Goal: Complete Application Form: Complete application form

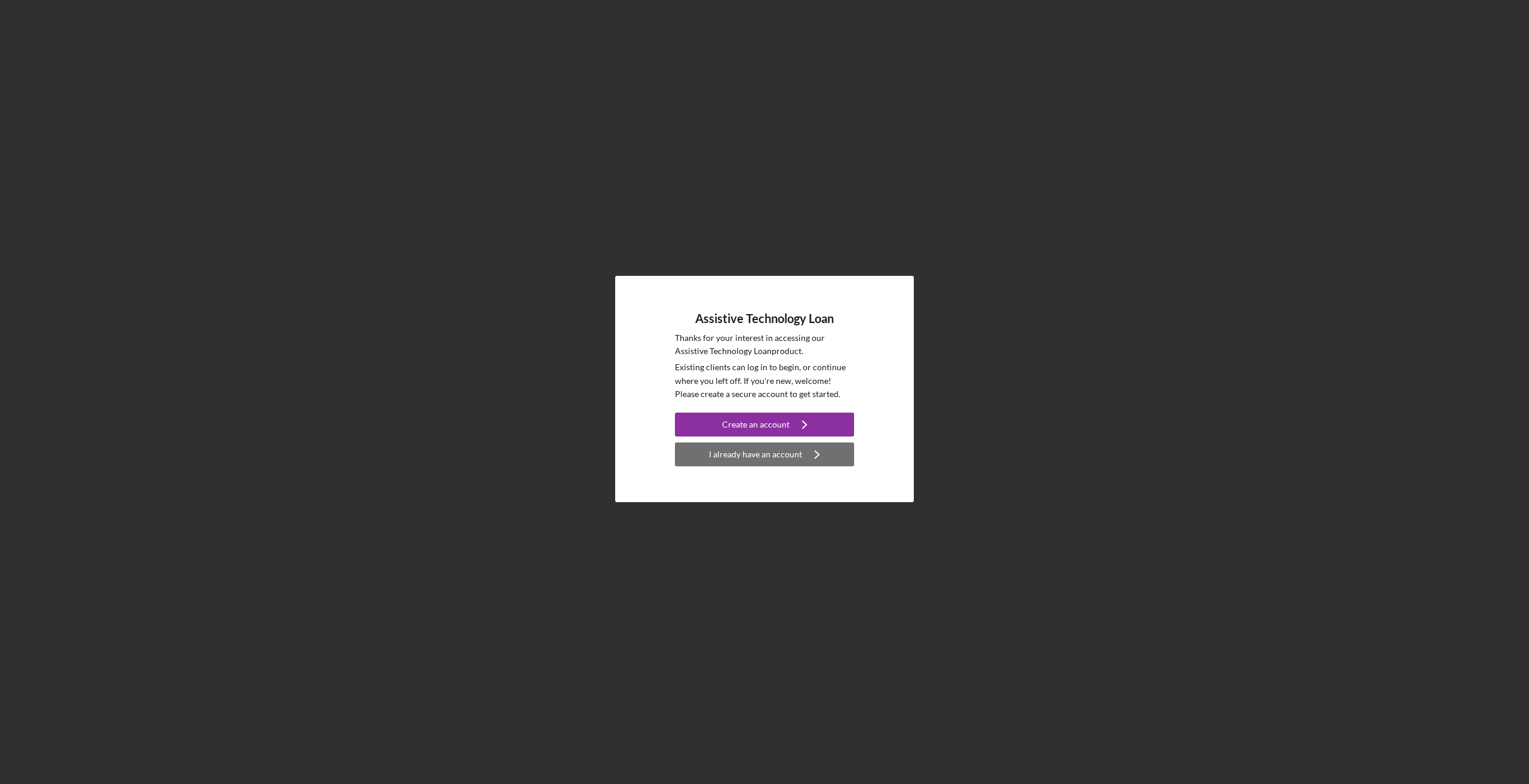
click at [756, 455] on div "I already have an account" at bounding box center [756, 454] width 93 height 24
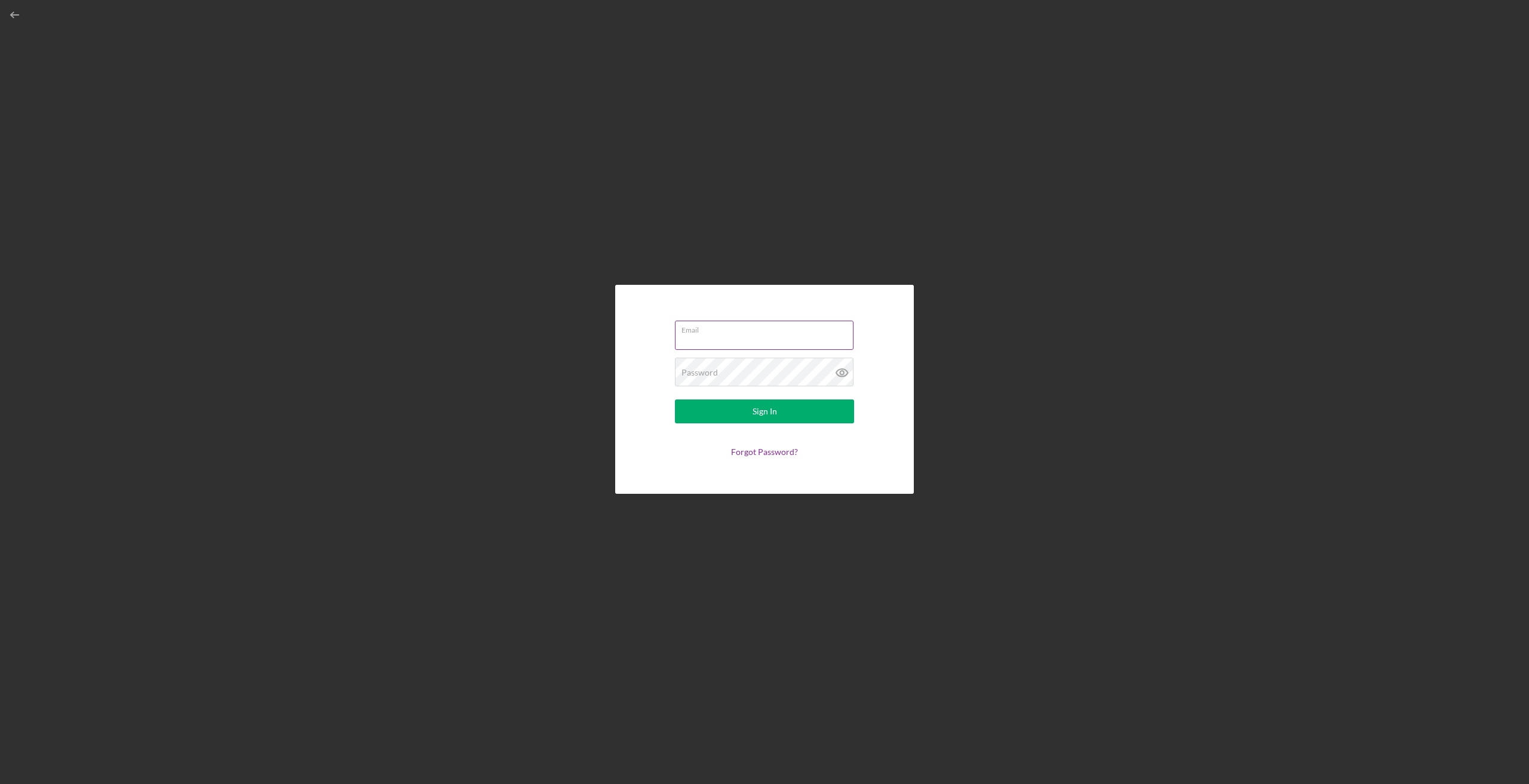
click at [729, 338] on input "Email" at bounding box center [764, 335] width 179 height 29
click at [753, 370] on div "Password Required" at bounding box center [764, 372] width 180 height 30
click at [675, 400] on button "Sign In" at bounding box center [764, 411] width 180 height 24
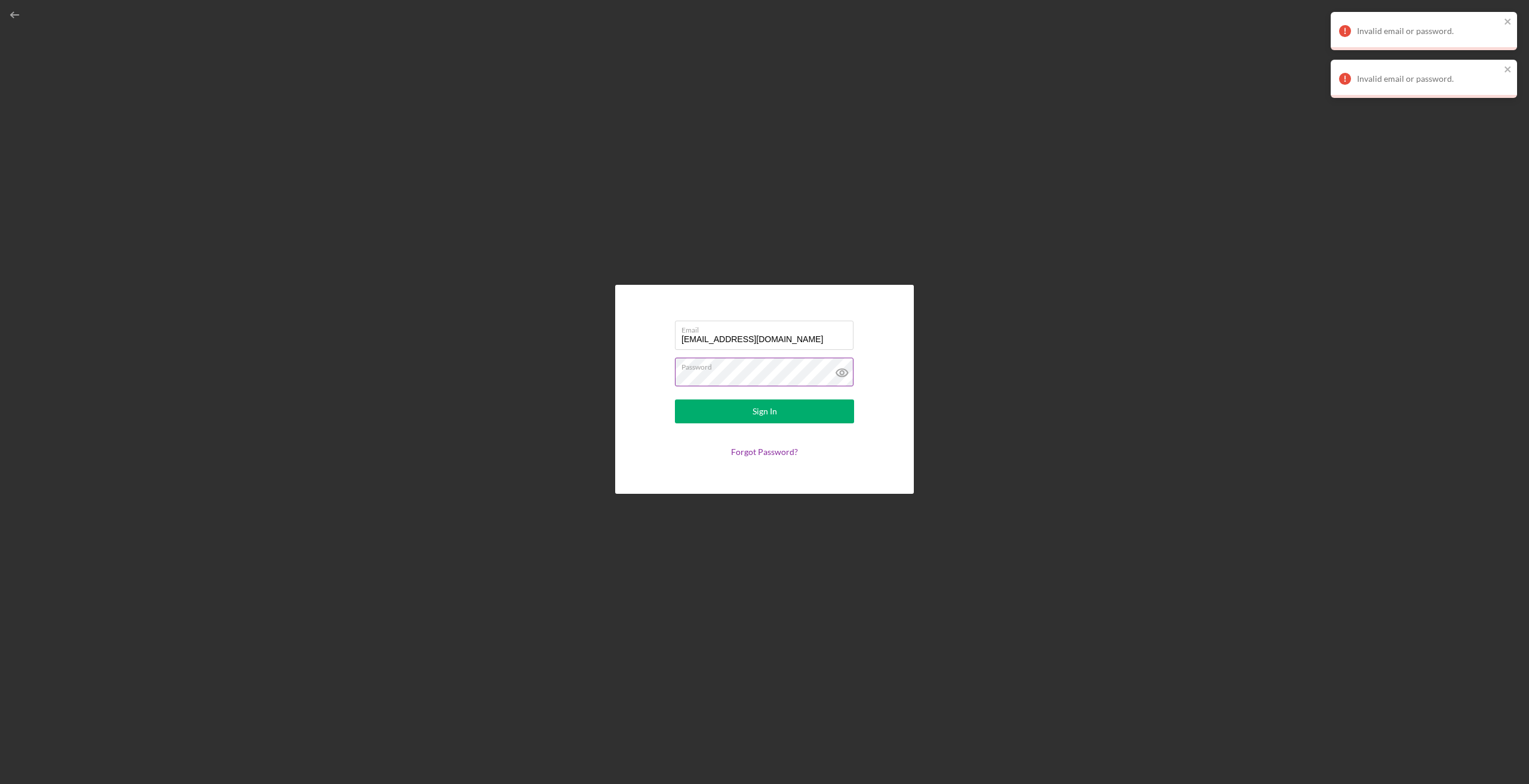
click at [841, 373] on icon at bounding box center [842, 373] width 4 height 4
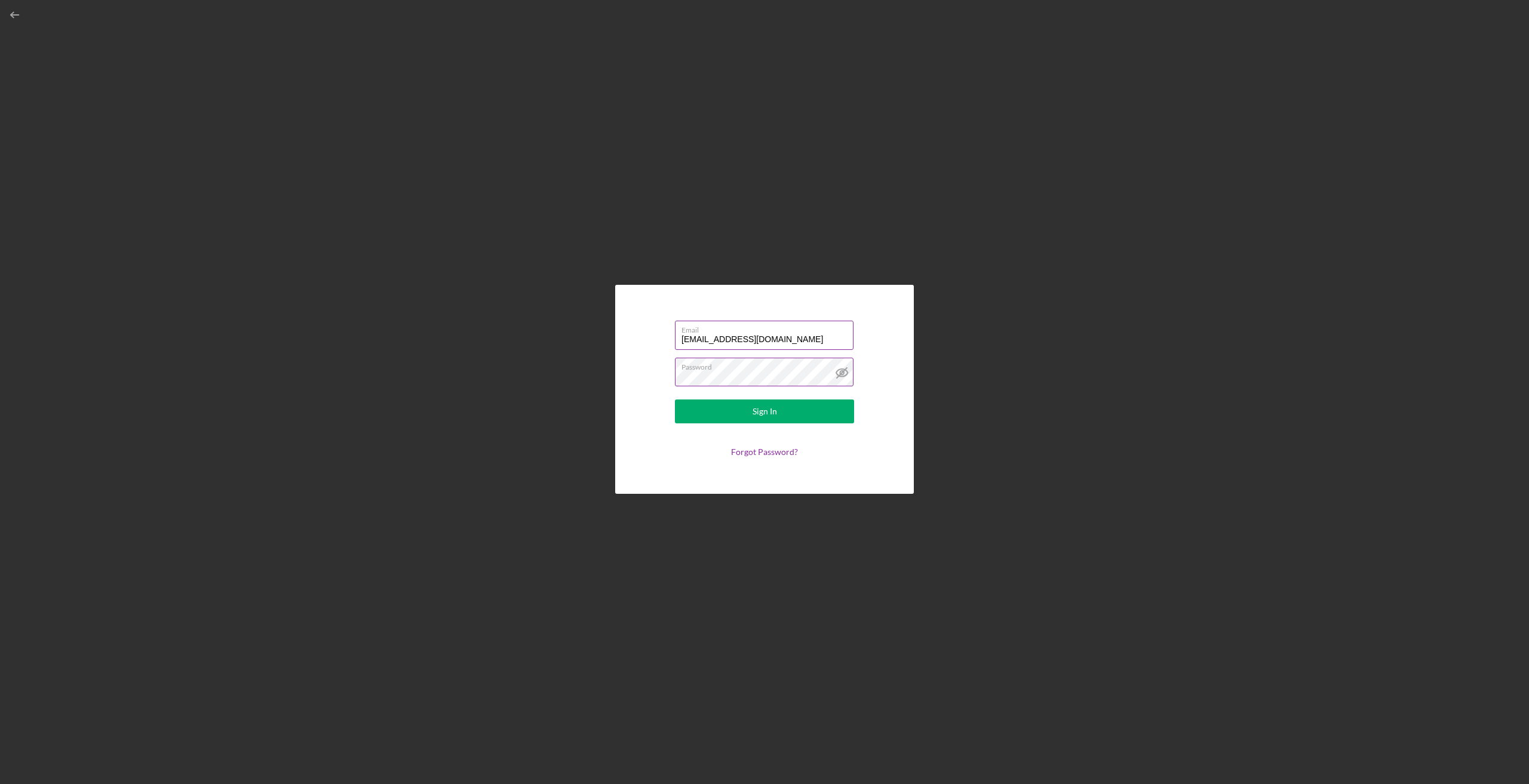
click at [791, 330] on label "Email" at bounding box center [768, 328] width 172 height 13
click at [791, 330] on input "[EMAIL_ADDRESS][DOMAIN_NAME]" at bounding box center [764, 335] width 179 height 29
type input "k"
click at [798, 411] on button "Sign In" at bounding box center [764, 411] width 180 height 24
click at [816, 336] on input "[EMAIL_ADDRESS][DOMAIN_NAME]" at bounding box center [764, 335] width 179 height 29
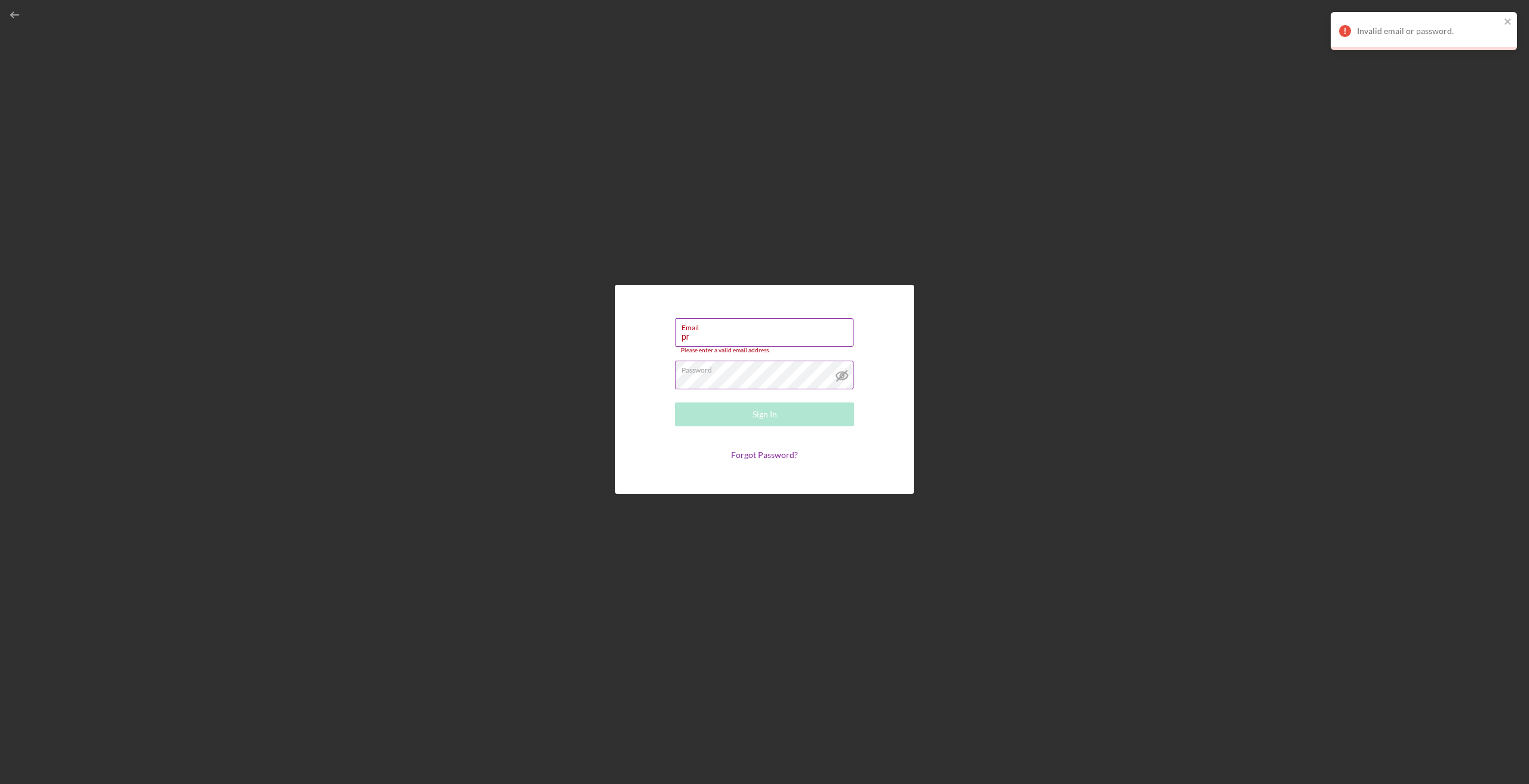
type input "p"
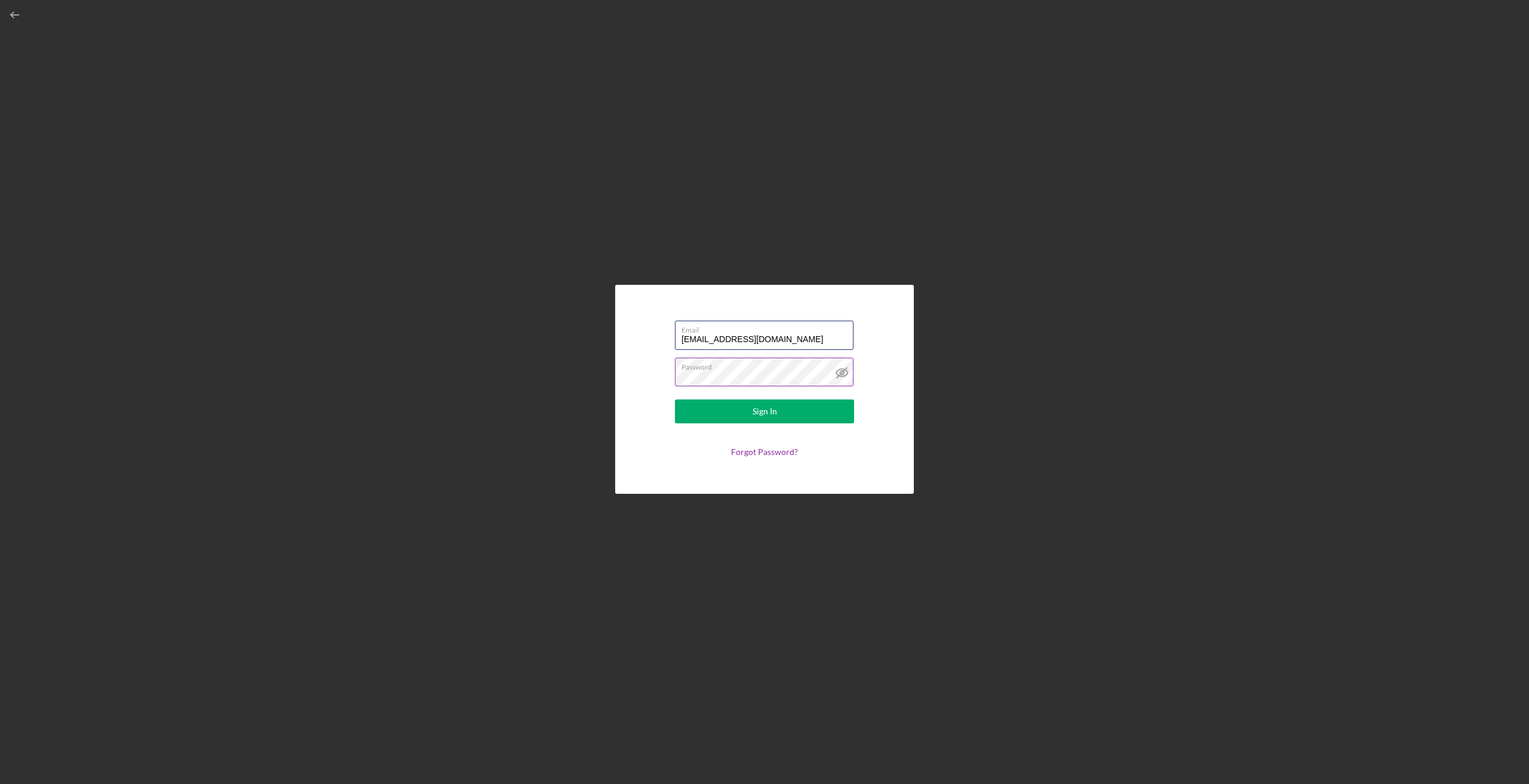
type input "Kudremfaron@gmail.com"
click at [721, 366] on label "Password" at bounding box center [768, 365] width 172 height 13
click at [750, 418] on button "Sign In" at bounding box center [764, 411] width 180 height 24
click at [763, 453] on link "Forgot Password?" at bounding box center [764, 451] width 66 height 10
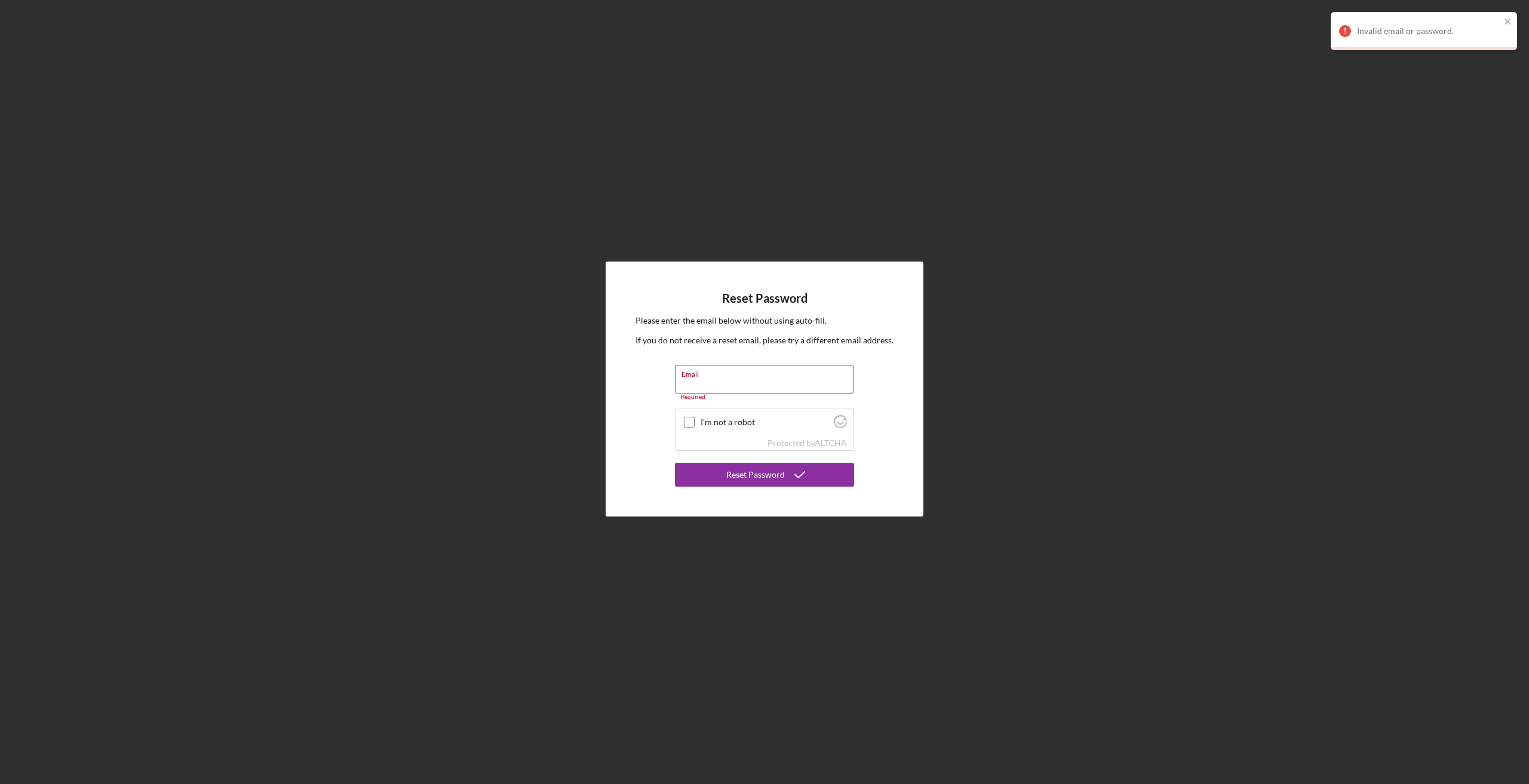
click at [773, 373] on div "Email Required" at bounding box center [764, 383] width 180 height 36
type input "[EMAIL_ADDRESS][DOMAIN_NAME]"
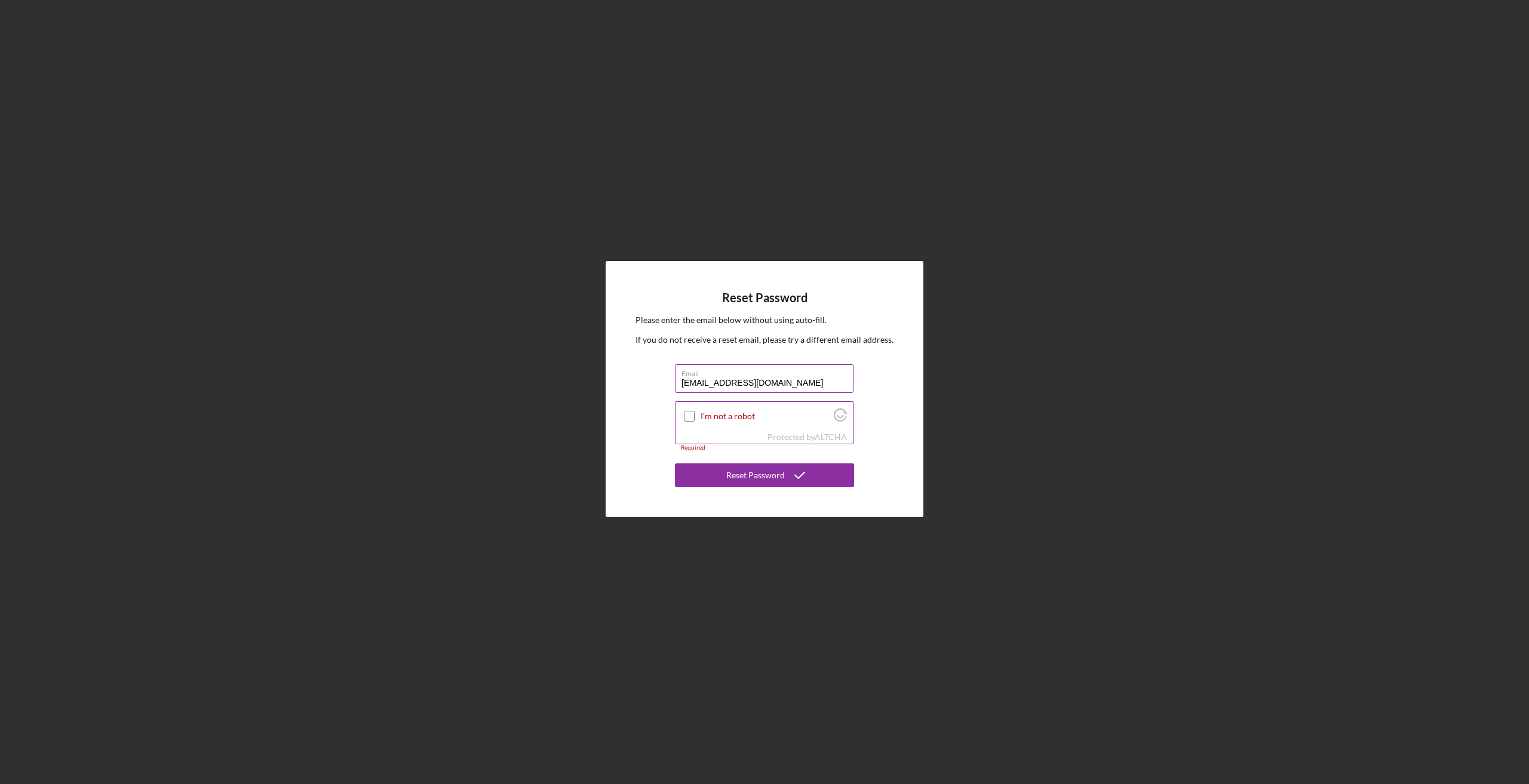
click at [687, 419] on input "I'm not a robot" at bounding box center [689, 417] width 11 height 11
checkbox input "true"
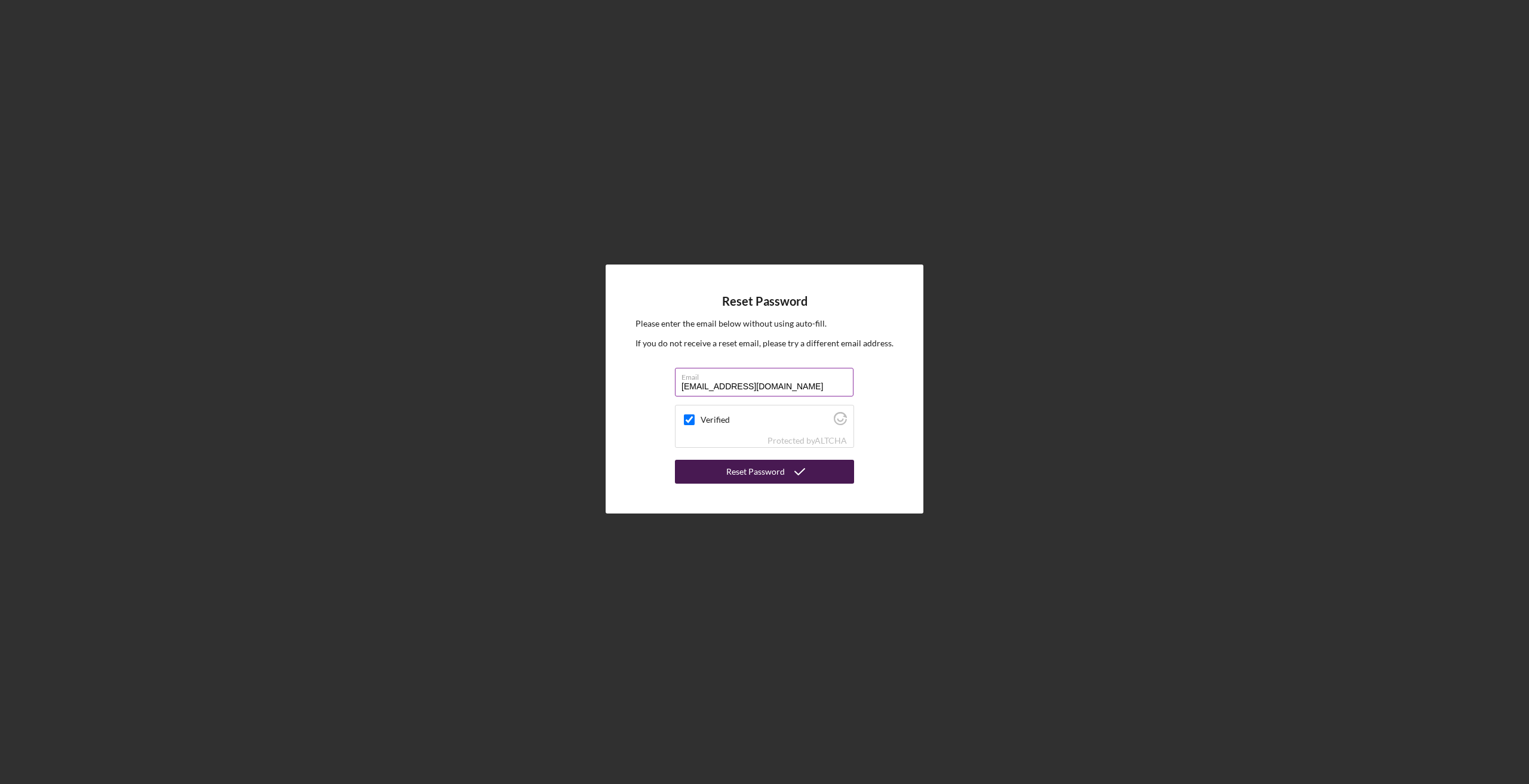
click at [760, 479] on div "Reset Password" at bounding box center [756, 471] width 58 height 24
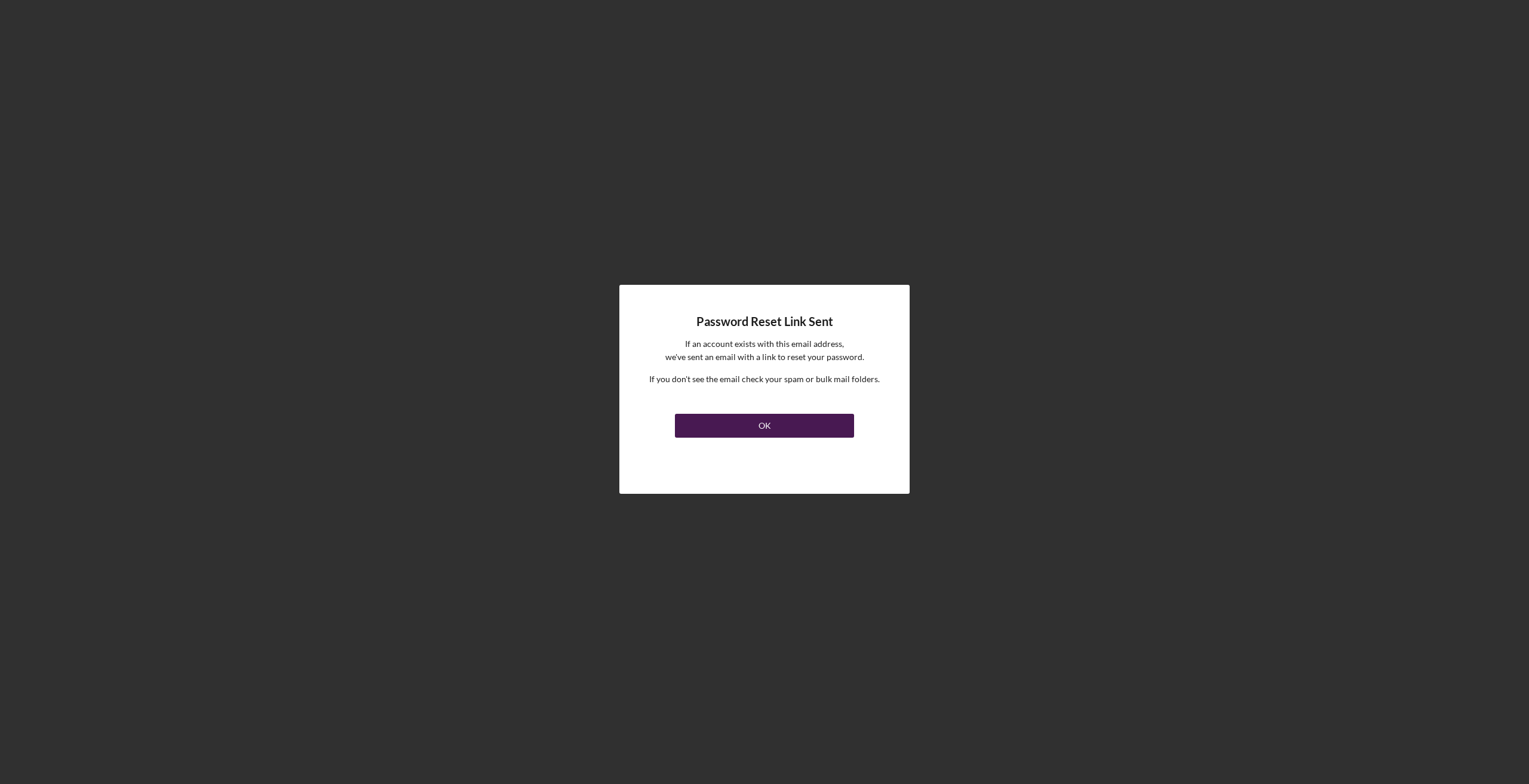
click at [783, 422] on button "OK" at bounding box center [764, 426] width 180 height 24
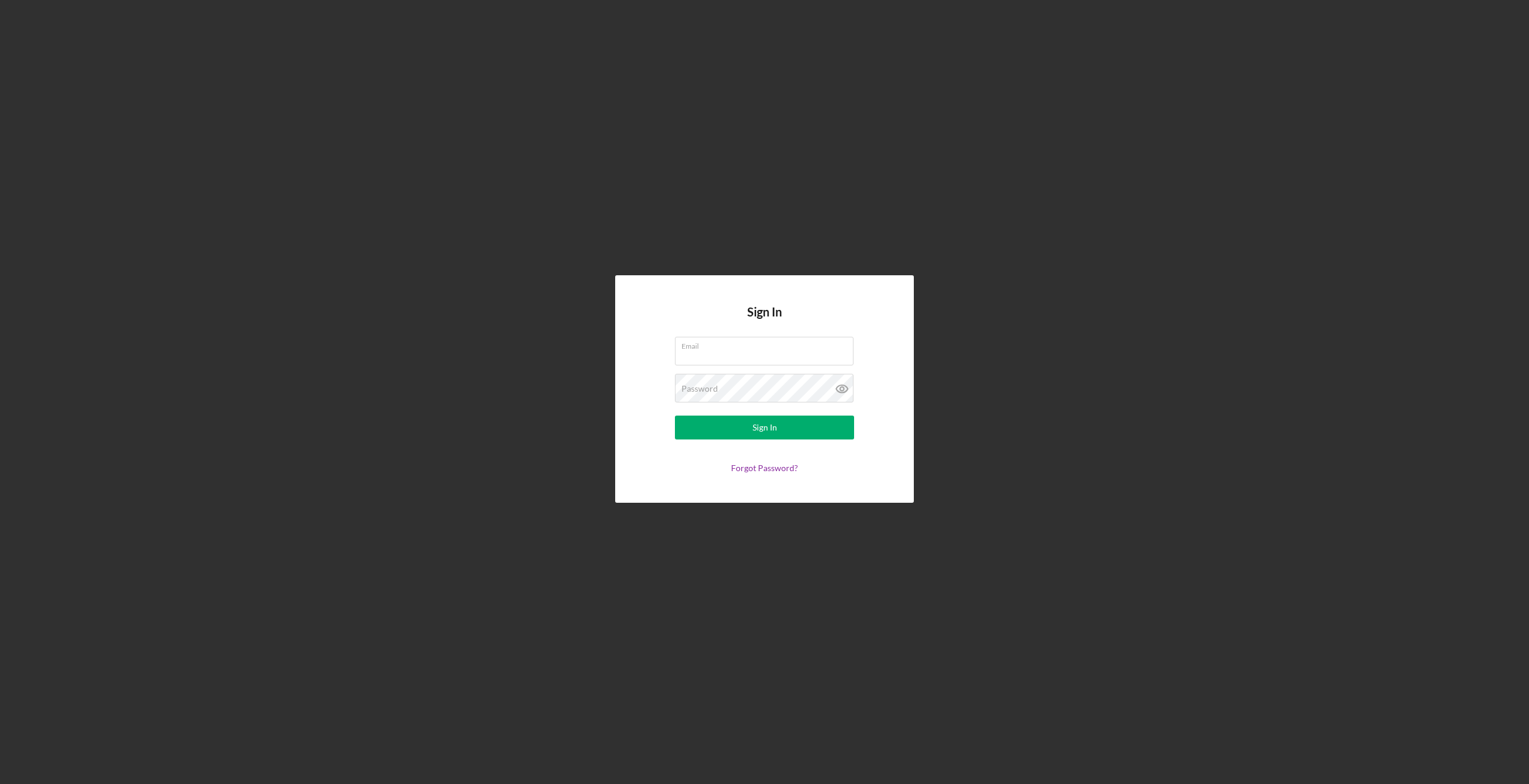
type input "h"
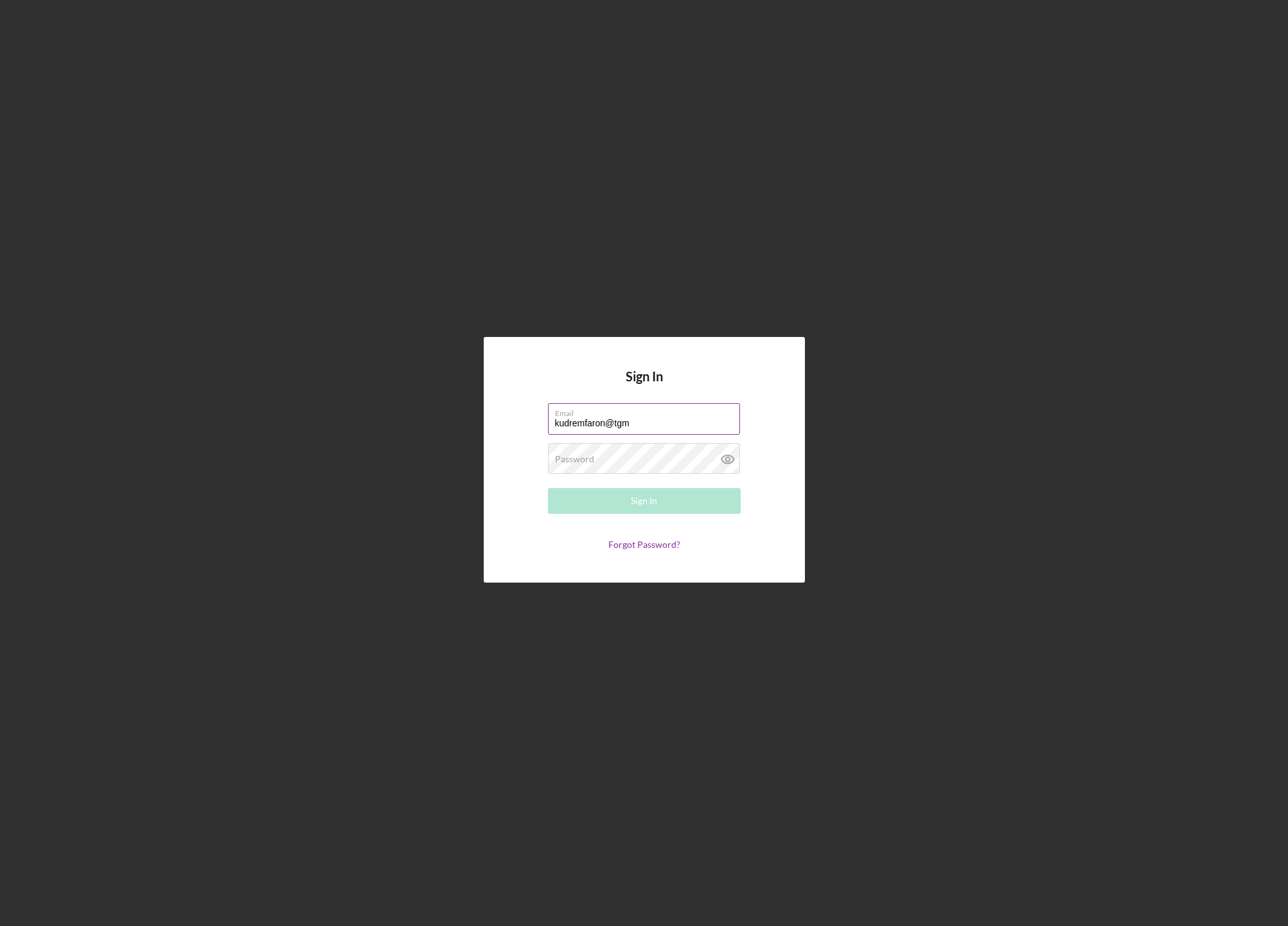
click at [680, 429] on input "kudremfaron@tgm" at bounding box center [644, 419] width 192 height 31
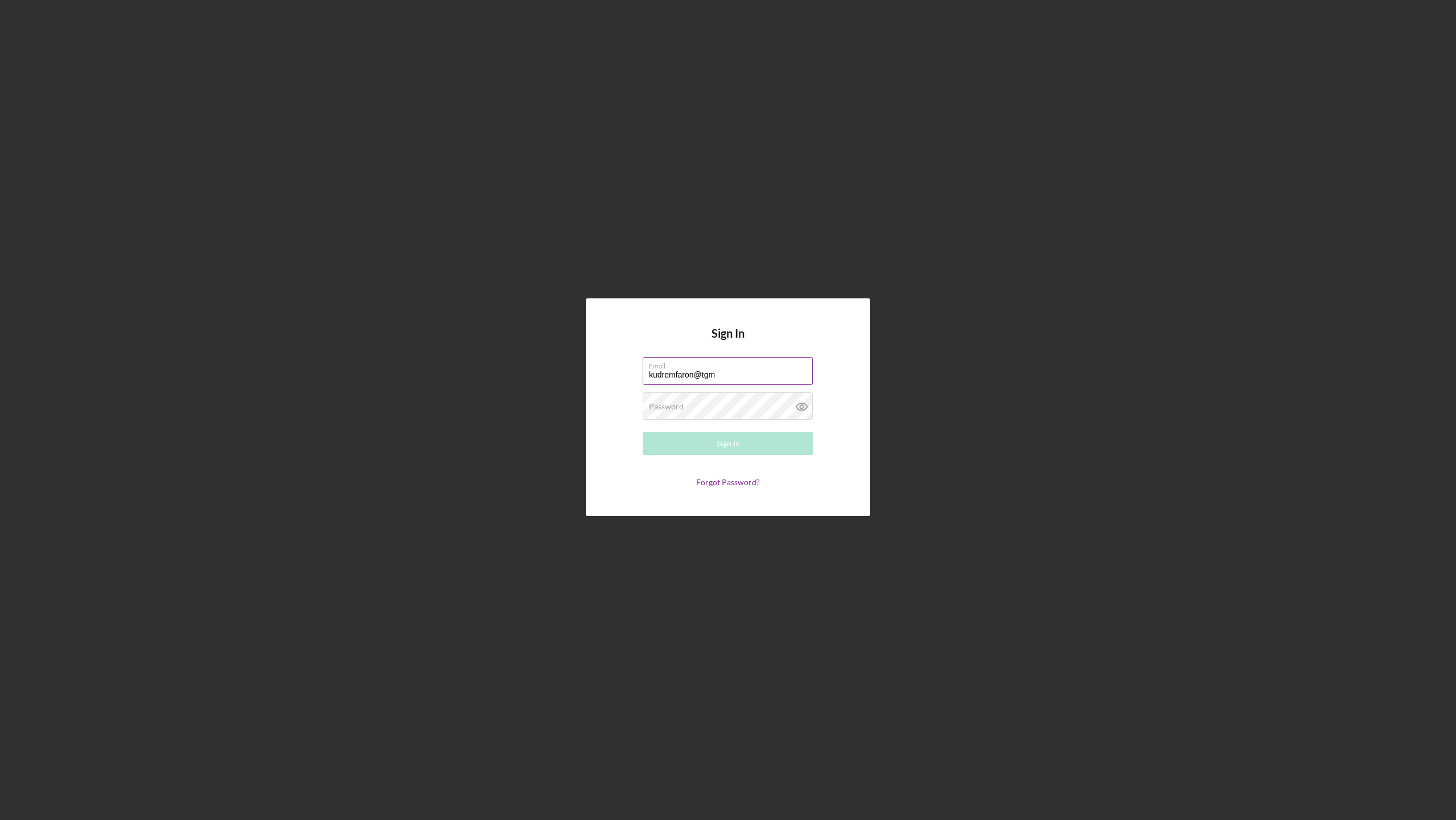
click at [739, 381] on input "kudremfaron@tgm" at bounding box center [727, 371] width 170 height 27
type input "[EMAIL_ADDRESS][DOMAIN_NAME]"
click at [743, 443] on button "Sign In" at bounding box center [728, 443] width 171 height 23
click at [1081, 204] on div "Sign In Email kudremfaron@gmail.com Password Sign In Forgot Password?" at bounding box center [728, 407] width 1445 height 814
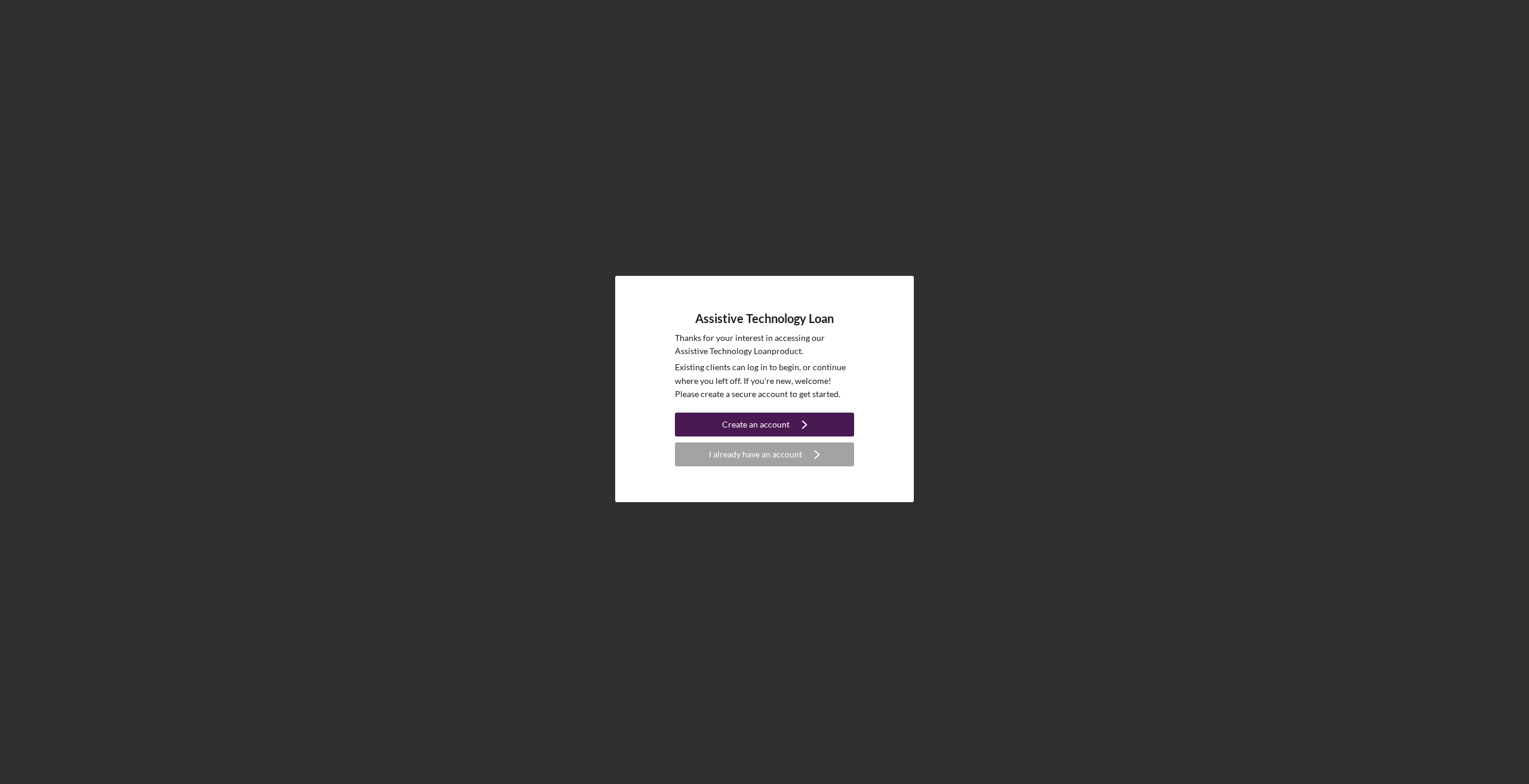
click at [747, 424] on div "Create an account" at bounding box center [756, 425] width 67 height 24
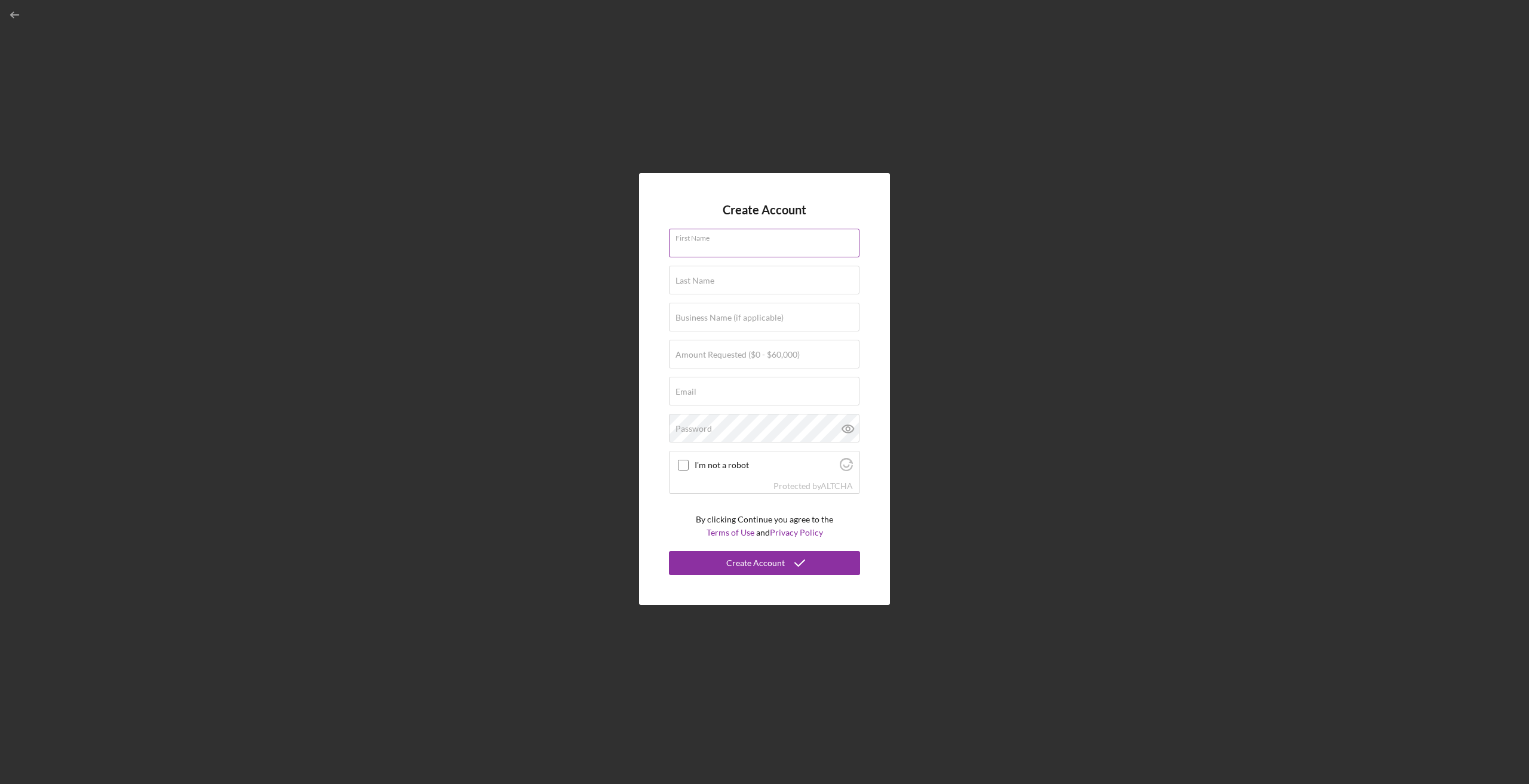
click at [742, 247] on input "First Name" at bounding box center [764, 243] width 190 height 29
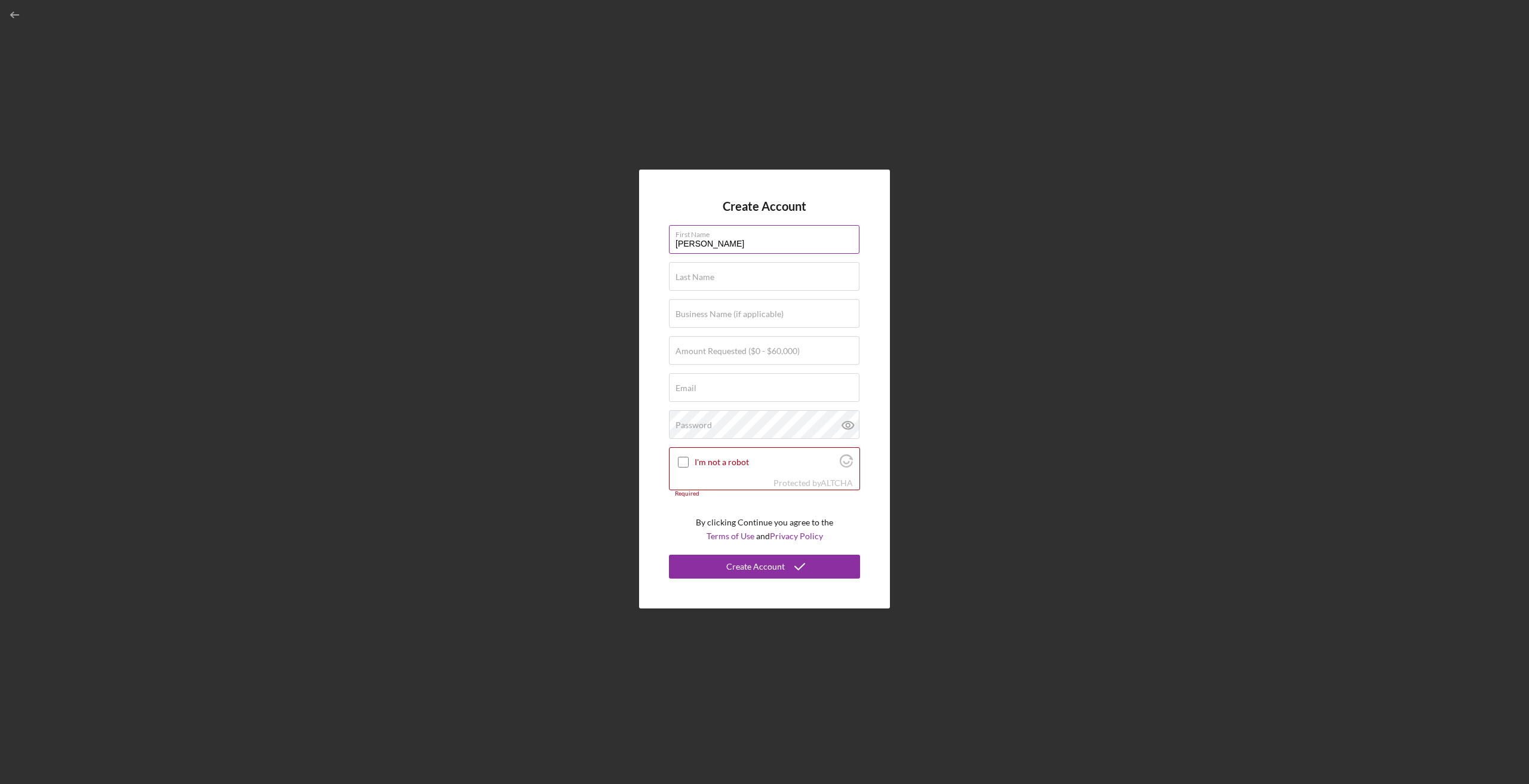
type input "[PERSON_NAME]"
click at [763, 348] on label "Amount Requested ($0 - $60,000)" at bounding box center [738, 351] width 124 height 10
click at [763, 348] on input "Amount Requested ($0 - $60,000)" at bounding box center [764, 350] width 190 height 29
type input "$6,000"
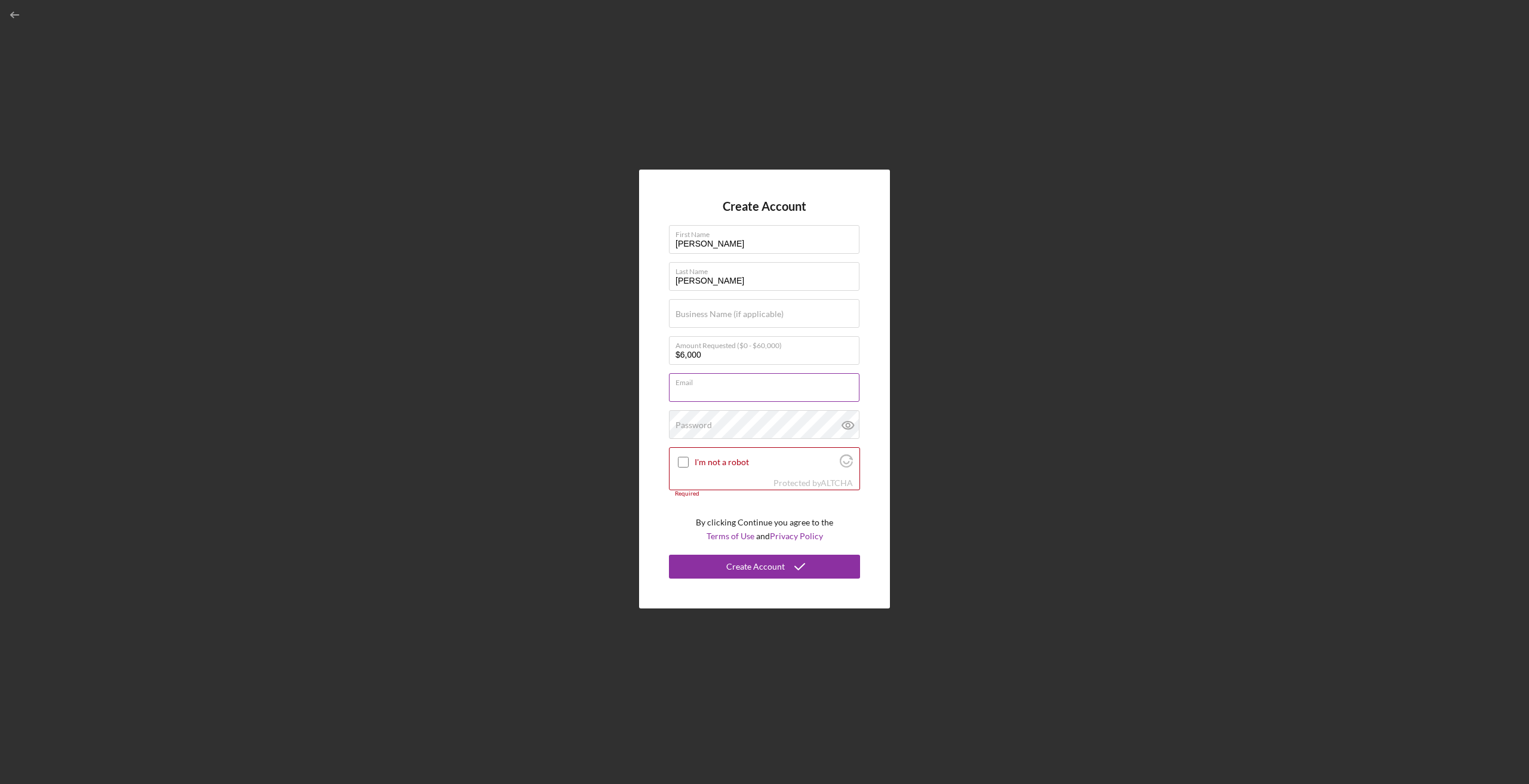
click at [716, 383] on div "Email Required" at bounding box center [764, 388] width 191 height 30
type input "[EMAIL_ADDRESS][DOMAIN_NAME]"
click at [761, 416] on div "Password Icon/icon-validation-no At least 12 characters Icon/icon-validation-no…" at bounding box center [764, 425] width 191 height 30
click at [853, 430] on icon at bounding box center [848, 425] width 30 height 30
click at [847, 422] on icon at bounding box center [848, 426] width 12 height 8
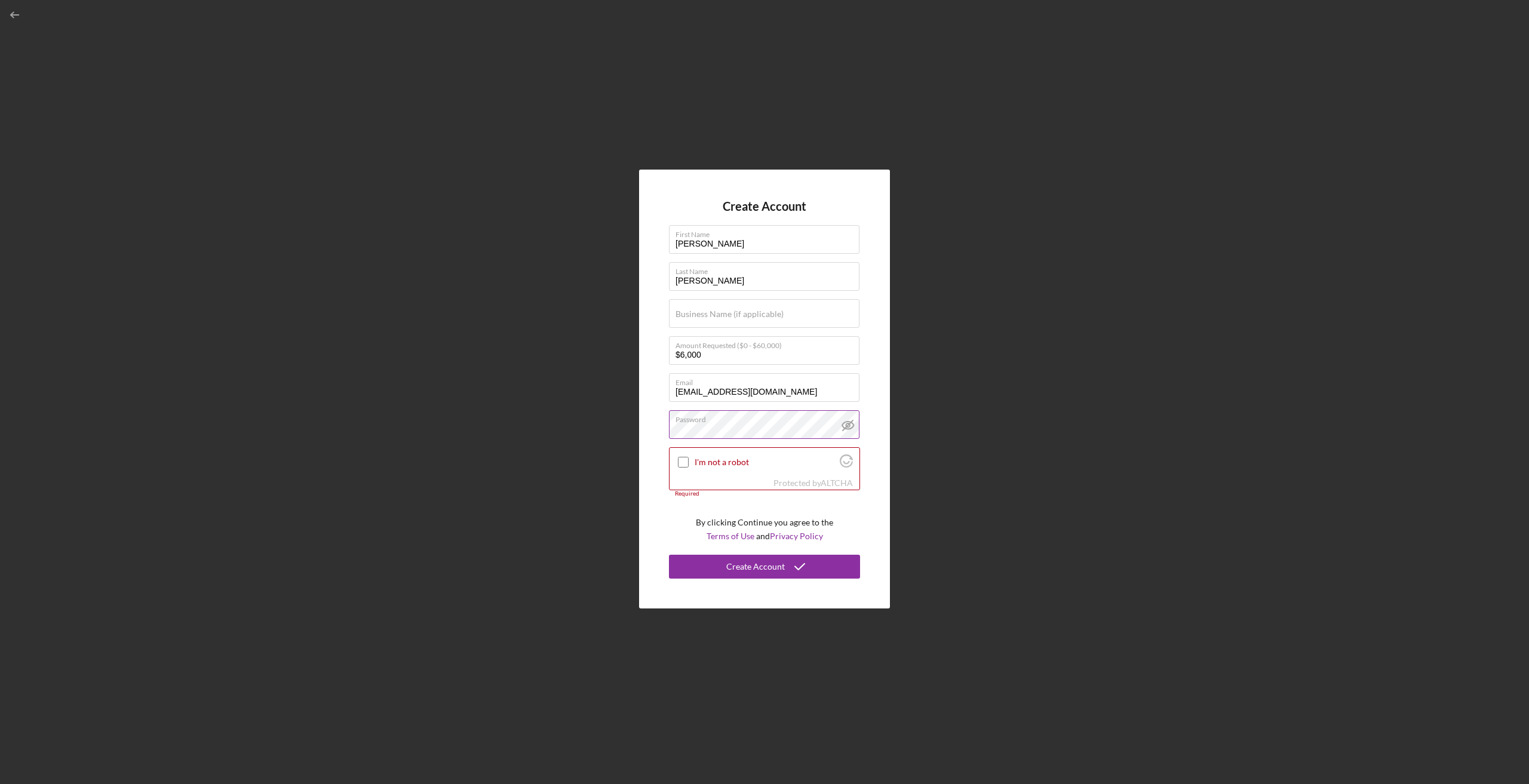
click at [710, 423] on label "Password" at bounding box center [767, 418] width 184 height 13
click at [680, 466] on input "I'm not a robot" at bounding box center [684, 462] width 11 height 11
checkbox input "true"
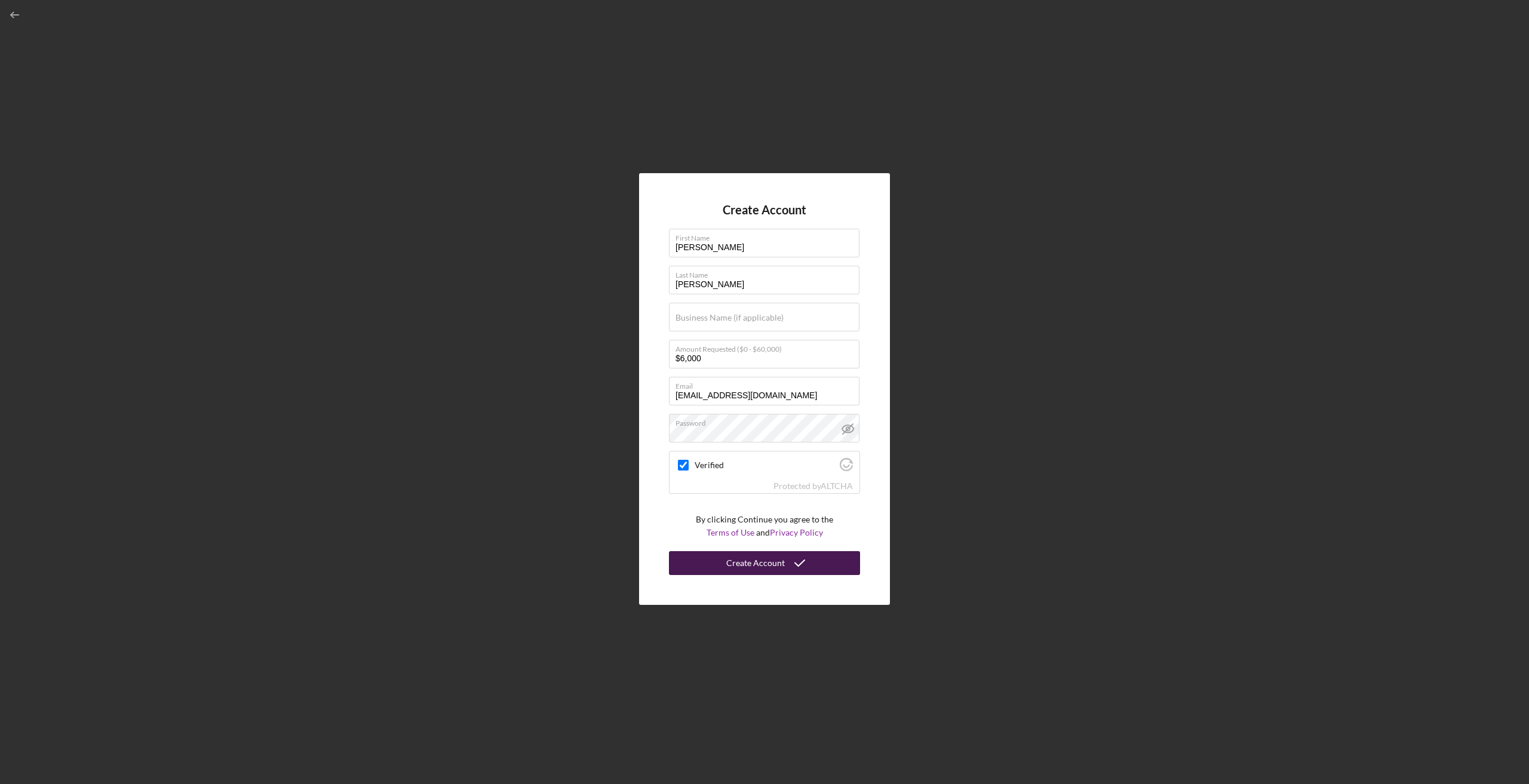
click at [765, 561] on div "Create Account" at bounding box center [756, 563] width 58 height 24
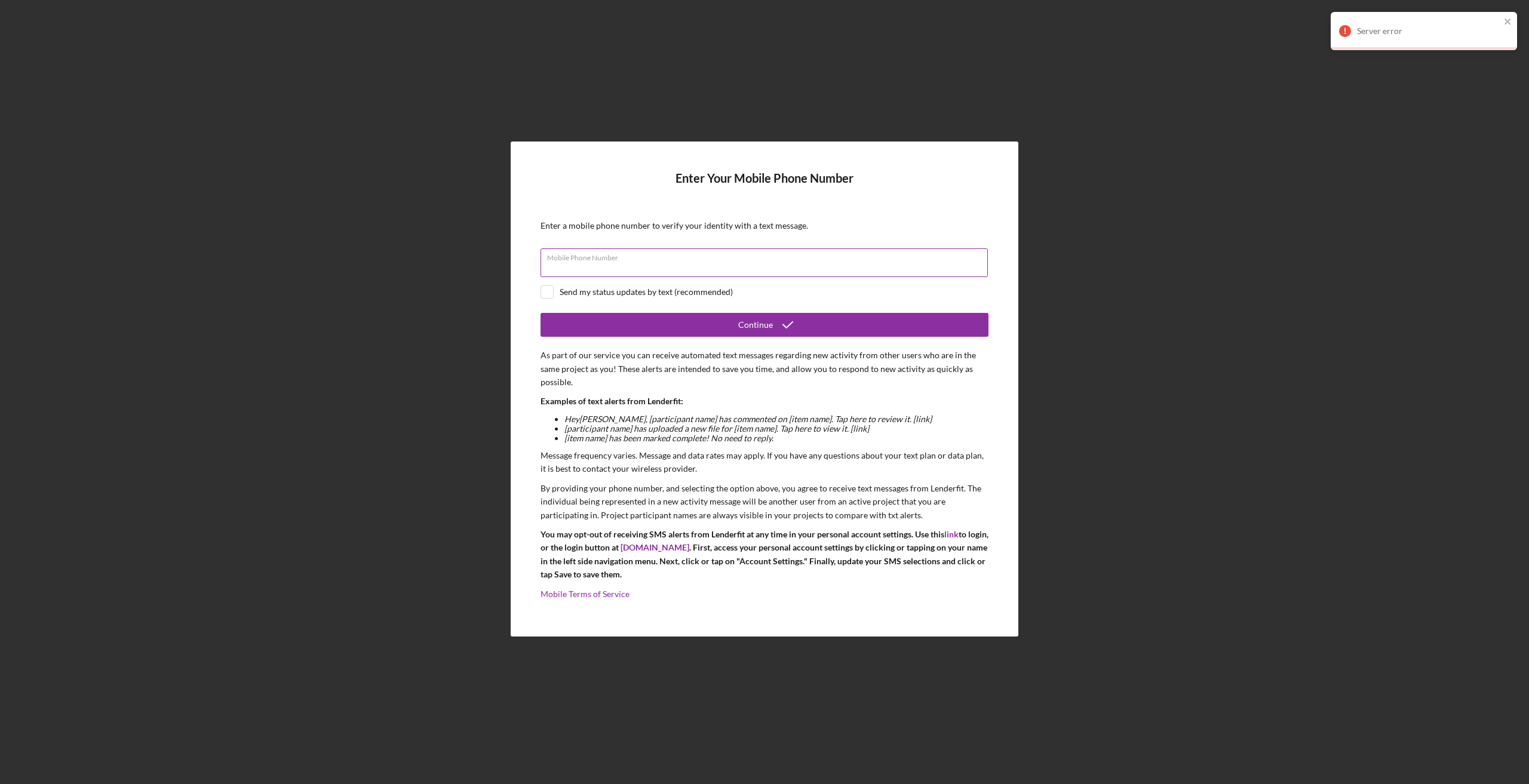
click at [678, 268] on input "Mobile Phone Number" at bounding box center [764, 263] width 447 height 29
type input "[PHONE_NUMBER]"
click at [546, 292] on input "checkbox" at bounding box center [547, 292] width 12 height 12
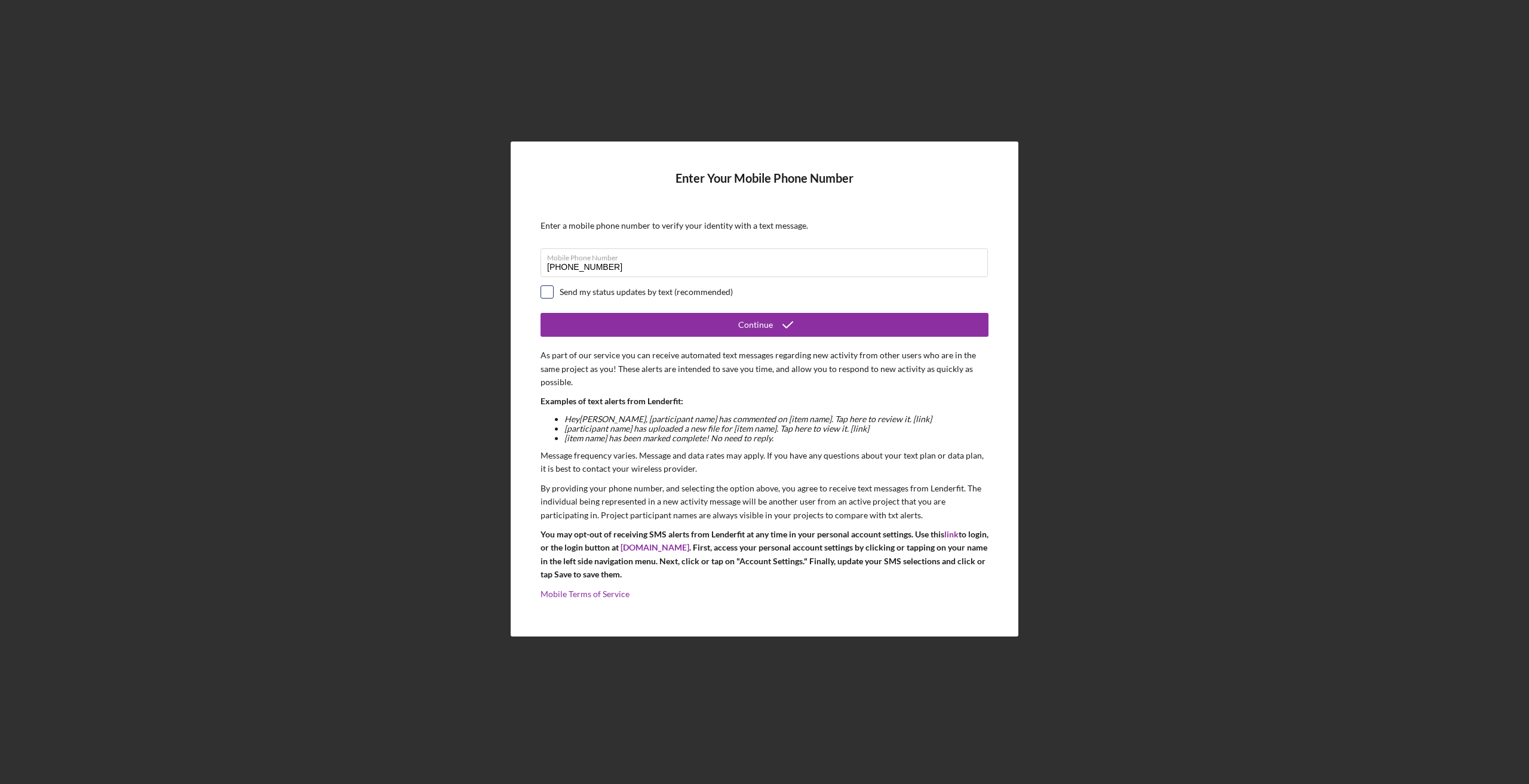
click at [552, 299] on form "Enter Your Mobile Phone Number Enter a mobile phone number to verify your ident…" at bounding box center [764, 389] width 448 height 436
click at [544, 294] on input "checkbox" at bounding box center [547, 292] width 12 height 12
checkbox input "true"
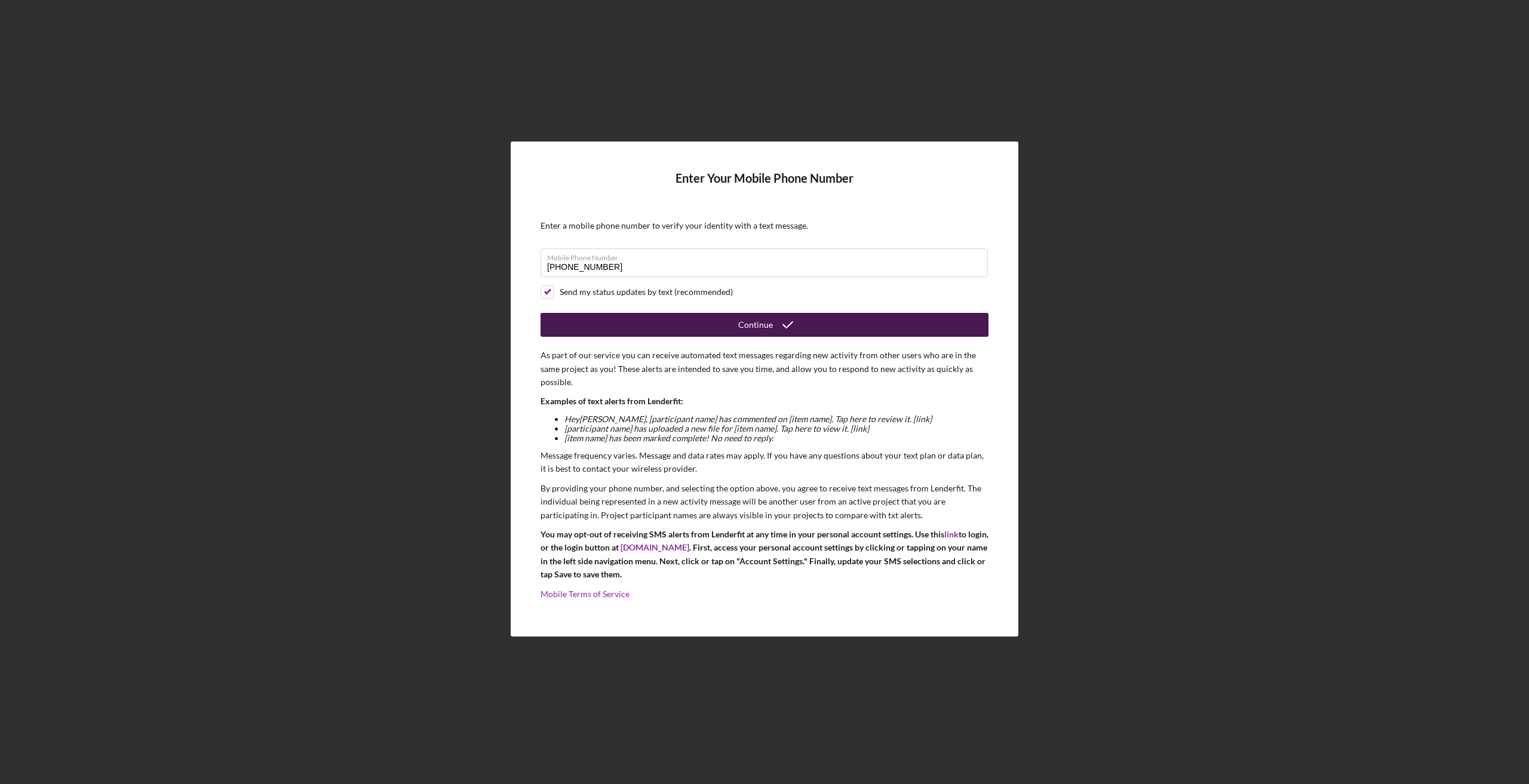
click at [750, 326] on div "Continue" at bounding box center [756, 324] width 35 height 24
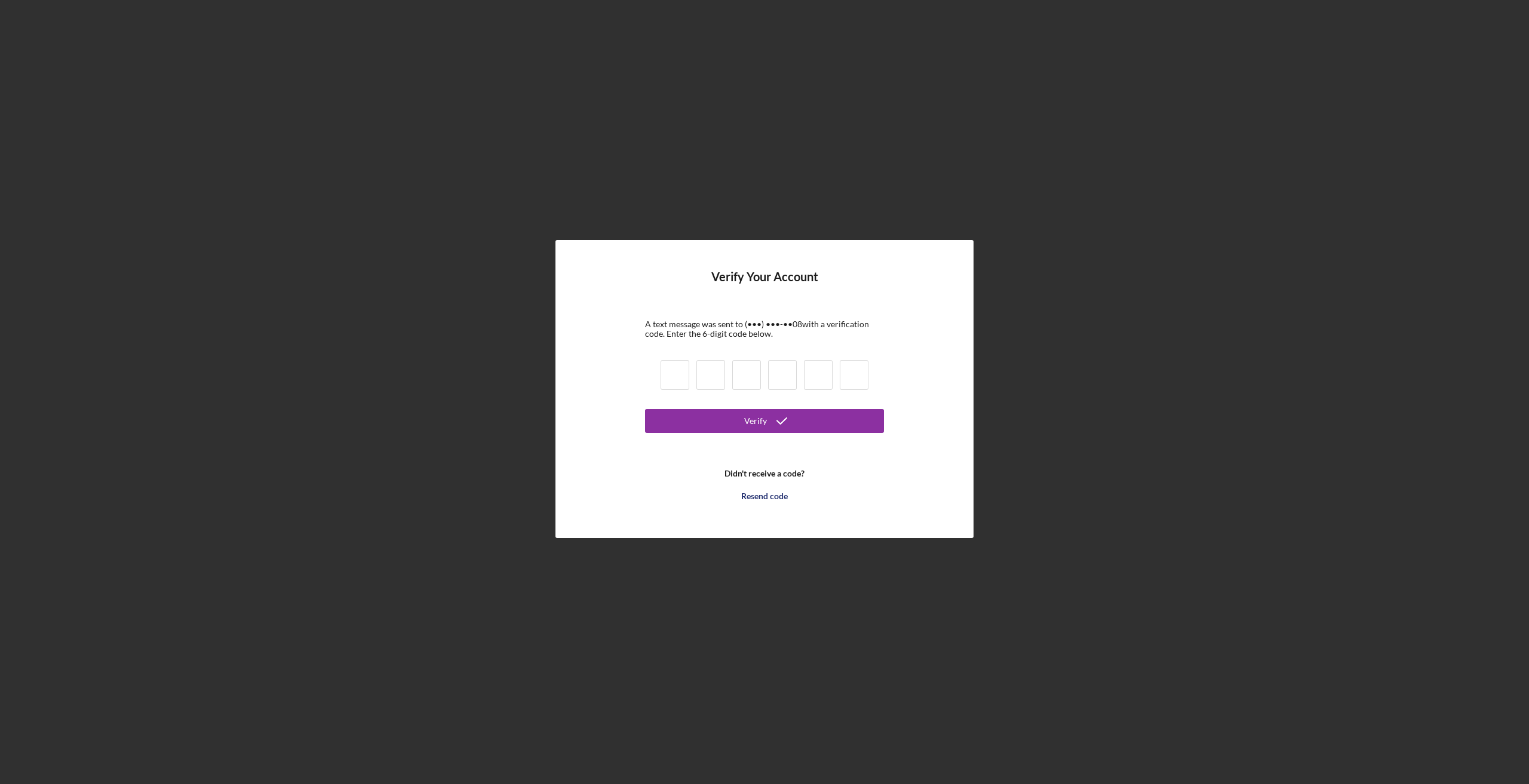
click at [676, 374] on input at bounding box center [676, 374] width 29 height 30
type input "5"
type input "6"
type input "1"
type input "6"
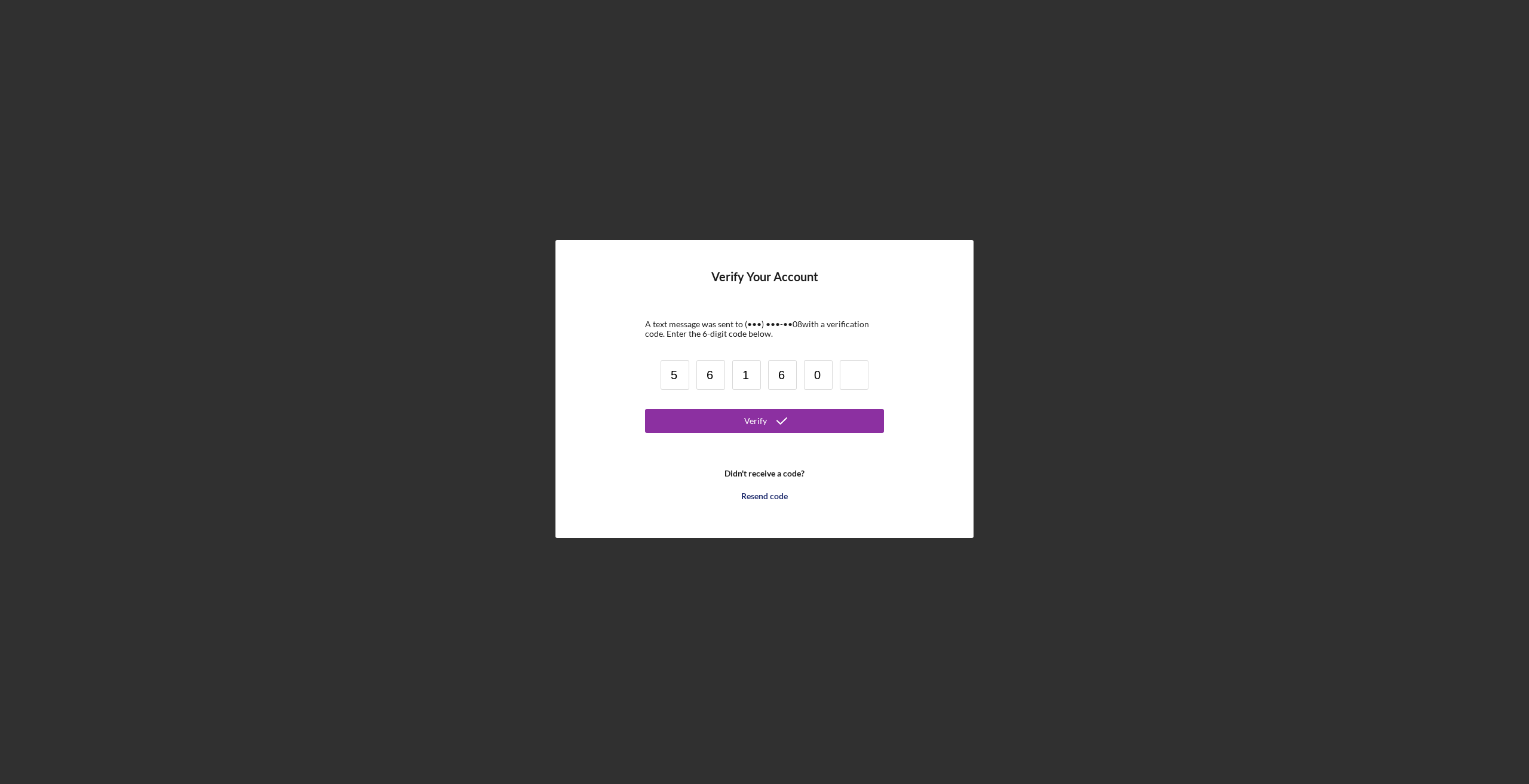
type input "0"
type input "3"
click at [778, 430] on icon "submit" at bounding box center [782, 420] width 30 height 30
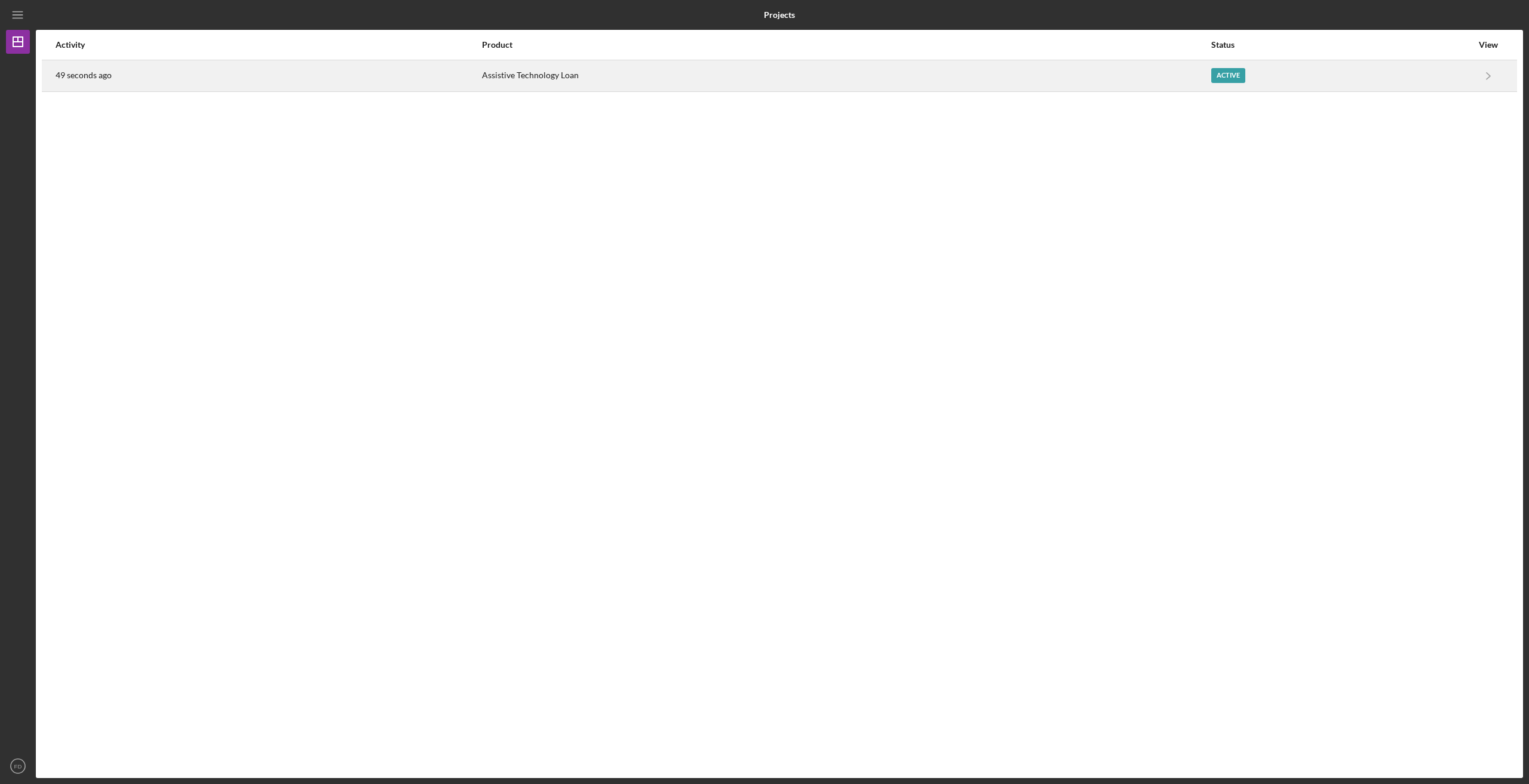
click at [1224, 71] on div "Active" at bounding box center [1229, 75] width 34 height 15
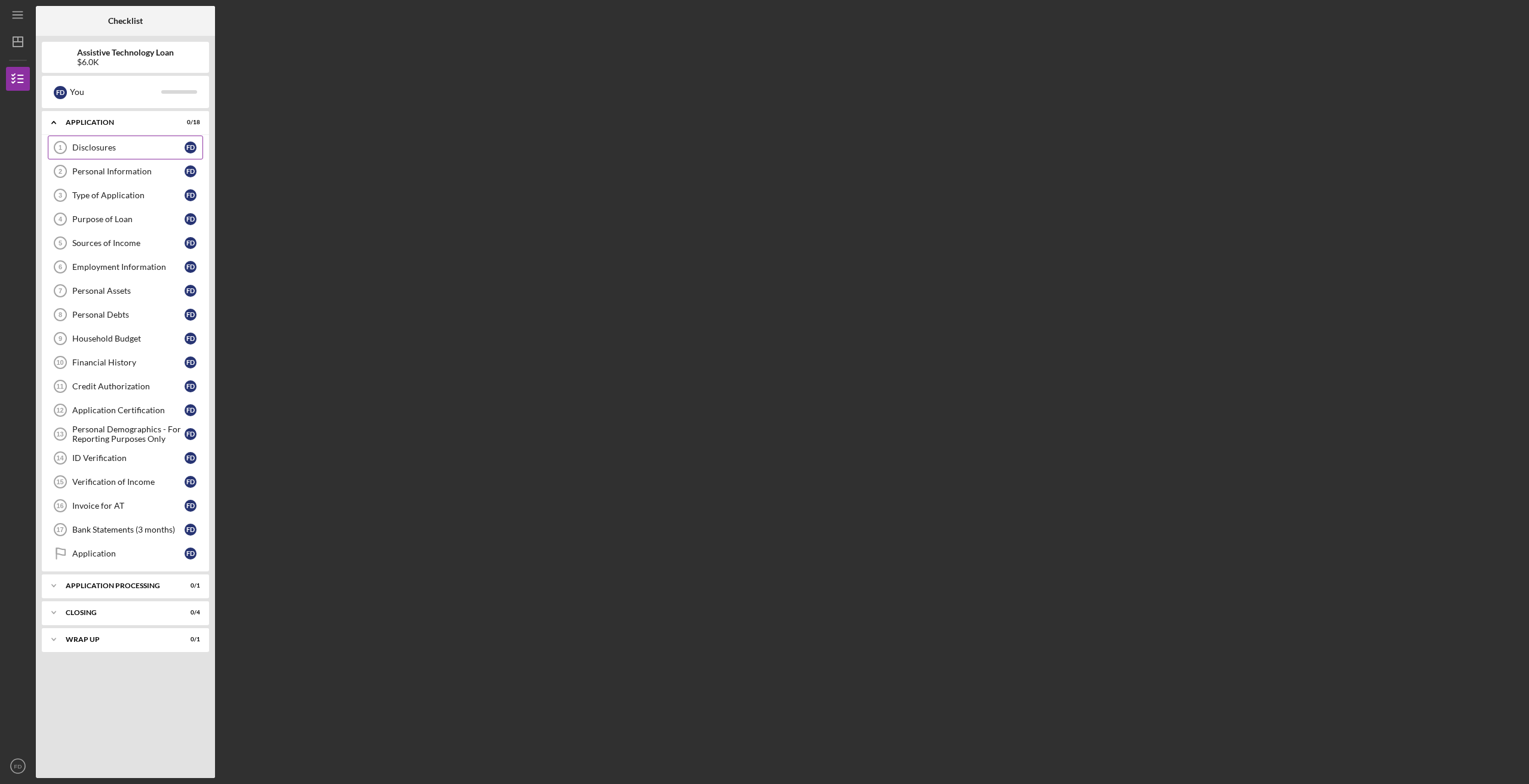
click at [117, 153] on link "Disclosures 1 Disclosures F D" at bounding box center [125, 147] width 155 height 24
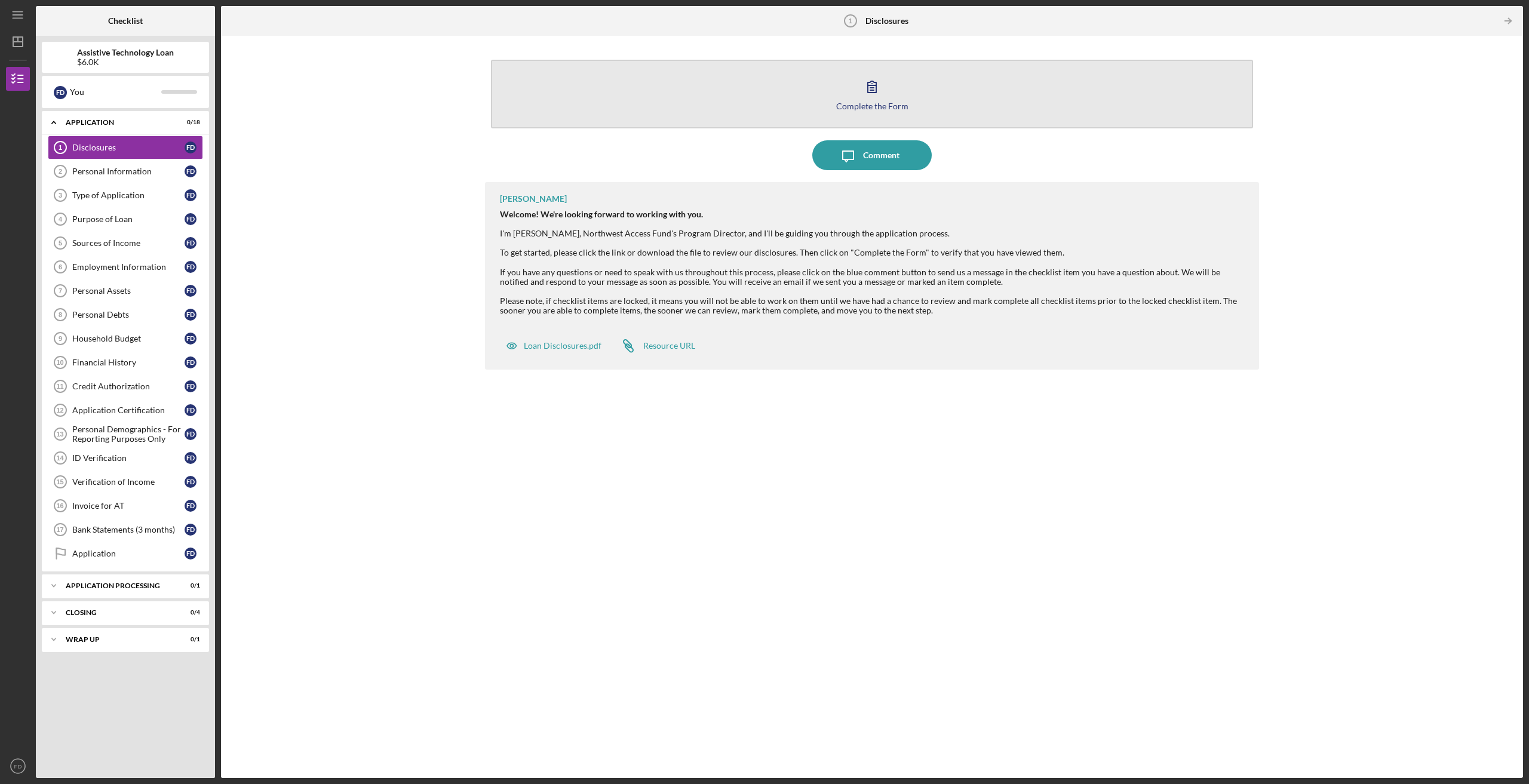
click at [873, 83] on icon "button" at bounding box center [871, 86] width 30 height 30
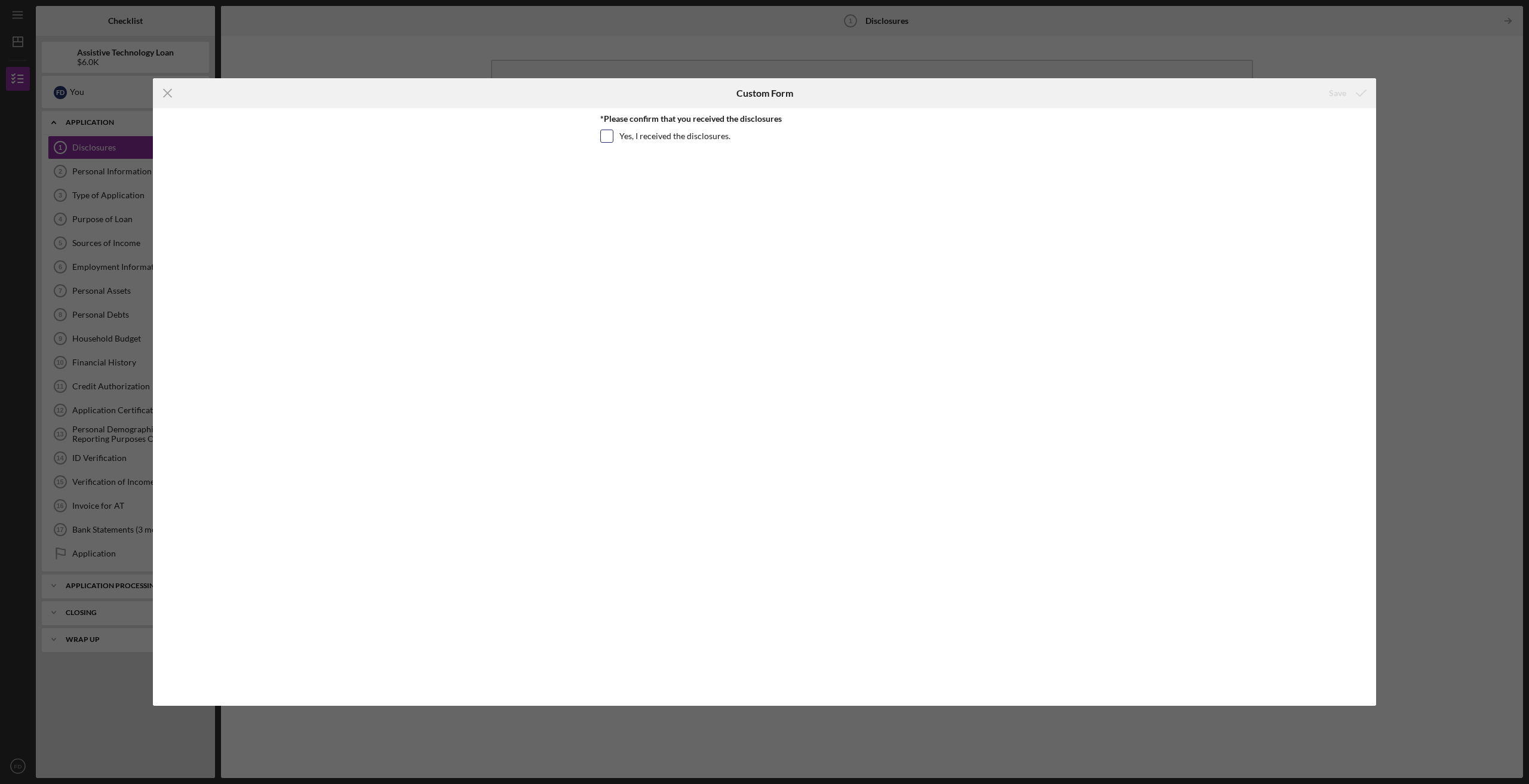
click at [608, 138] on input "Yes, I received the disclosures." at bounding box center [606, 136] width 12 height 12
checkbox input "true"
click at [1343, 91] on div "Save" at bounding box center [1338, 92] width 17 height 24
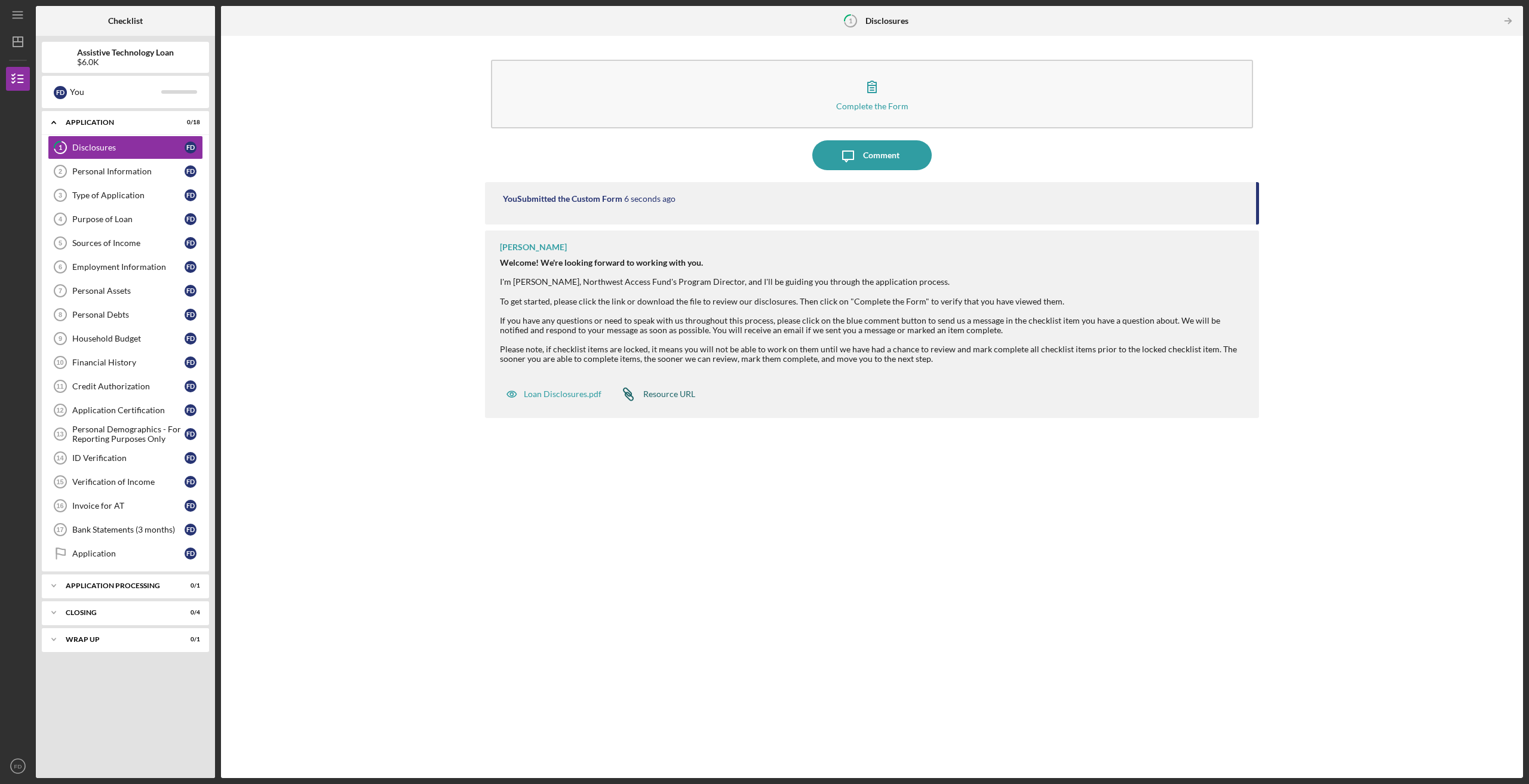
click at [684, 388] on link "Icon/Link Resource URL" at bounding box center [654, 394] width 82 height 24
click at [588, 392] on div "Loan Disclosures.pdf" at bounding box center [562, 394] width 77 height 10
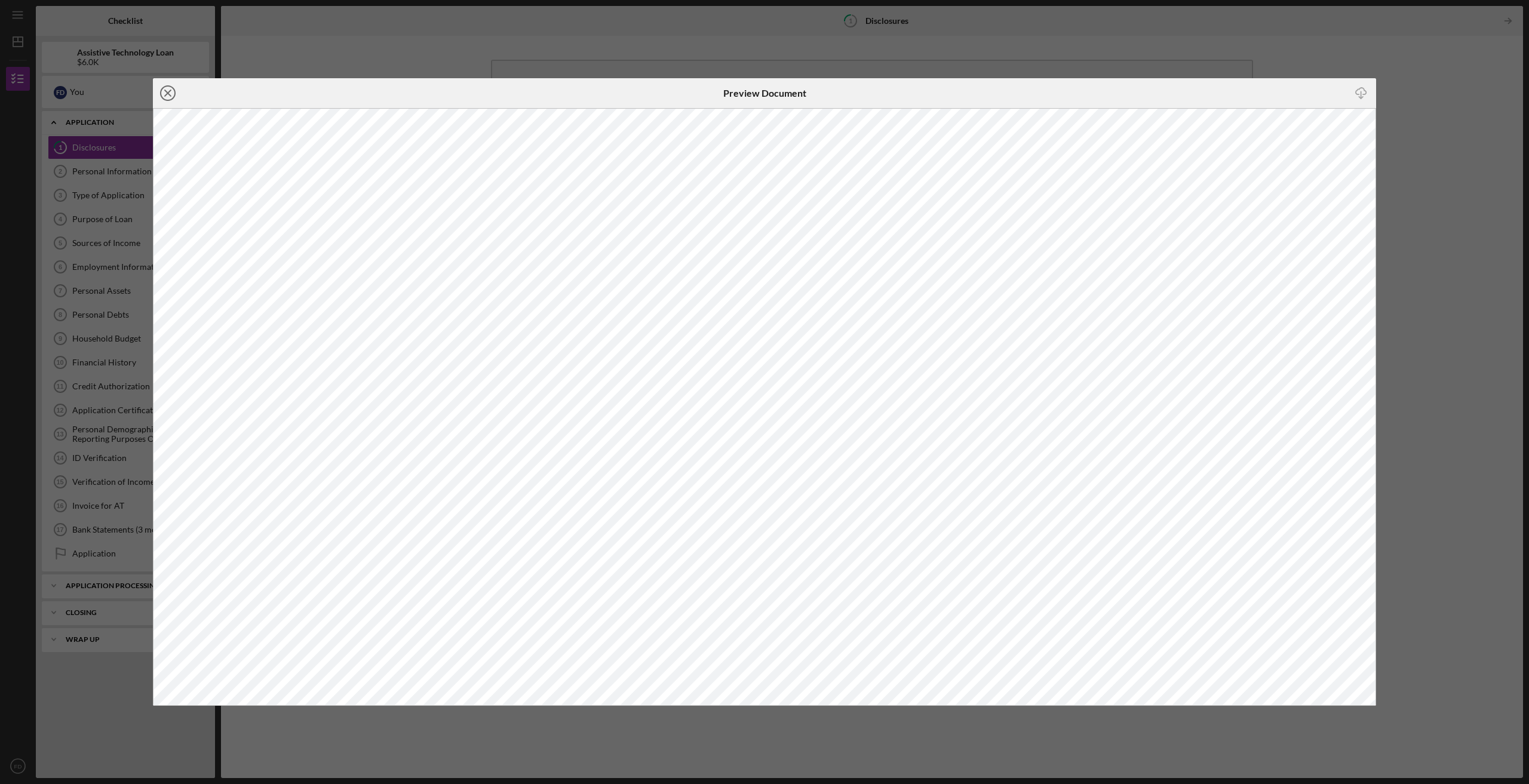
click at [162, 92] on icon "Icon/Close" at bounding box center [167, 92] width 30 height 30
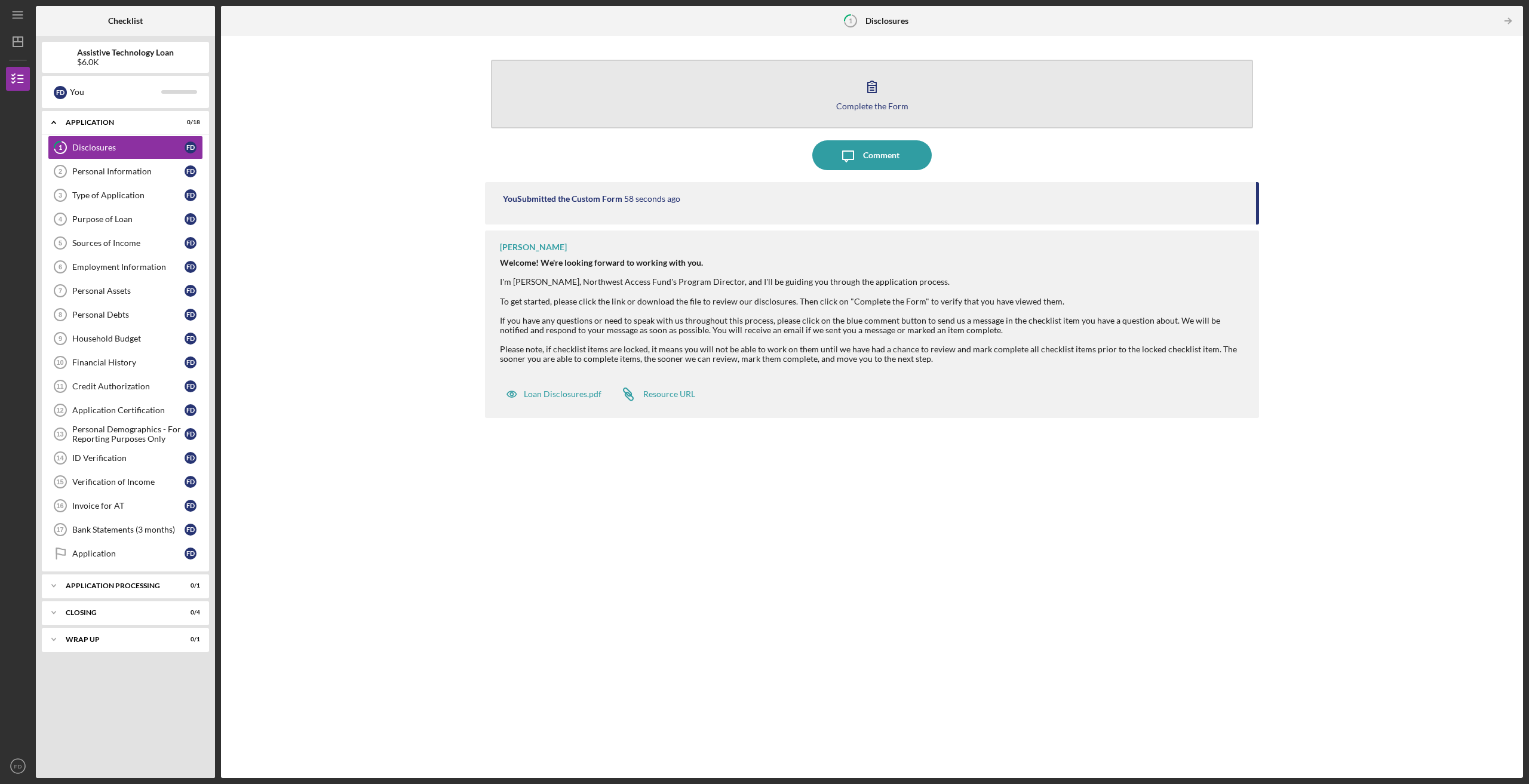
click at [872, 88] on icon "button" at bounding box center [871, 86] width 30 height 30
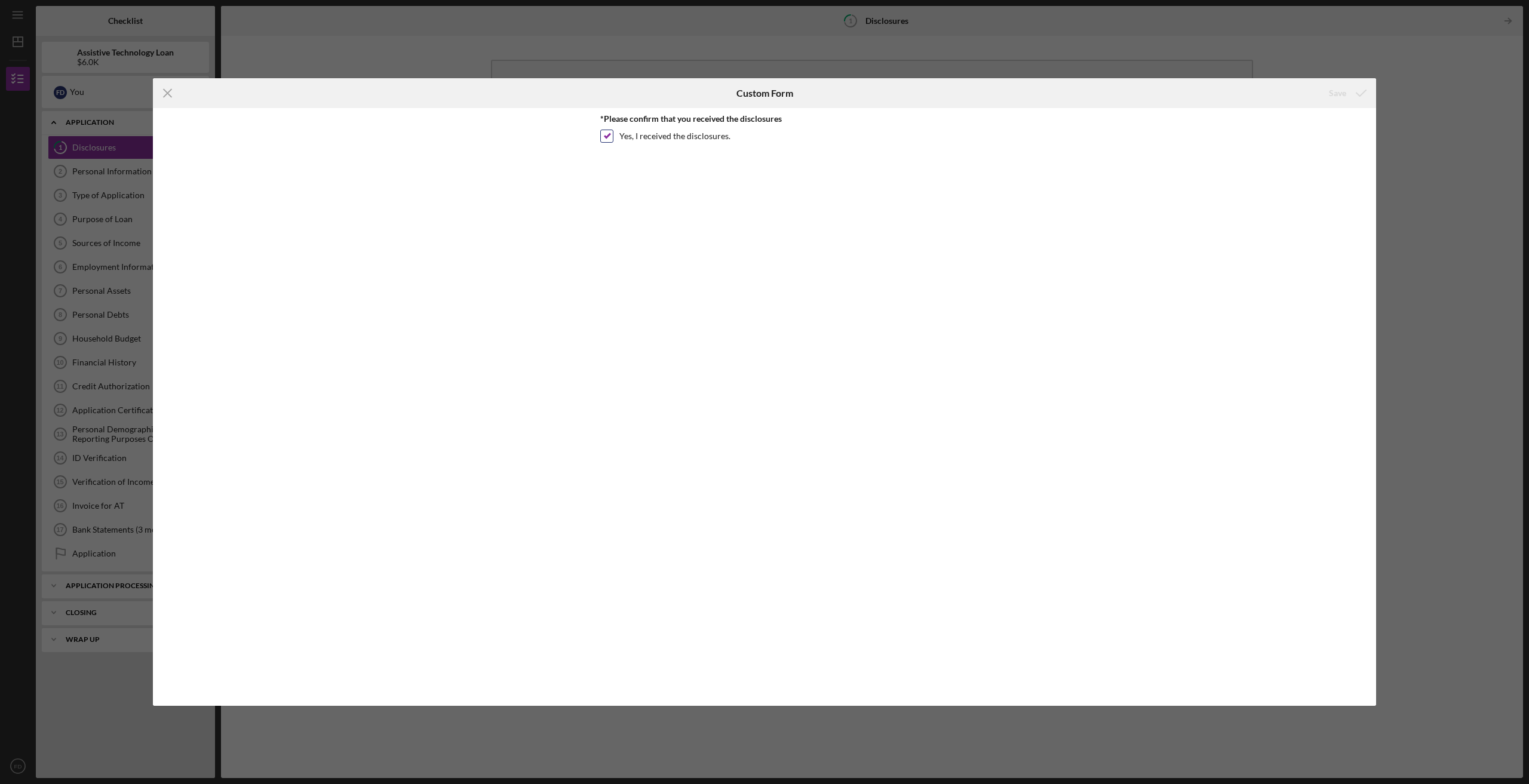
click at [607, 137] on input "Yes, I received the disclosures." at bounding box center [606, 136] width 12 height 12
checkbox input "true"
click at [173, 97] on icon "Icon/Menu Close" at bounding box center [167, 92] width 30 height 30
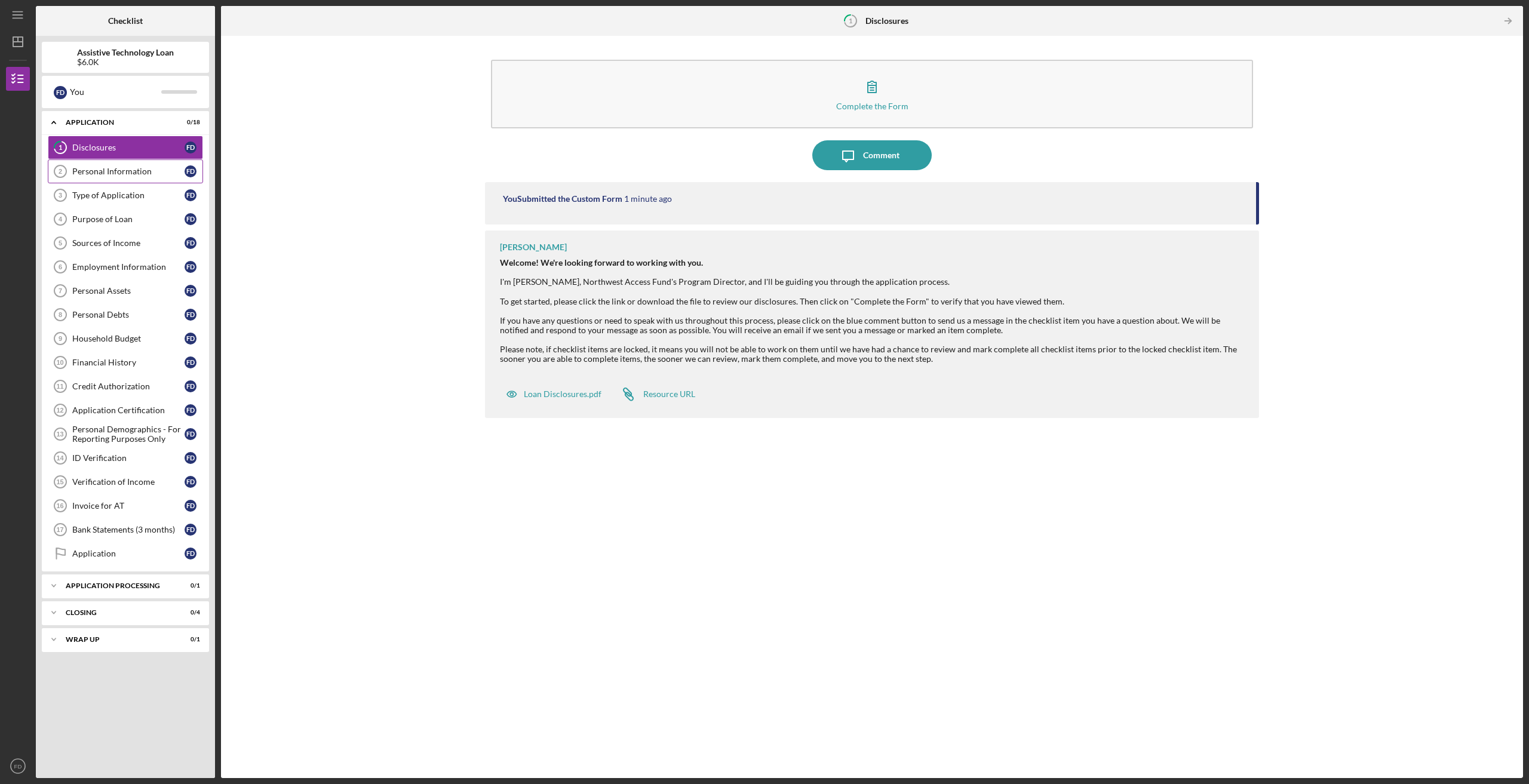
click at [84, 172] on div "Personal Information" at bounding box center [128, 172] width 112 height 10
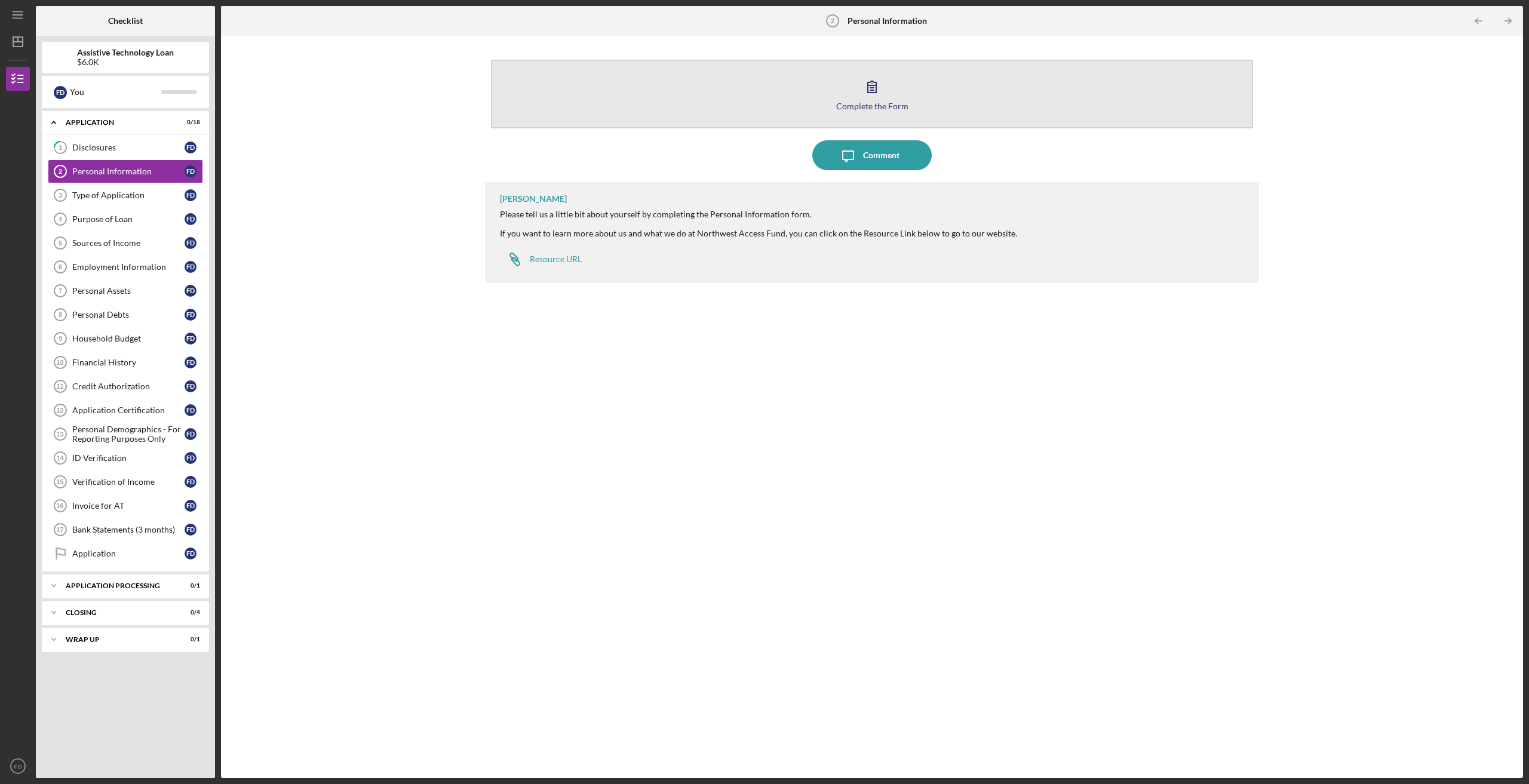
click at [879, 88] on icon "button" at bounding box center [871, 86] width 30 height 30
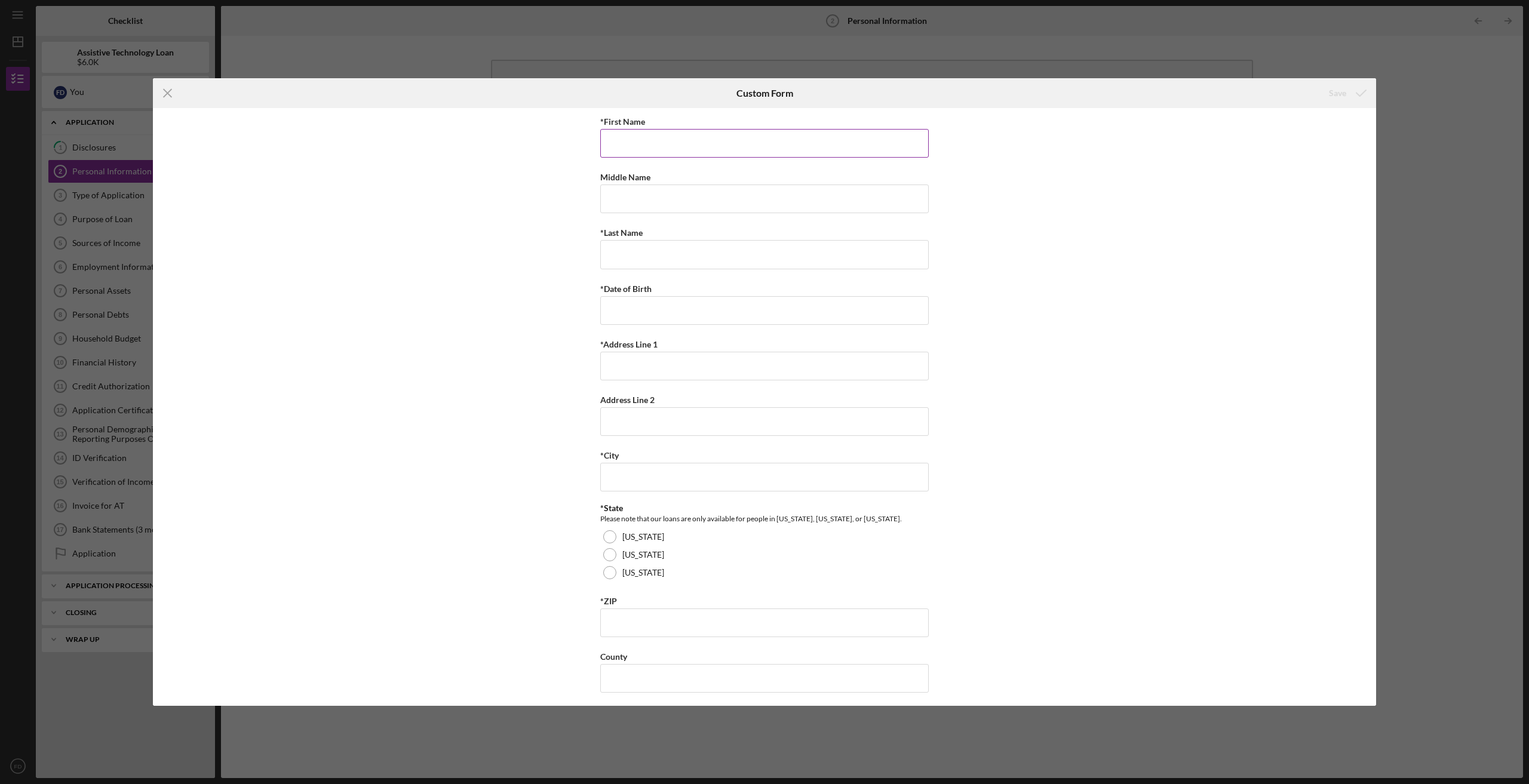
click at [693, 138] on input "*First Name" at bounding box center [764, 144] width 329 height 29
type input "[PERSON_NAME]"
click at [623, 318] on input "*Date of Birth" at bounding box center [764, 311] width 329 height 29
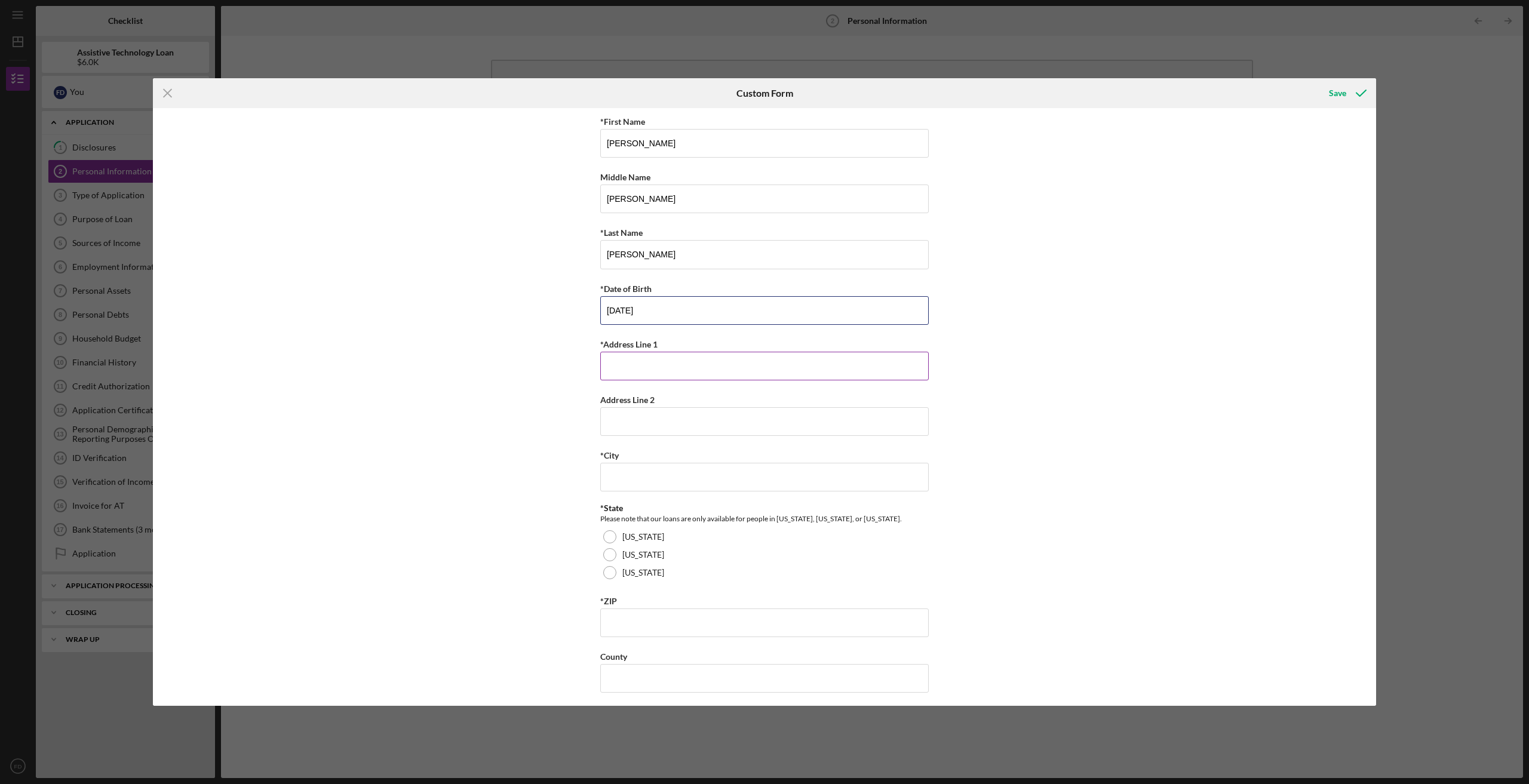
type input "[DATE]"
click at [667, 349] on div "*Address Line 1" at bounding box center [764, 344] width 329 height 15
click at [661, 365] on input "*Address Line 1" at bounding box center [764, 366] width 329 height 29
type input "[STREET_ADDRESS]"
click at [694, 471] on input "*City" at bounding box center [764, 477] width 329 height 29
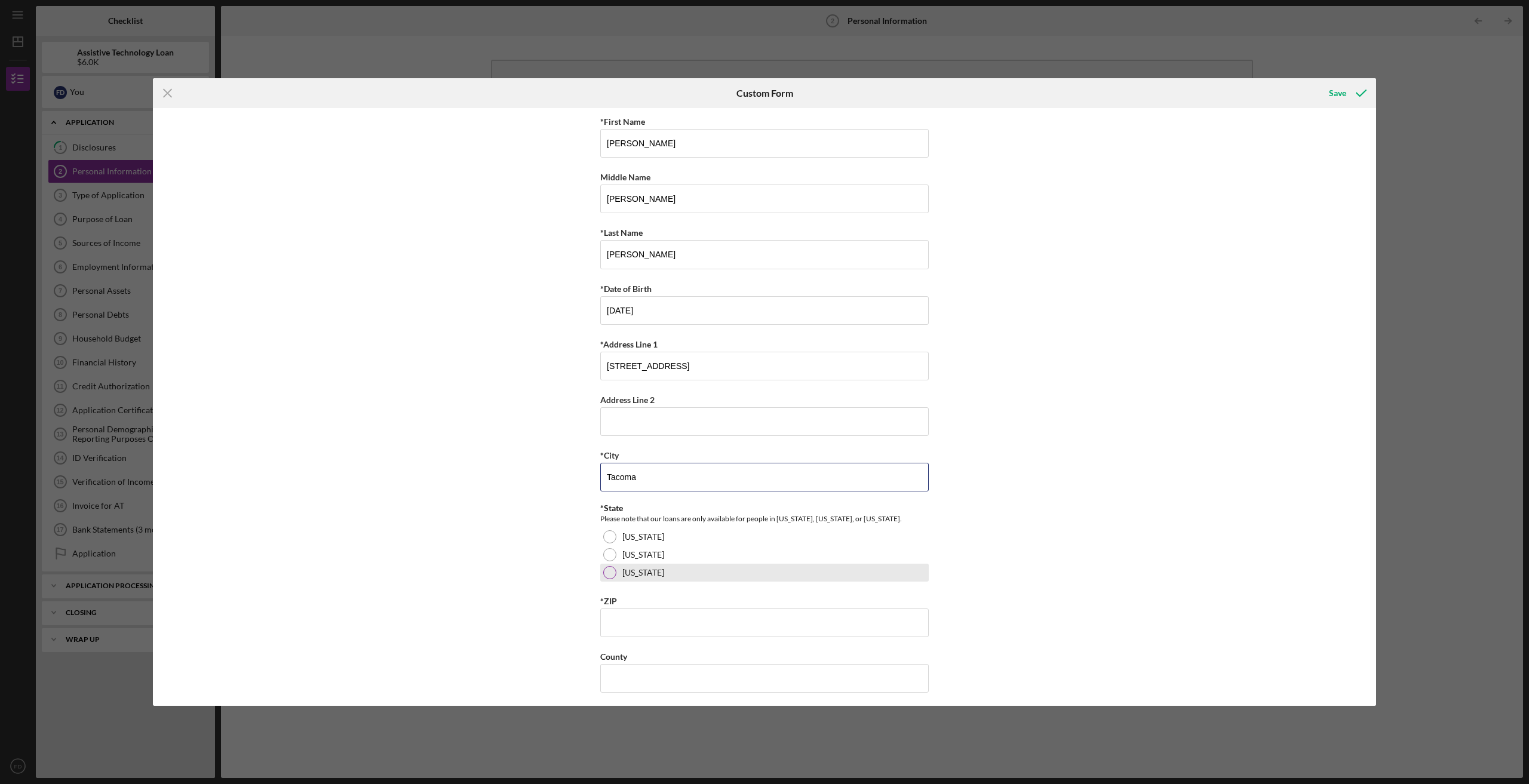
type input "Tacoma"
click at [600, 568] on div "[US_STATE]" at bounding box center [764, 573] width 329 height 18
click at [618, 615] on input "*ZIP" at bounding box center [764, 623] width 329 height 29
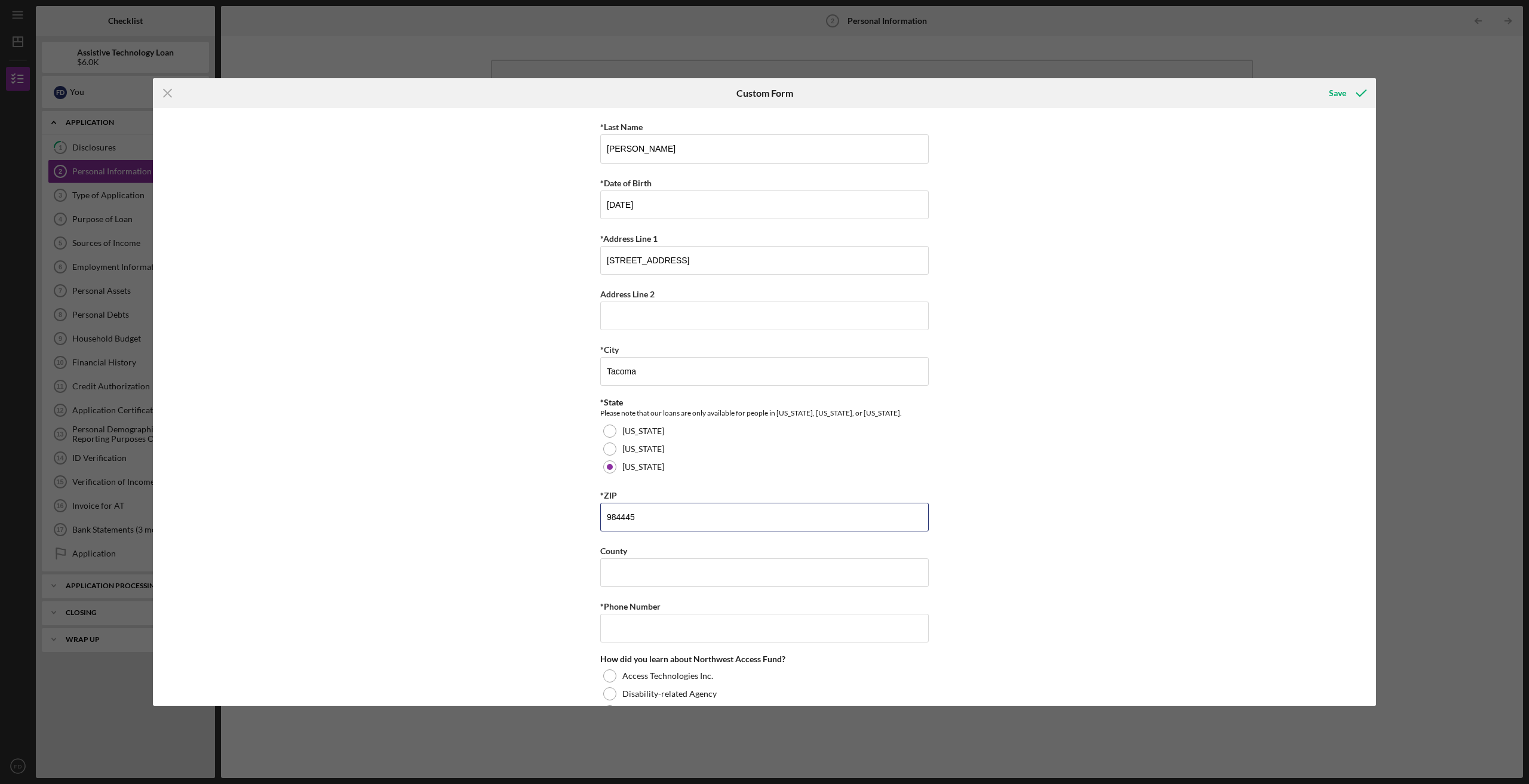
scroll to position [119, 0]
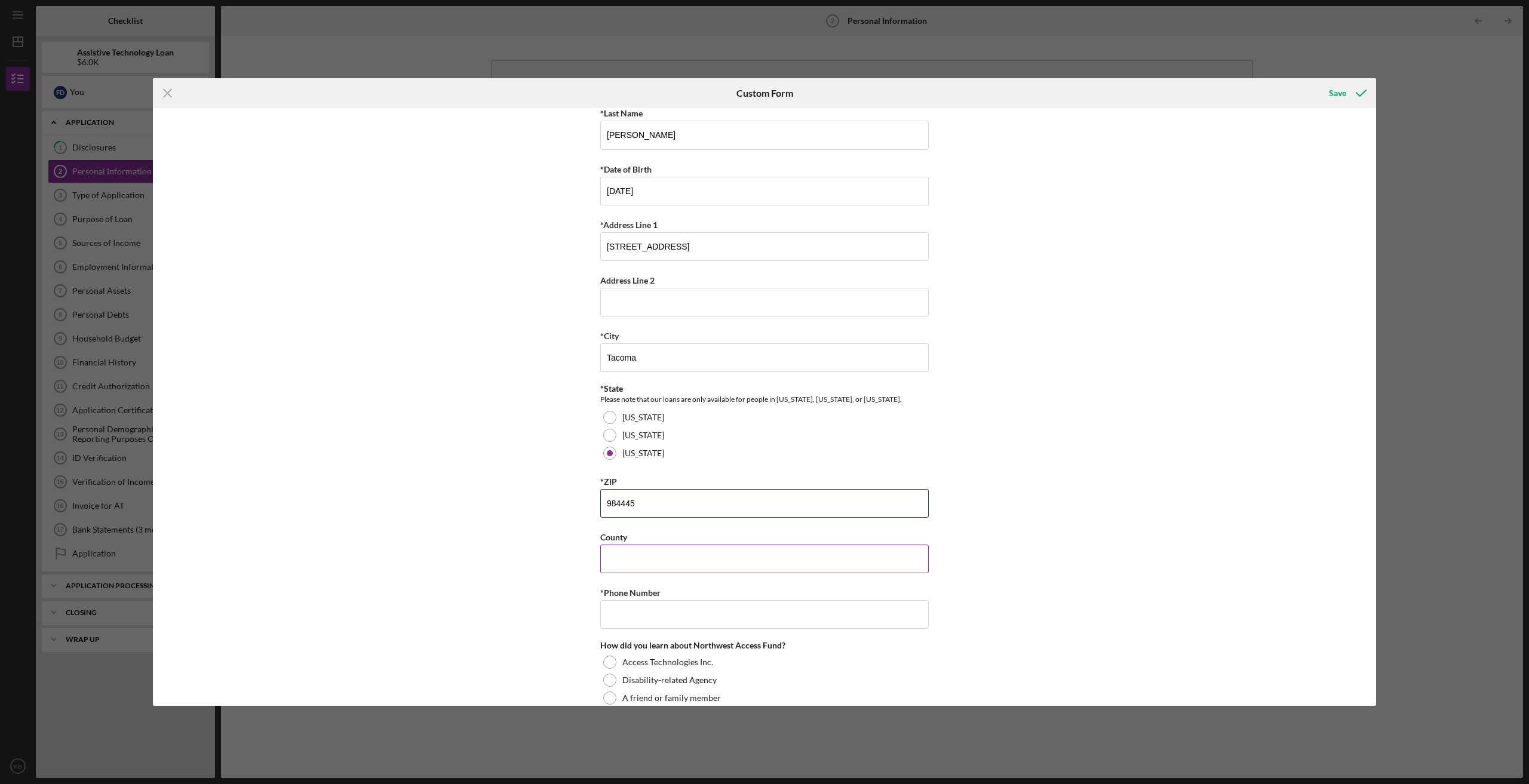
type input "984445"
click at [665, 564] on input "County" at bounding box center [764, 559] width 329 height 29
type input "[PERSON_NAME]"
click at [652, 617] on input "*Phone Number" at bounding box center [764, 614] width 329 height 29
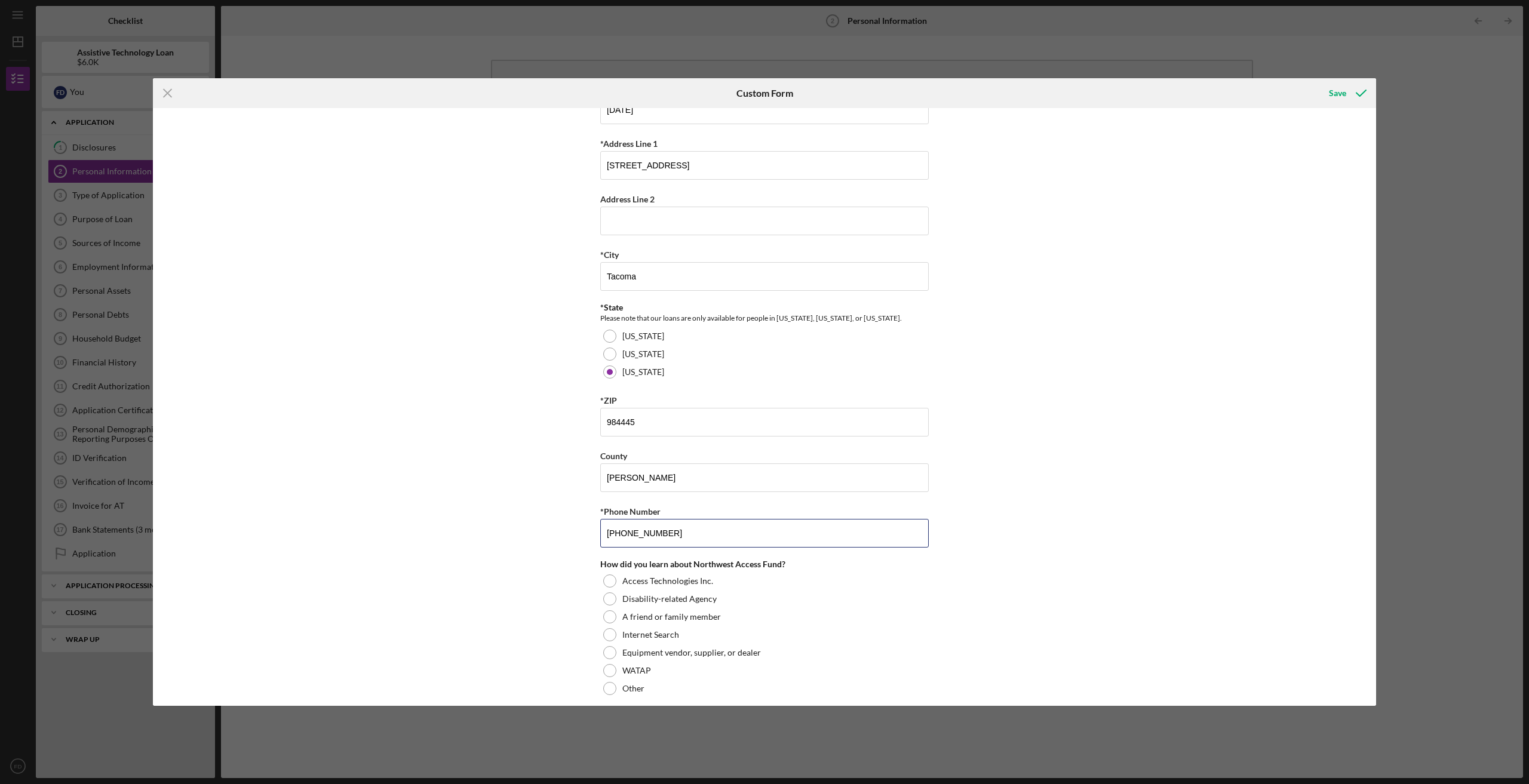
scroll to position [210, 0]
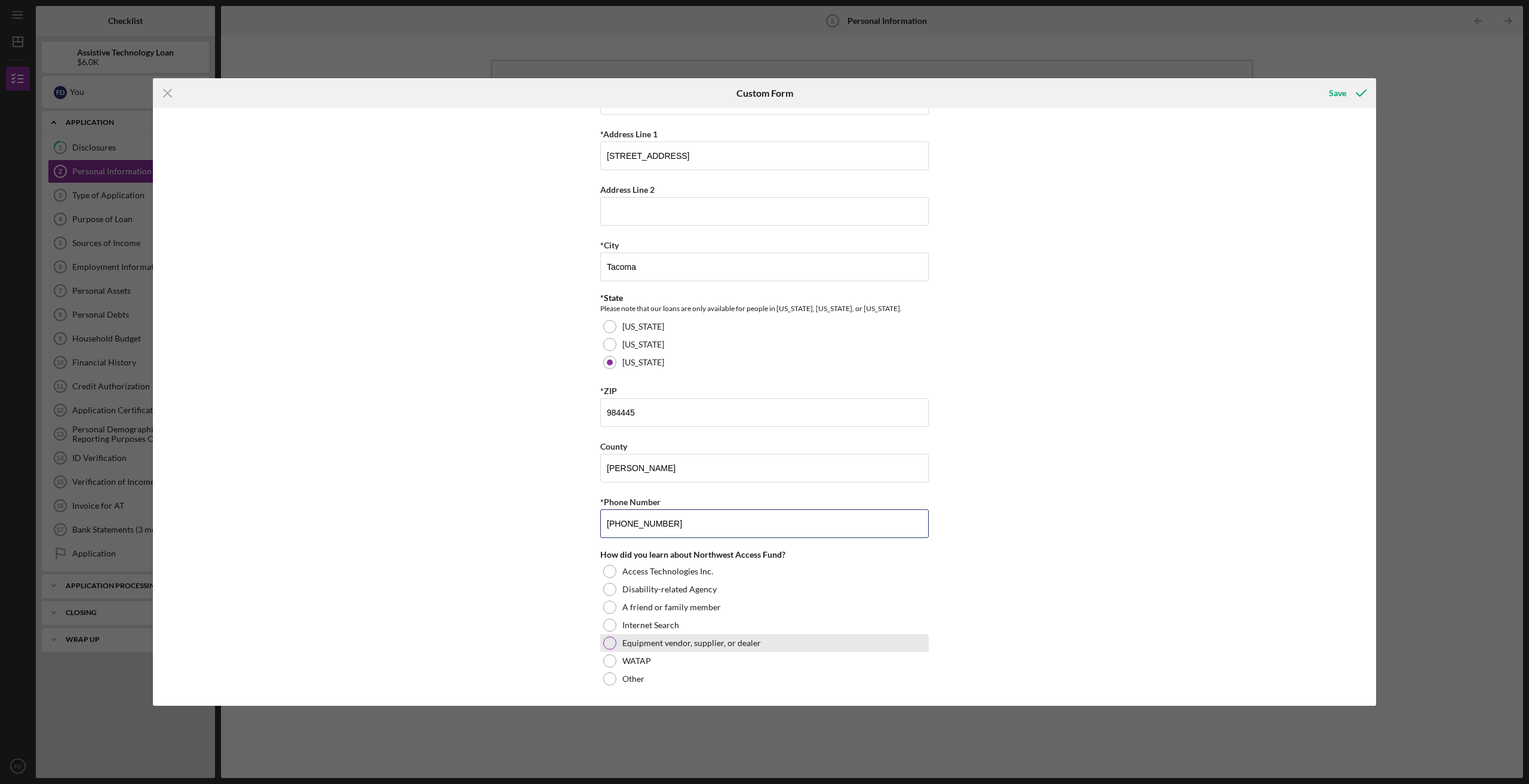
type input "[PHONE_NUMBER]"
click at [612, 642] on div at bounding box center [610, 643] width 13 height 13
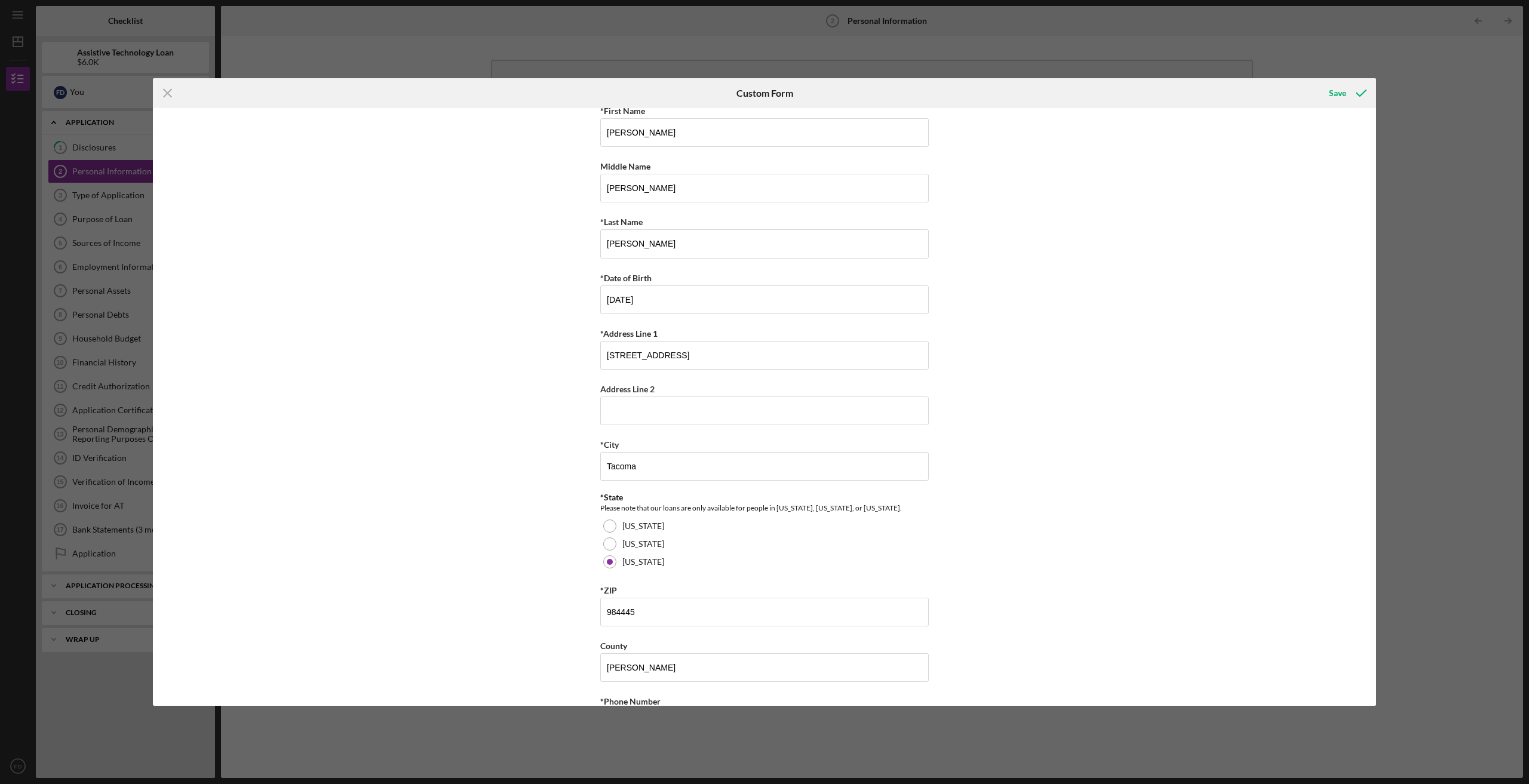
scroll to position [0, 0]
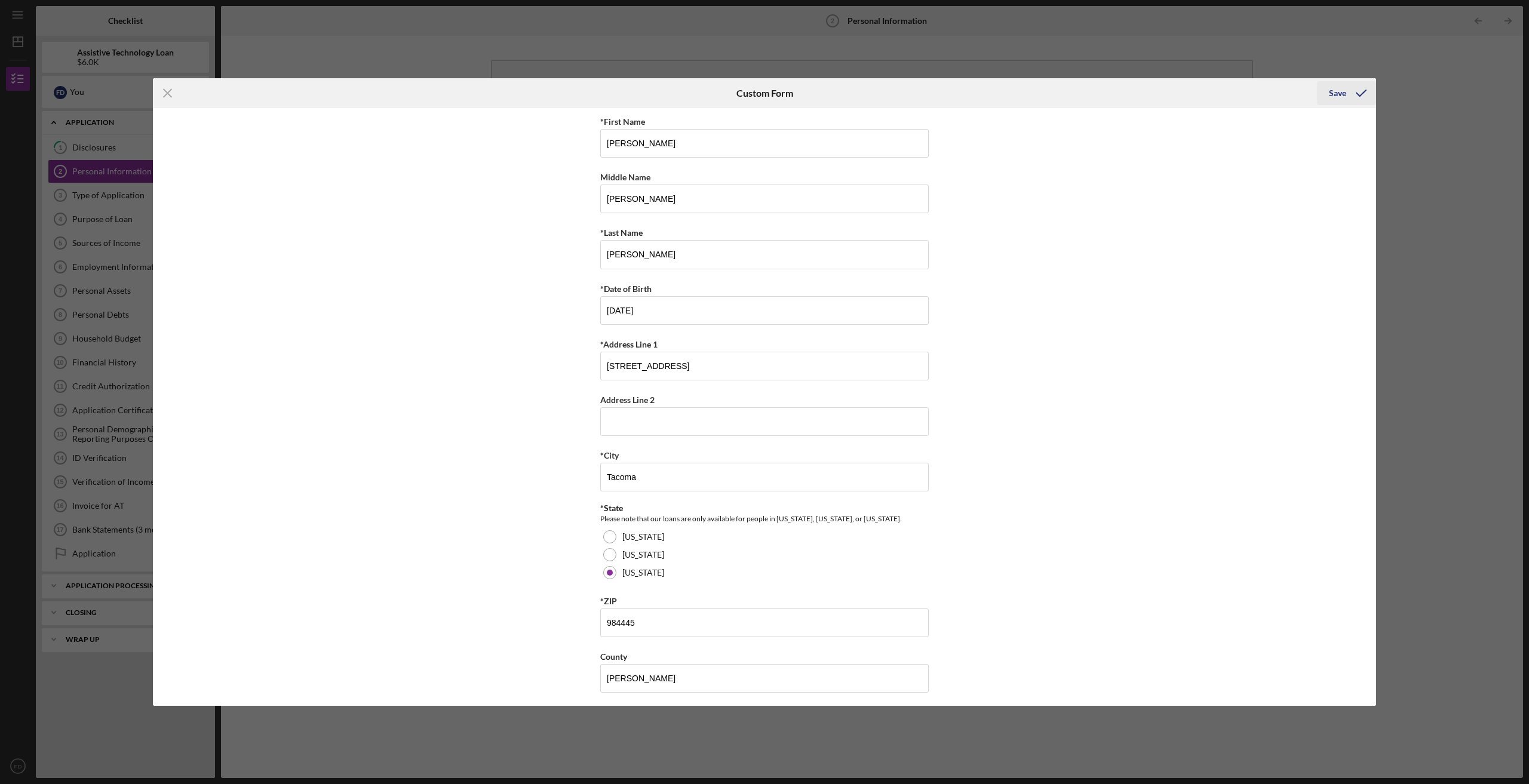
click at [1351, 95] on icon "submit" at bounding box center [1361, 92] width 30 height 30
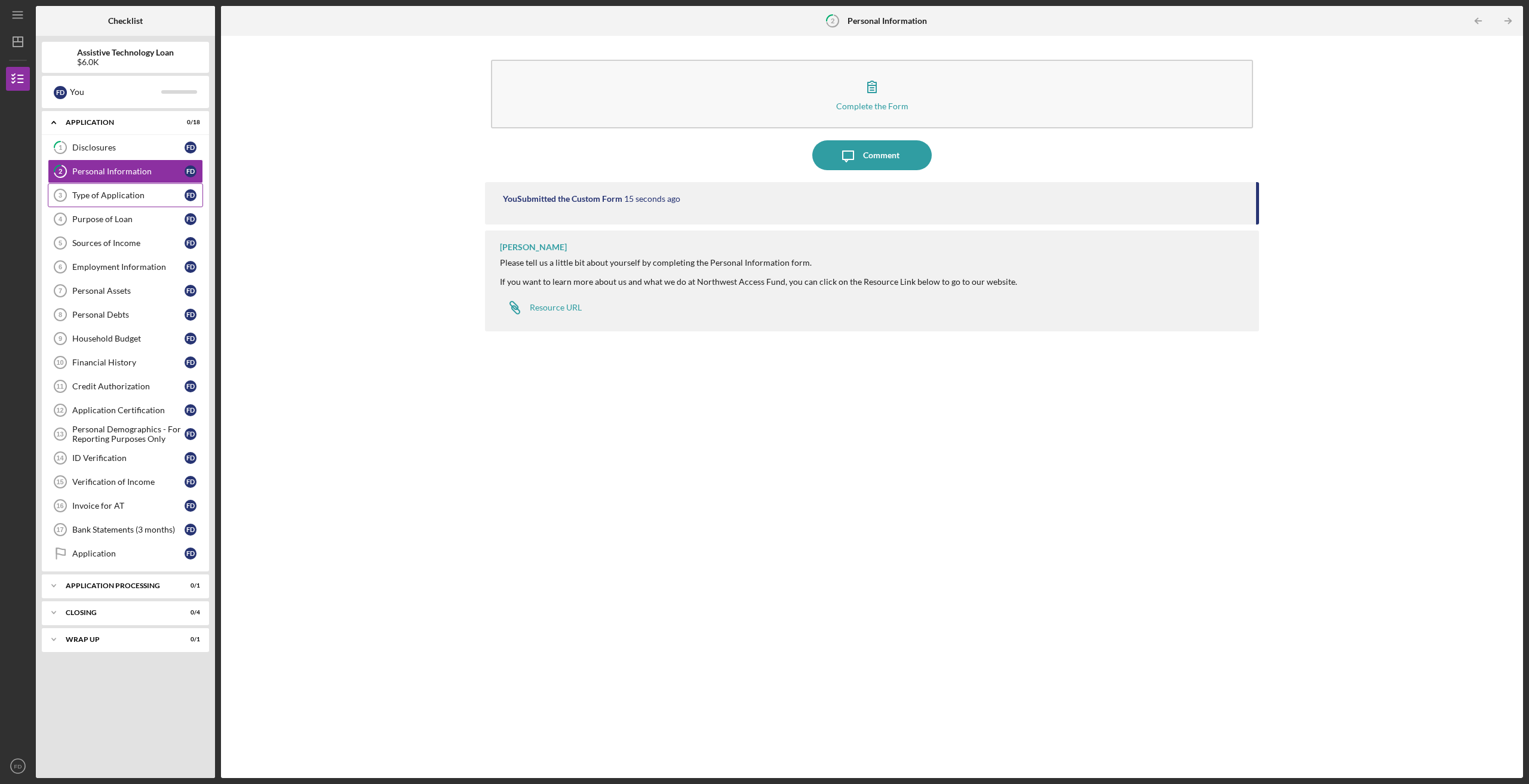
click at [119, 204] on link "Type of Application 3 Type of Application F D" at bounding box center [125, 195] width 155 height 24
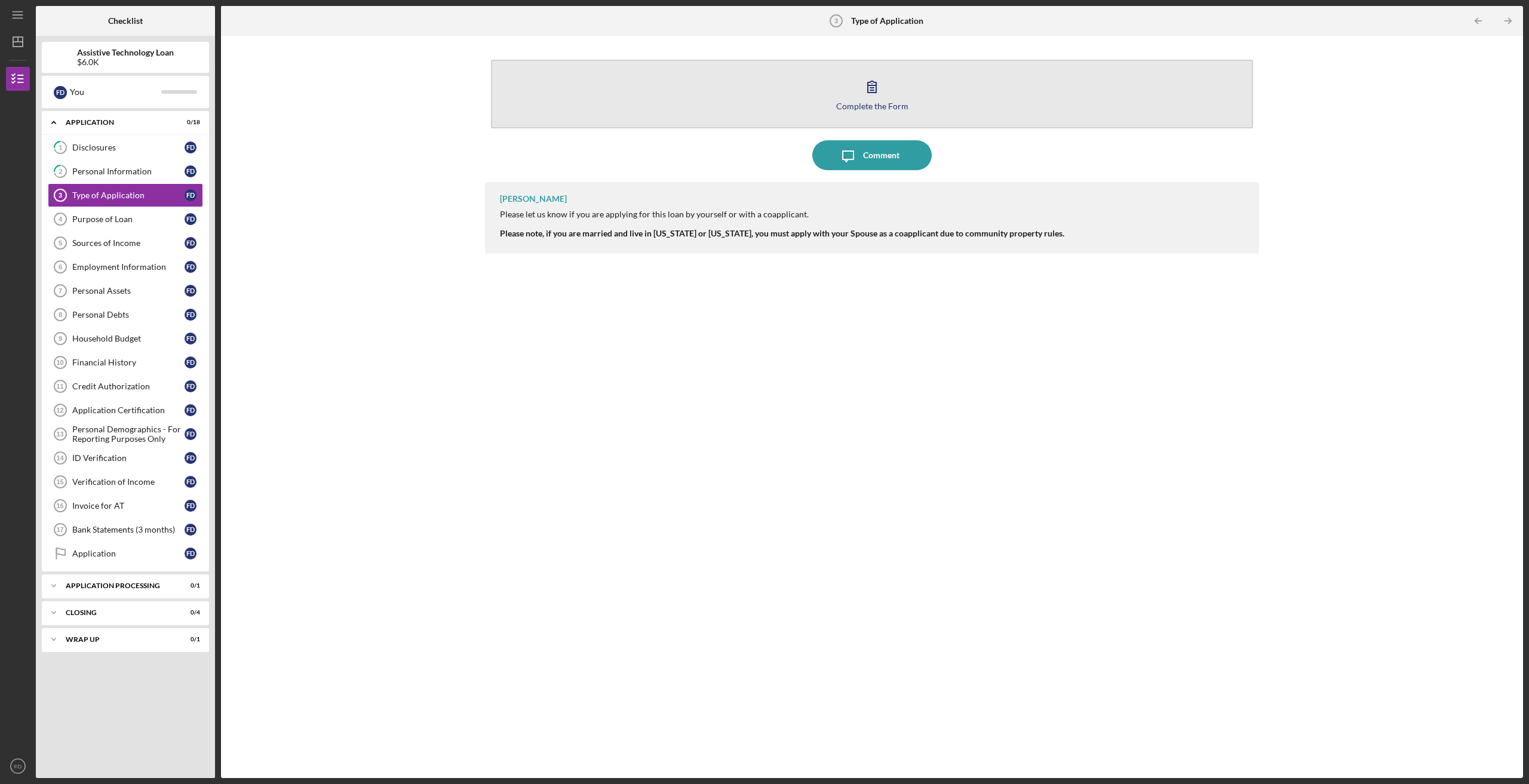
click at [877, 80] on icon "button" at bounding box center [871, 86] width 30 height 30
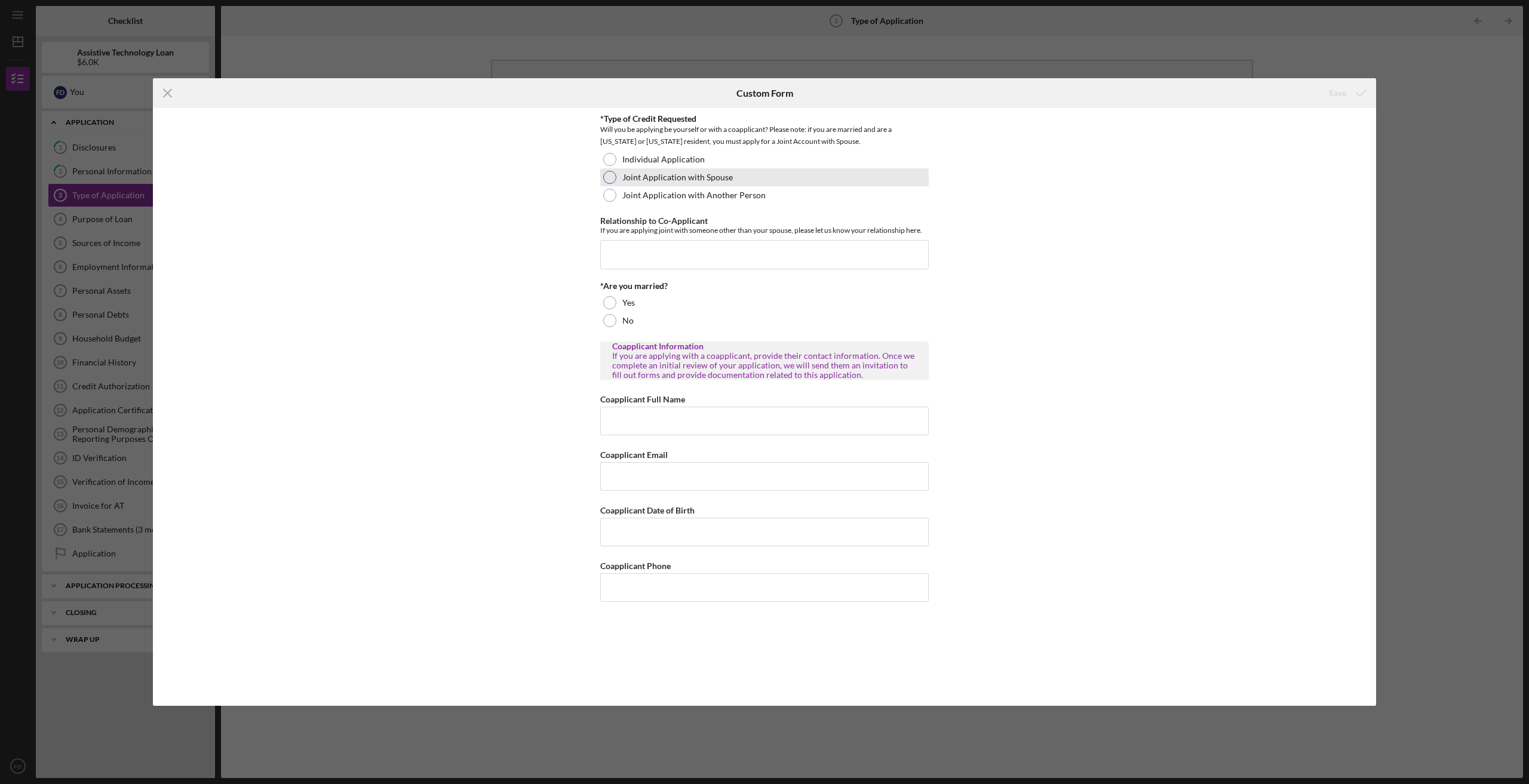
click at [605, 178] on div at bounding box center [610, 177] width 13 height 13
click at [622, 256] on input "Relationship to Co-Applicant" at bounding box center [764, 254] width 329 height 29
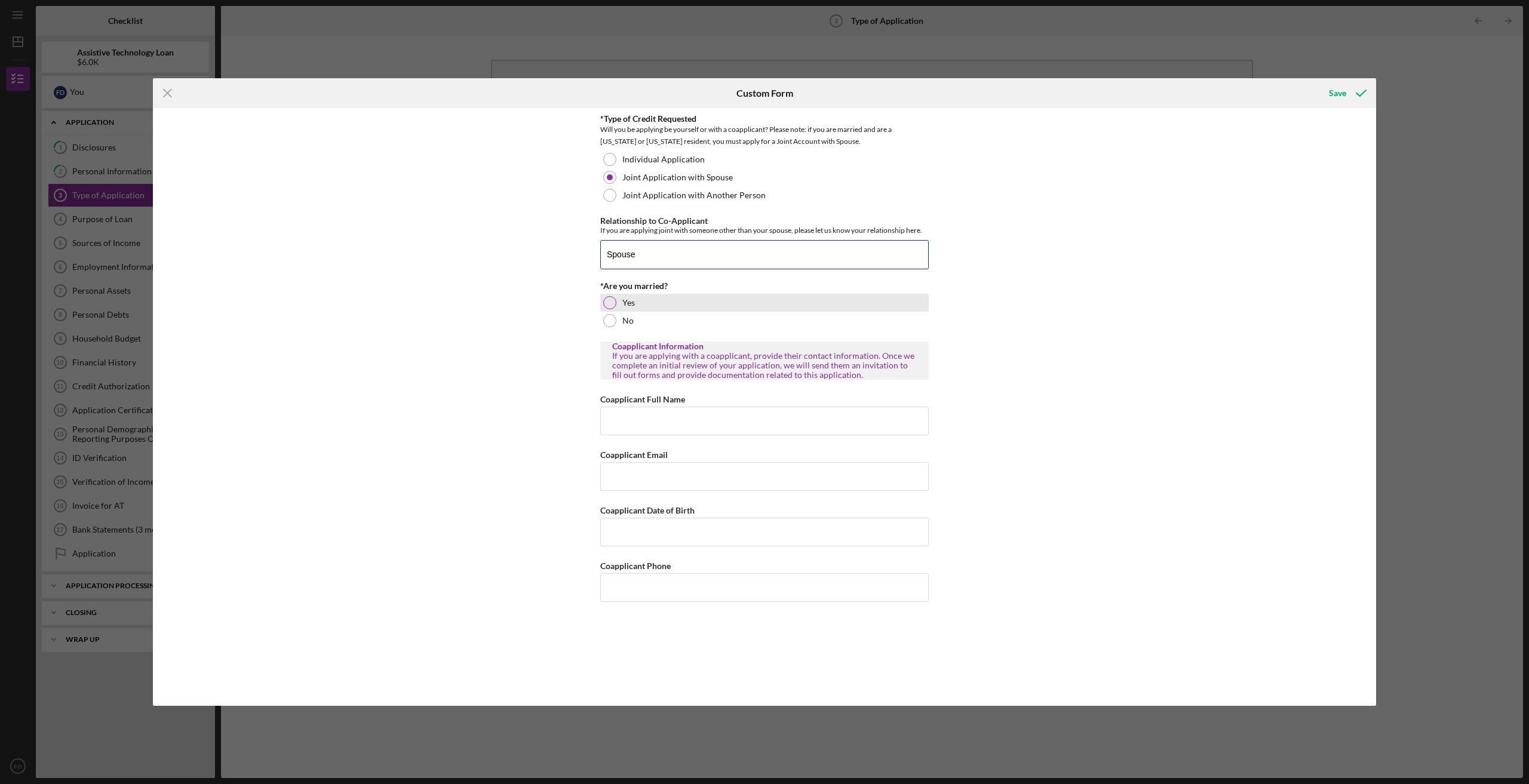
type input "Spouse"
click at [615, 304] on div at bounding box center [610, 303] width 13 height 13
click at [709, 426] on input "Coapplicant Full Name" at bounding box center [764, 421] width 329 height 29
type input "[PERSON_NAME]"
click at [670, 483] on input "Coapplicant Email" at bounding box center [764, 477] width 329 height 29
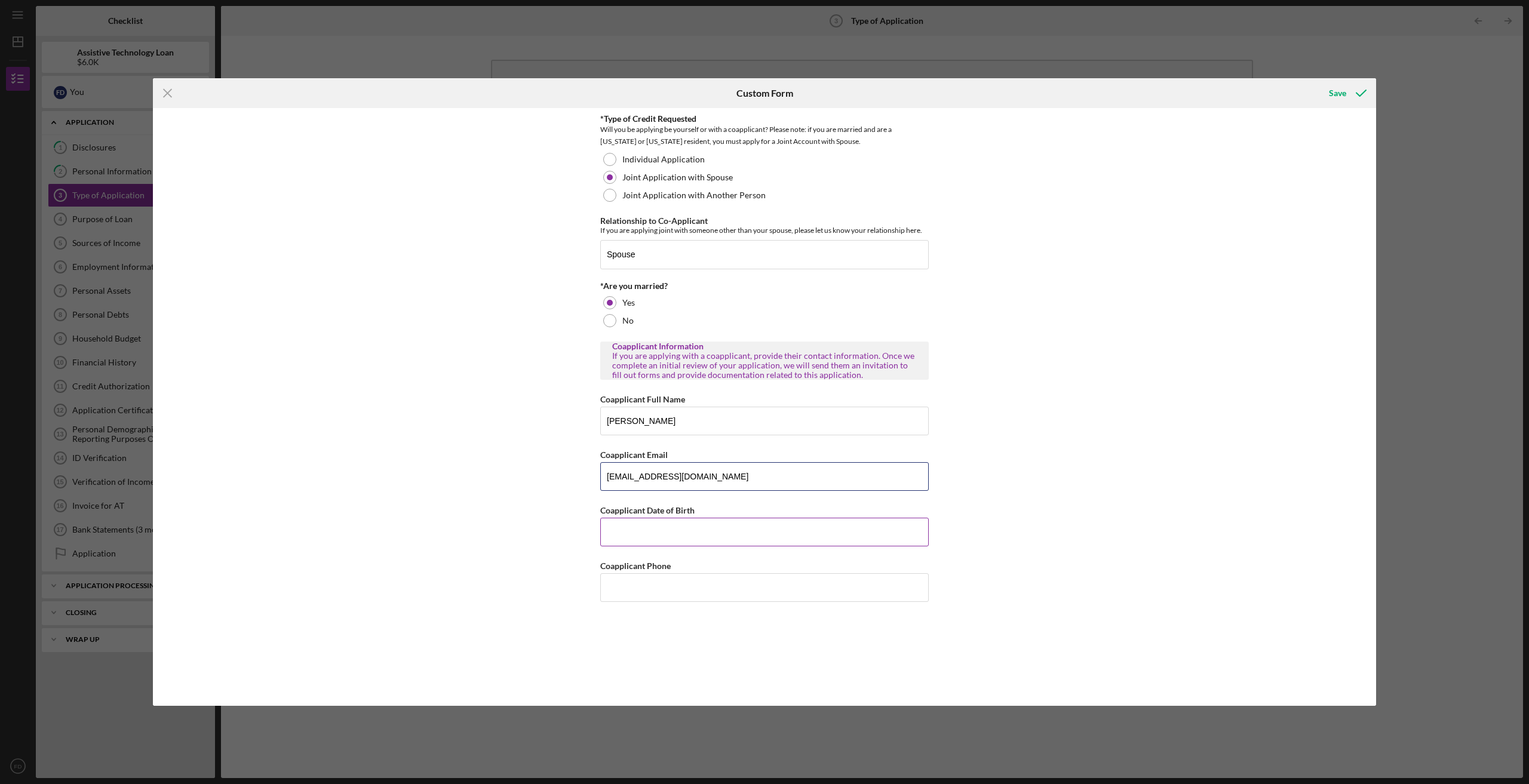
type input "[EMAIL_ADDRESS][DOMAIN_NAME]"
click at [663, 519] on input "Coapplicant Date of Birth" at bounding box center [764, 533] width 329 height 29
type input "[DATE]"
click at [629, 571] on div "Coapplicant Phone" at bounding box center [764, 566] width 329 height 15
drag, startPoint x: 634, startPoint y: 578, endPoint x: 641, endPoint y: 577, distance: 7.1
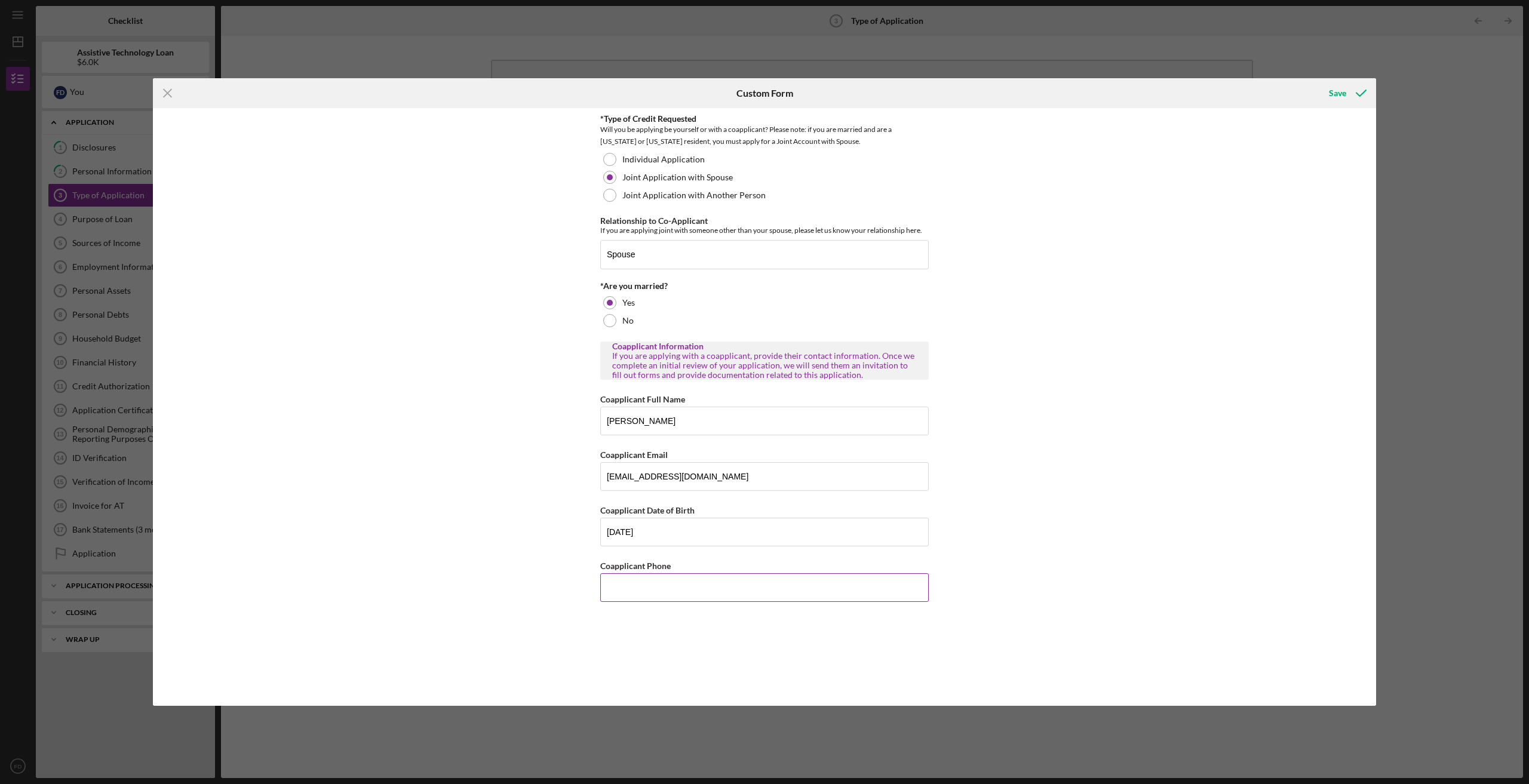
click at [641, 577] on input "Coapplicant Phone" at bounding box center [764, 587] width 329 height 29
type input "[PHONE_NUMBER]"
click at [1357, 92] on icon "submit" at bounding box center [1361, 92] width 30 height 30
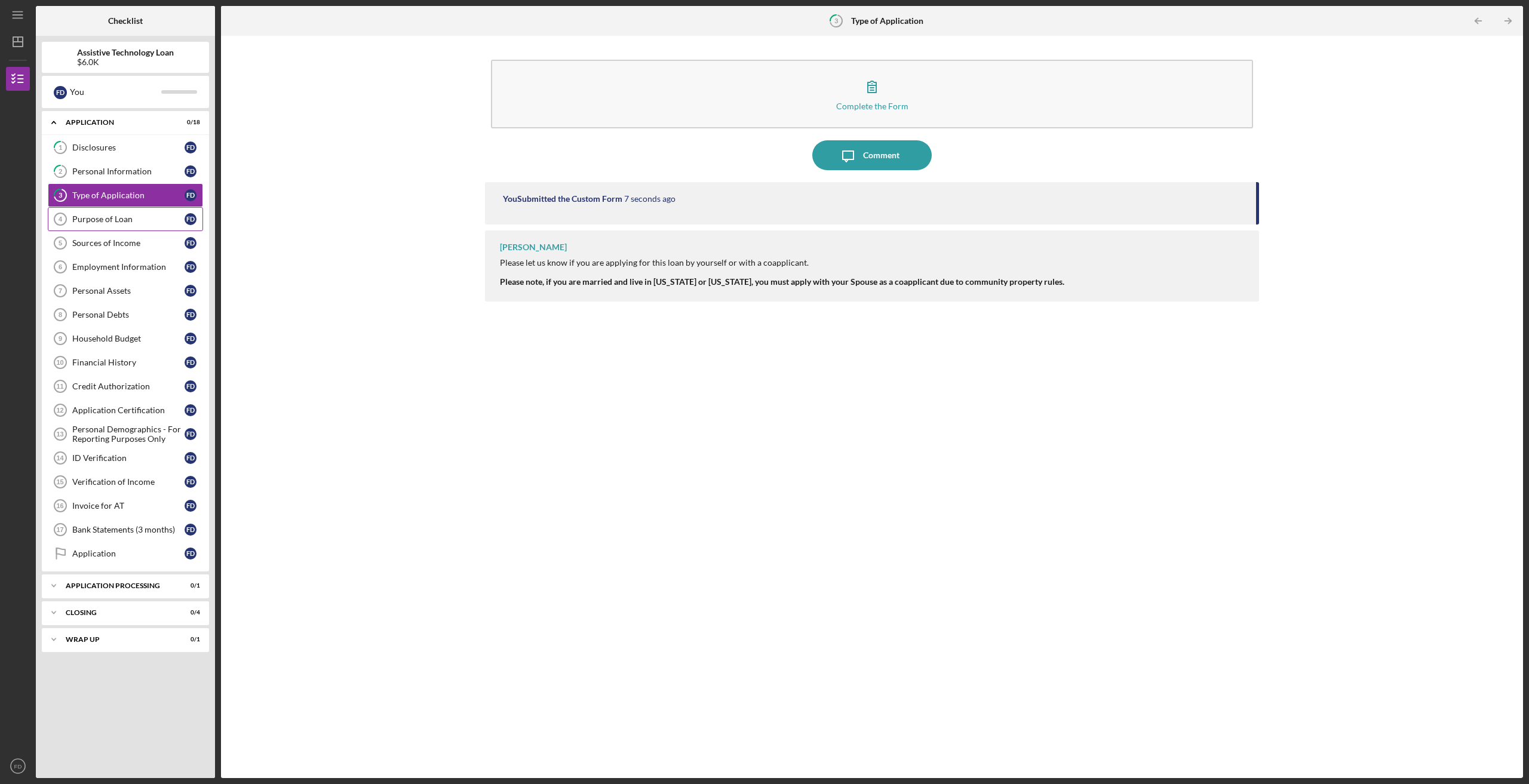
click at [110, 212] on link "Purpose of Loan 4 Purpose of Loan F D" at bounding box center [125, 219] width 155 height 24
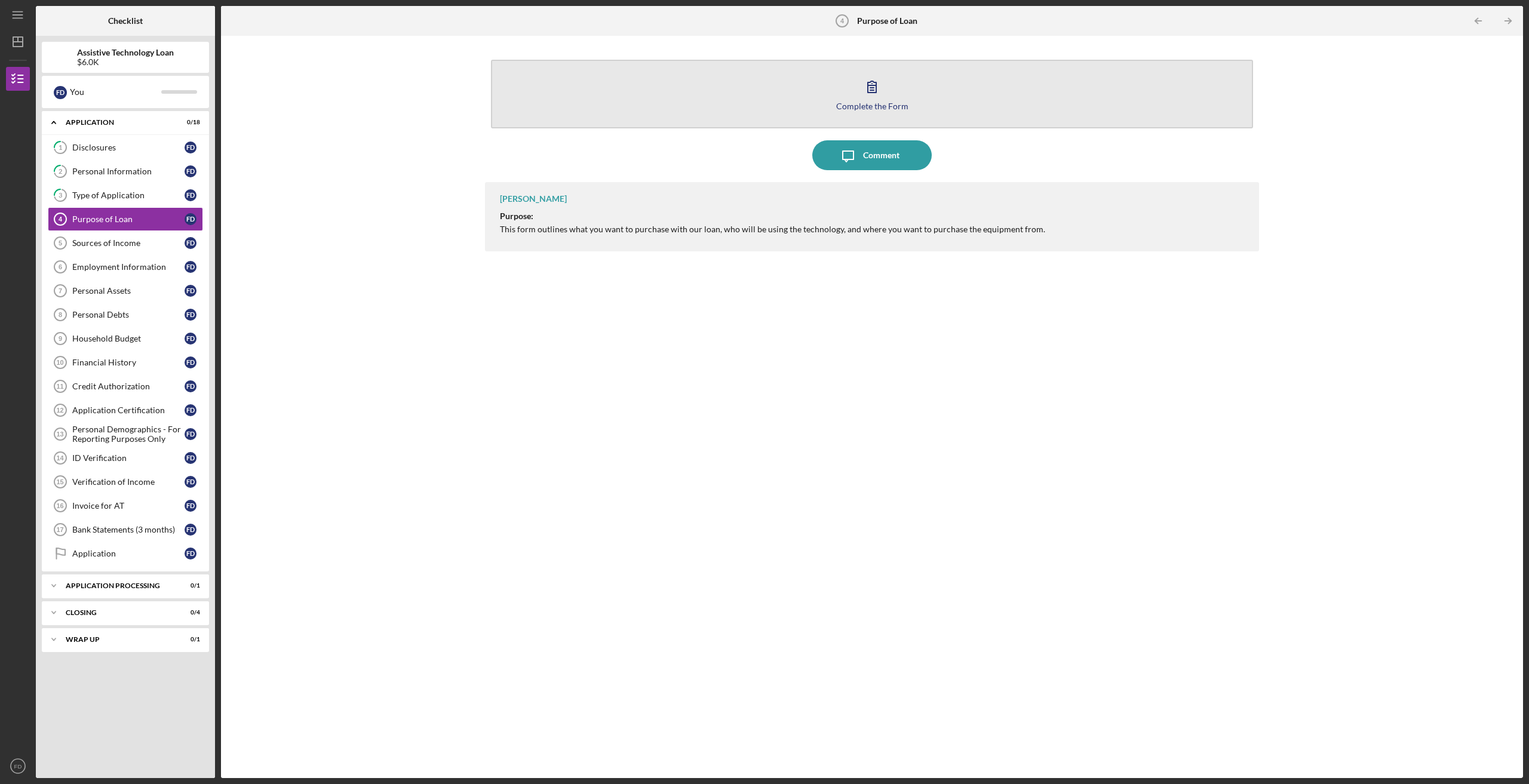
click at [878, 89] on icon "button" at bounding box center [871, 86] width 30 height 30
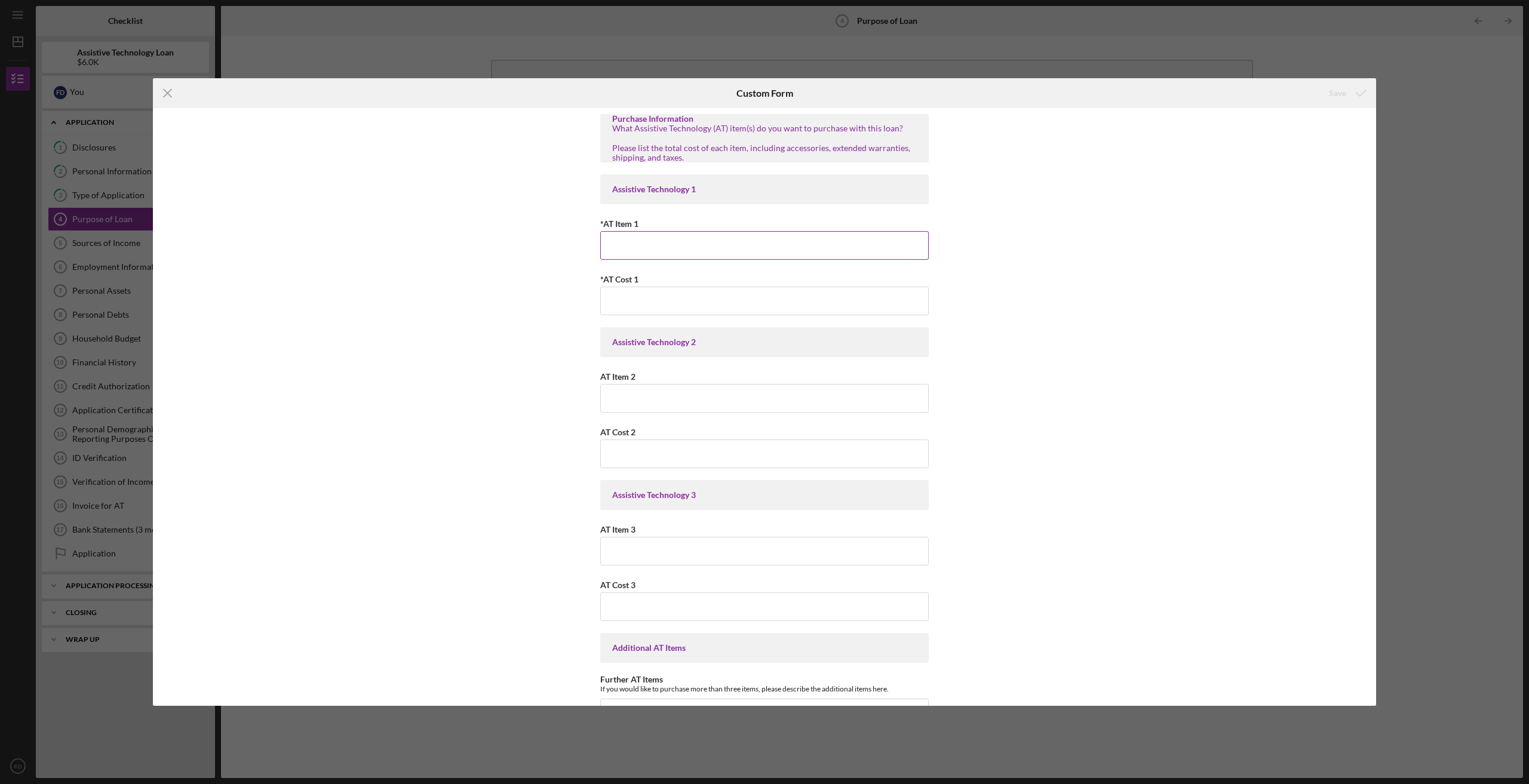
click at [680, 236] on input "*AT Item 1" at bounding box center [764, 245] width 329 height 29
type input "New hearing Aids"
click at [753, 293] on input "*AT Cost 1" at bounding box center [764, 301] width 329 height 29
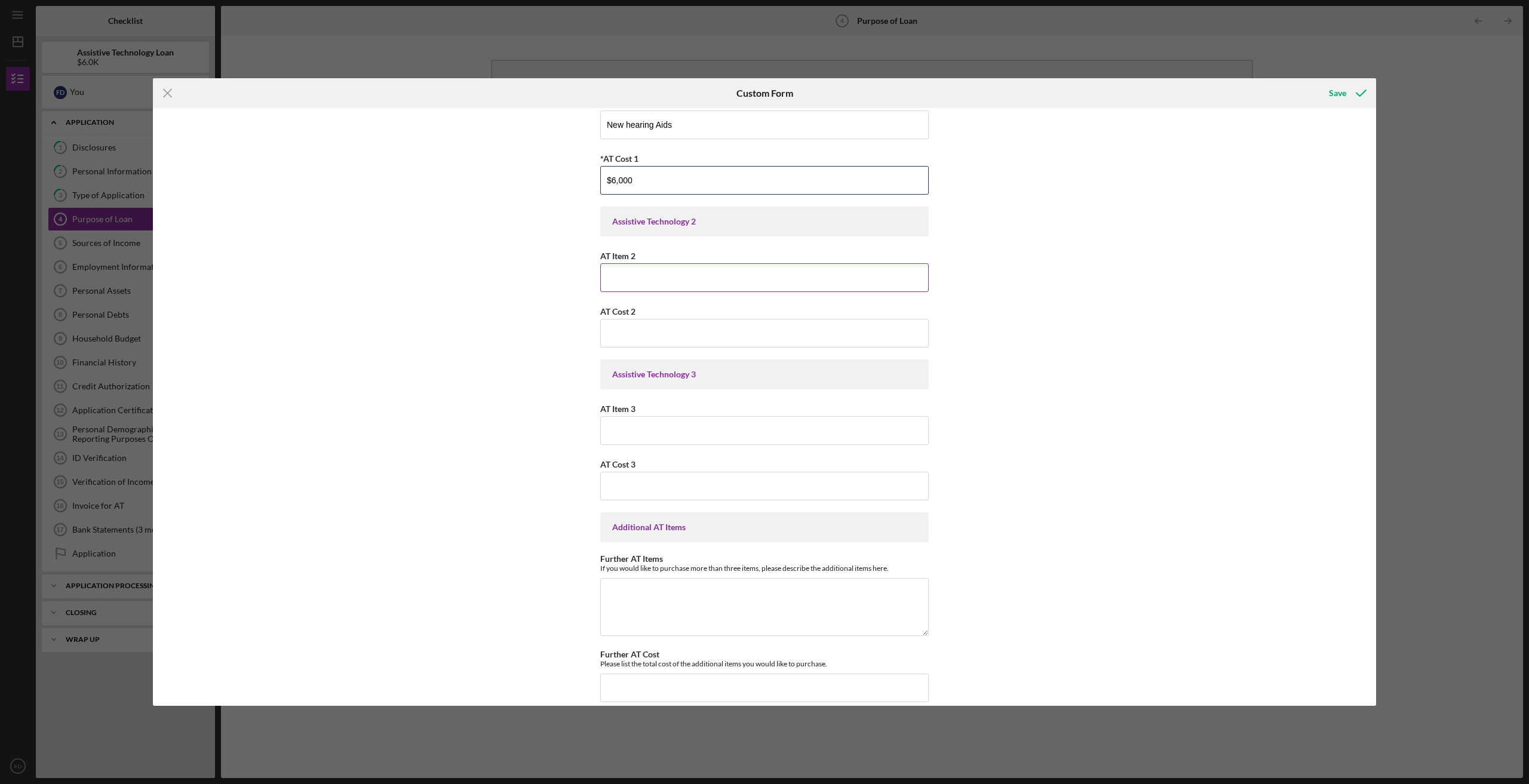
scroll to position [119, 0]
type input "$6,000"
click at [718, 131] on input "New hearing Aids" at bounding box center [764, 126] width 329 height 29
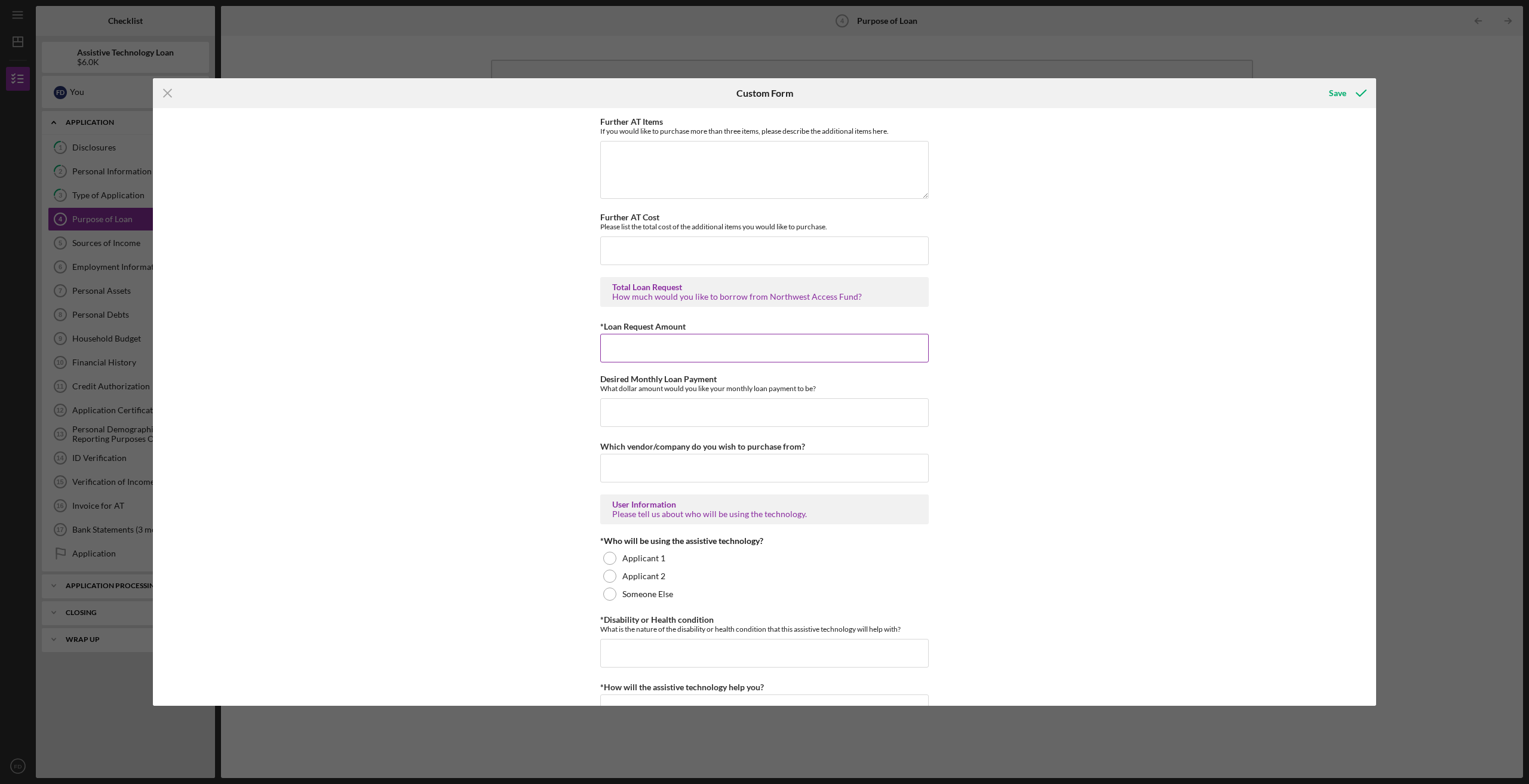
scroll to position [557, 0]
type input "New hearing Aids and equipment that goes with [MEDICAL_DATA]"
click at [629, 357] on input "*Loan Request Amount" at bounding box center [764, 348] width 329 height 29
type input "$6,000"
click at [674, 410] on input "Desired Monthly Loan Payment" at bounding box center [764, 413] width 329 height 29
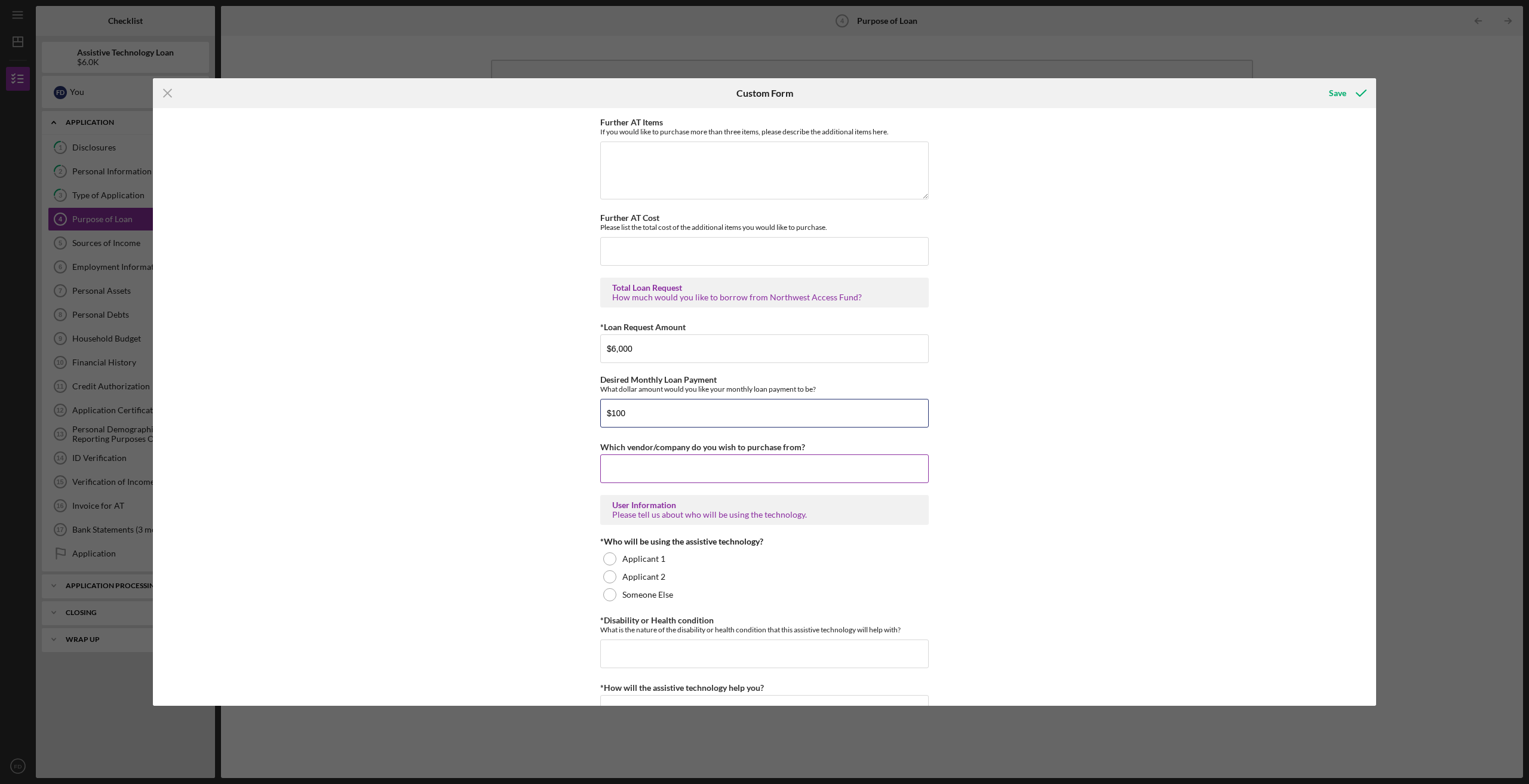
type input "$100"
click at [659, 471] on input "Which vendor/company do you wish to purchase from?" at bounding box center [764, 469] width 329 height 29
type input "Miracle Ear"
click at [609, 566] on div "Applicant 1" at bounding box center [764, 559] width 329 height 18
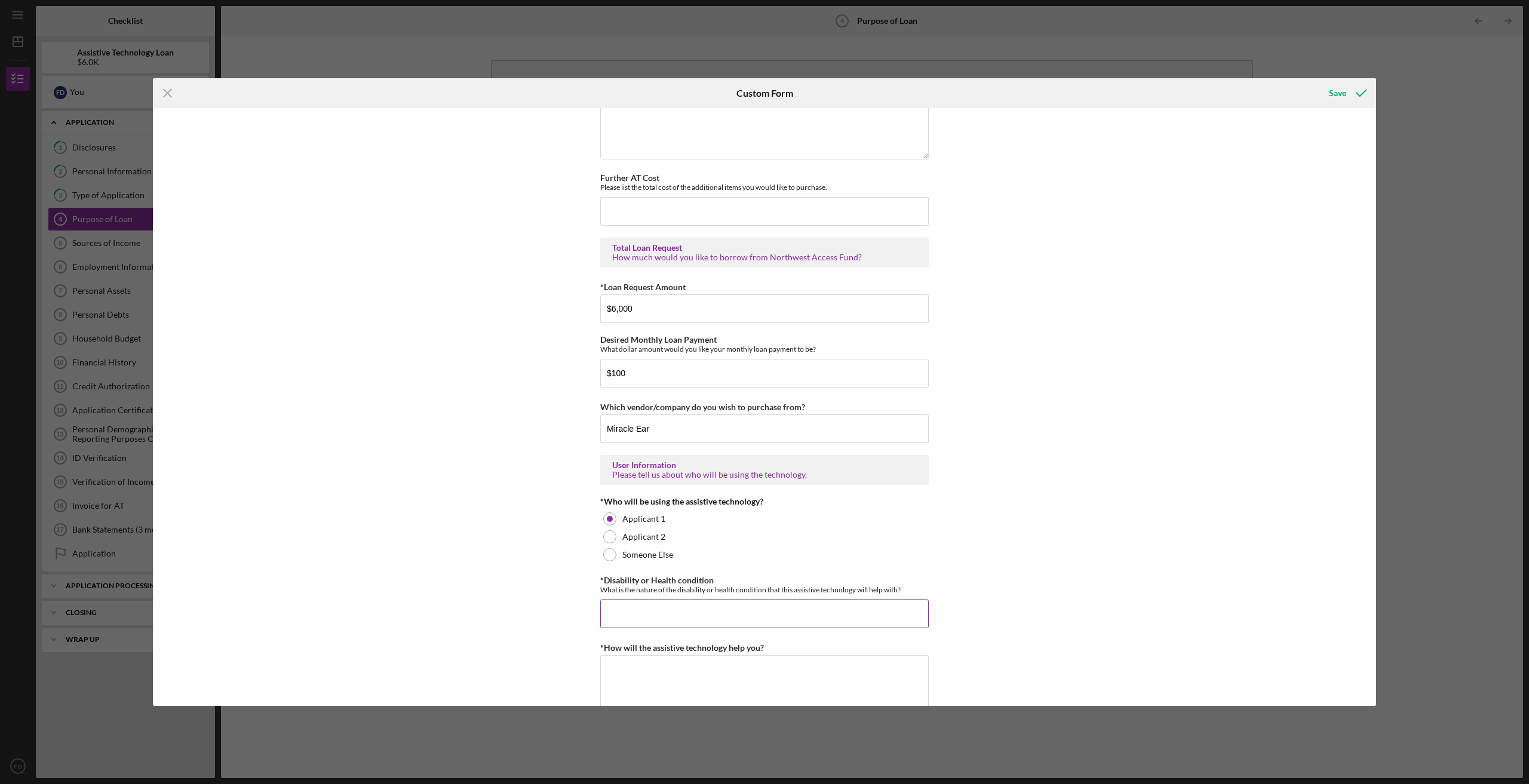
click at [821, 602] on input "*Disability or Health condition" at bounding box center [764, 614] width 329 height 29
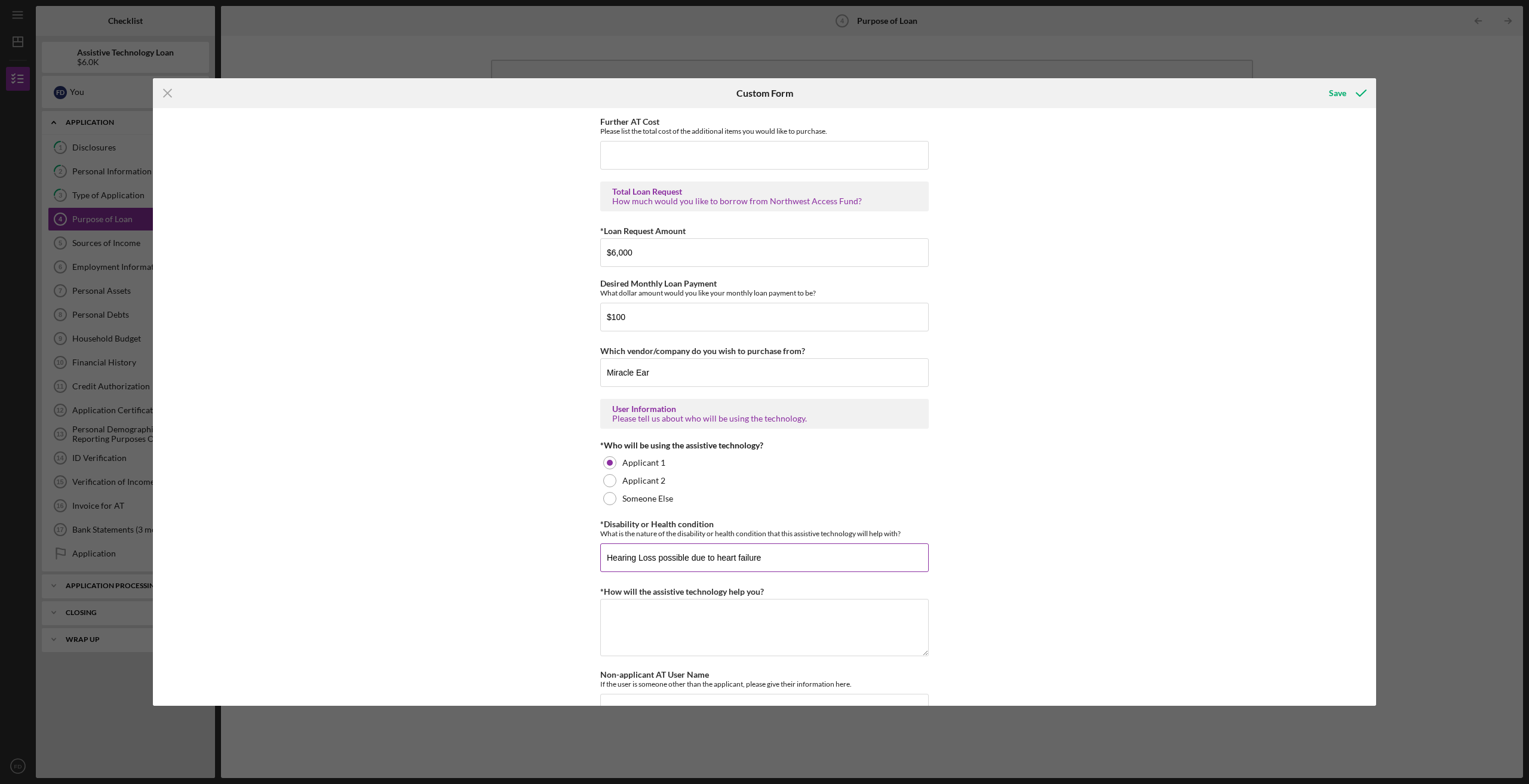
scroll to position [676, 0]
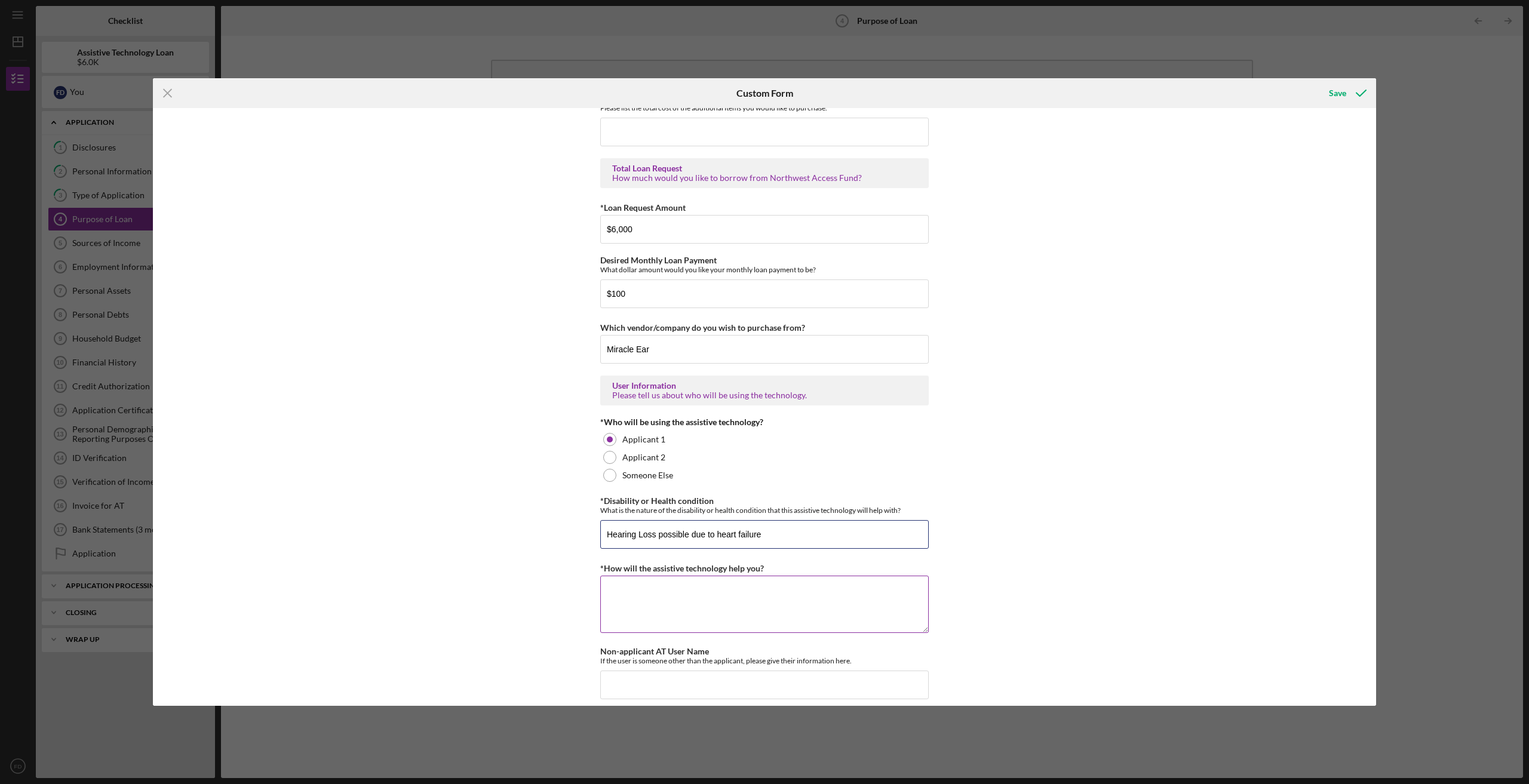
type input "Hearing Loss possible due to heart failure"
click at [817, 598] on textarea "*How will the assistive technology help you?" at bounding box center [764, 604] width 329 height 57
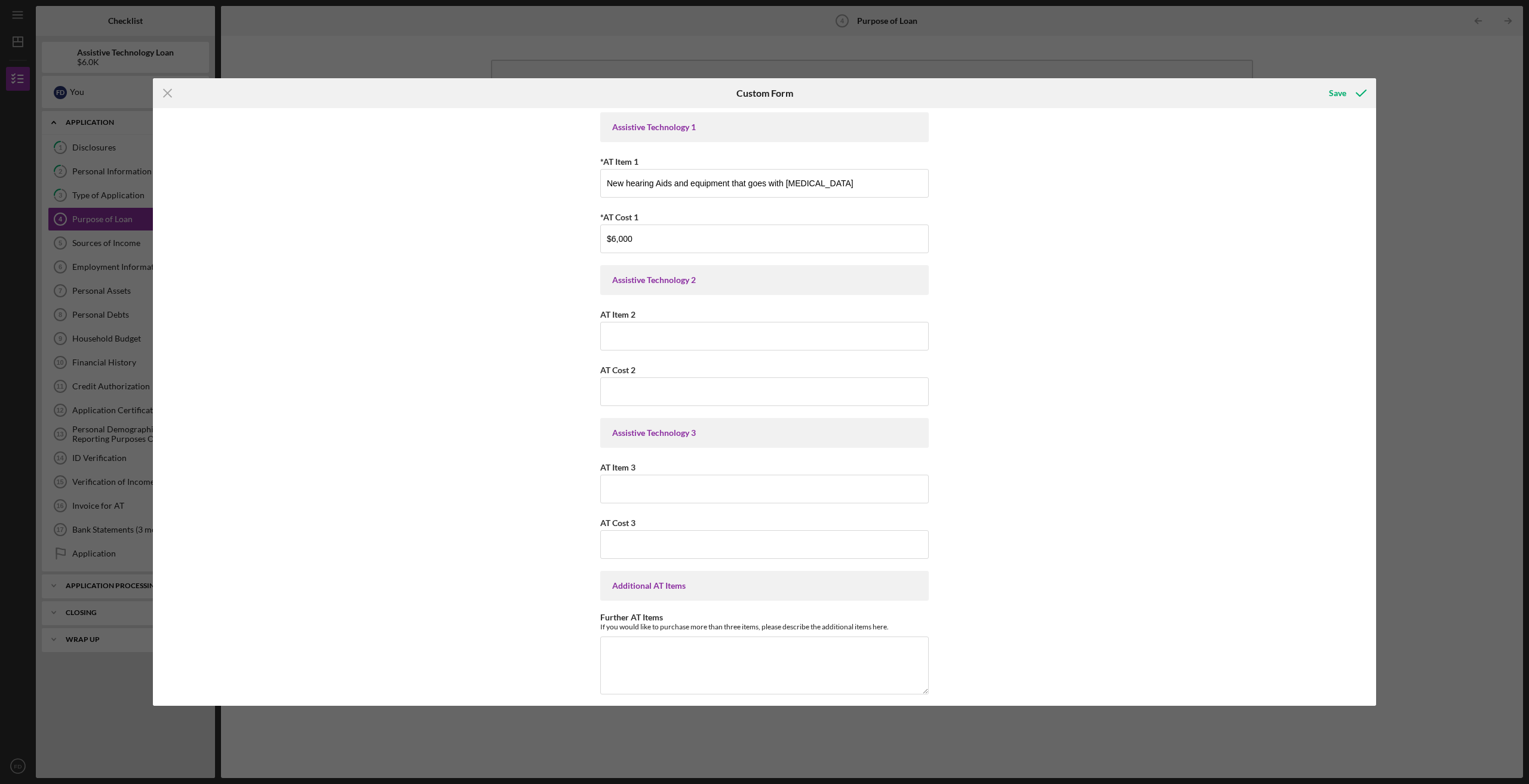
scroll to position [0, 0]
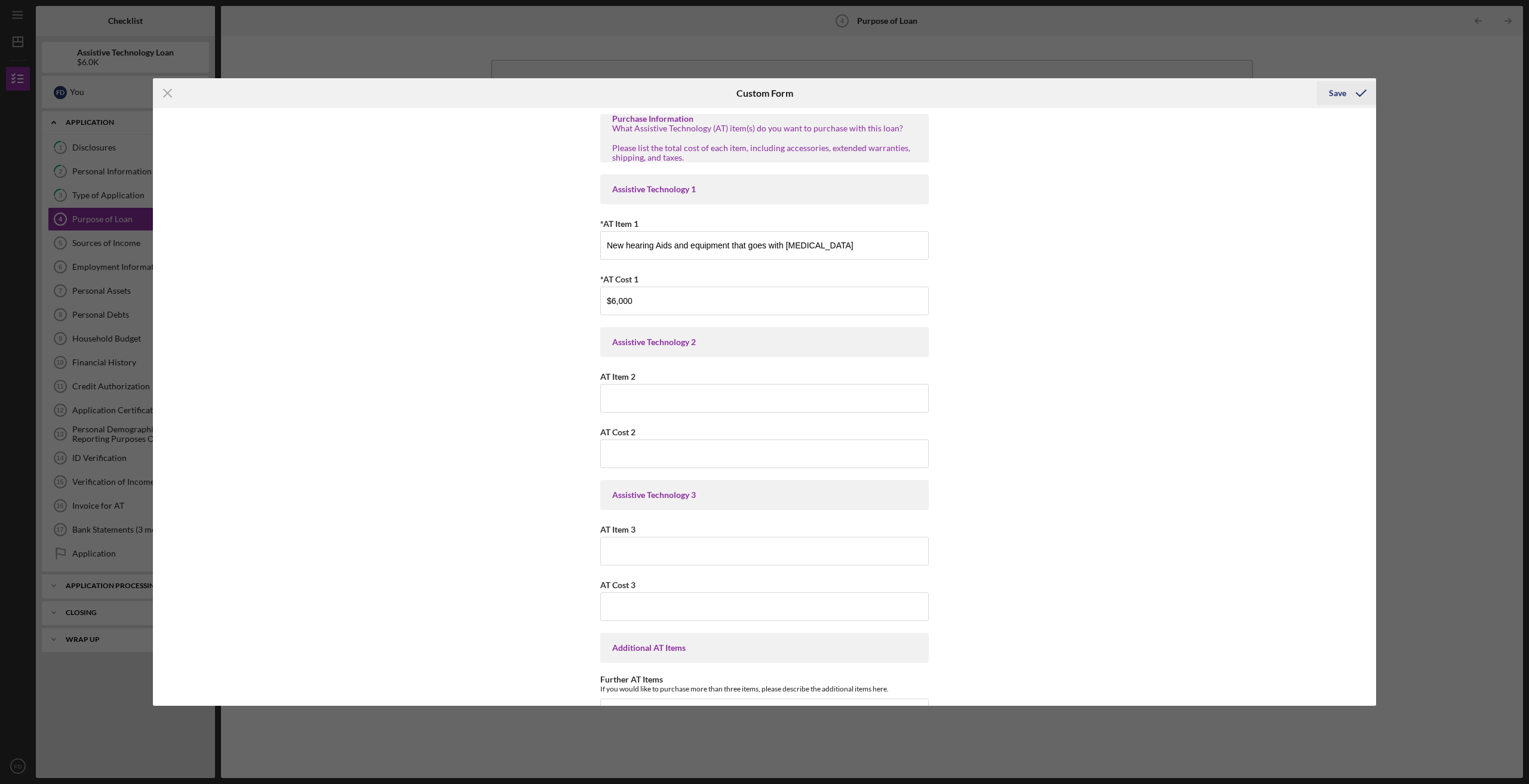
type textarea "Better hearing, lower volume of TV & radio, fewer missed calls."
click at [1339, 92] on div "Save" at bounding box center [1338, 92] width 17 height 24
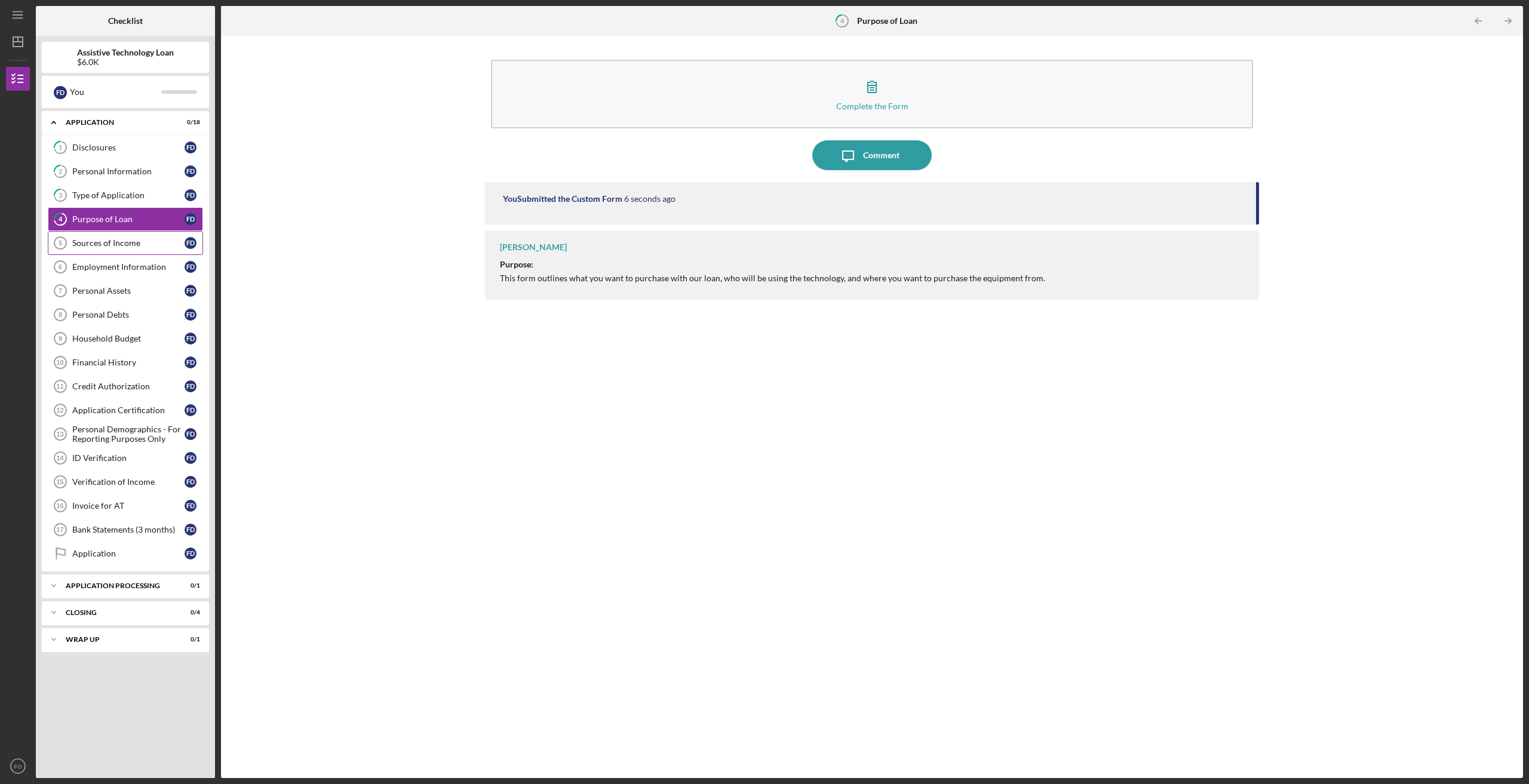
click at [138, 242] on div "Sources of Income" at bounding box center [128, 242] width 112 height 10
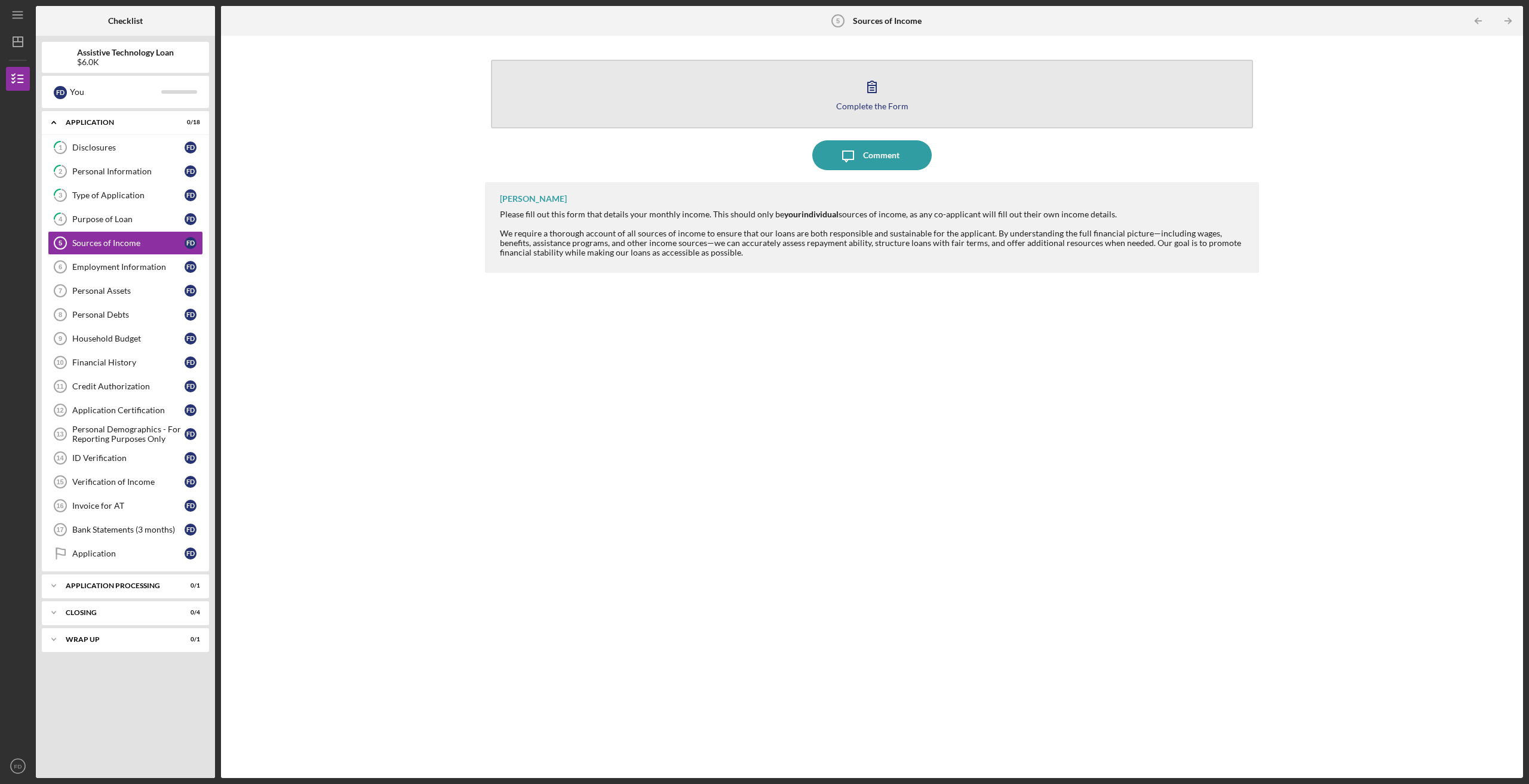
click at [877, 92] on icon "button" at bounding box center [871, 86] width 8 height 12
click at [877, 93] on body "Icon/Menu Sources of Income 5 Sources of Income Checklist Assistive Technology …" at bounding box center [764, 392] width 1529 height 784
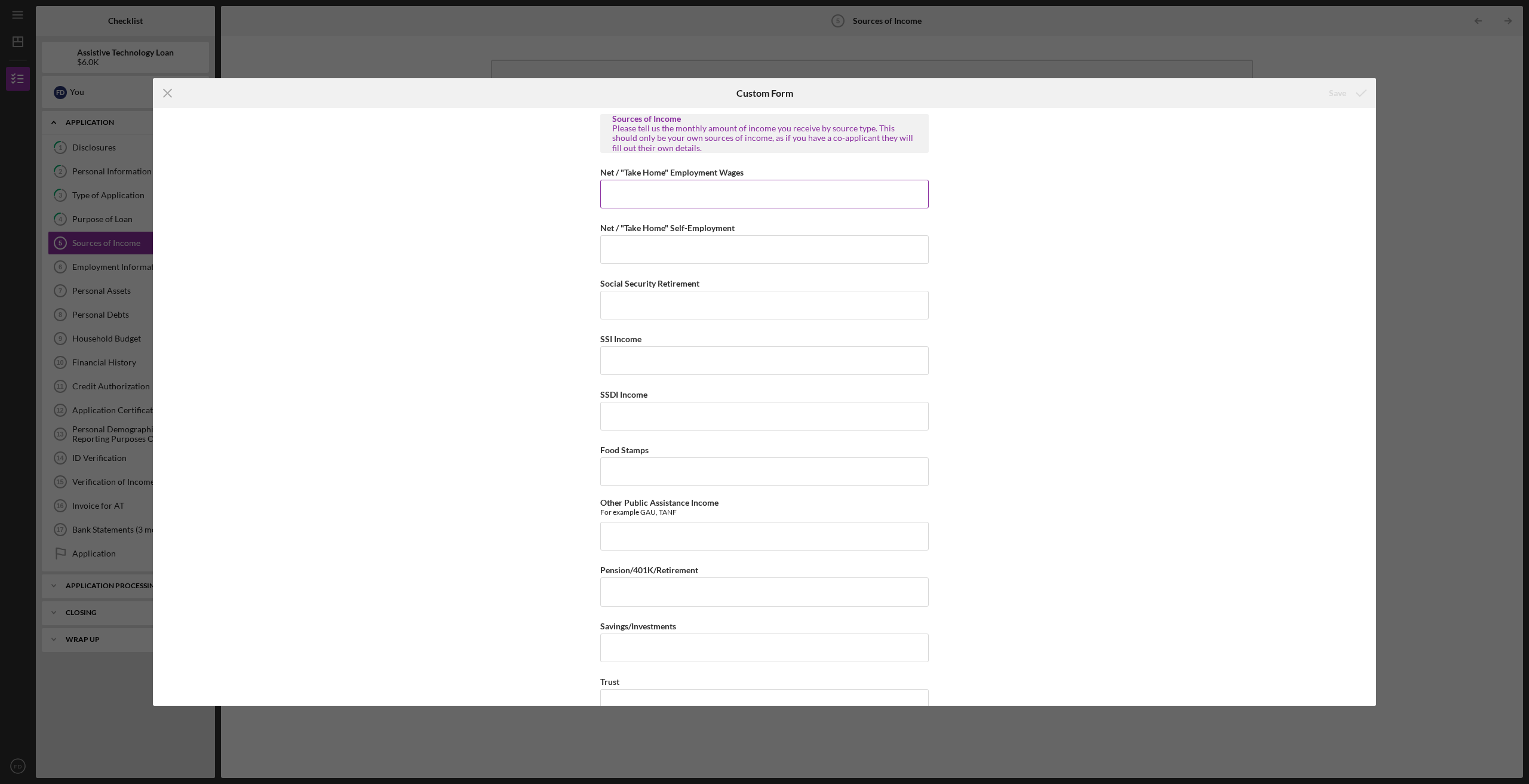
click at [702, 186] on input "Net / "Take Home" Employment Wages" at bounding box center [764, 194] width 329 height 29
type input "$0"
click at [653, 253] on input "Net / "Take Home" Self-Employment" at bounding box center [764, 250] width 329 height 29
type input "$0"
drag, startPoint x: 663, startPoint y: 316, endPoint x: 669, endPoint y: 315, distance: 6.1
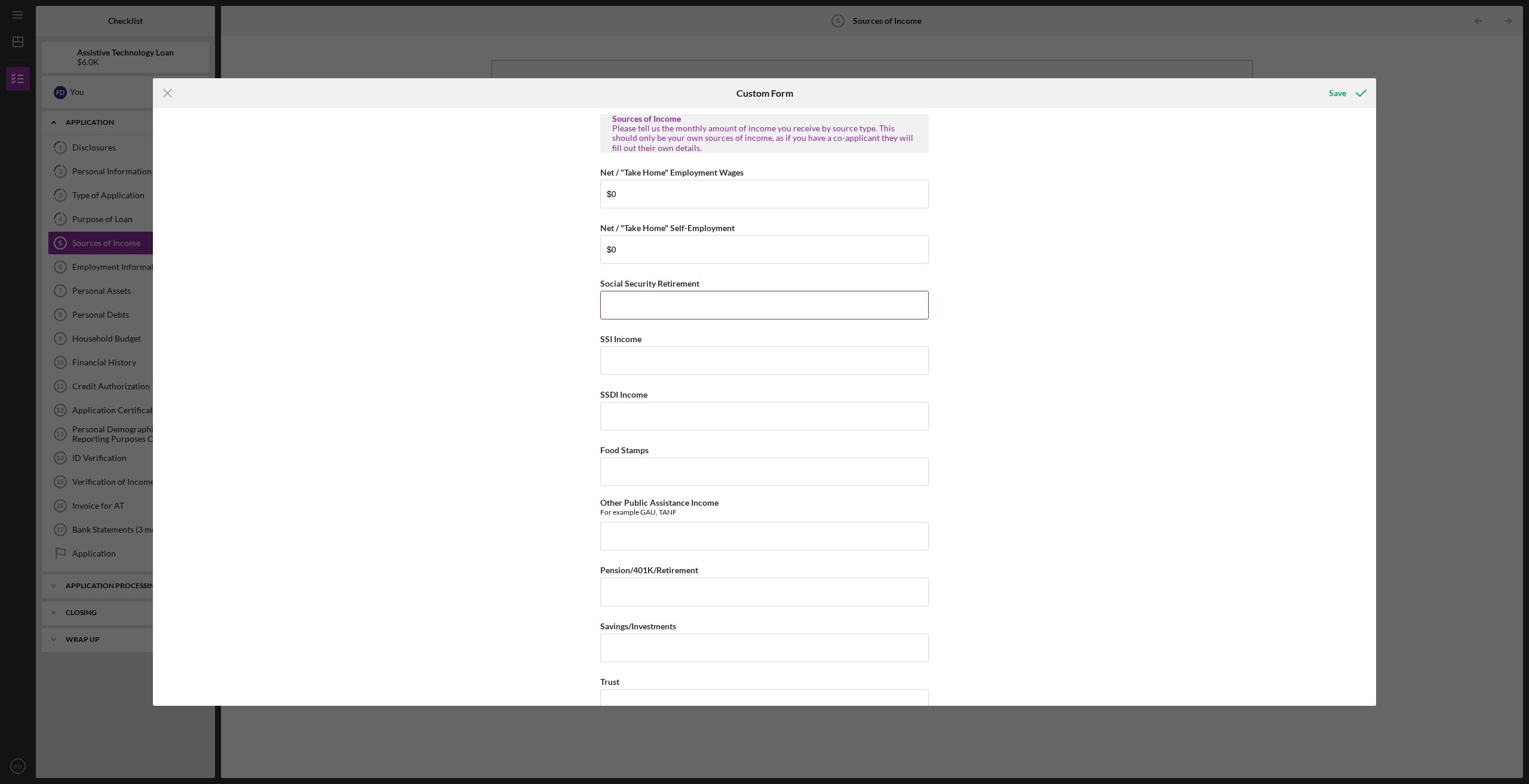
click at [670, 315] on input "Social Security Retirement" at bounding box center [764, 305] width 329 height 29
type input "$0"
click at [739, 374] on input "SSI Income" at bounding box center [764, 361] width 329 height 29
type input "$0"
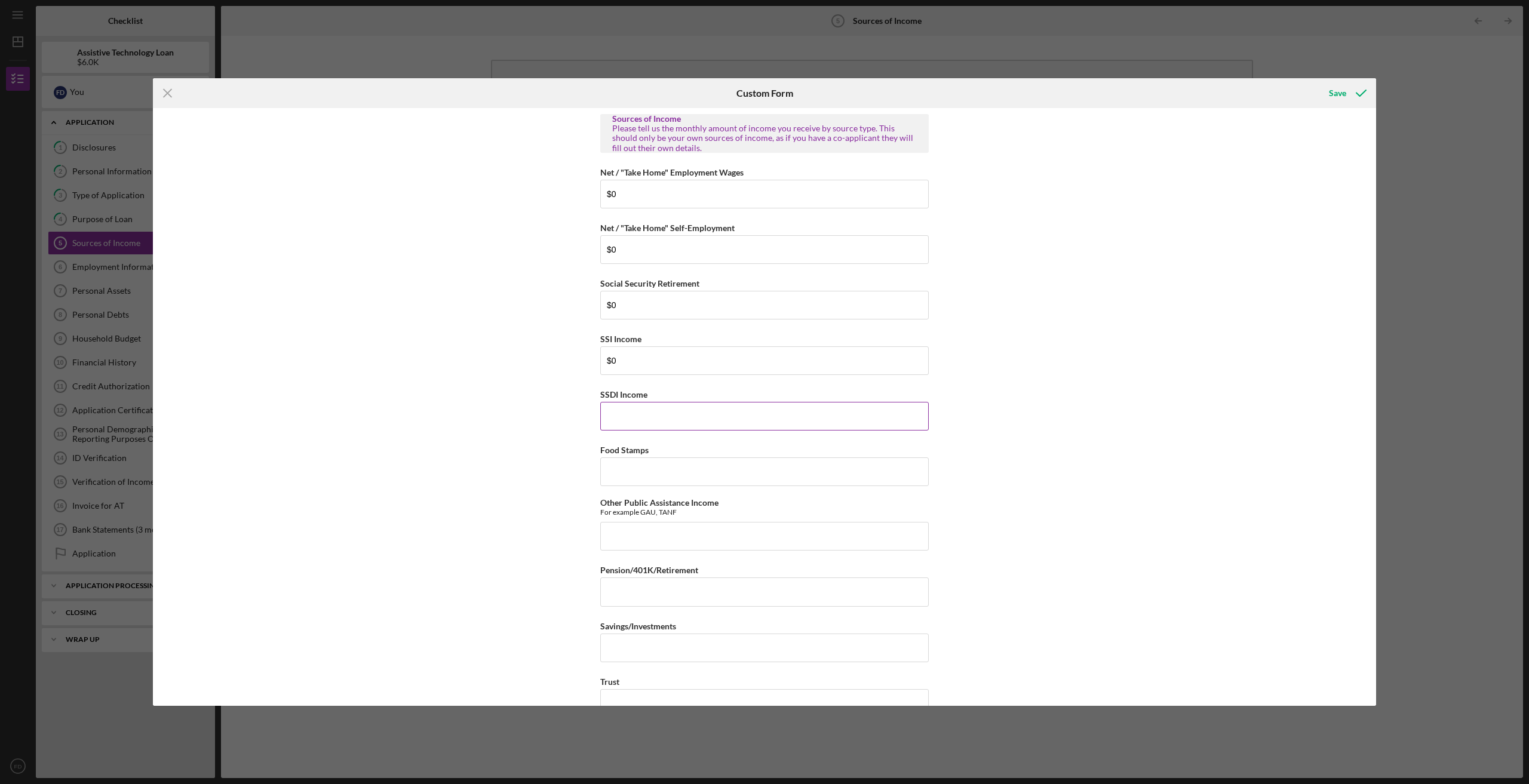
click at [711, 422] on input "SSDI Income" at bounding box center [764, 417] width 329 height 29
type input "$2,628.00"
drag, startPoint x: 691, startPoint y: 476, endPoint x: 706, endPoint y: 461, distance: 21.2
click at [703, 468] on input "Food Stamps" at bounding box center [764, 471] width 329 height 29
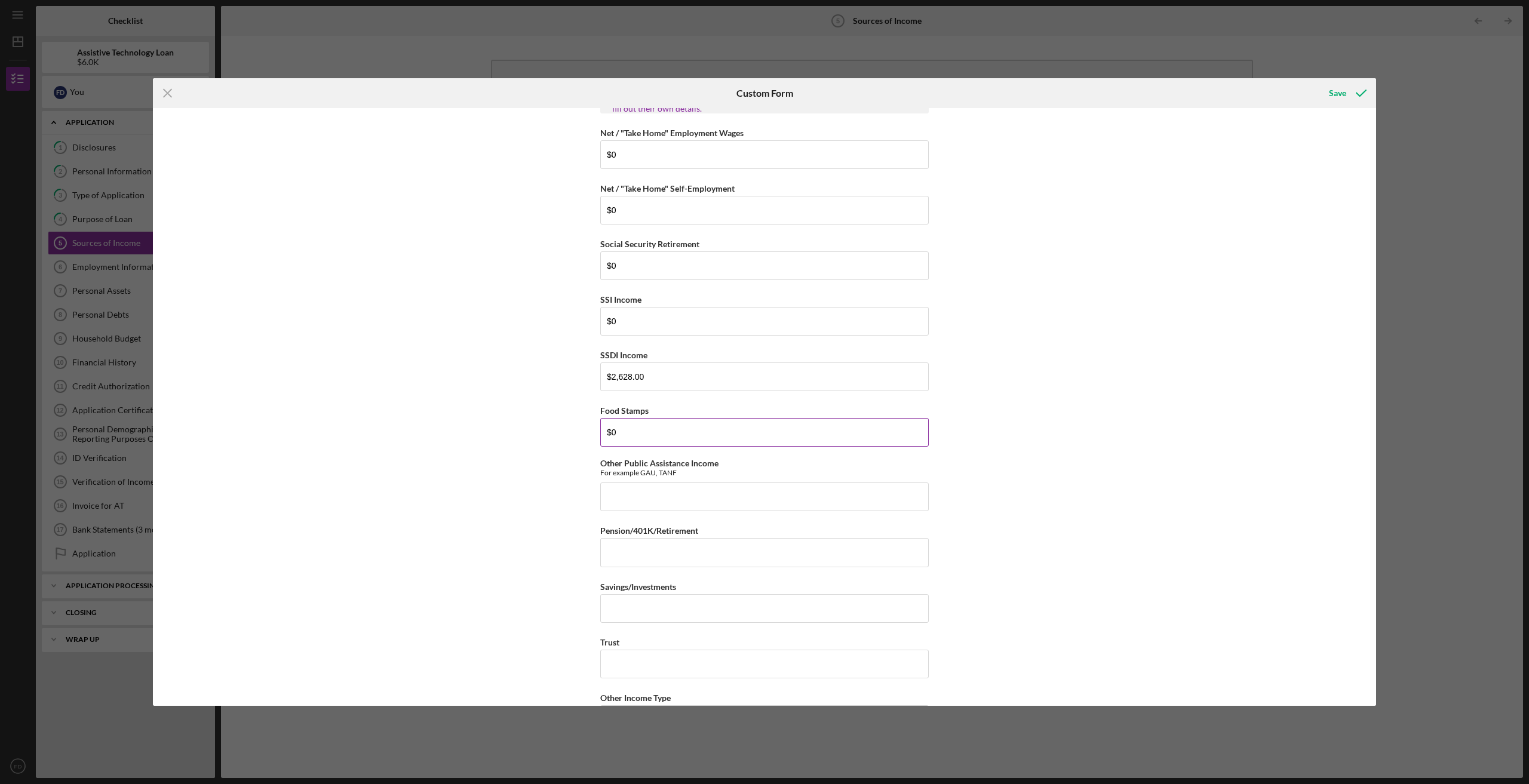
scroll to position [79, 0]
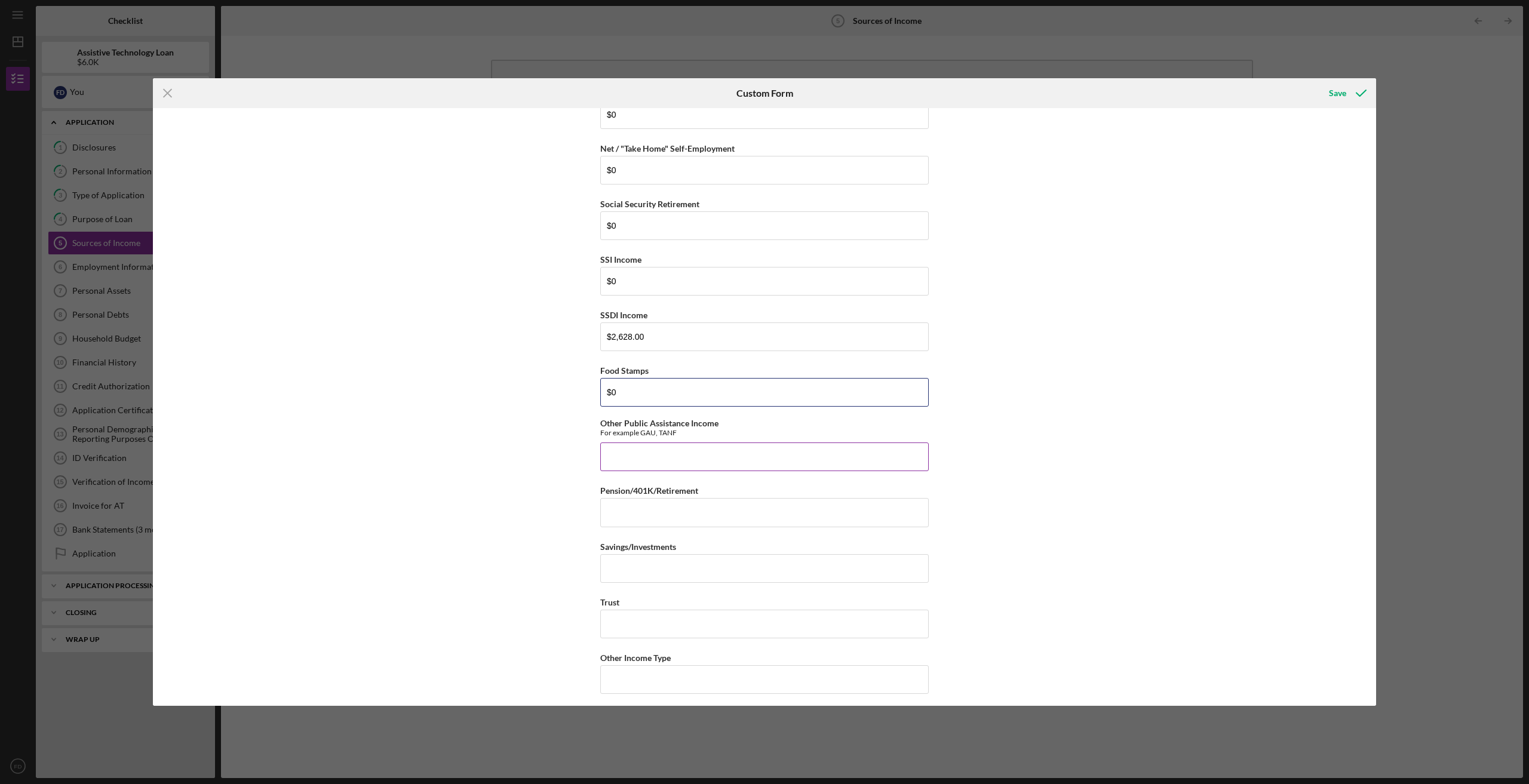
type input "$0"
click at [720, 450] on input "Other Public Assistance Income" at bounding box center [764, 457] width 329 height 29
type input "$0"
click at [712, 514] on input "Pension/401K/Retirement" at bounding box center [764, 513] width 329 height 29
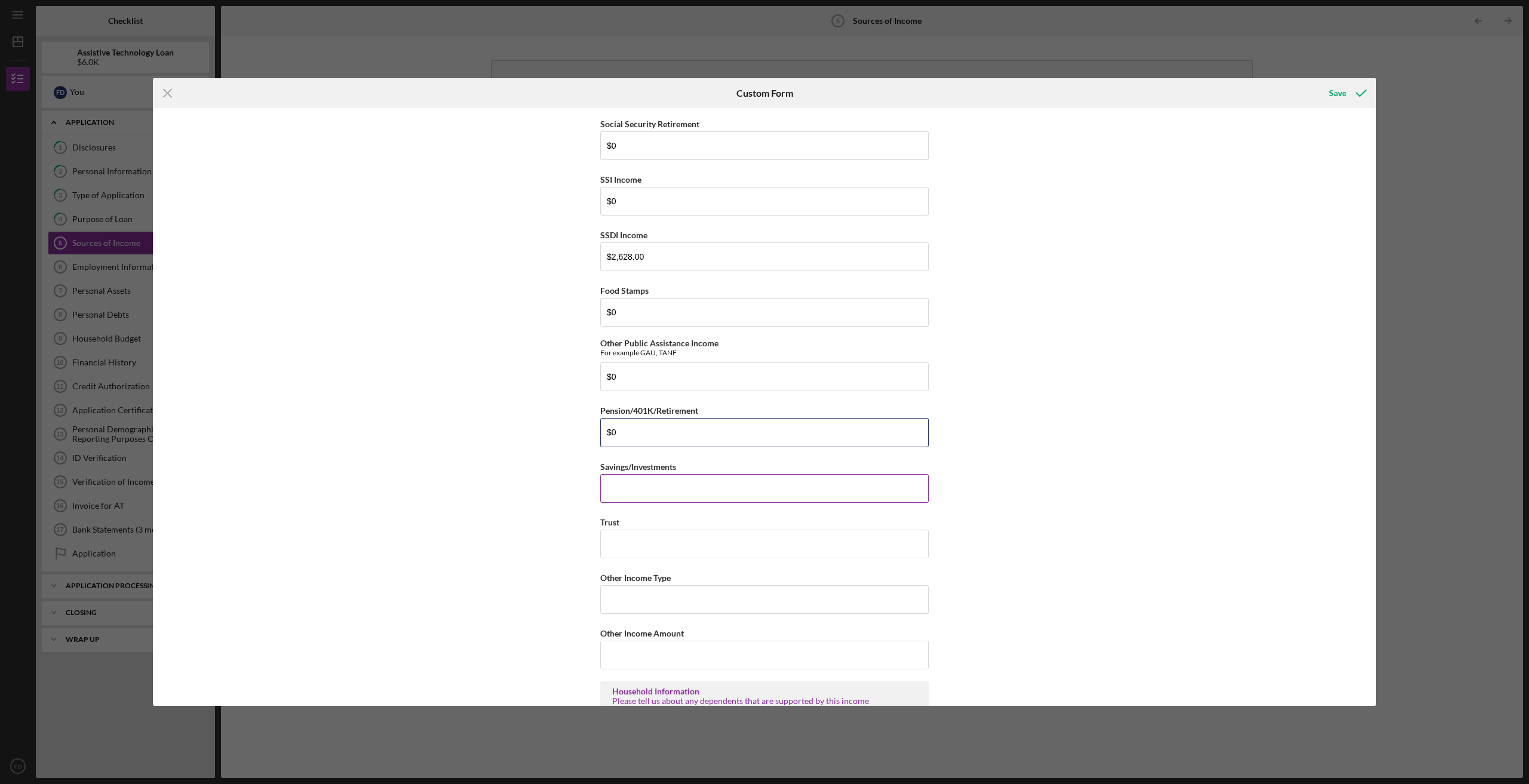
type input "$0"
click at [765, 489] on input "Savings/Investments" at bounding box center [764, 489] width 329 height 29
click at [647, 478] on input "Savings/Investments" at bounding box center [764, 489] width 329 height 29
type input "$0"
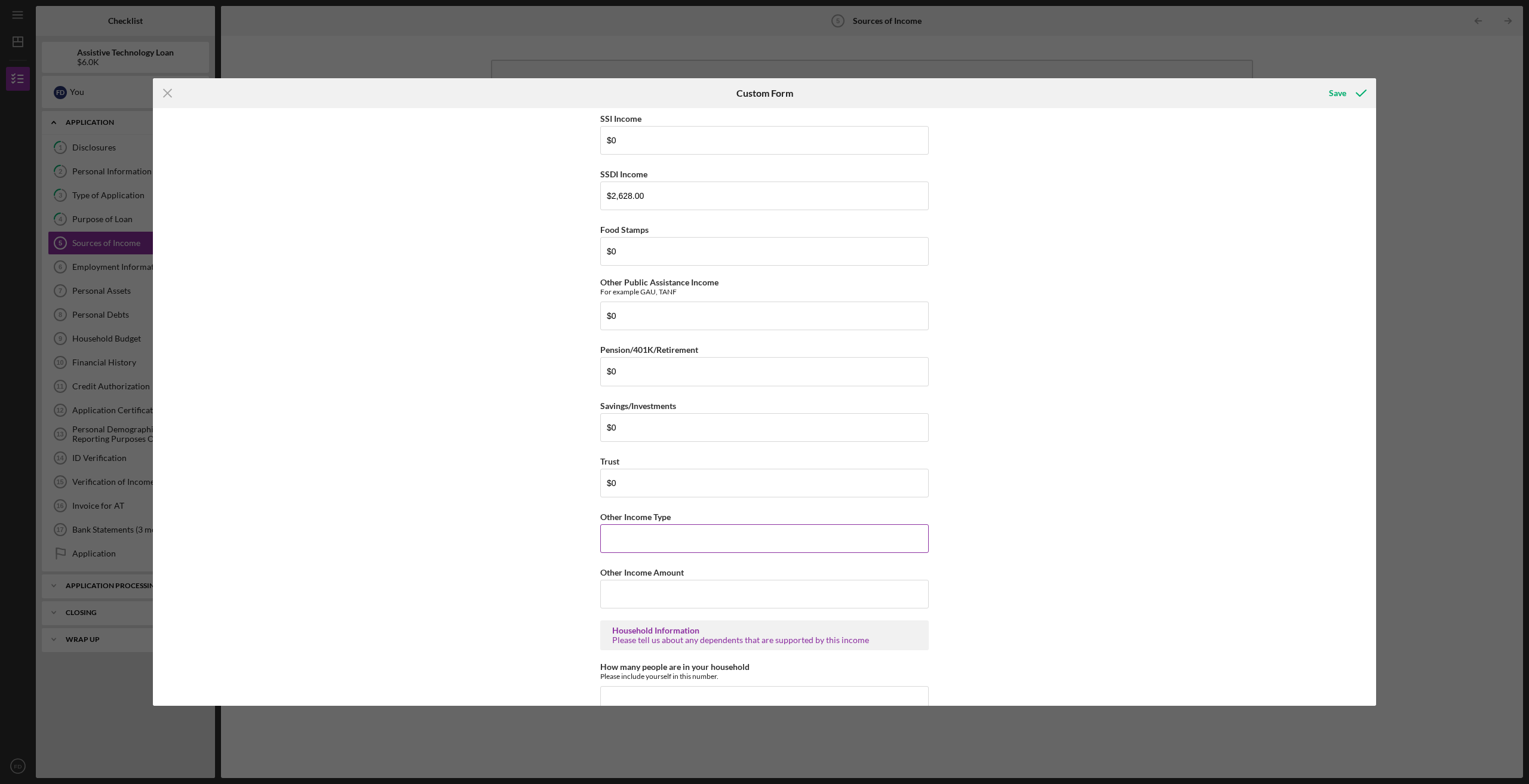
scroll to position [239, 0]
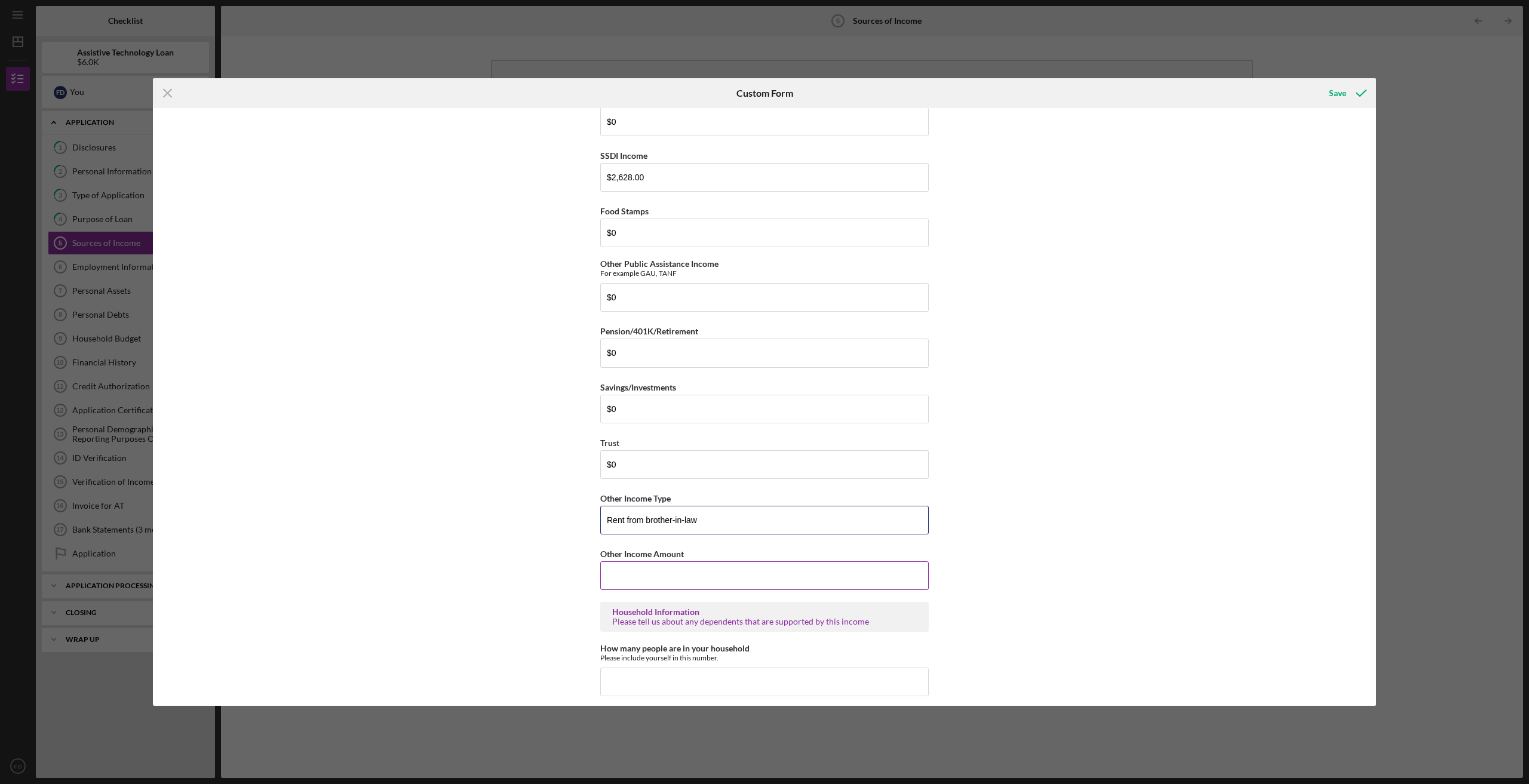
type input "Rent from brother-in-law"
drag, startPoint x: 672, startPoint y: 580, endPoint x: 682, endPoint y: 577, distance: 10.4
click at [682, 576] on input "Other Income Amount" at bounding box center [764, 576] width 329 height 29
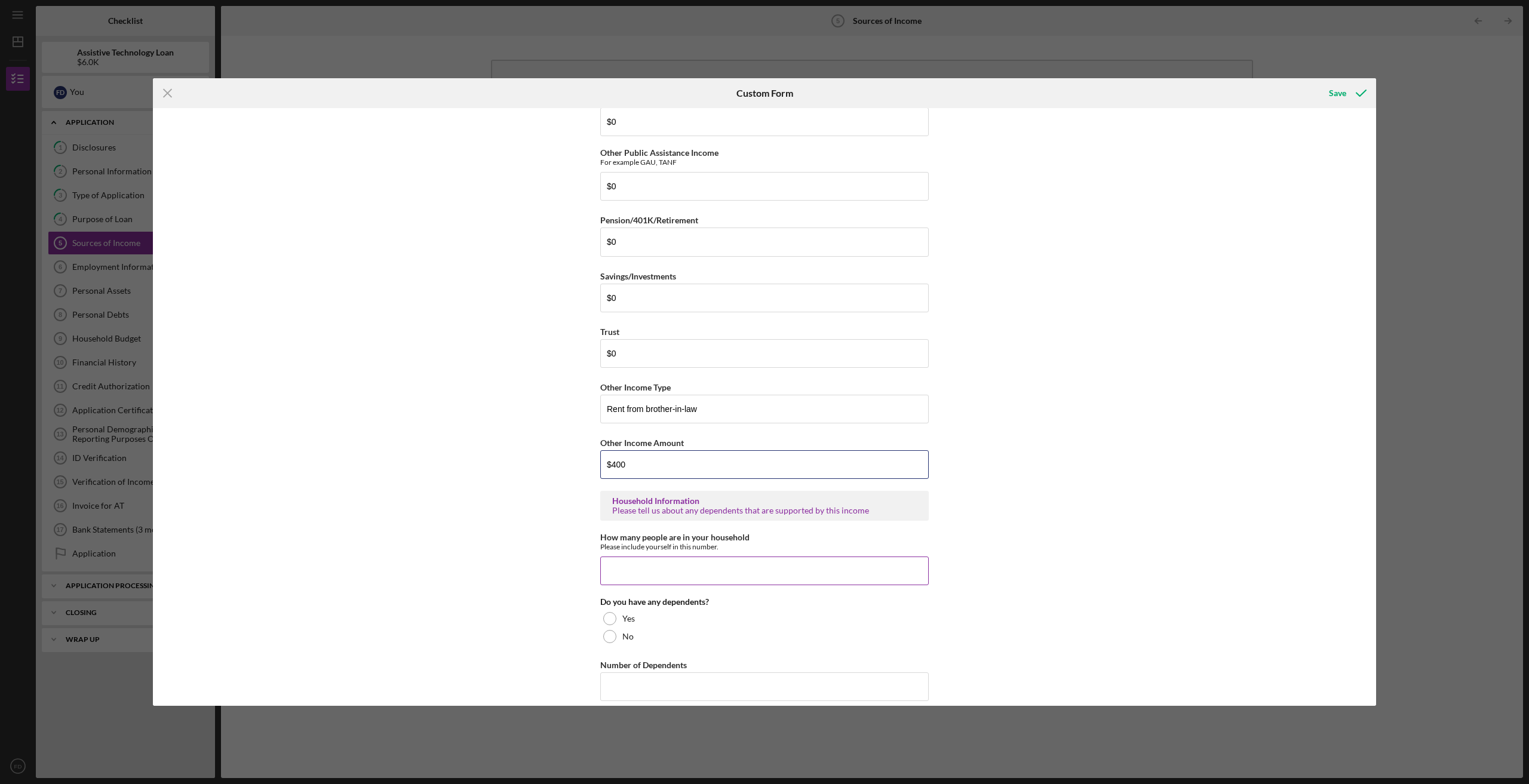
scroll to position [358, 0]
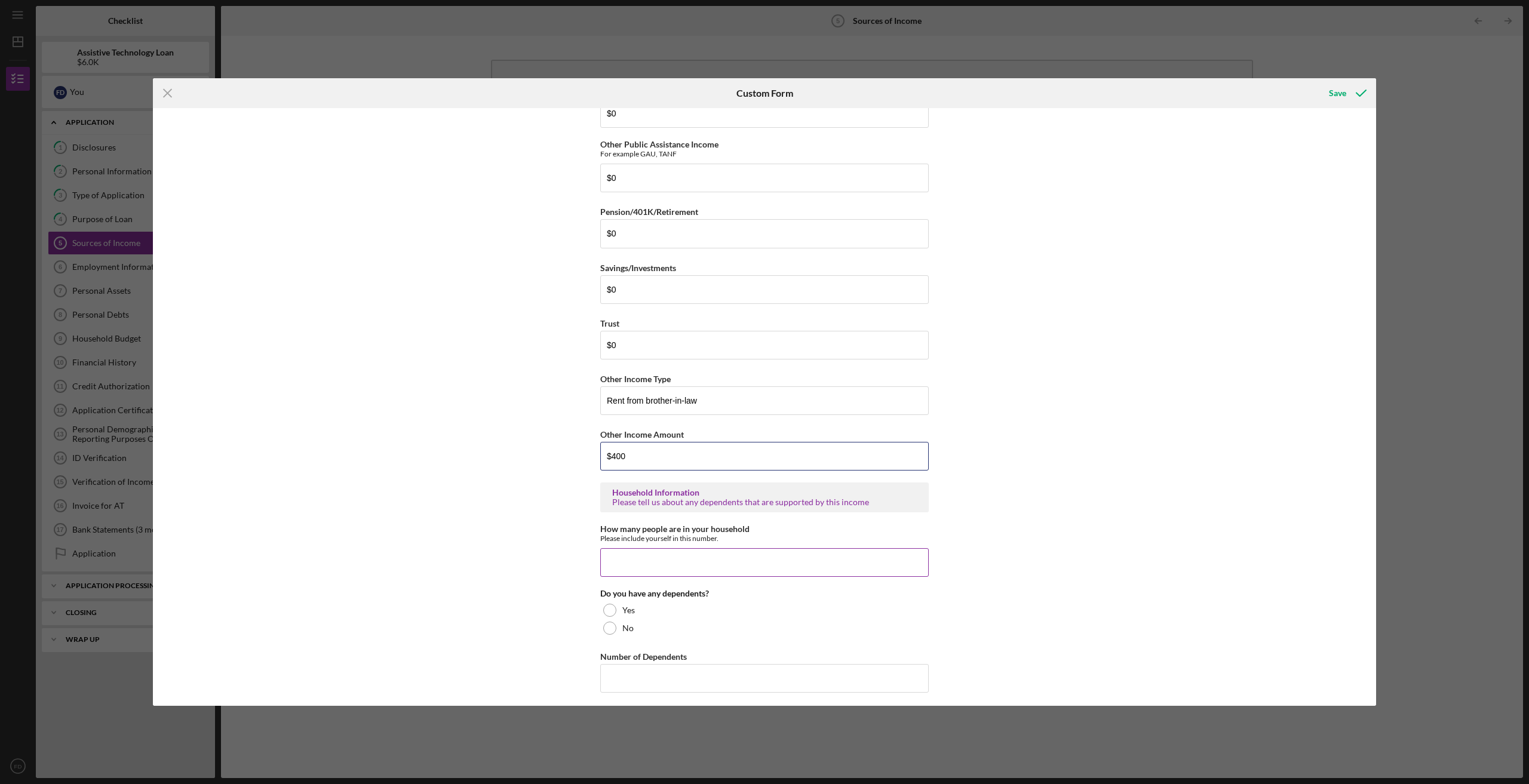
type input "$400"
click at [706, 566] on input "How many people are in your household" at bounding box center [764, 563] width 329 height 29
type input "3"
click at [608, 621] on div "No" at bounding box center [764, 629] width 329 height 18
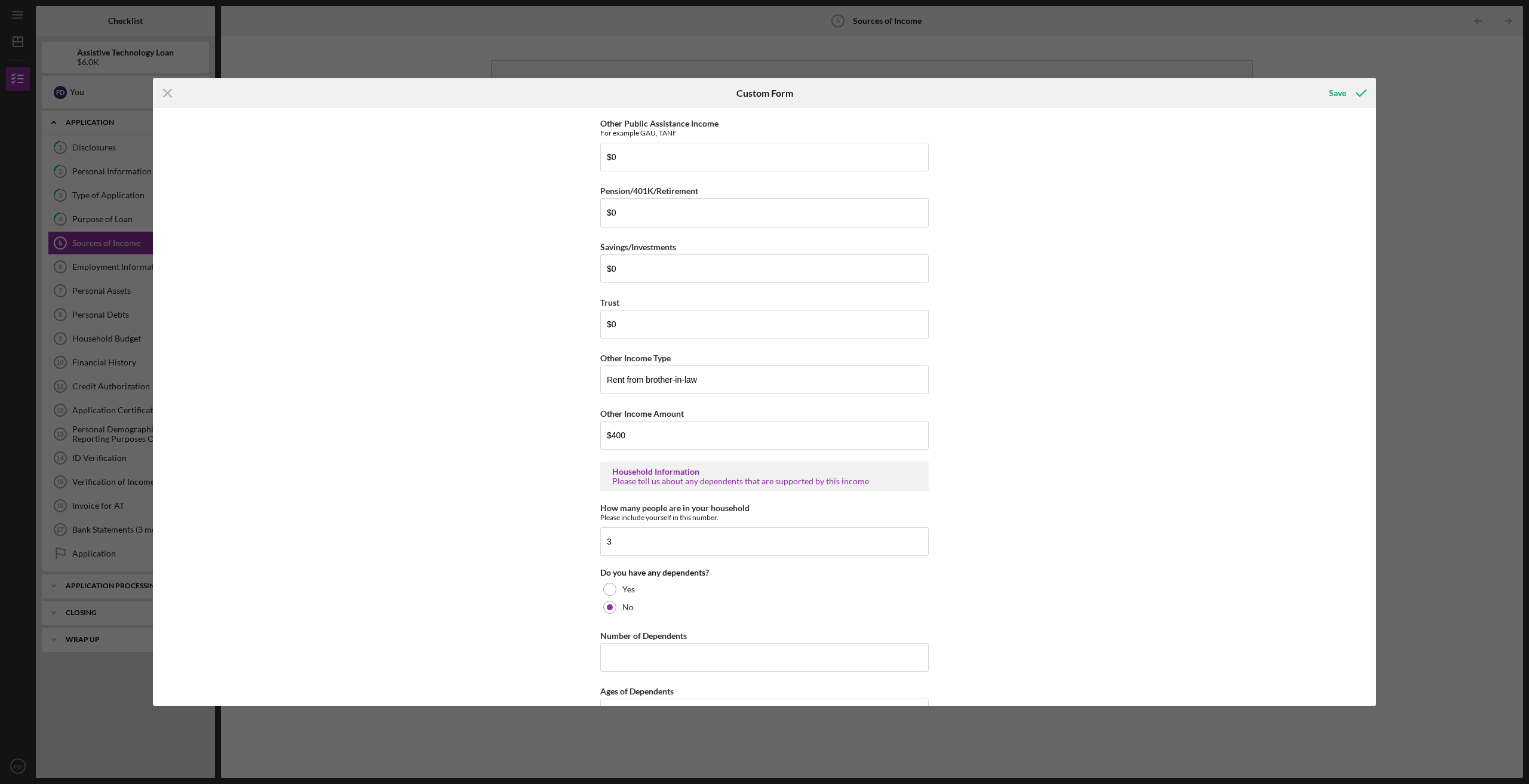
scroll to position [418, 0]
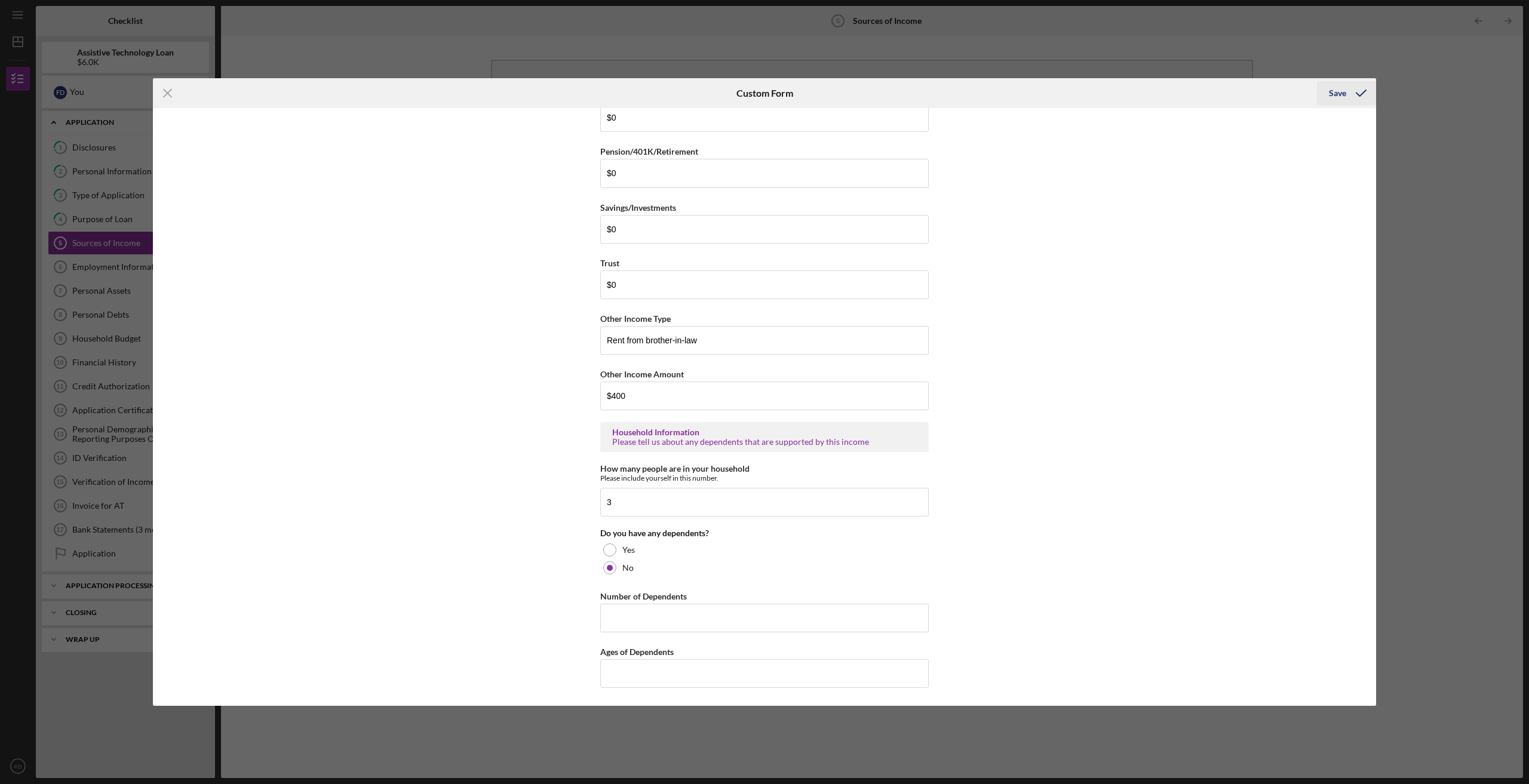
click at [1342, 98] on div "Save" at bounding box center [1338, 92] width 17 height 24
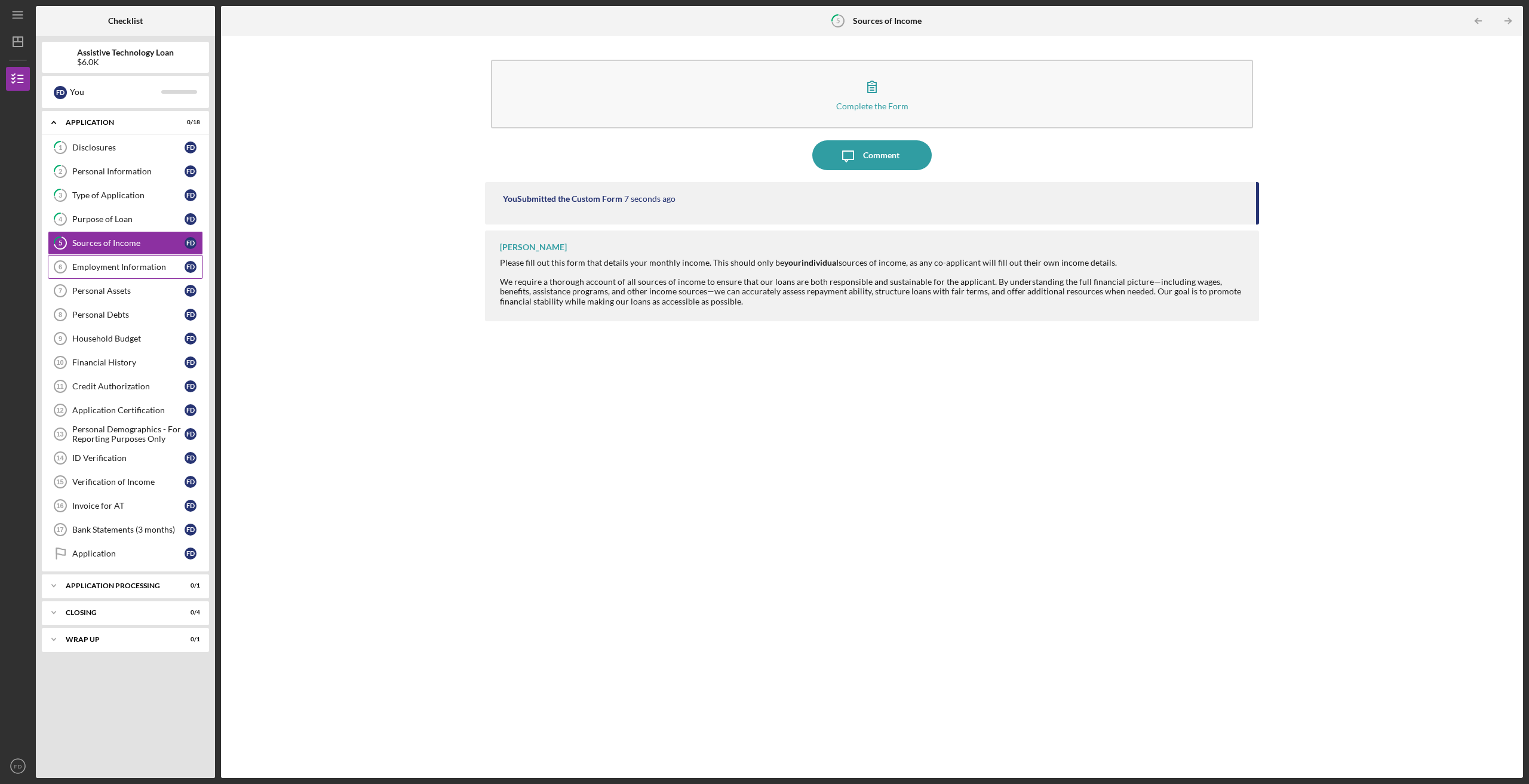
click at [143, 273] on link "Employment Information 6 Employment Information F D" at bounding box center [125, 267] width 155 height 24
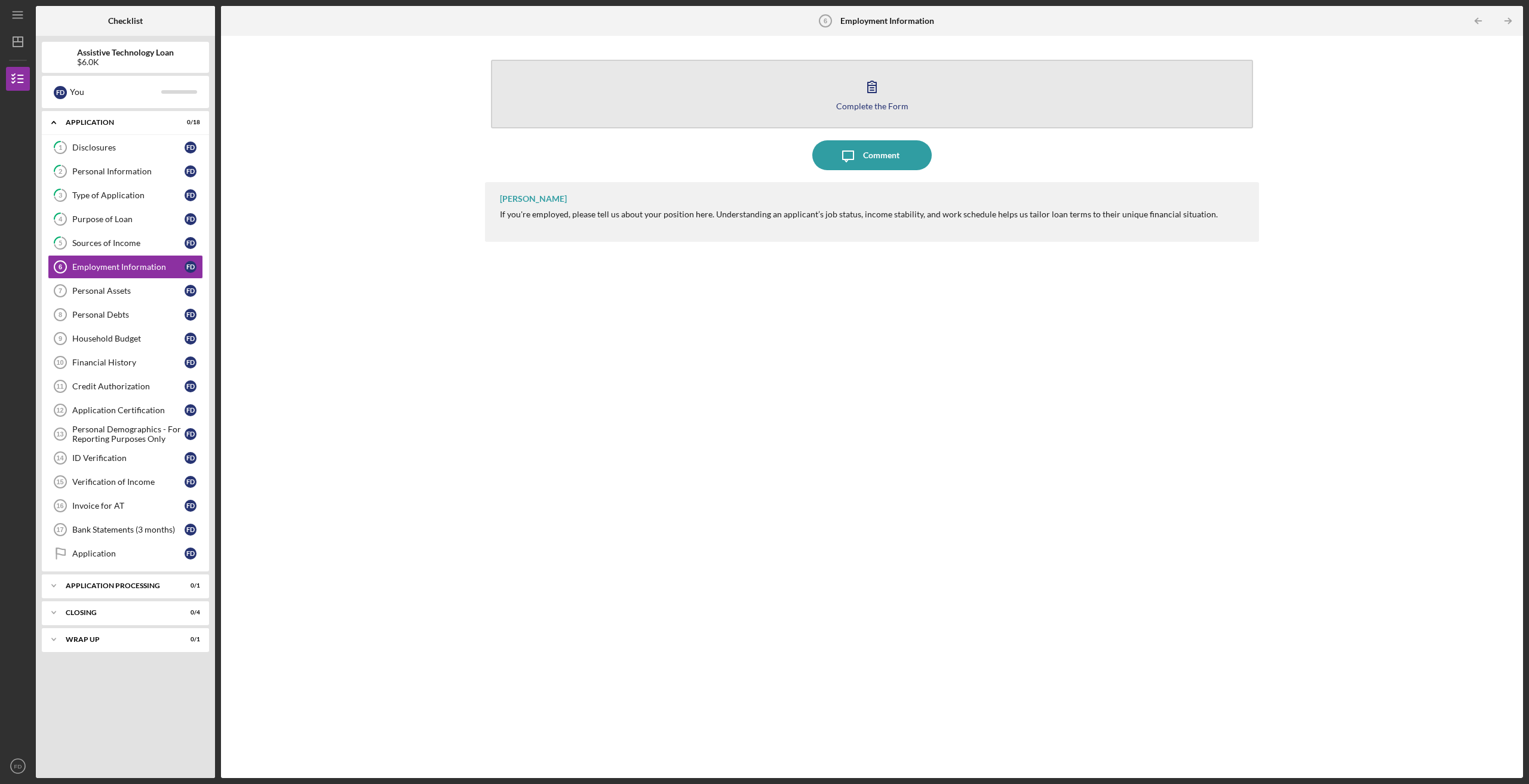
click at [877, 84] on icon "button" at bounding box center [871, 86] width 8 height 12
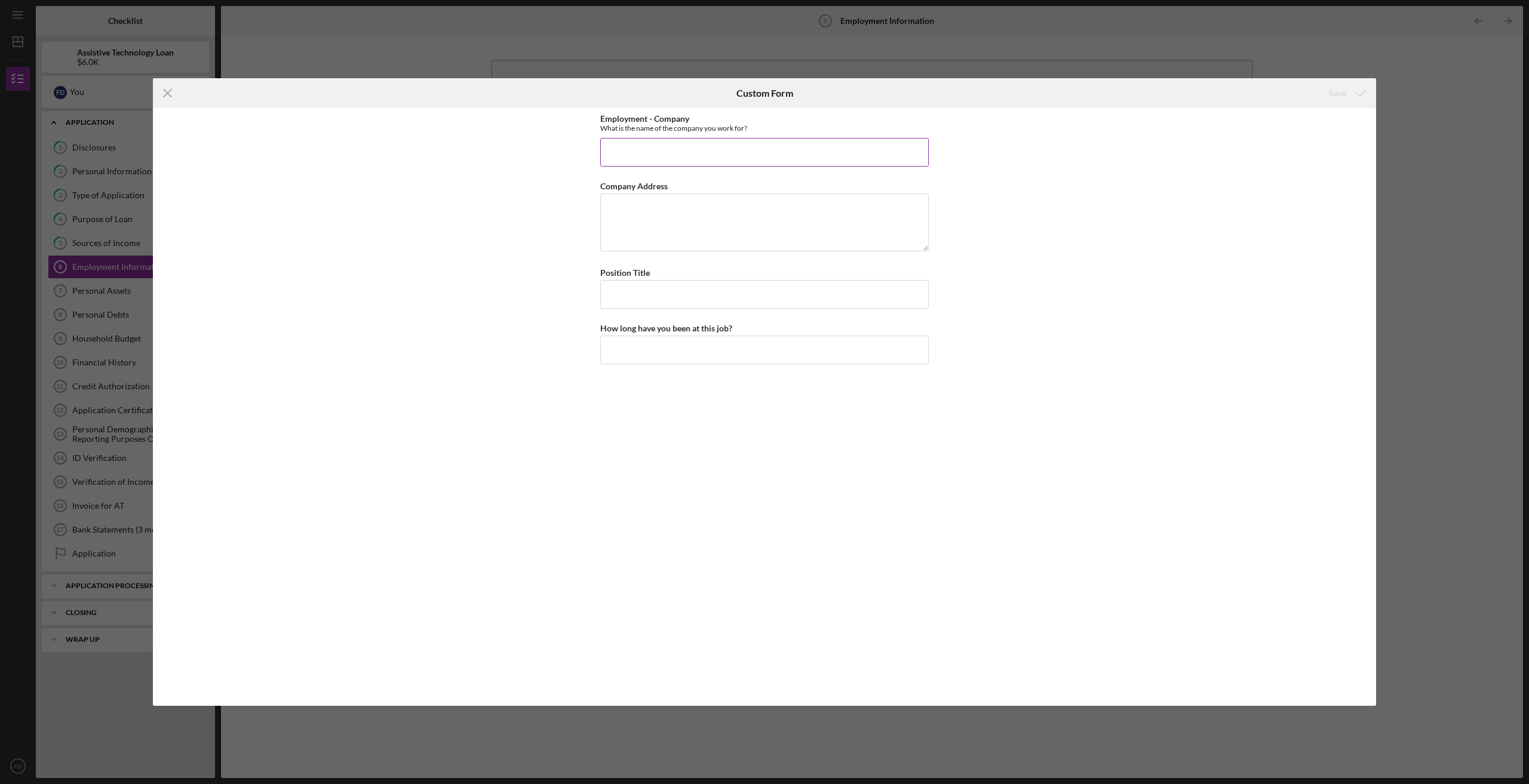
drag, startPoint x: 773, startPoint y: 150, endPoint x: 784, endPoint y: 146, distance: 11.7
click at [783, 146] on input "Employment - Company" at bounding box center [764, 153] width 329 height 29
type input "N/A"
click at [1339, 102] on div "Save" at bounding box center [1338, 92] width 17 height 24
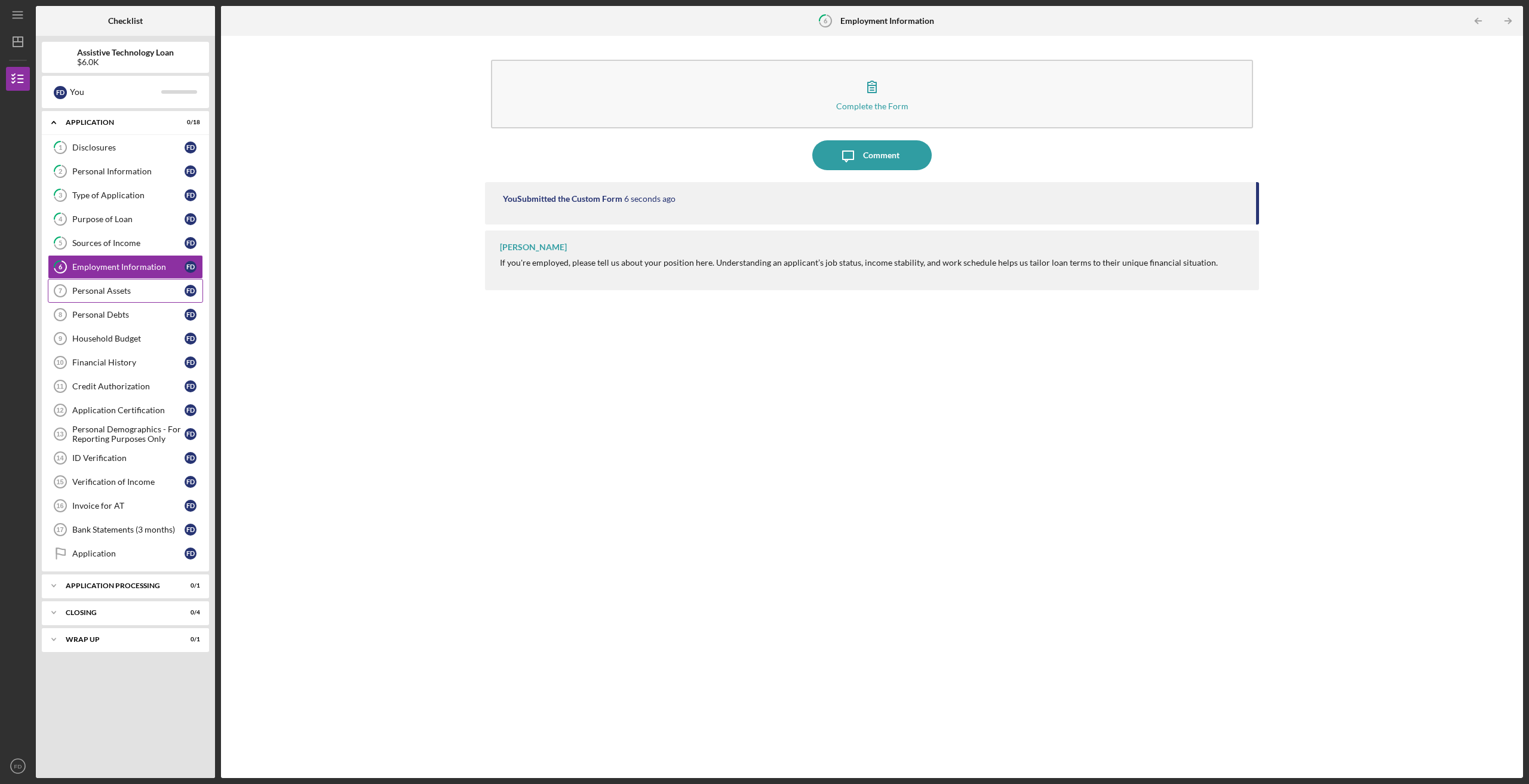
click at [106, 302] on link "Personal Assets 7 Personal Assets F D" at bounding box center [125, 291] width 155 height 24
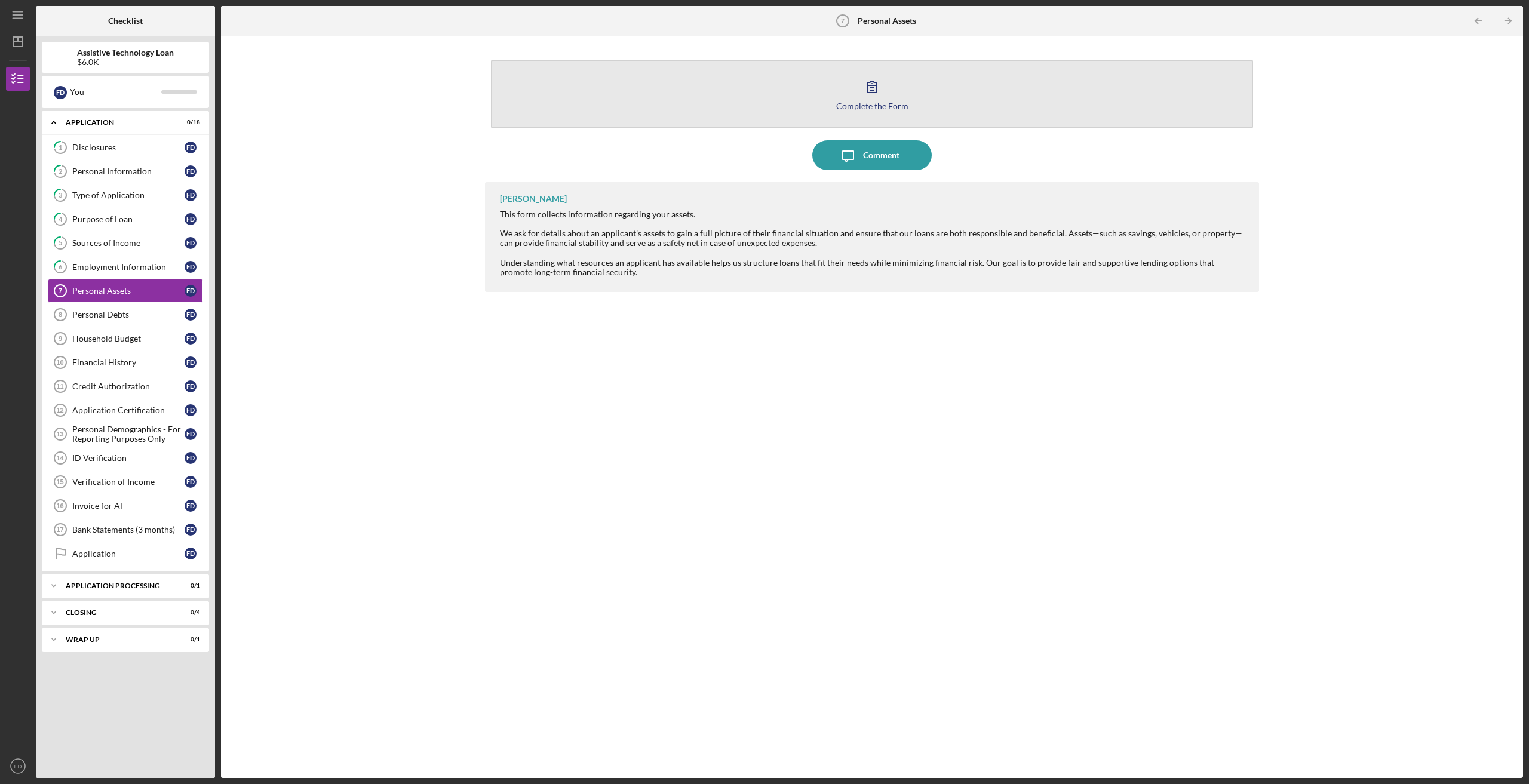
click at [870, 84] on icon "button" at bounding box center [871, 86] width 30 height 30
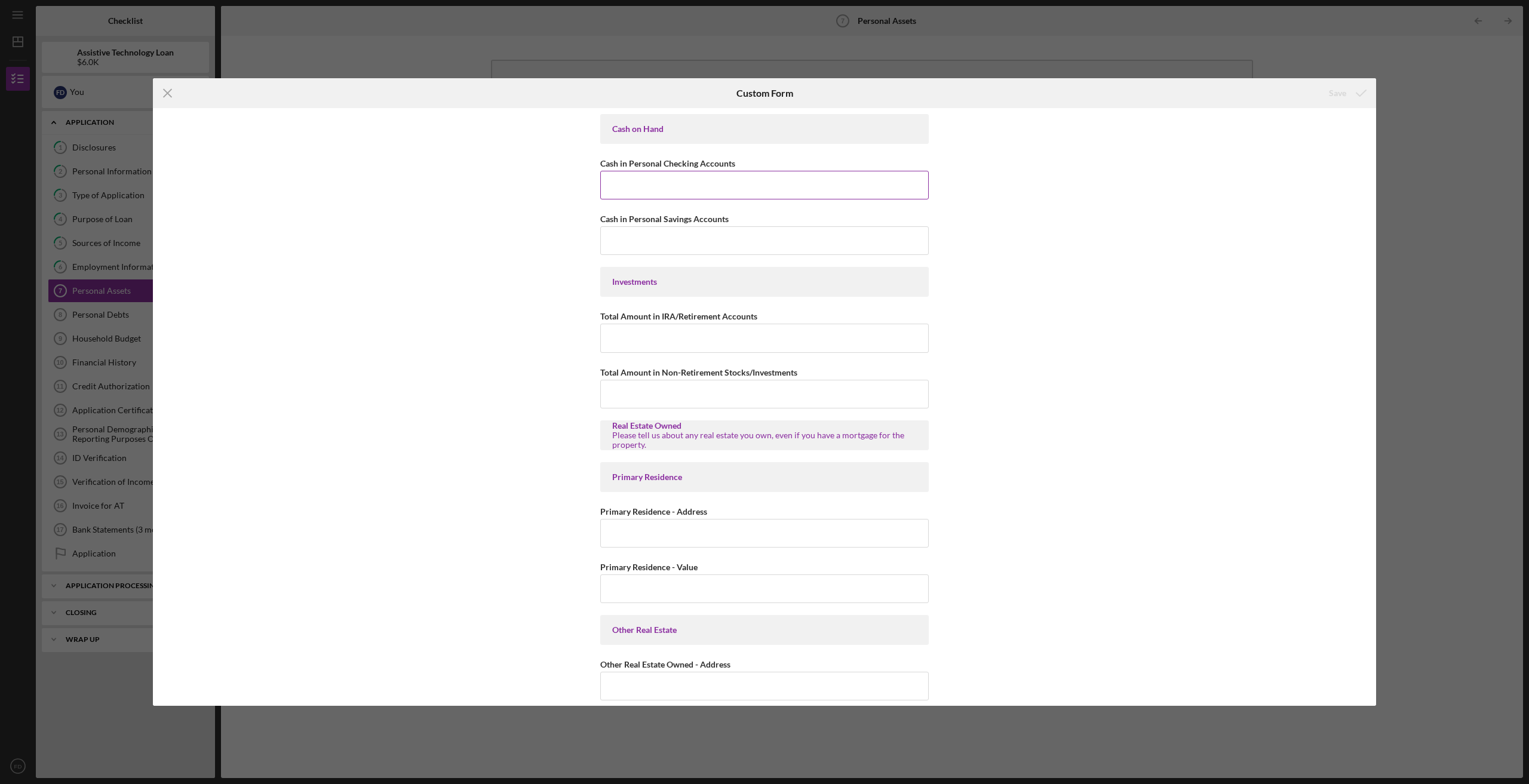
click at [687, 183] on input "Cash in Personal Checking Accounts" at bounding box center [764, 185] width 329 height 29
type input "$600"
click at [750, 242] on input "Cash in Personal Savings Accounts" at bounding box center [764, 241] width 329 height 29
type input "$12"
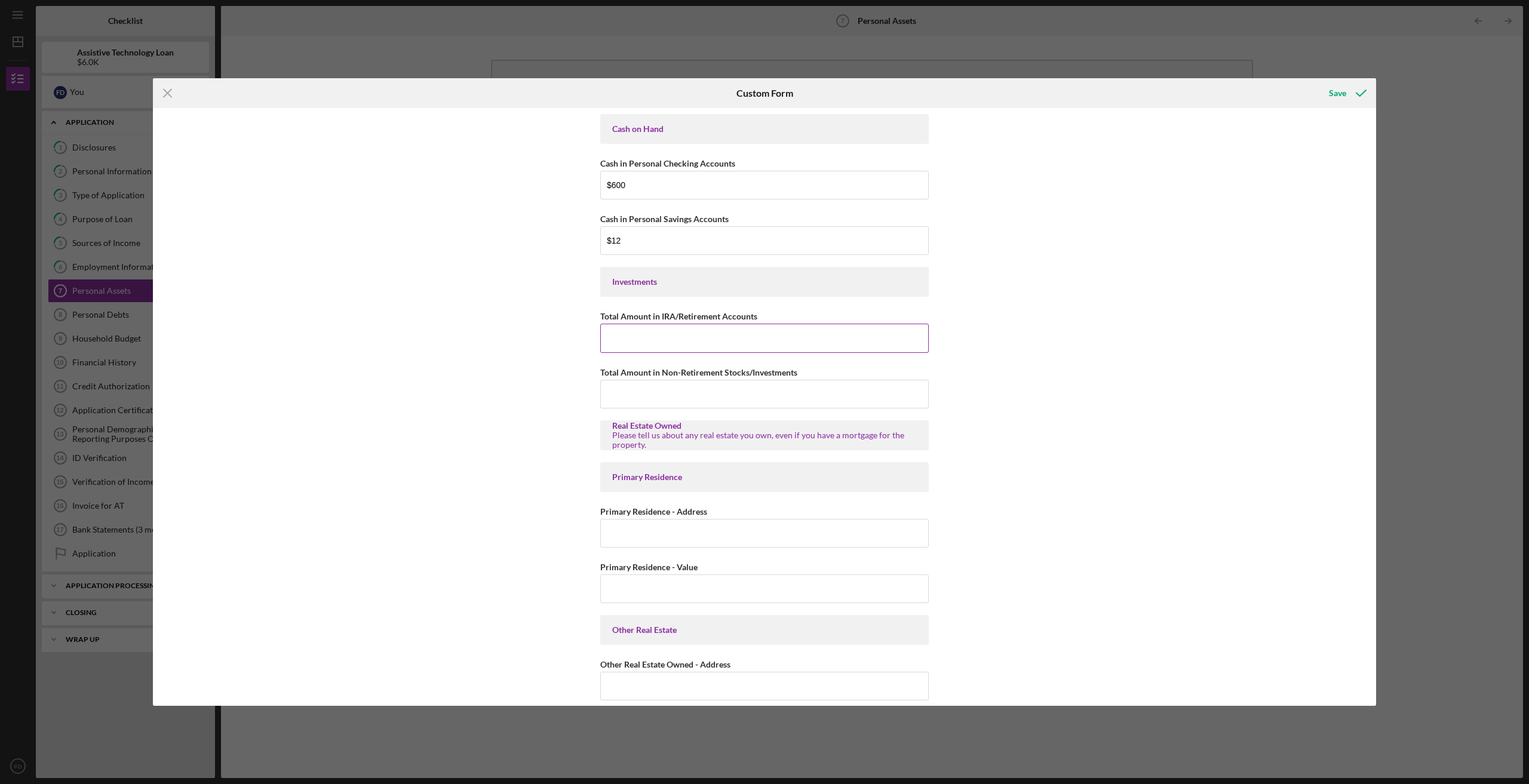
click at [687, 349] on input "Total Amount in IRA/Retirement Accounts" at bounding box center [764, 338] width 329 height 29
type input "$0"
click at [661, 533] on input "Primary Residence - Address" at bounding box center [764, 533] width 329 height 29
type input "N/A"
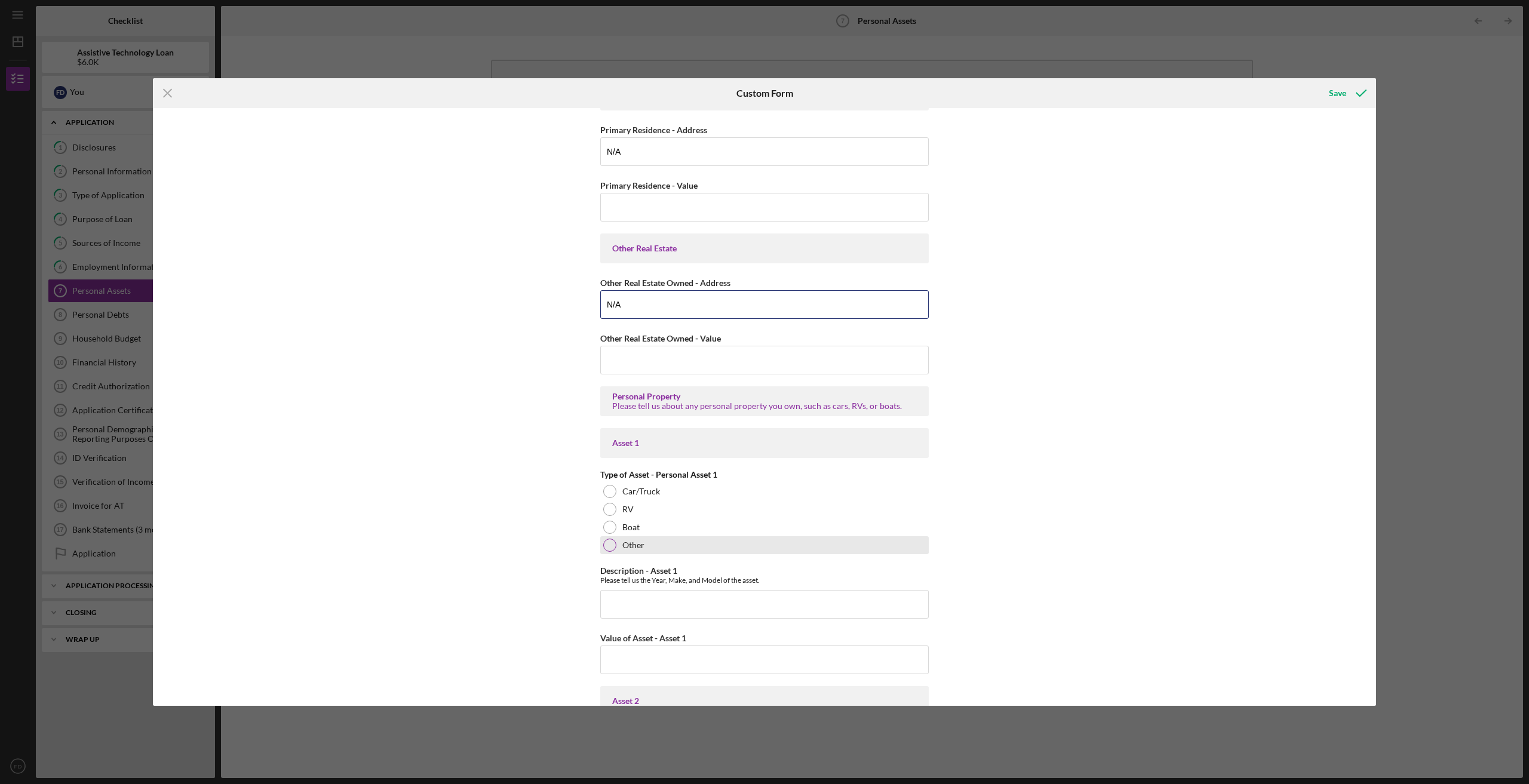
scroll to position [399, 0]
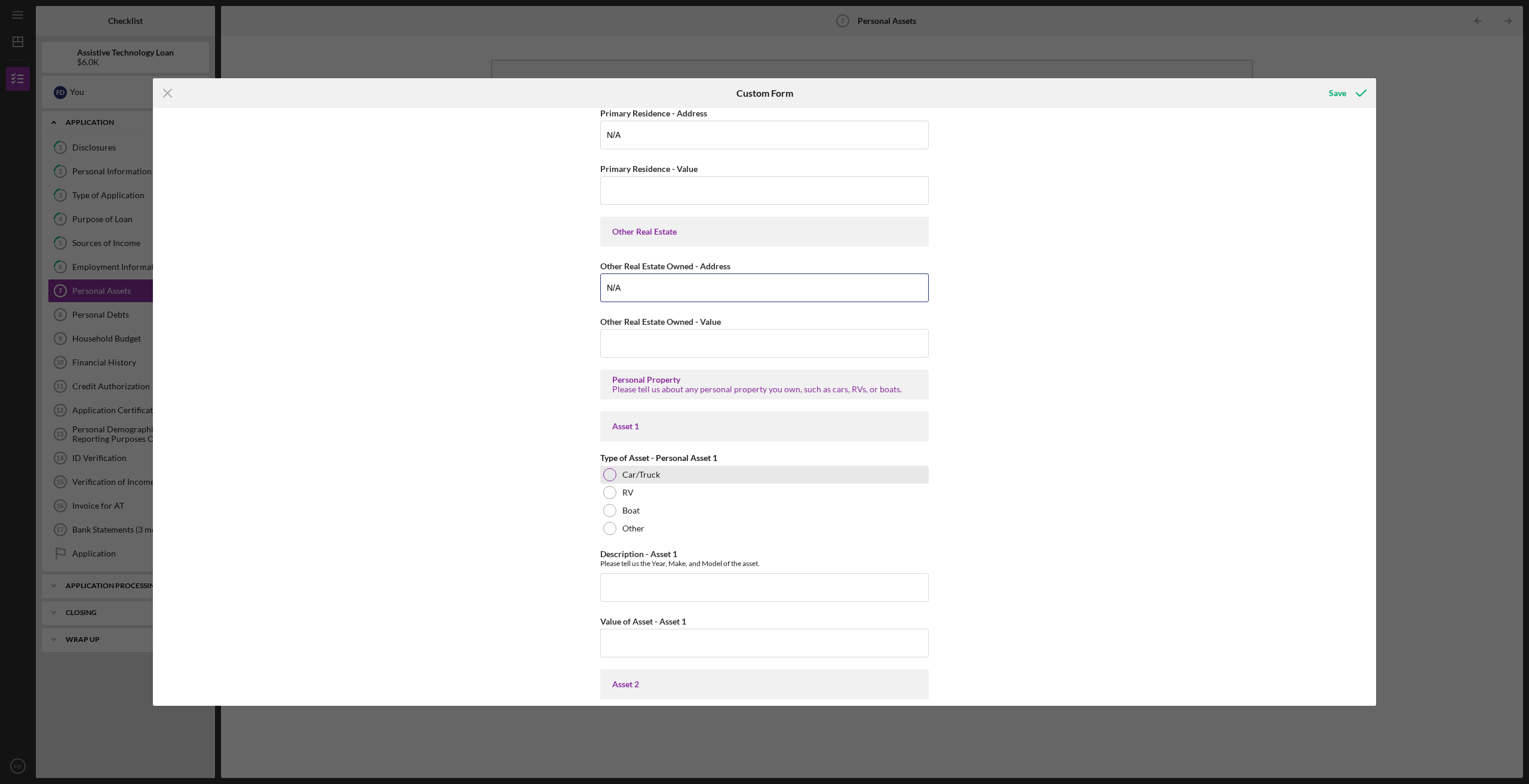
type input "N/A"
click at [606, 480] on div at bounding box center [610, 474] width 13 height 13
click at [738, 589] on input "Description - Asset 1" at bounding box center [764, 587] width 329 height 29
type input "S"
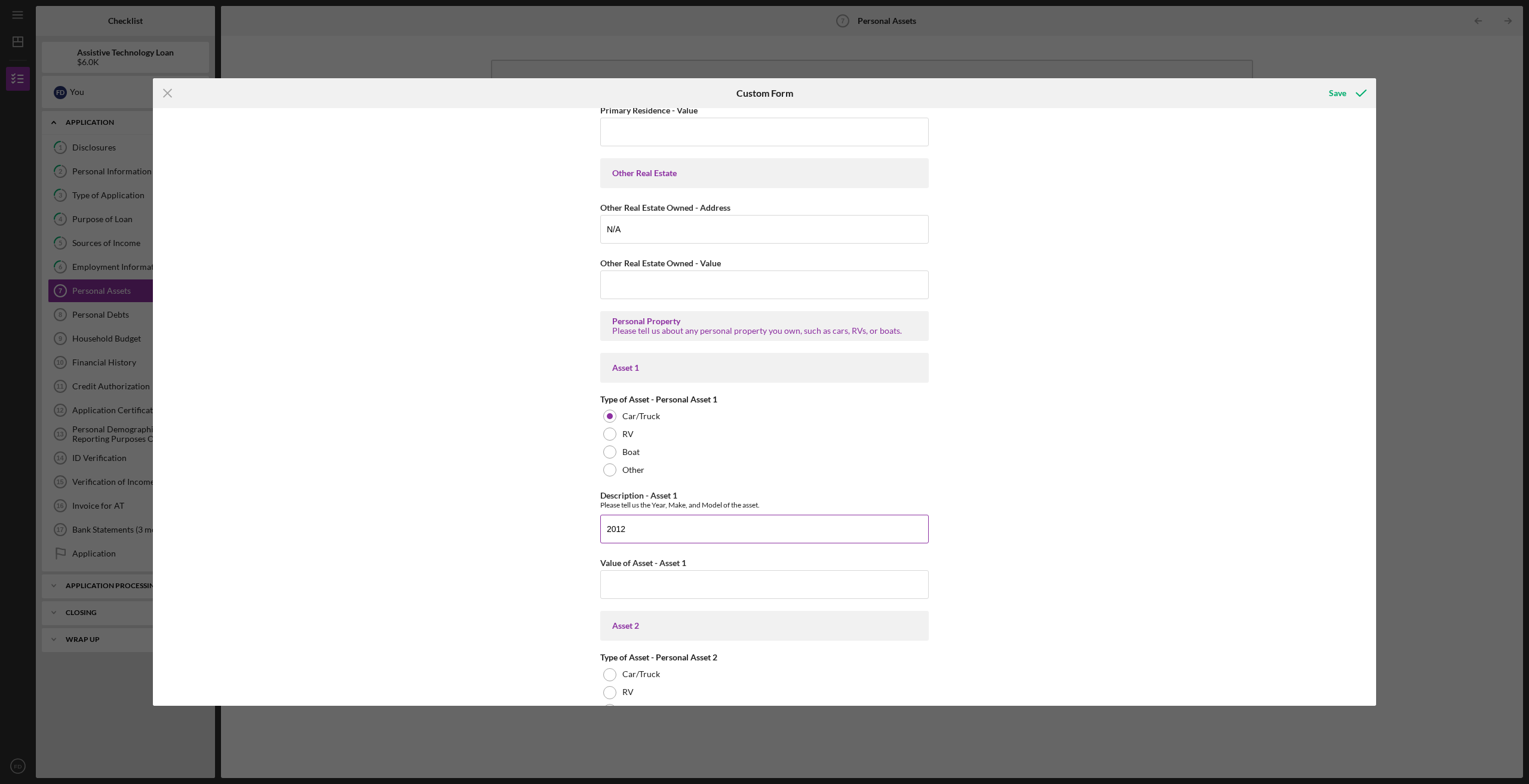
scroll to position [478, 0]
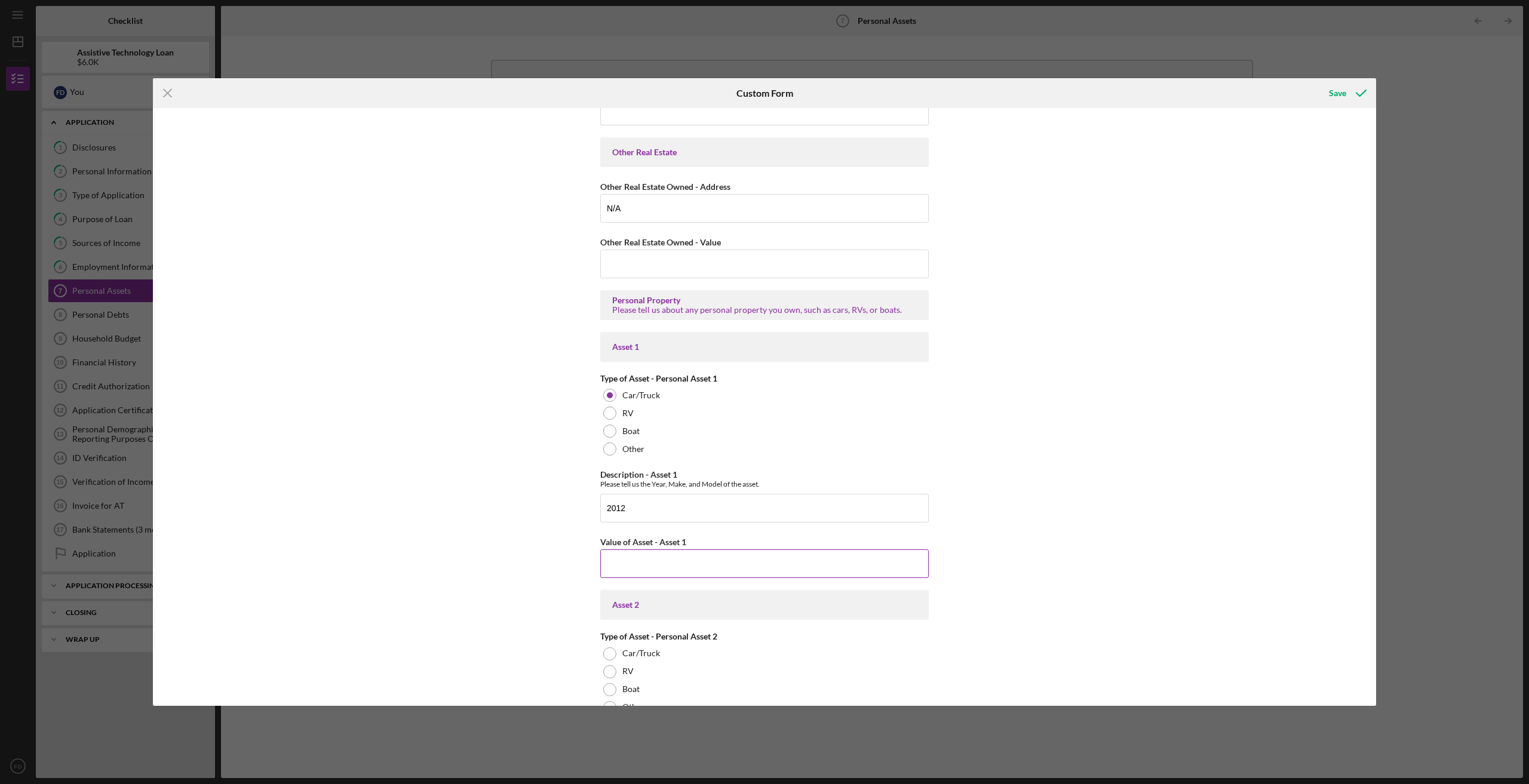
click at [754, 568] on input "Value of Asset - Asset 1" at bounding box center [764, 564] width 329 height 29
click at [678, 495] on input "2012" at bounding box center [764, 508] width 329 height 29
type input "2012 Suzuki Grand Vitara"
click at [673, 553] on input "Value of Asset - Asset 1" at bounding box center [764, 564] width 329 height 29
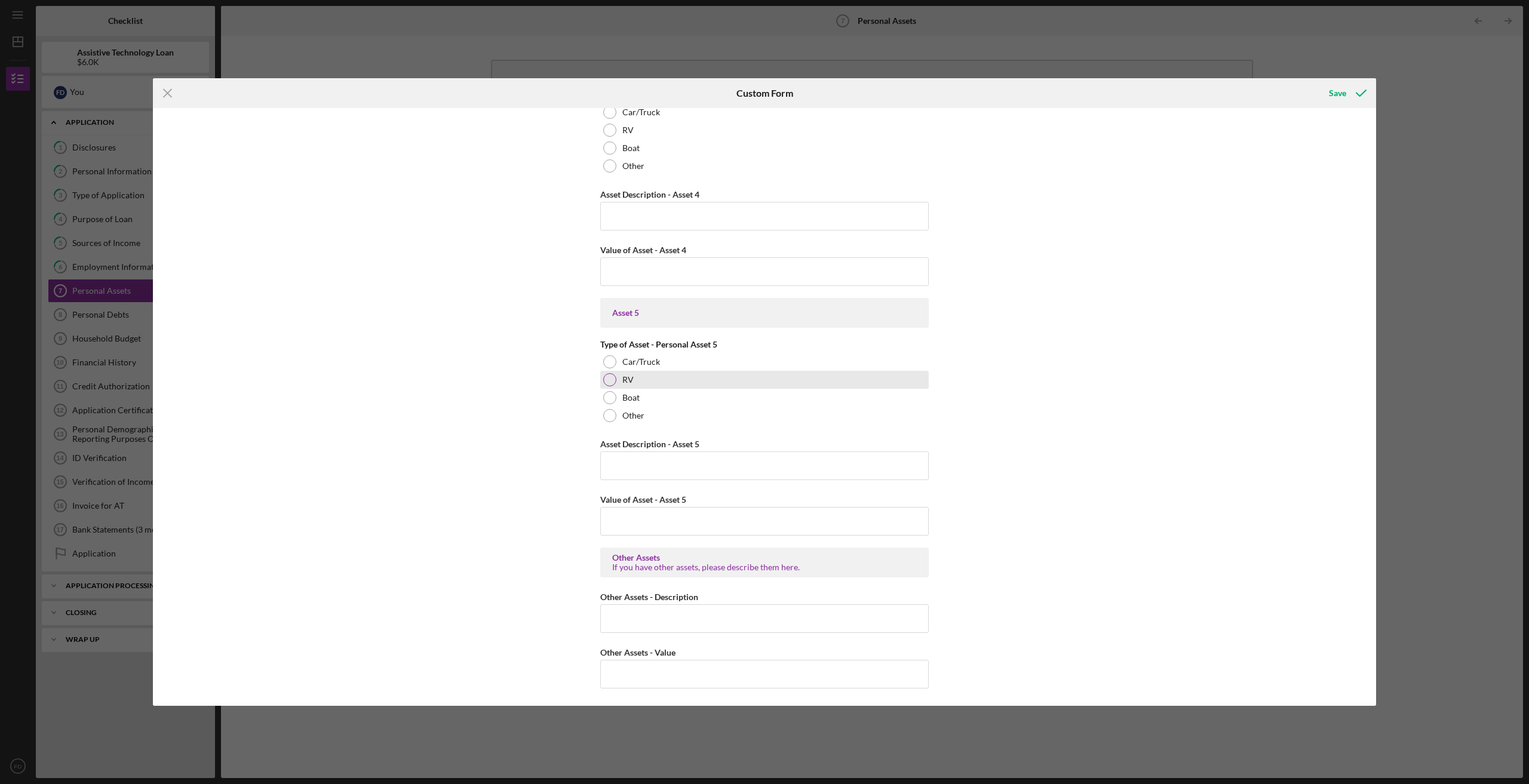
scroll to position [1536, 0]
type input "$8,000"
click at [1341, 104] on div "Save" at bounding box center [1338, 92] width 17 height 24
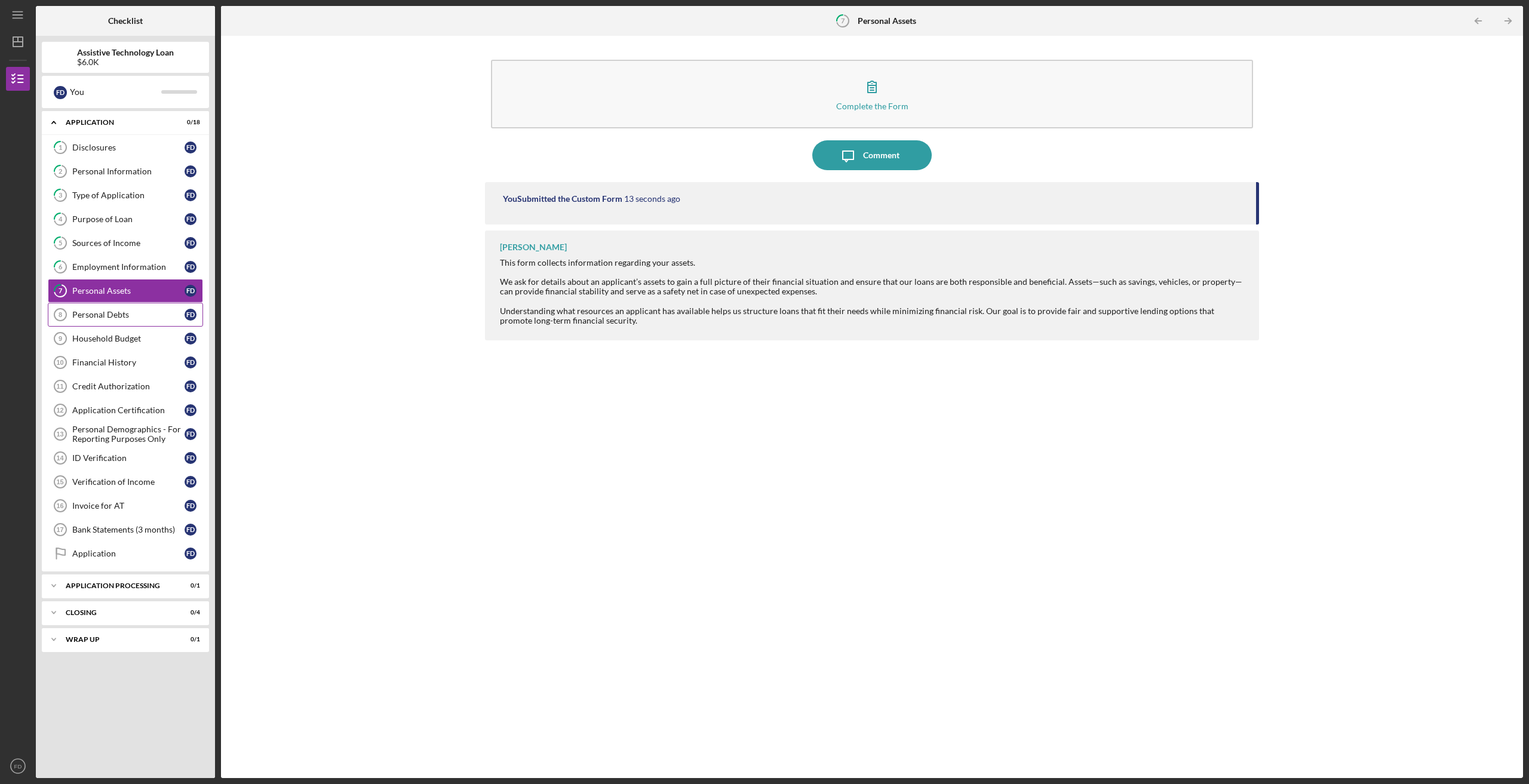
click at [77, 312] on div "Personal Debts" at bounding box center [128, 314] width 112 height 10
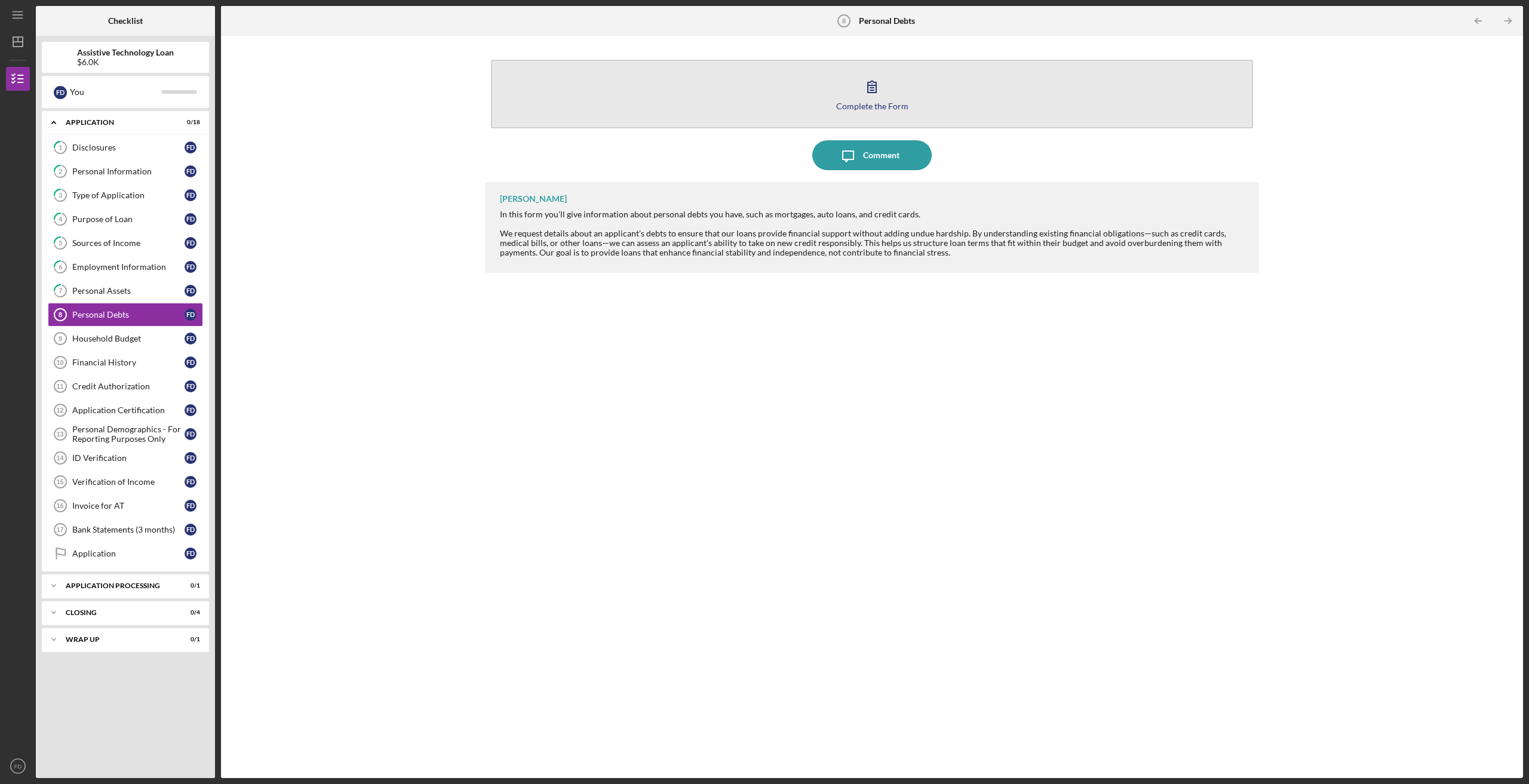
click at [873, 93] on icon "button" at bounding box center [871, 86] width 30 height 30
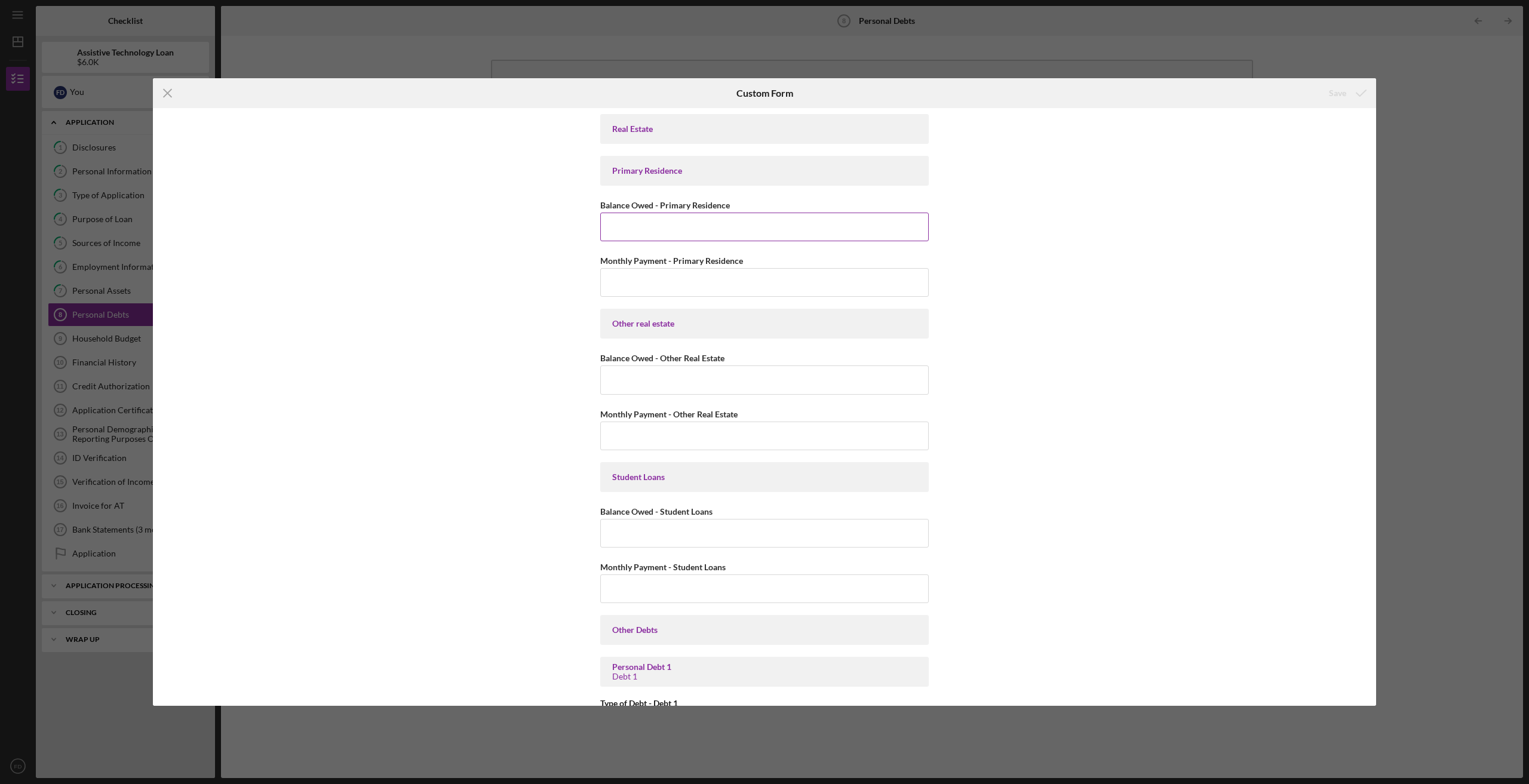
click at [648, 232] on input "Balance Owed - Primary Residence" at bounding box center [764, 227] width 329 height 29
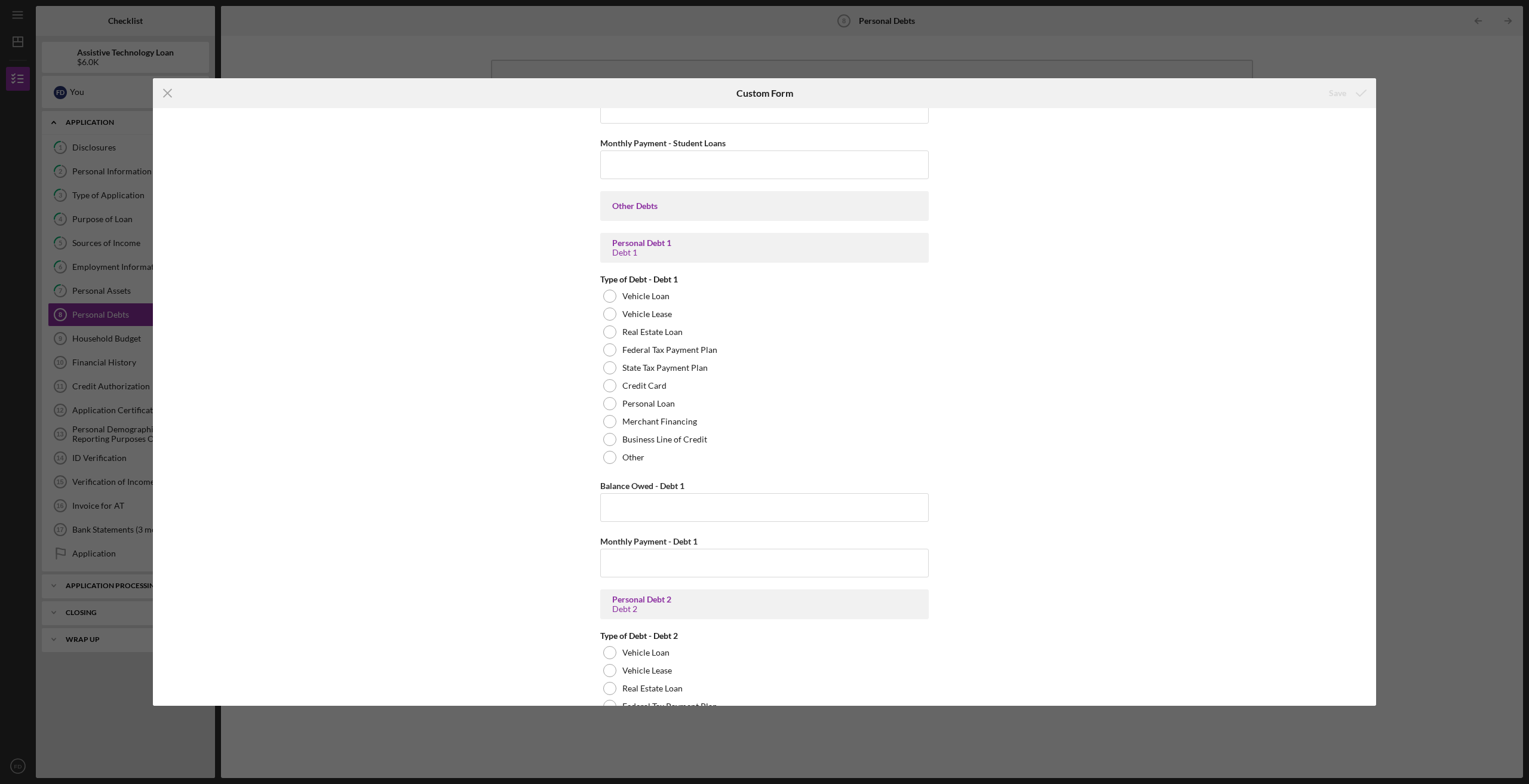
scroll to position [437, 0]
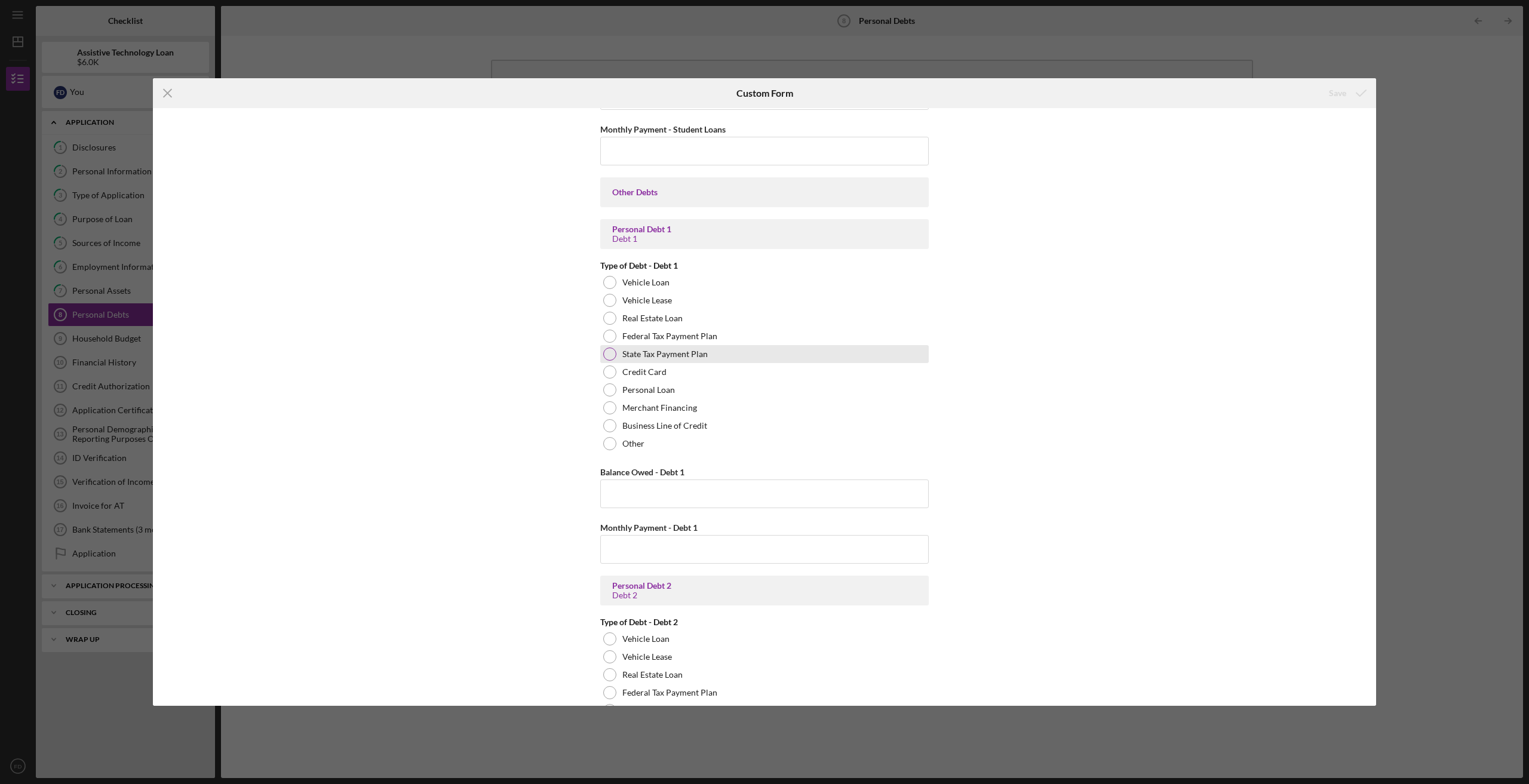
click at [607, 361] on div "State Tax Payment Plan" at bounding box center [764, 354] width 329 height 18
click at [607, 365] on div "Credit Card" at bounding box center [764, 372] width 329 height 18
click at [614, 507] on input "Balance Owed - Debt 1" at bounding box center [764, 494] width 329 height 29
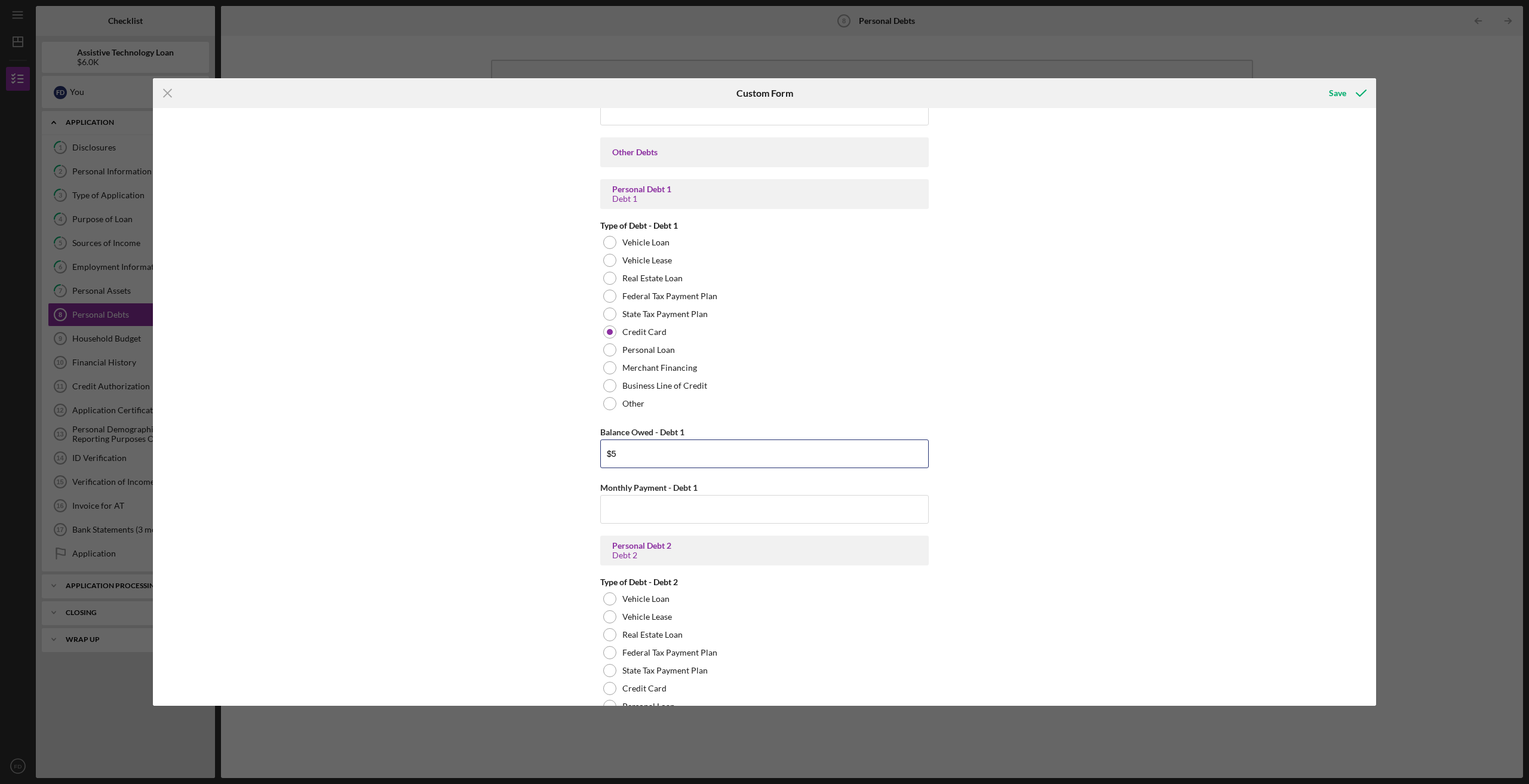
type input "$"
type input "$1,500"
click at [668, 515] on input "Monthly Payment - Debt 1" at bounding box center [764, 509] width 329 height 29
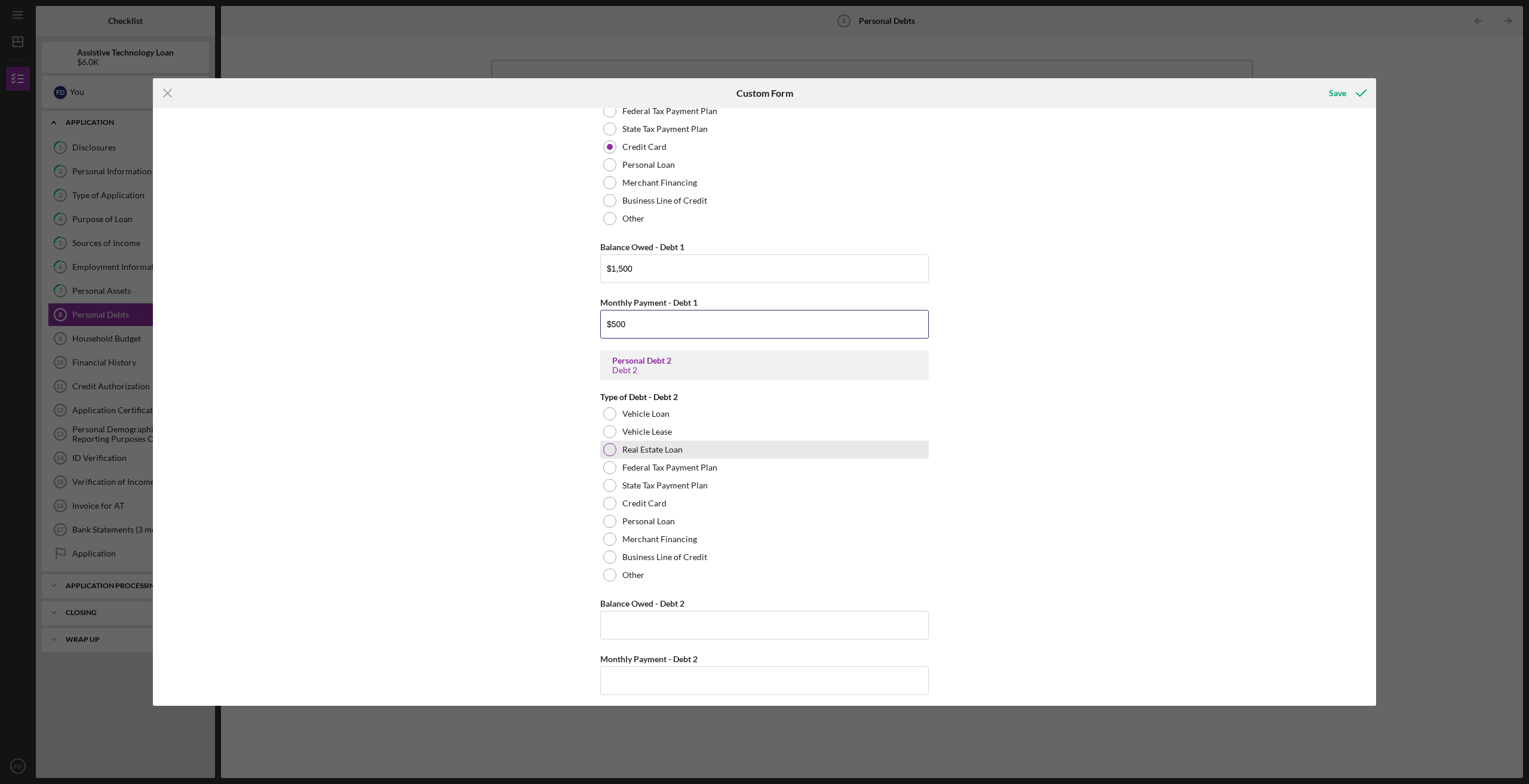
scroll to position [676, 0]
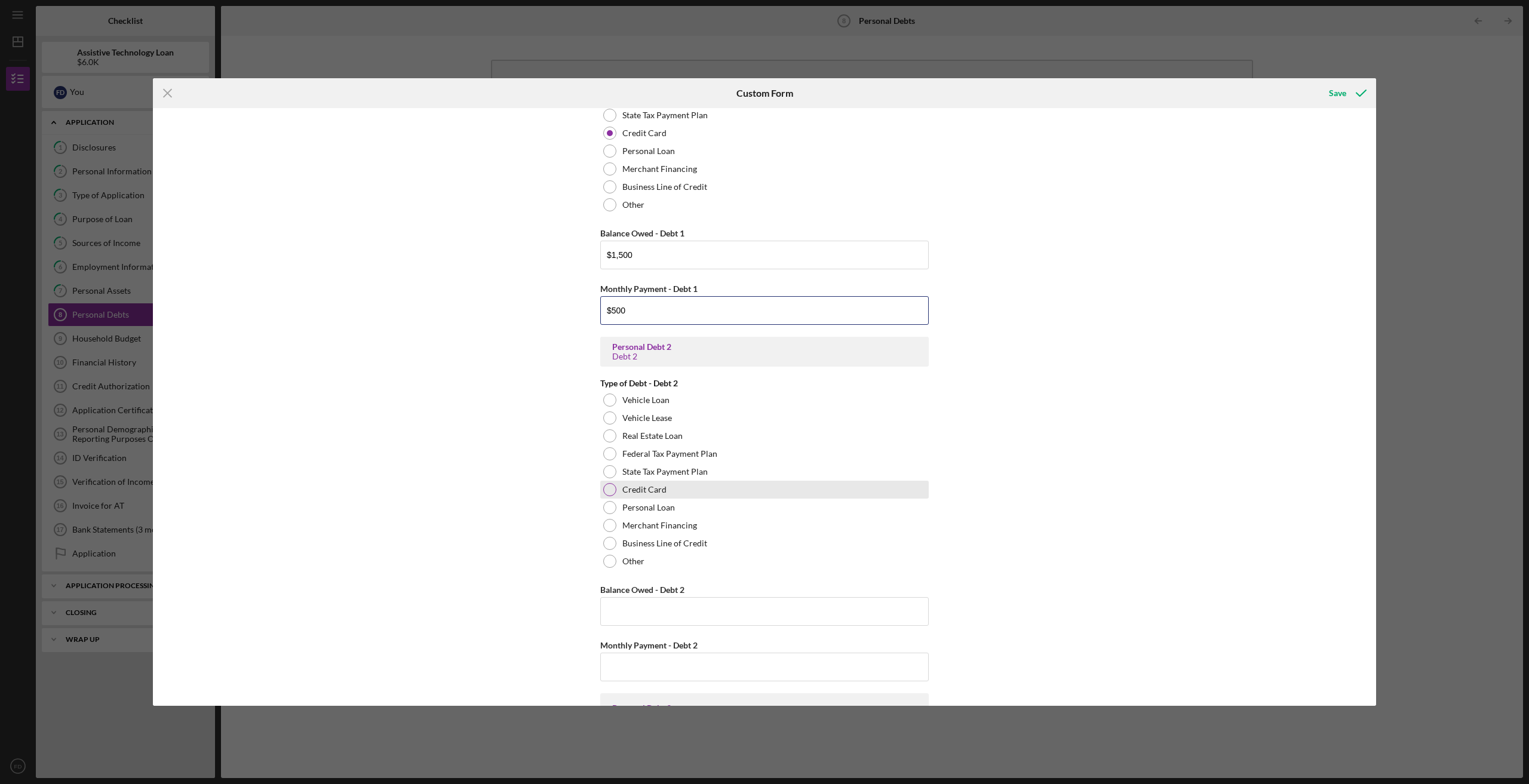
type input "$500"
click at [610, 489] on div at bounding box center [610, 489] width 13 height 13
click at [634, 611] on input "Balance Owed - Debt 2" at bounding box center [764, 612] width 329 height 29
type input "$295"
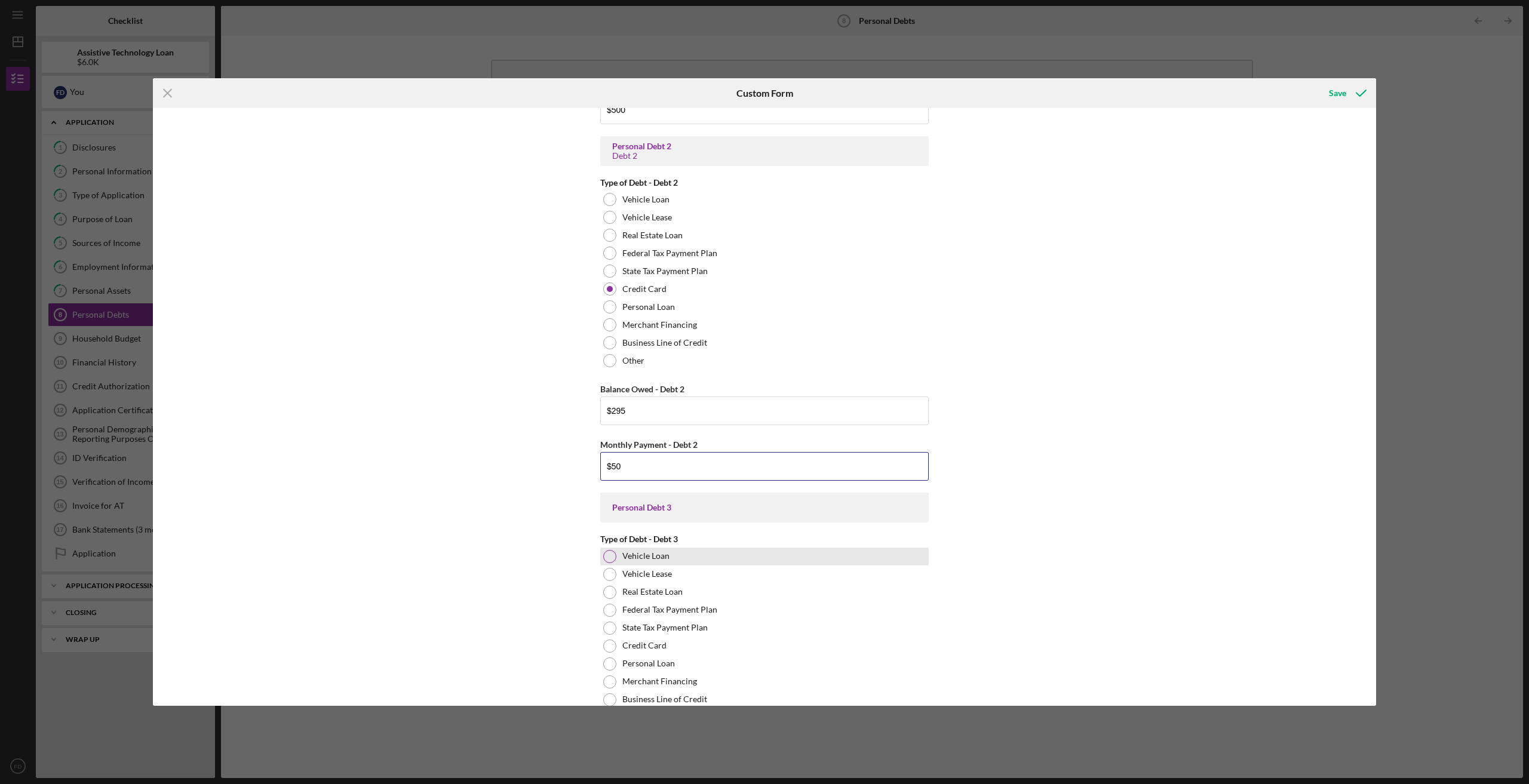
scroll to position [916, 0]
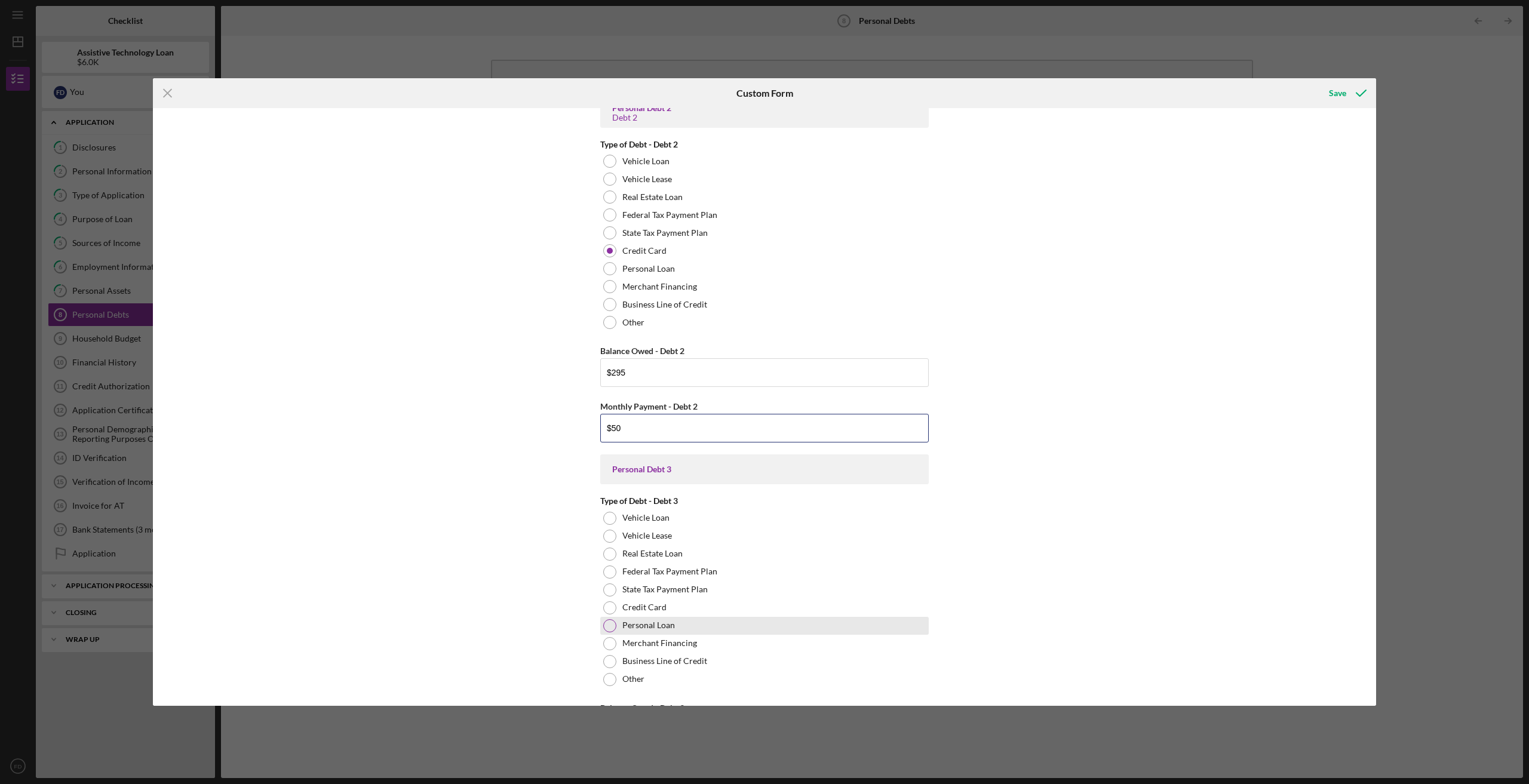
type input "$50"
click at [613, 620] on div "Personal Loan" at bounding box center [764, 626] width 329 height 18
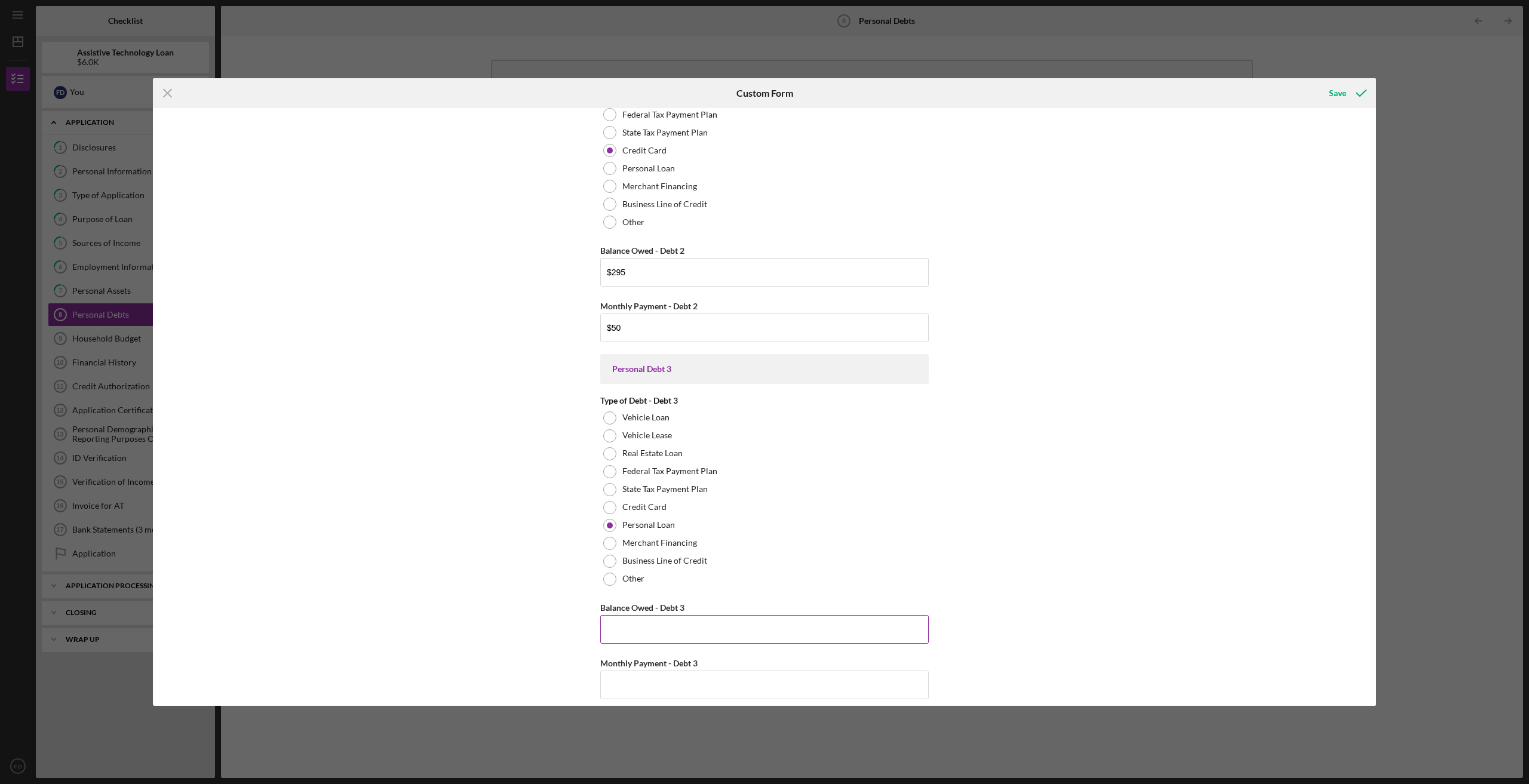
scroll to position [1035, 0]
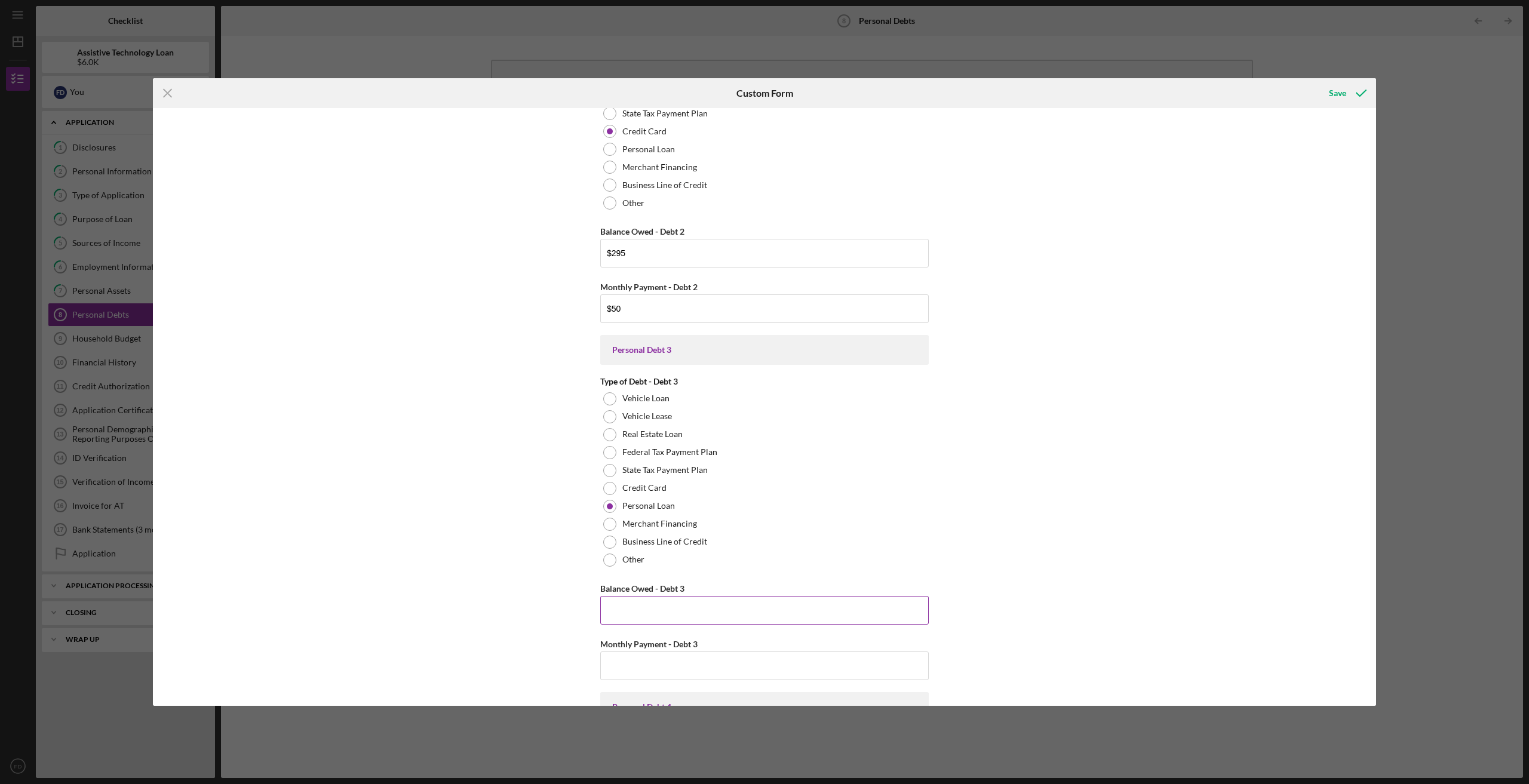
click at [651, 618] on input "Balance Owed - Debt 3" at bounding box center [764, 611] width 329 height 29
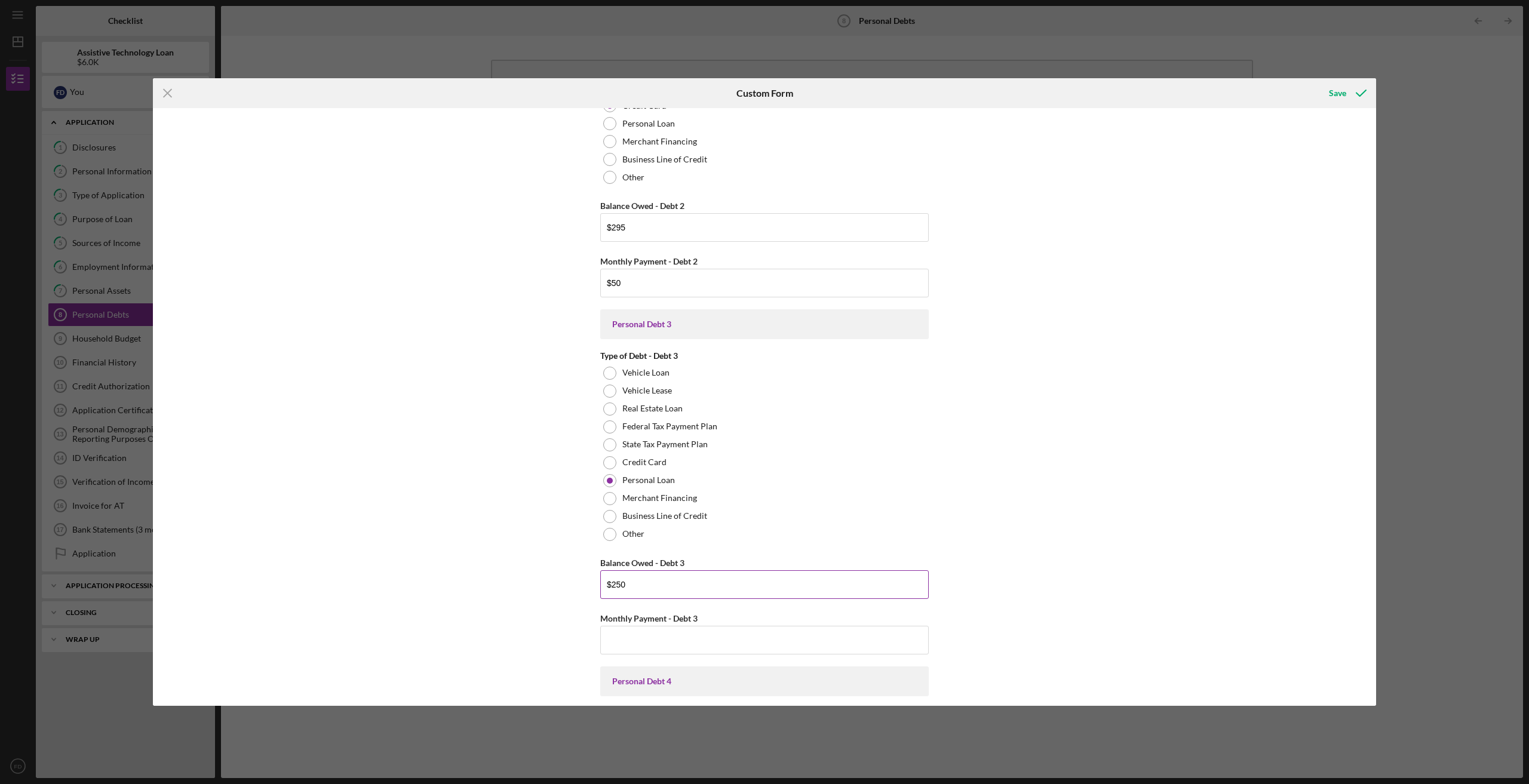
scroll to position [1075, 0]
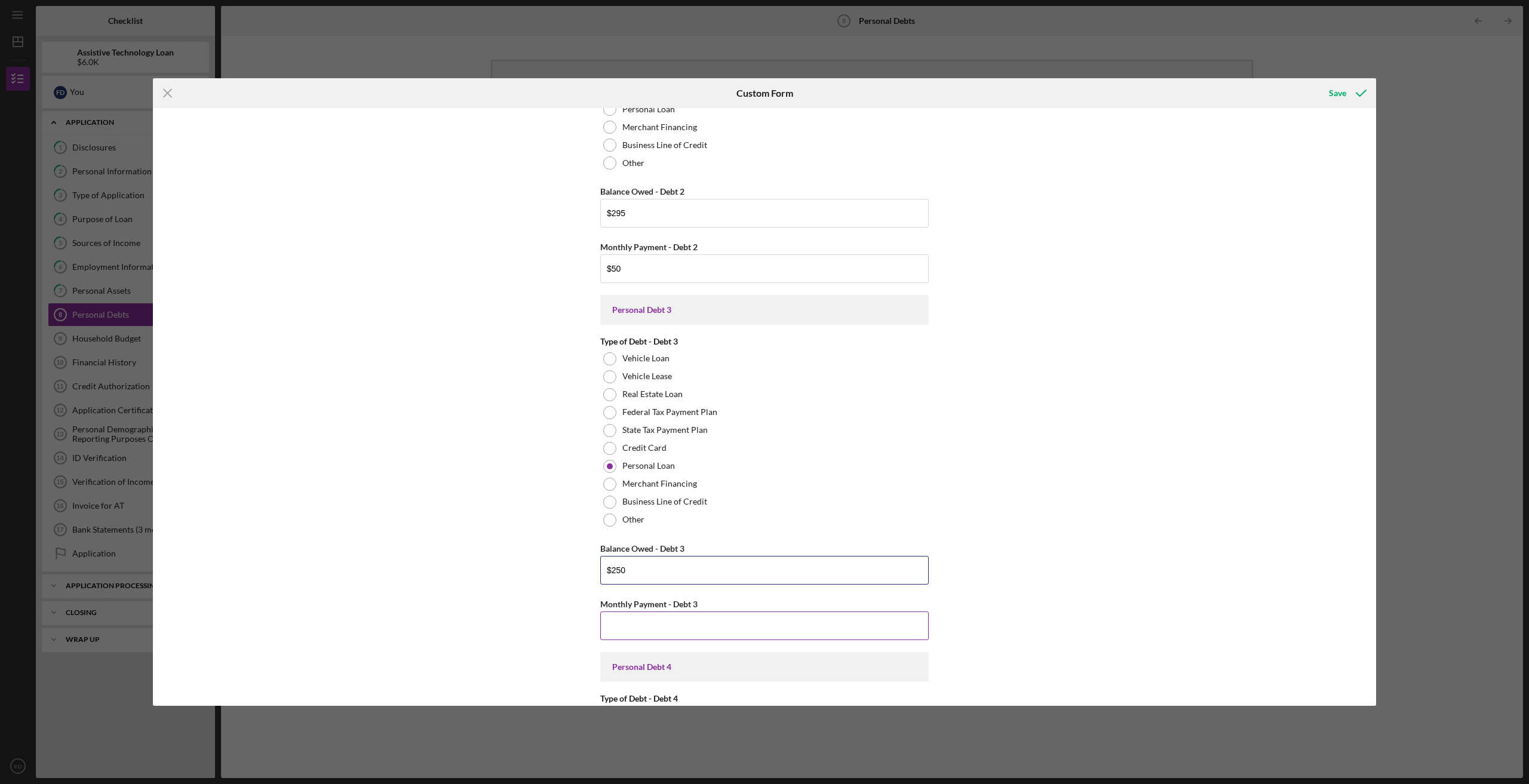
type input "$250"
click at [651, 611] on div "Monthly Payment - Debt 3" at bounding box center [764, 603] width 329 height 15
click at [650, 638] on input "Monthly Payment - Debt 3" at bounding box center [764, 626] width 329 height 29
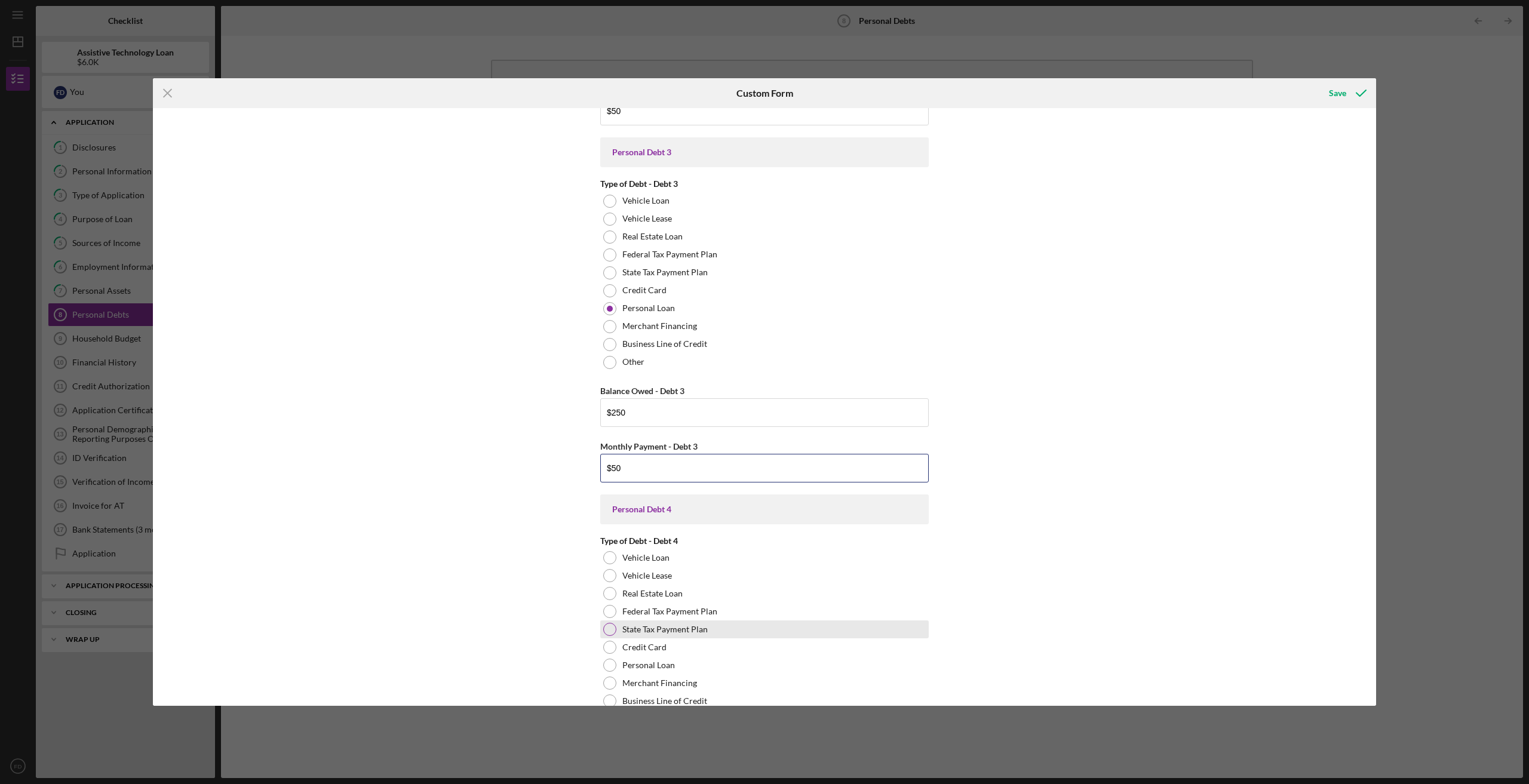
scroll to position [1235, 0]
type input "$50"
click at [608, 647] on div at bounding box center [610, 646] width 13 height 13
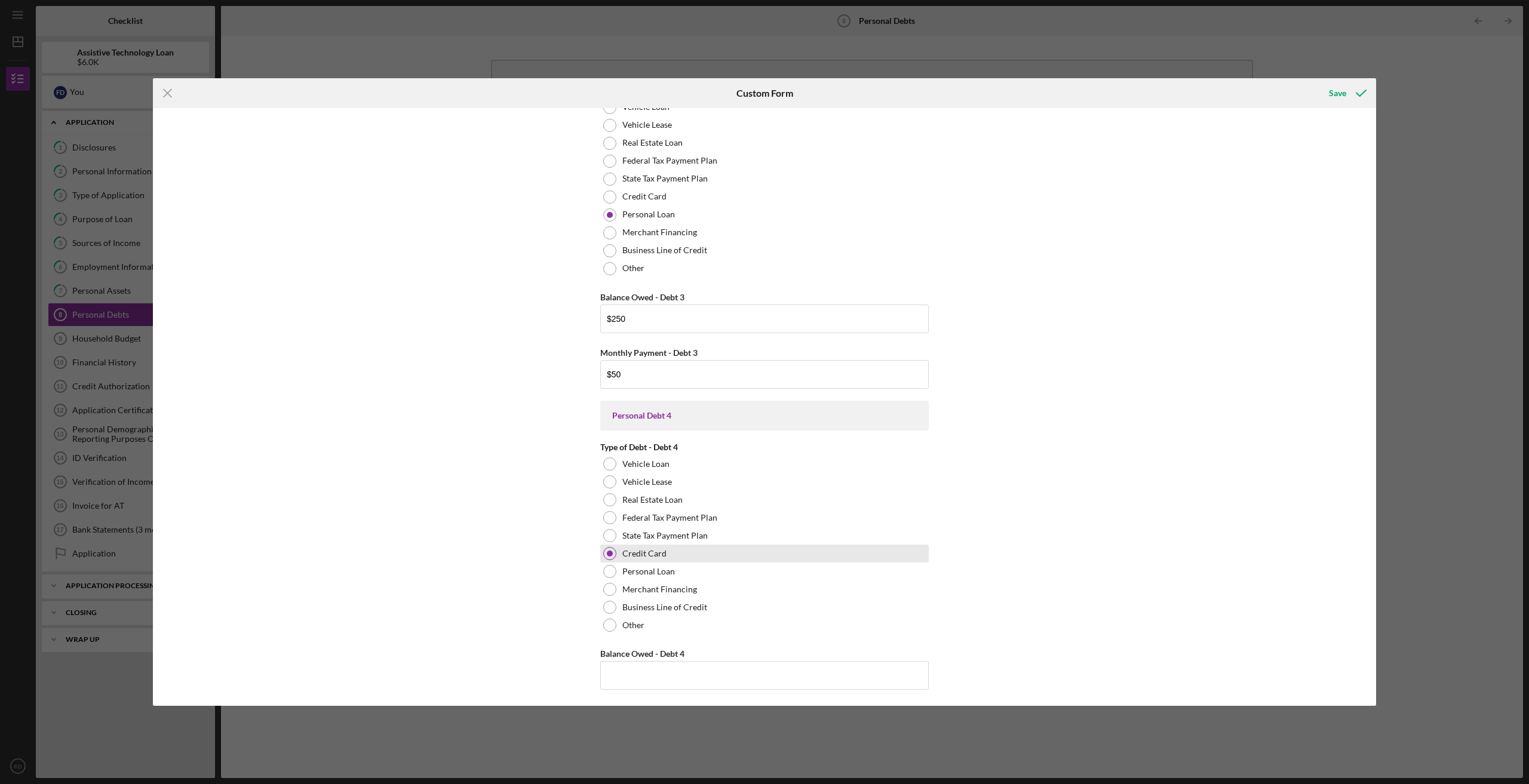
scroll to position [1394, 0]
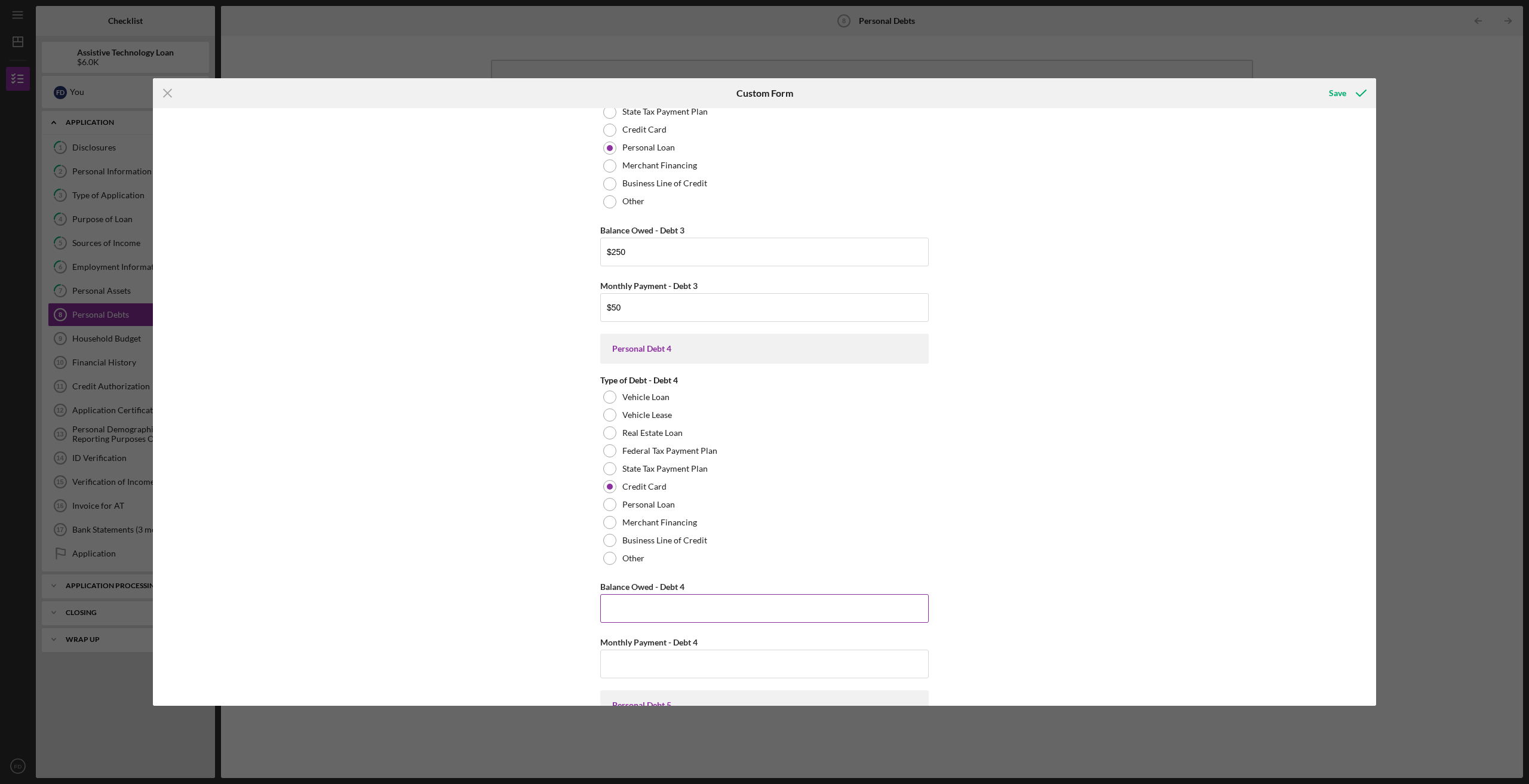
click at [661, 599] on input "Balance Owed - Debt 4" at bounding box center [764, 609] width 329 height 29
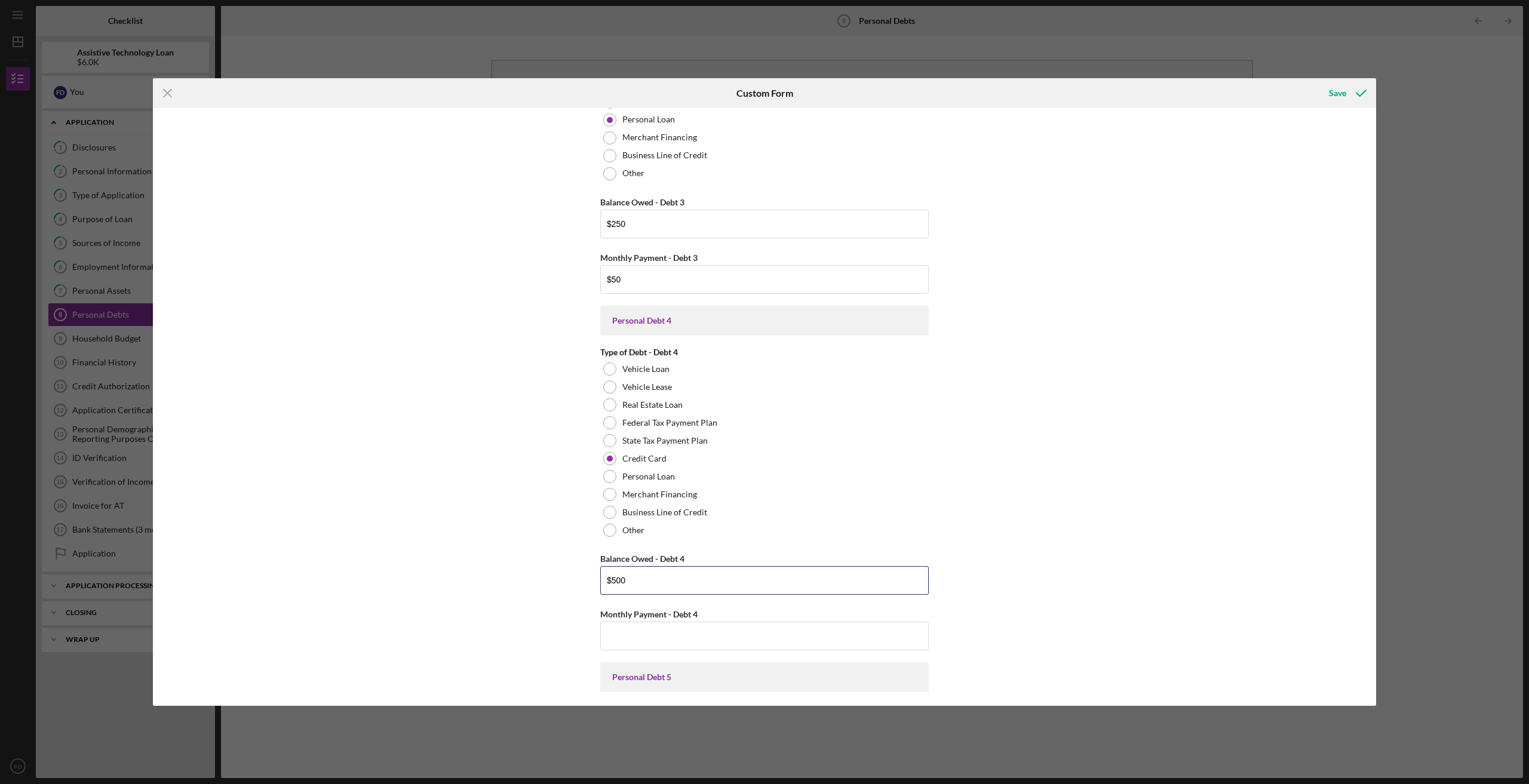
scroll to position [1513, 0]
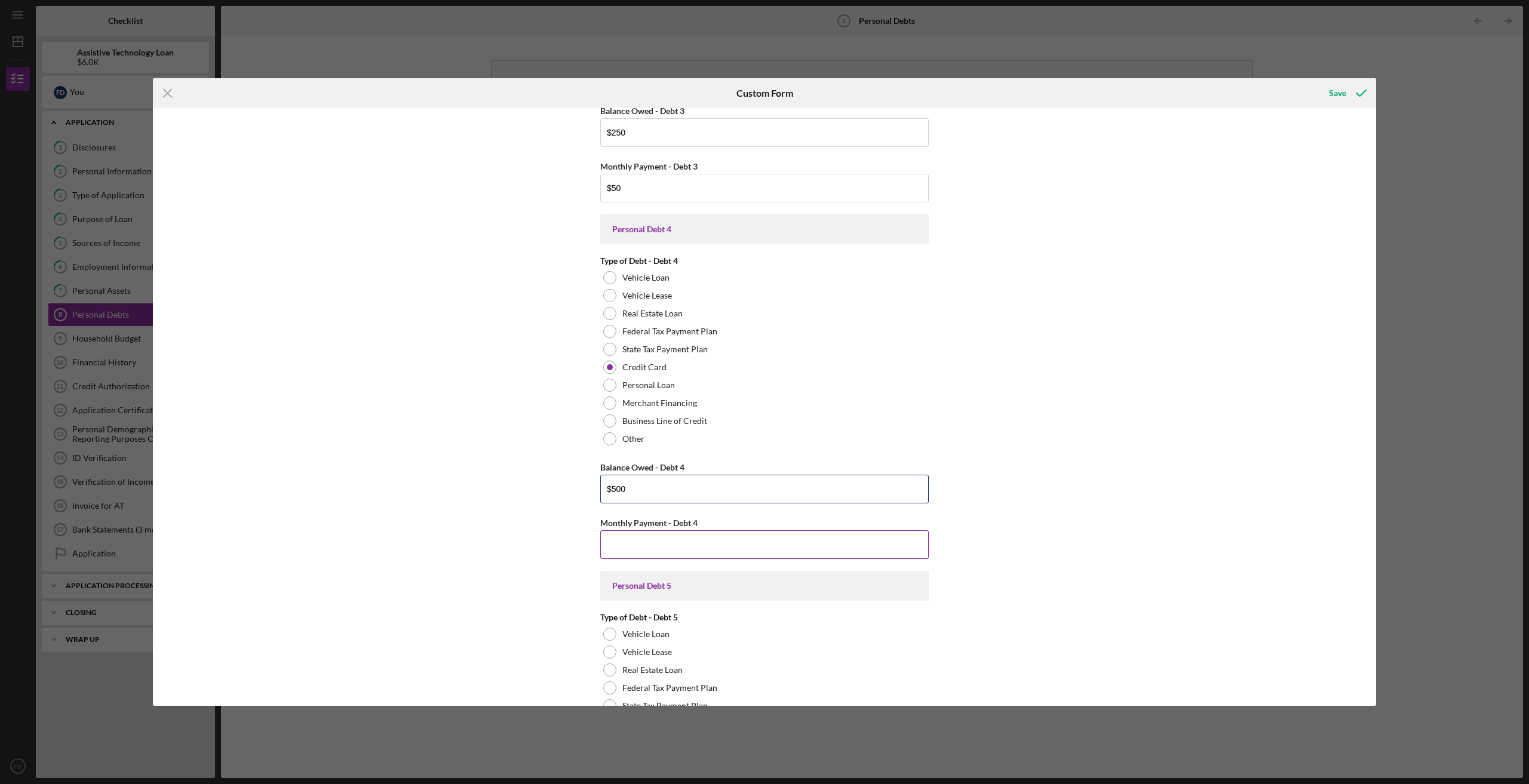
type input "$500"
click at [682, 532] on input "Monthly Payment - Debt 4" at bounding box center [764, 545] width 329 height 29
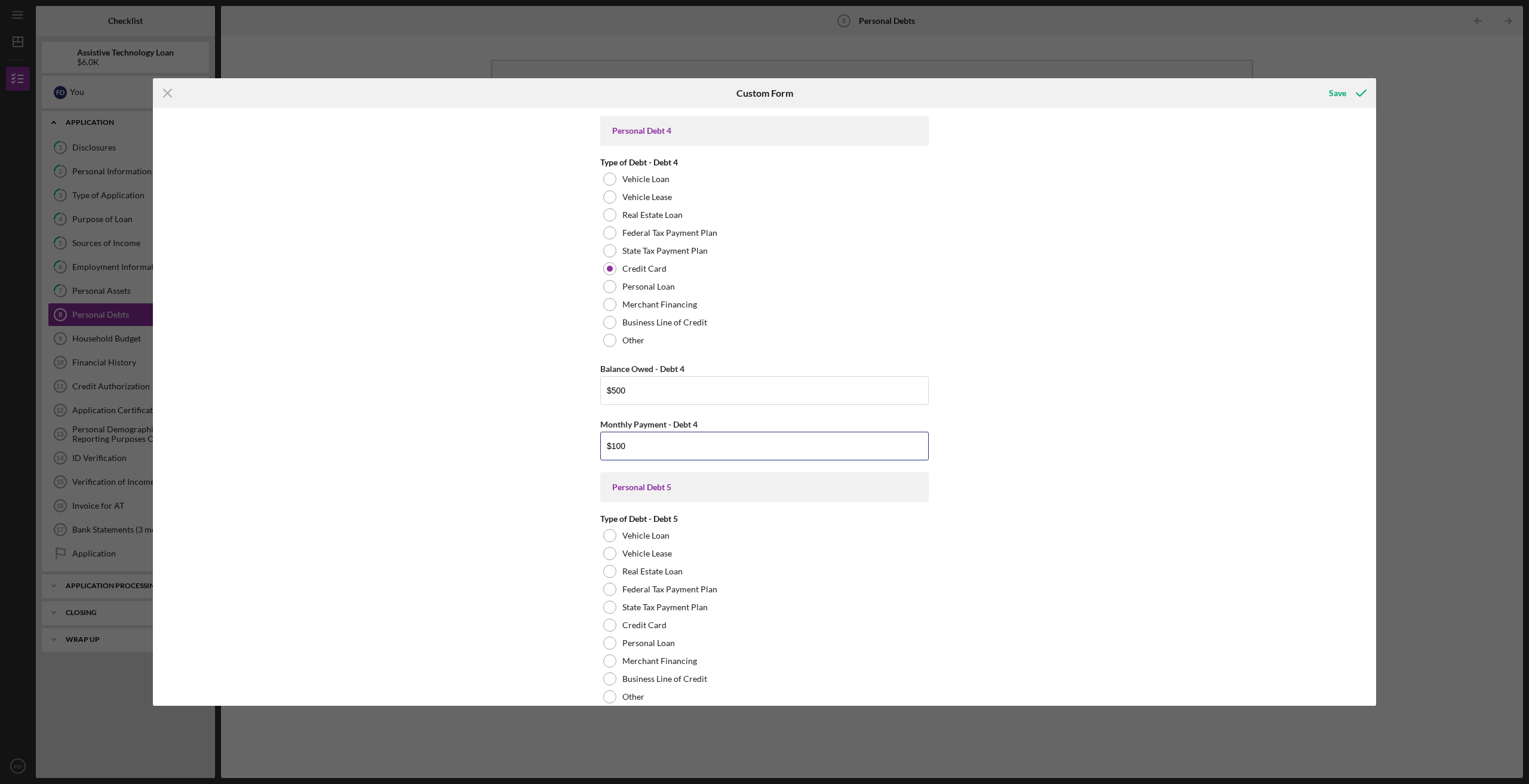
scroll to position [1633, 0]
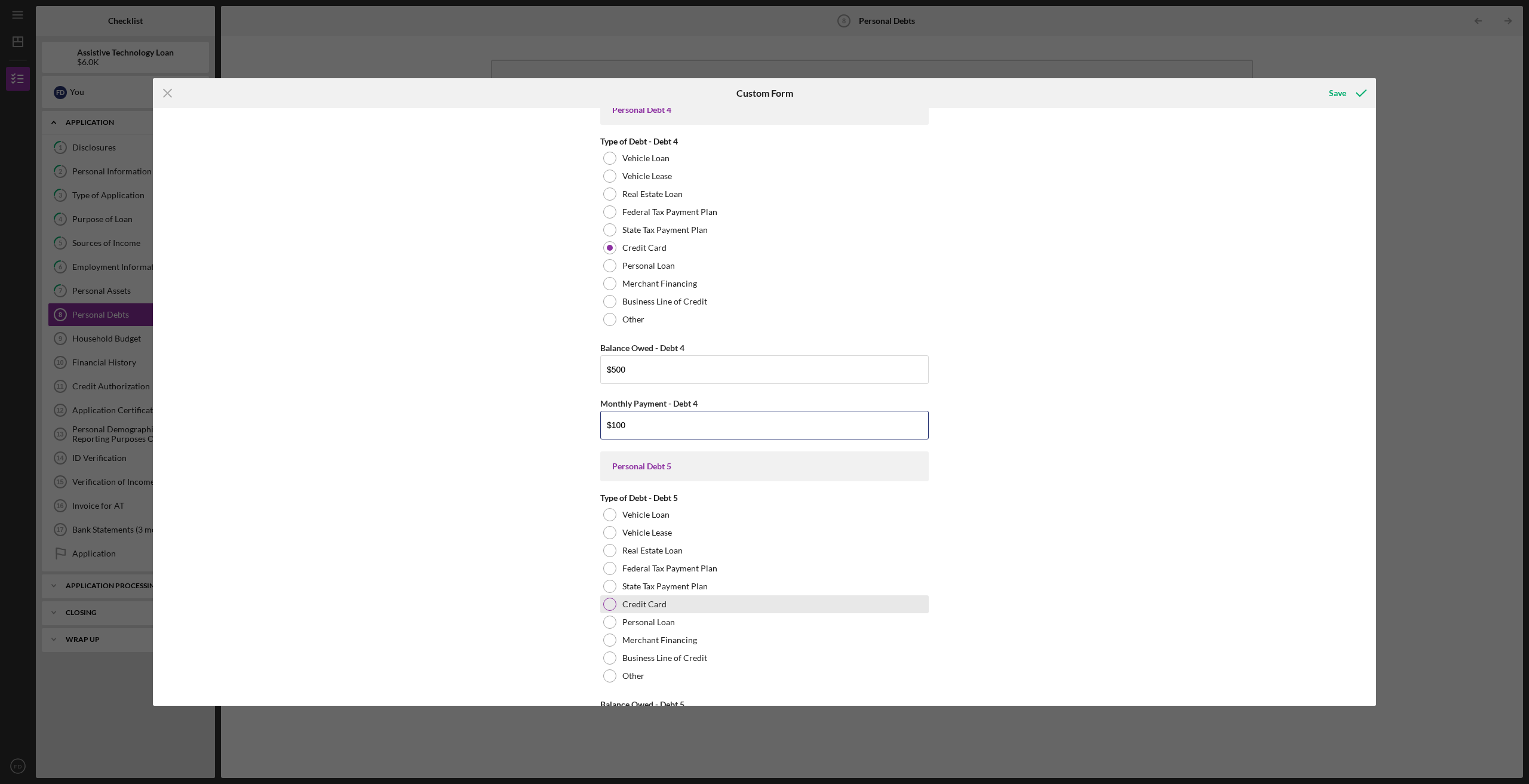
type input "$100"
click at [605, 598] on div at bounding box center [610, 604] width 13 height 13
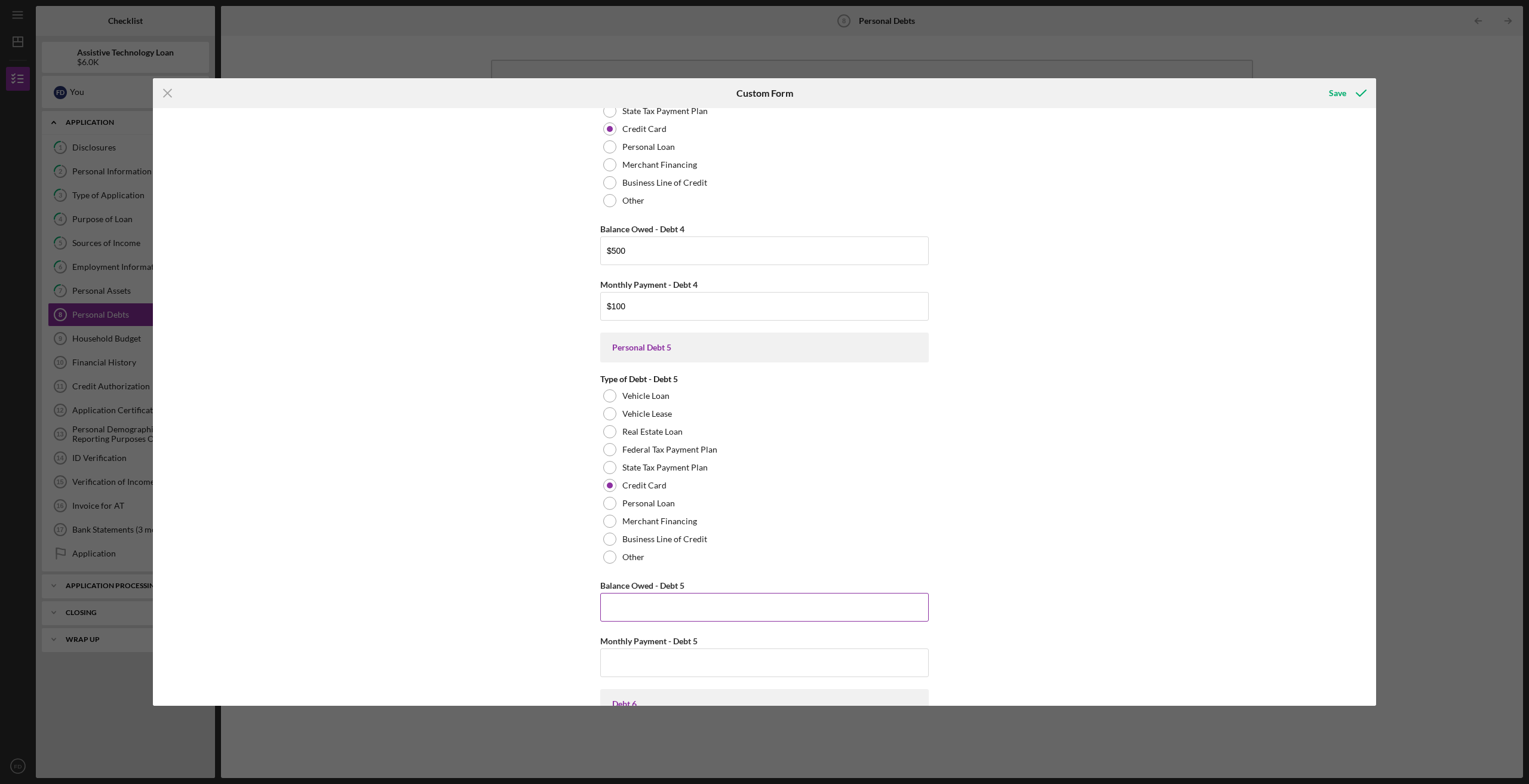
scroll to position [1752, 0]
click at [667, 603] on input "Balance Owed - Debt 5" at bounding box center [764, 607] width 329 height 29
type input "$1,200"
click at [636, 671] on input "Monthly Payment - Debt 5" at bounding box center [764, 663] width 329 height 29
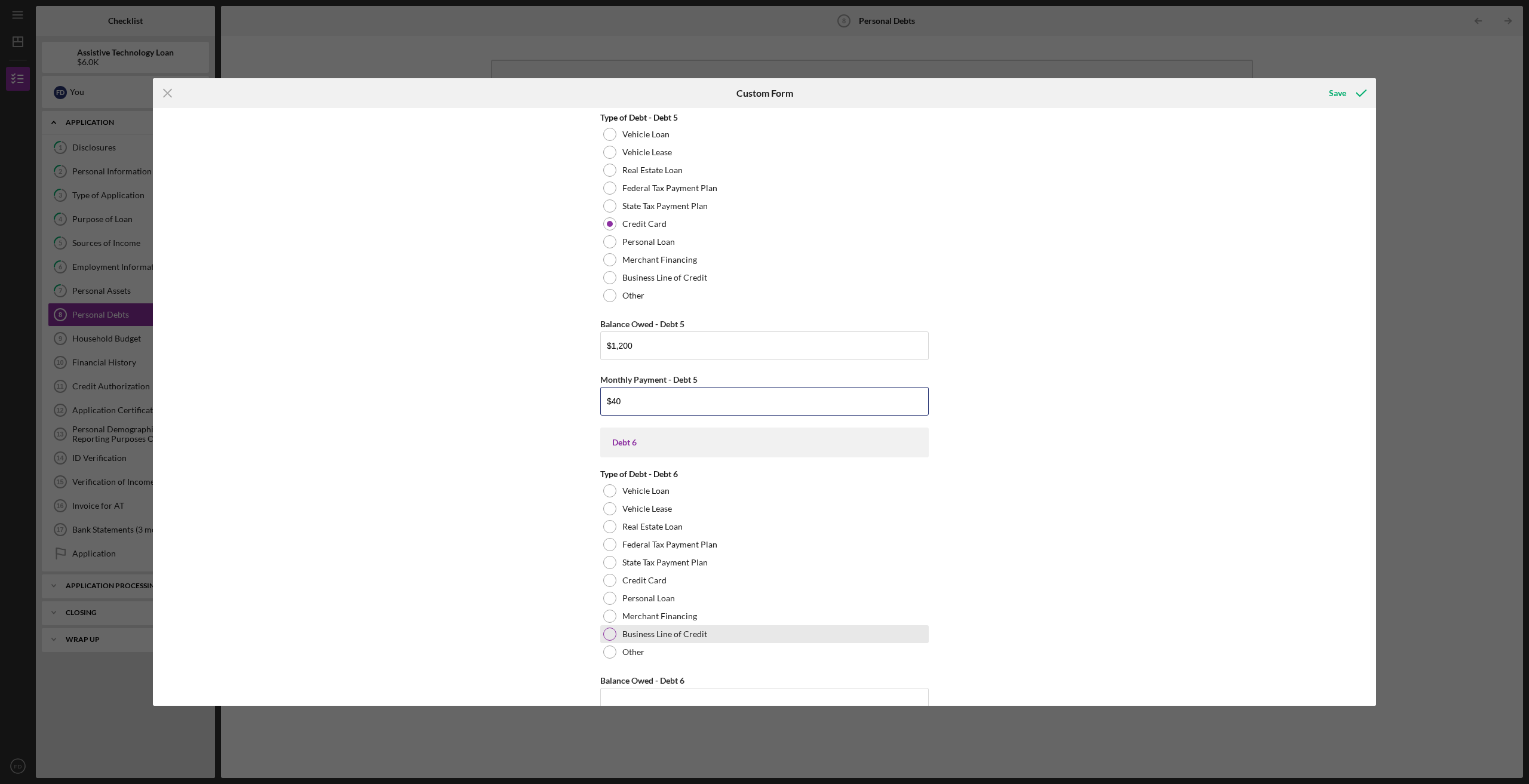
scroll to position [2030, 0]
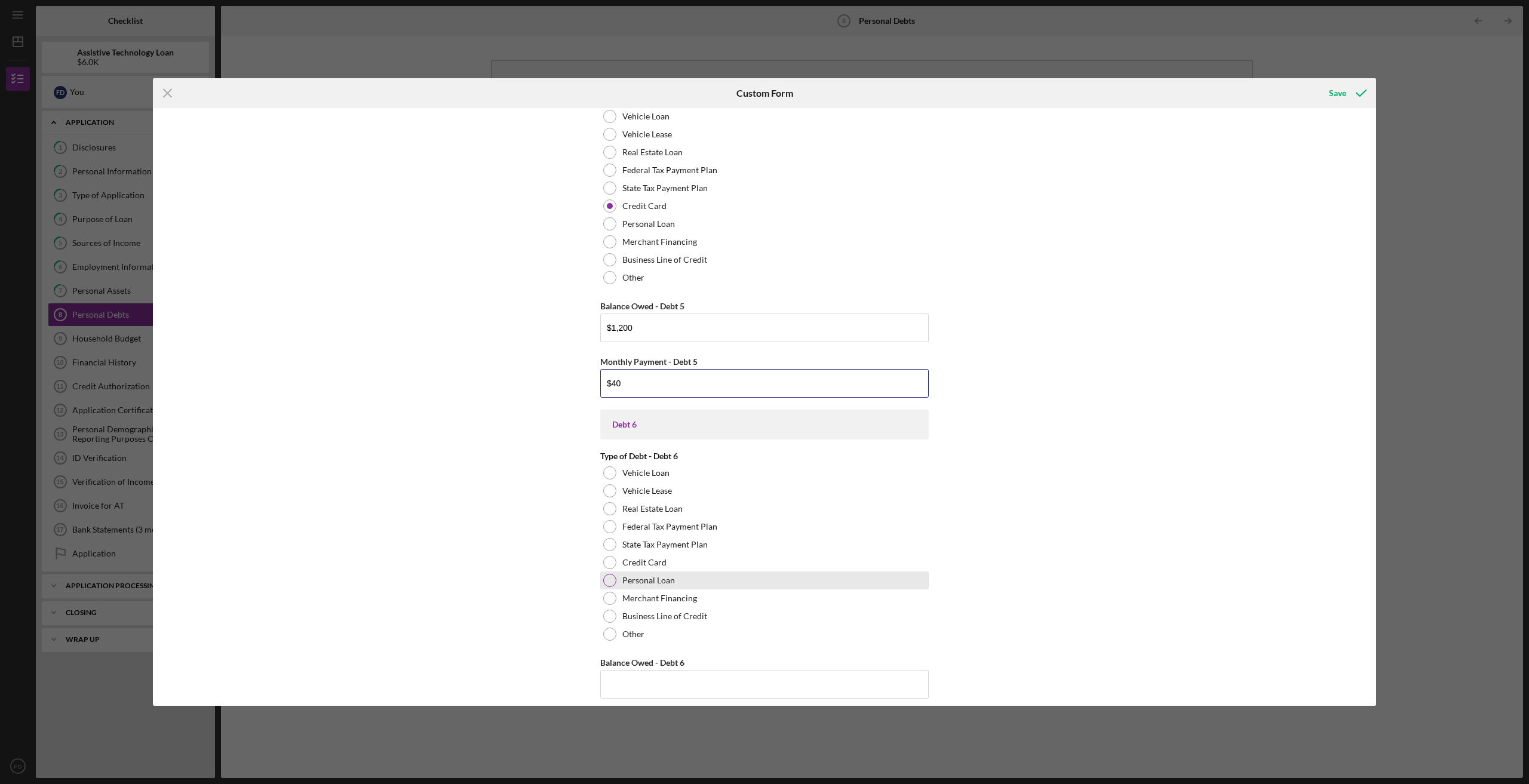
type input "$40"
click at [605, 584] on div at bounding box center [610, 580] width 13 height 13
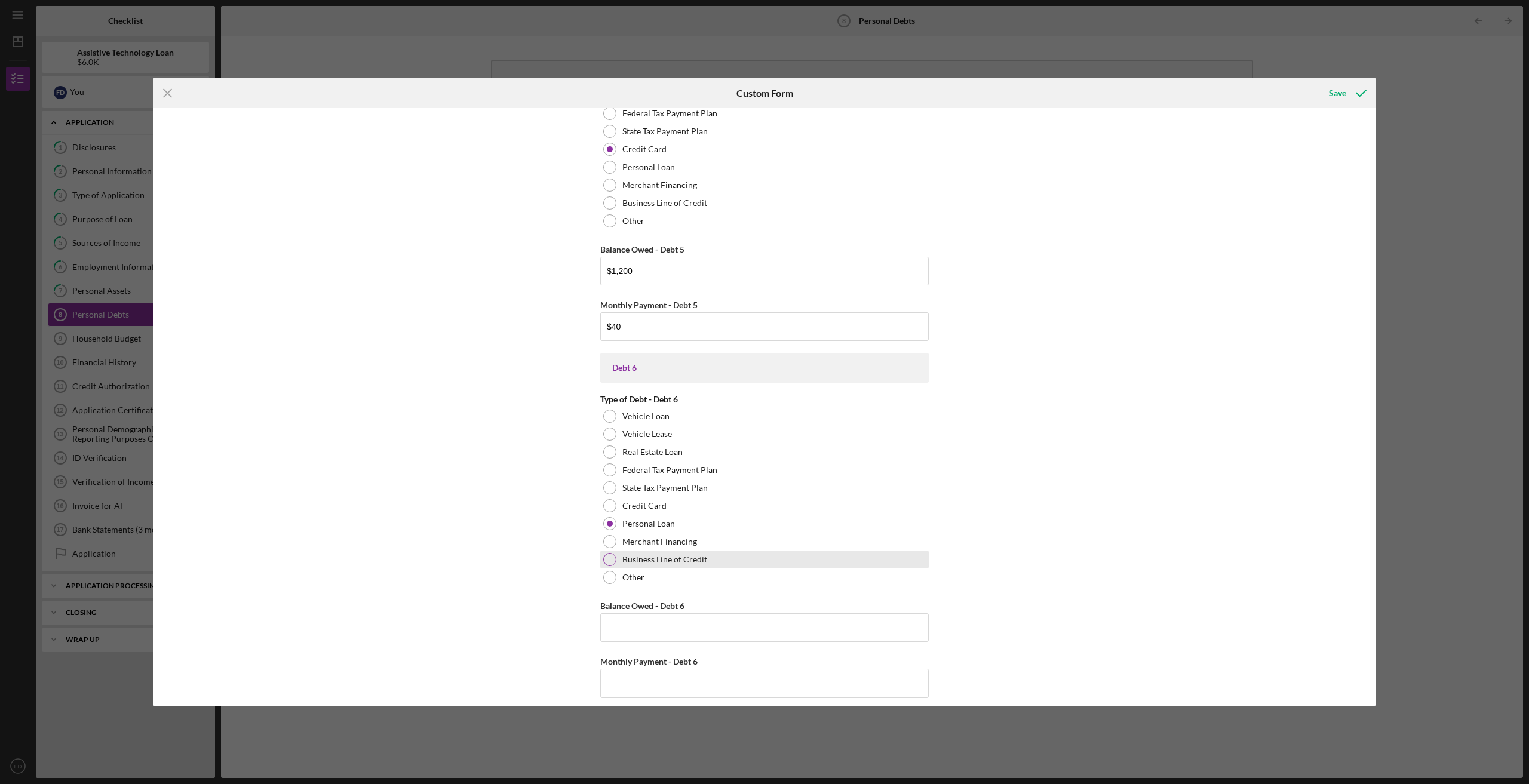
scroll to position [2110, 0]
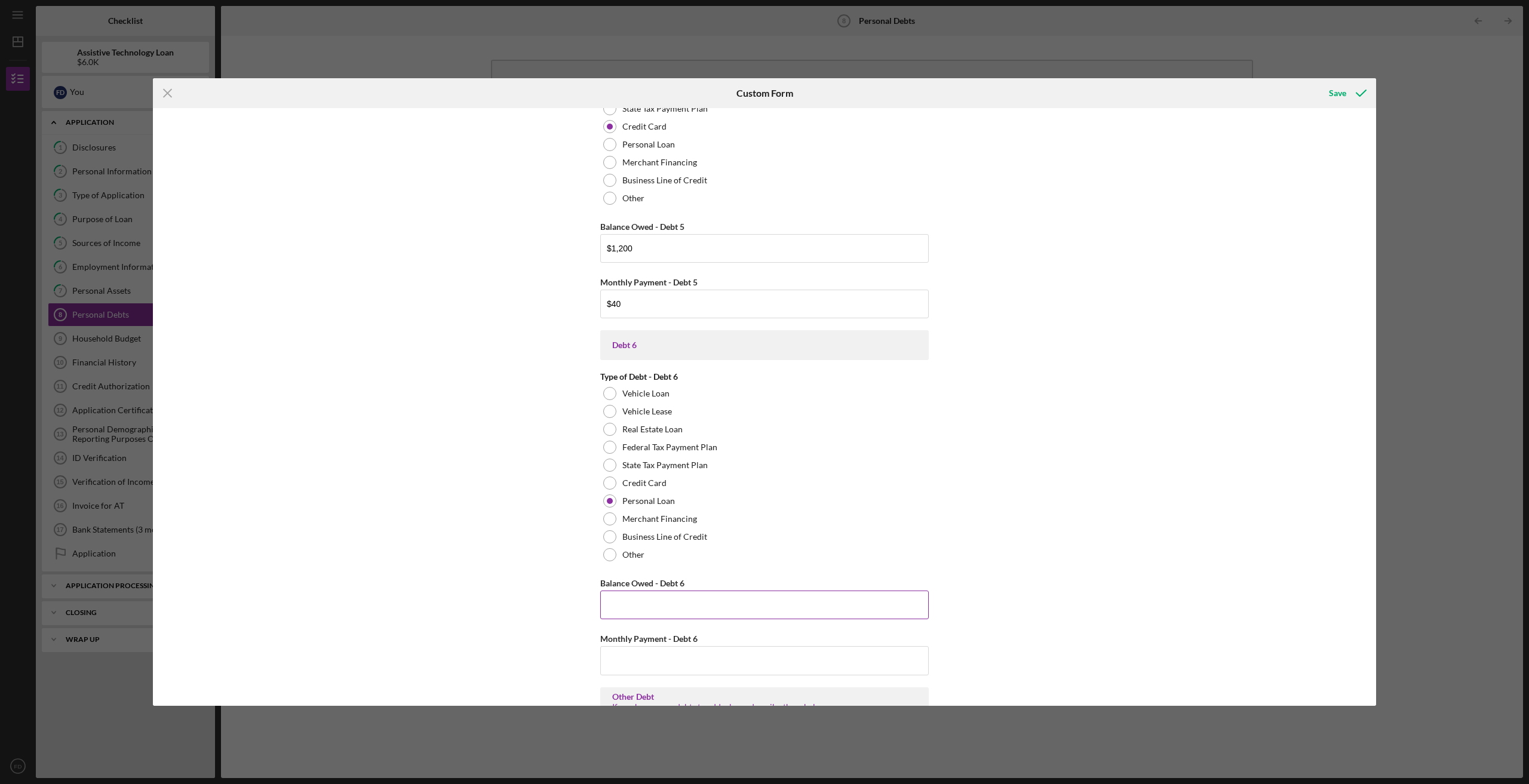
click at [691, 603] on input "Balance Owed - Debt 6" at bounding box center [764, 605] width 329 height 29
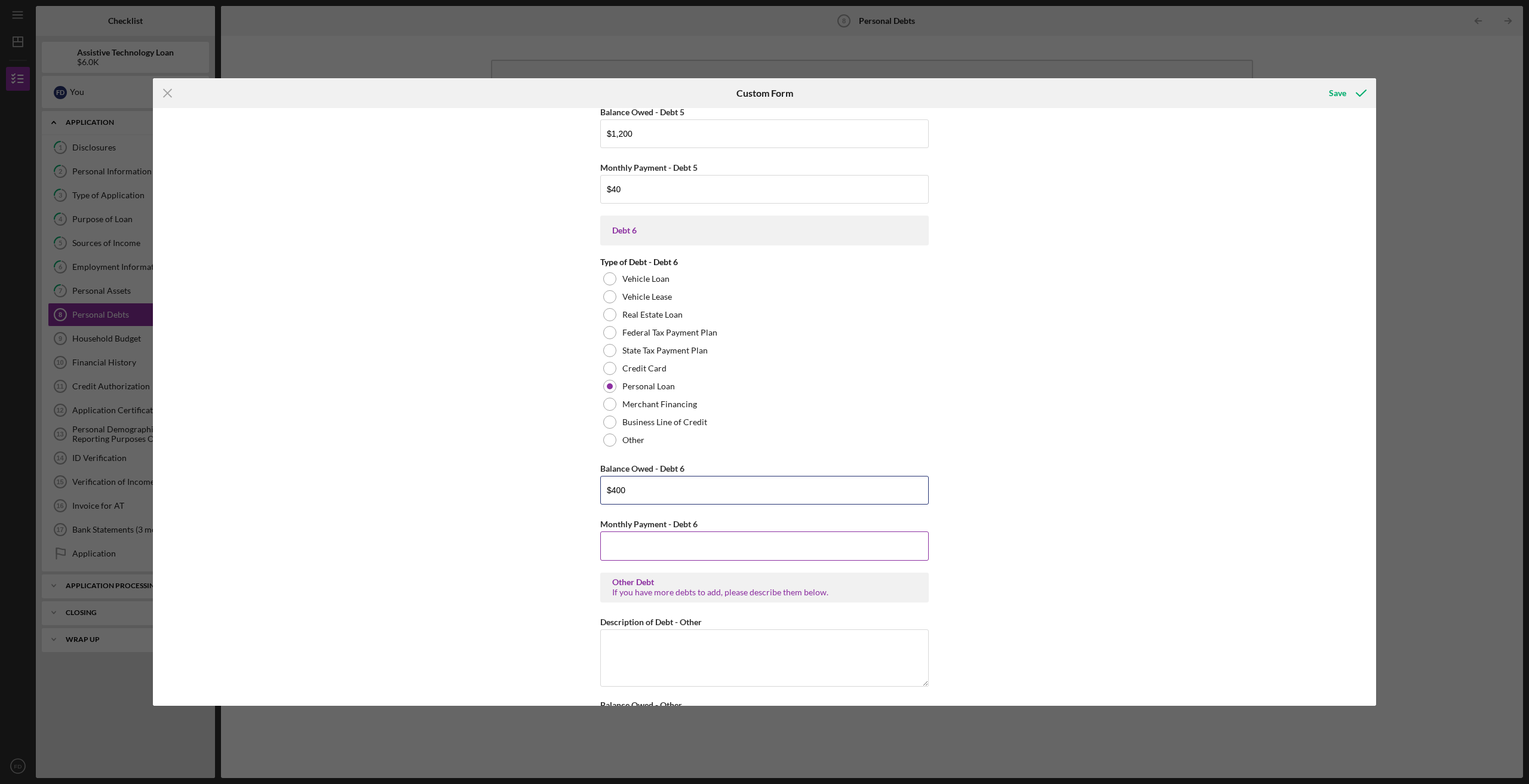
scroll to position [2230, 0]
type input "$400"
click at [727, 540] on input "Monthly Payment - Debt 6" at bounding box center [764, 542] width 329 height 29
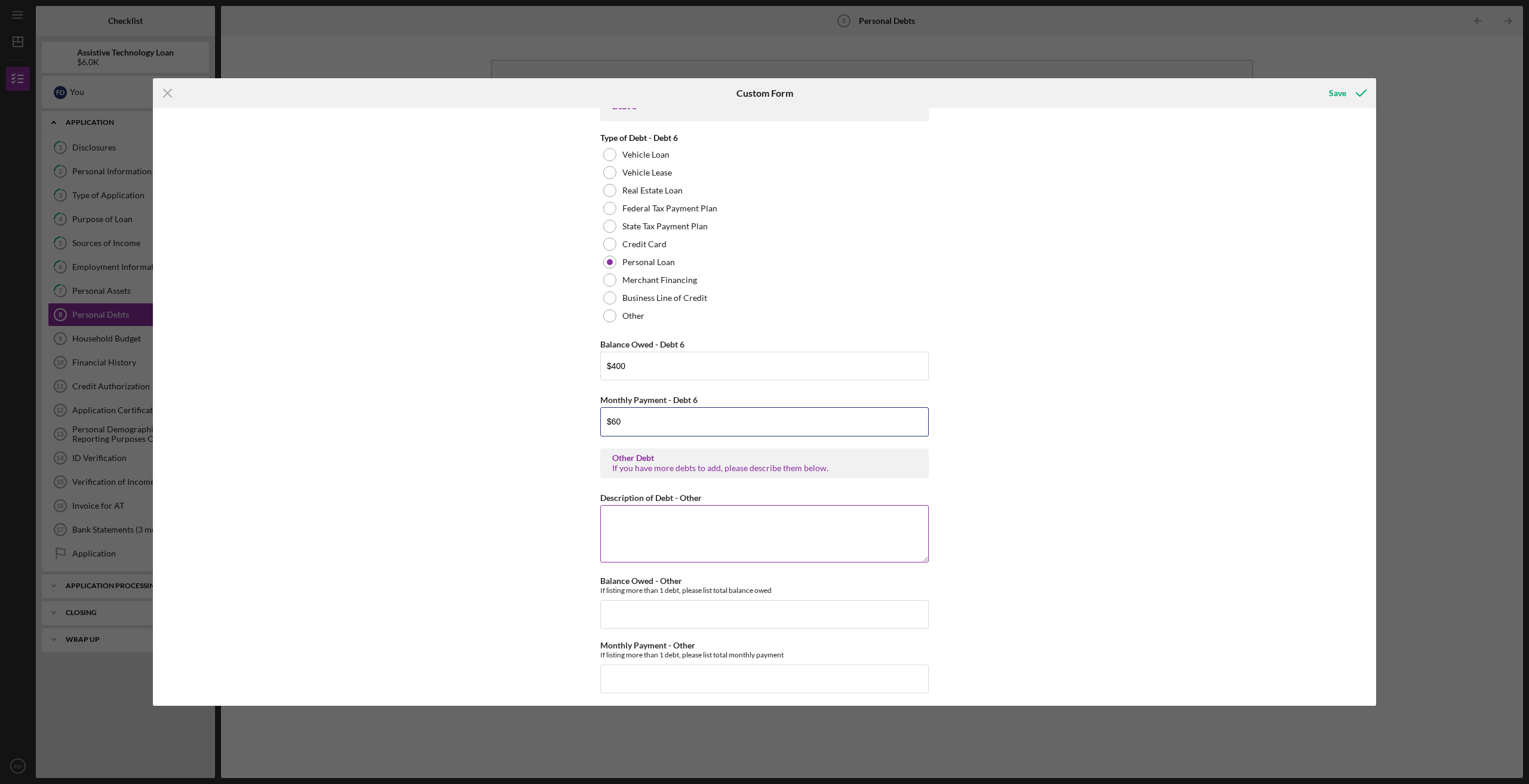
scroll to position [2355, 0]
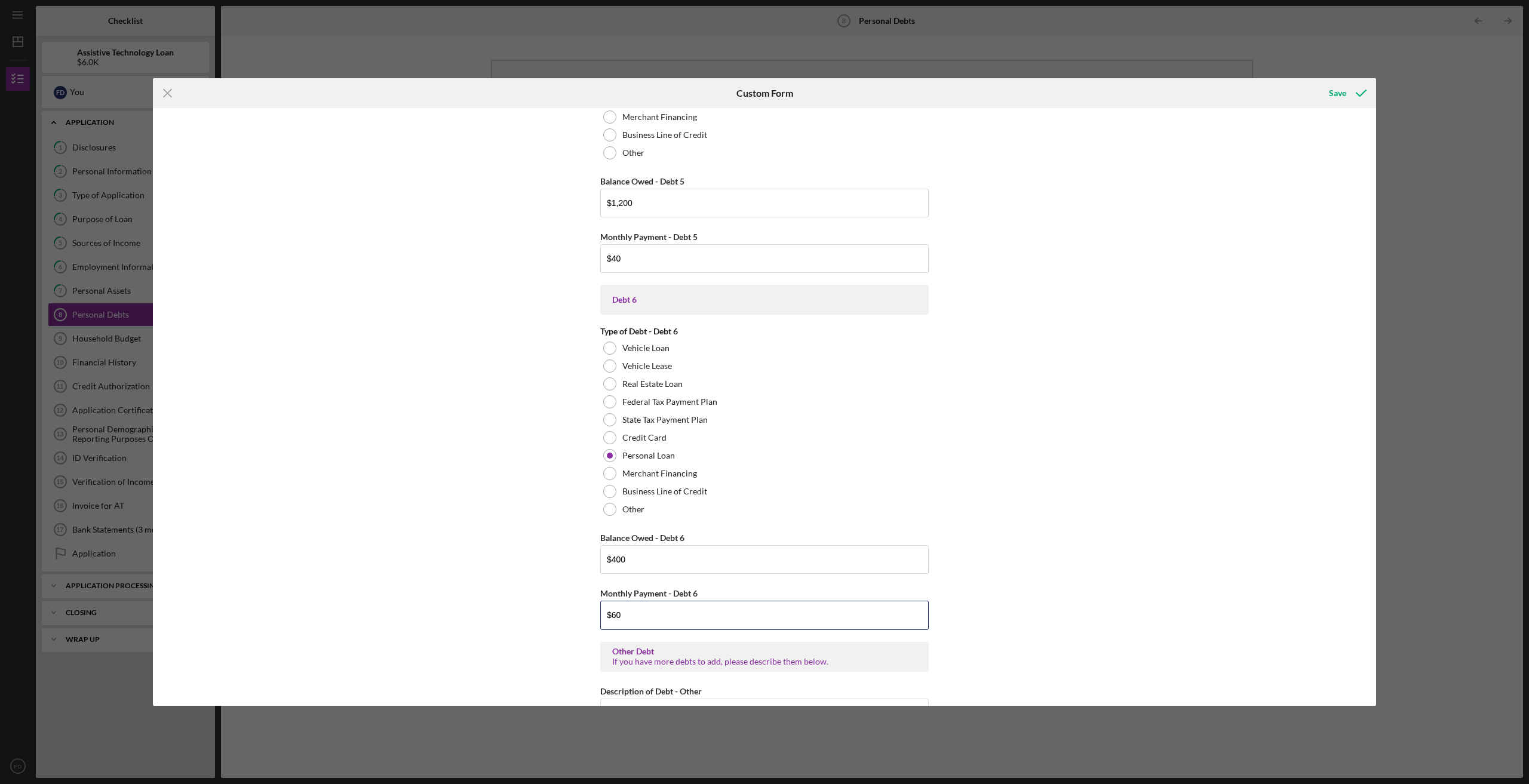
type input "$60"
click at [1363, 482] on div "Real Estate Primary Residence Balance Owed - Primary Residence Monthly Payment …" at bounding box center [764, 406] width 1224 height 597
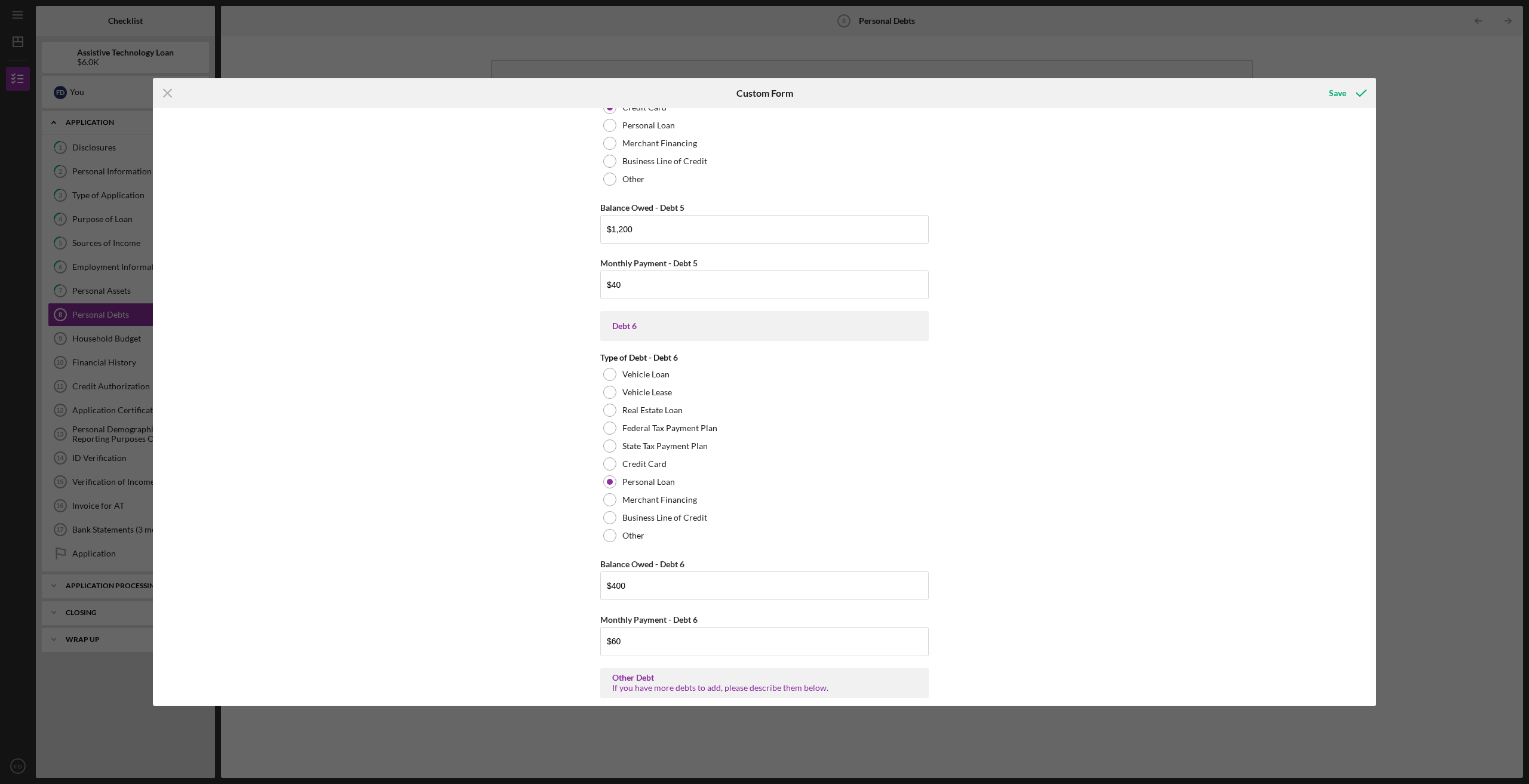
scroll to position [2116, 0]
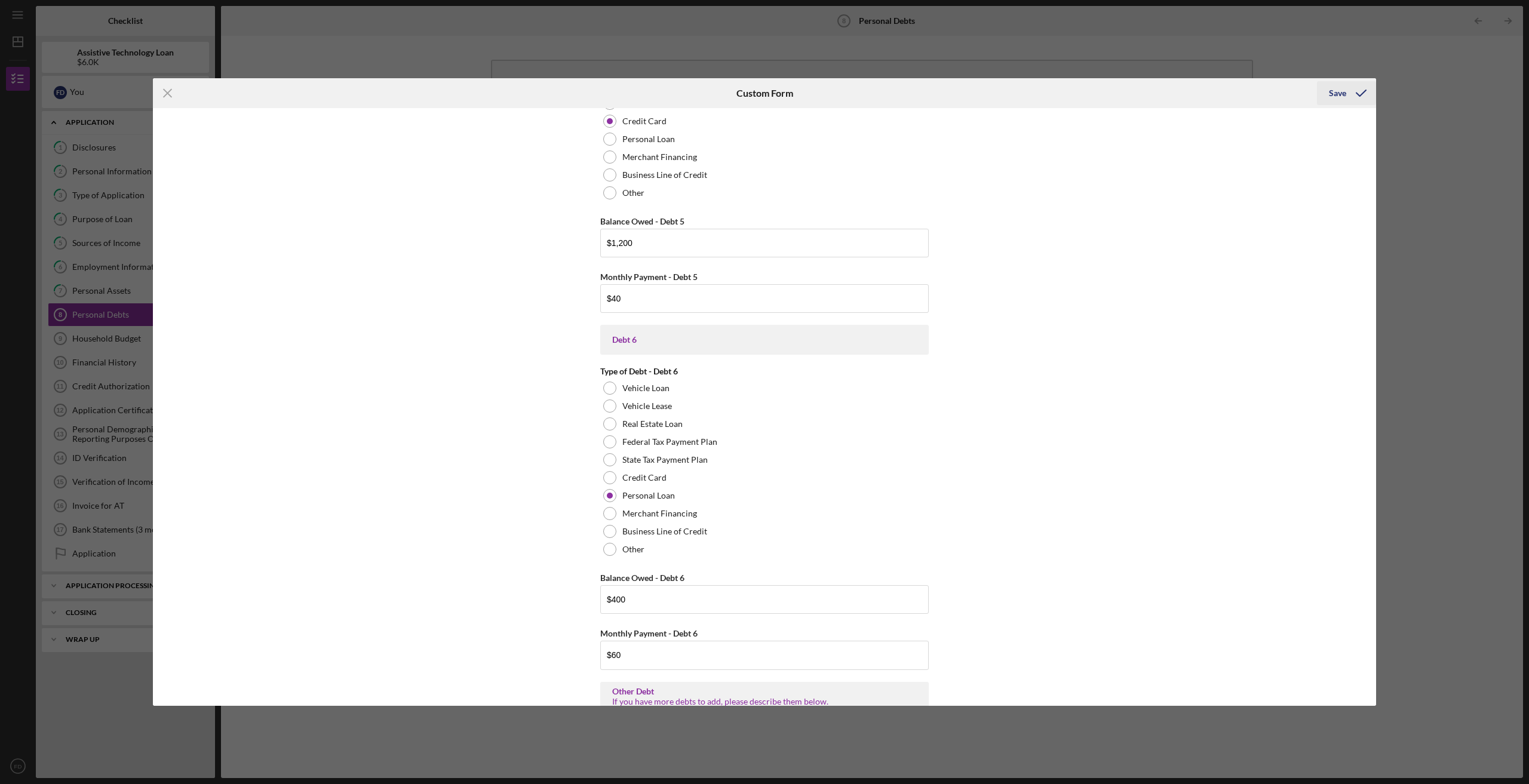
click at [1339, 94] on div "Save" at bounding box center [1338, 92] width 17 height 24
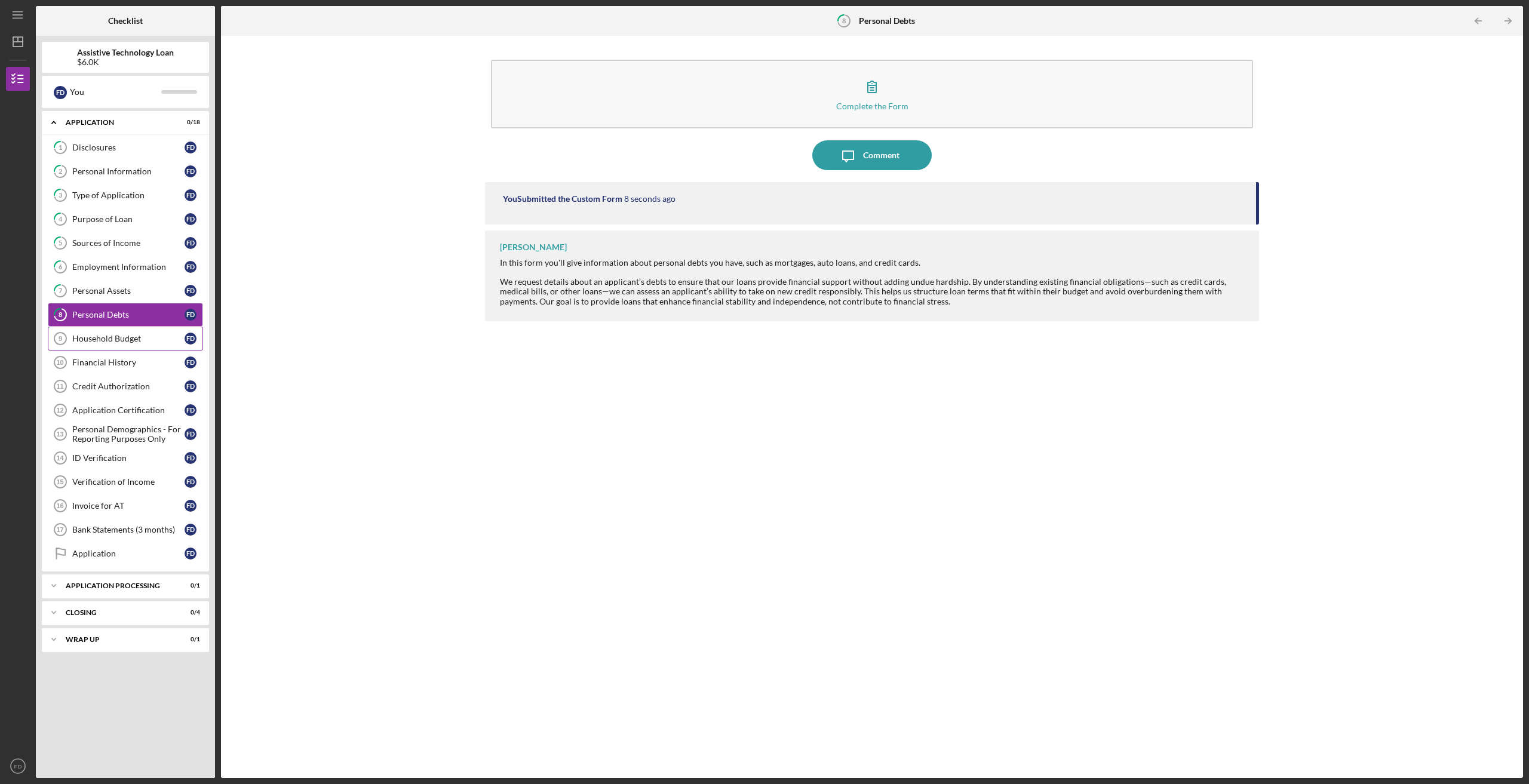
click at [119, 334] on div "Household Budget" at bounding box center [128, 339] width 112 height 10
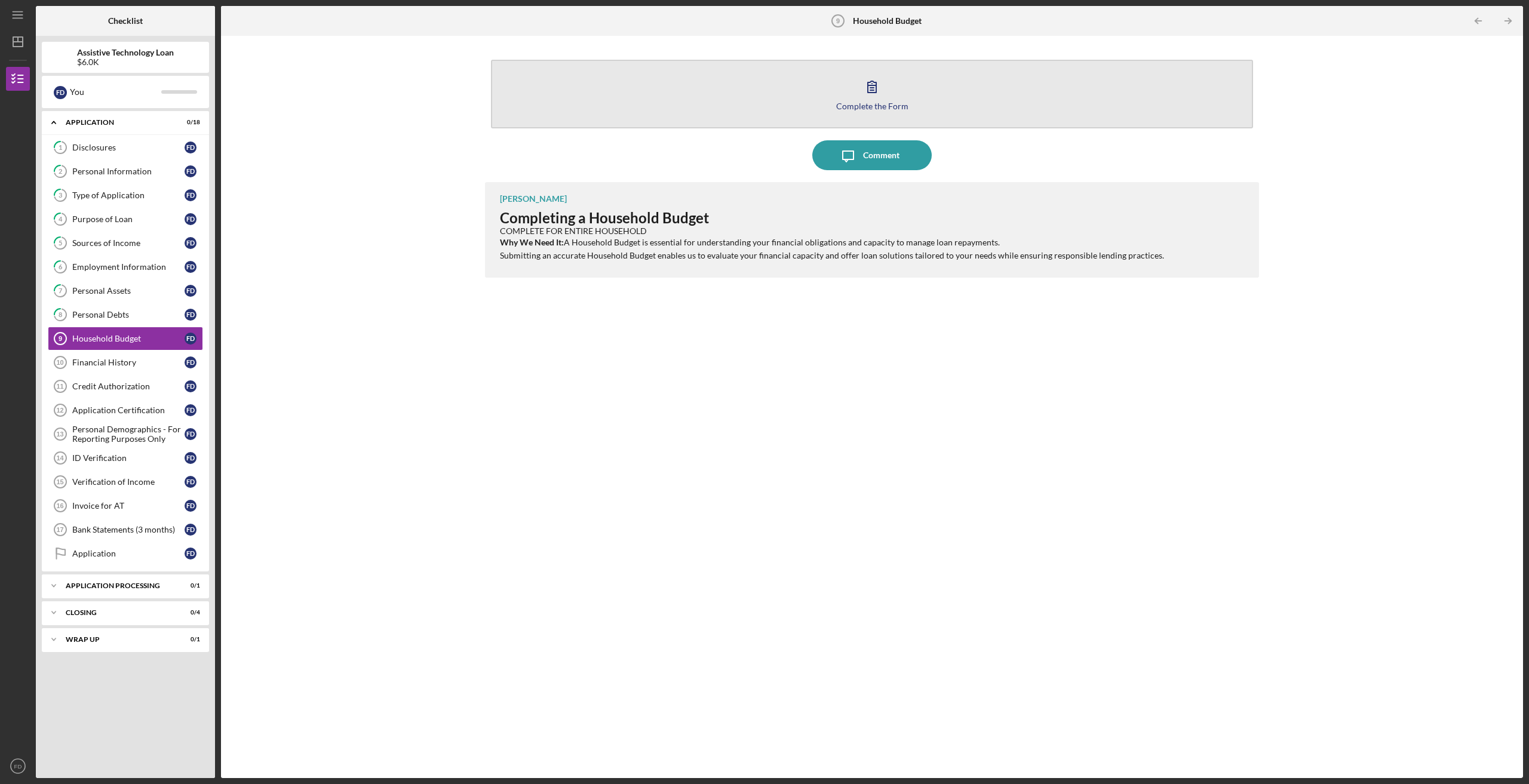
click at [898, 101] on div "Complete the Form" at bounding box center [872, 106] width 72 height 9
click at [898, 101] on body "Icon/Menu Household Budget 9 Household Budget Checklist Assistive Technology Lo…" at bounding box center [764, 392] width 1529 height 784
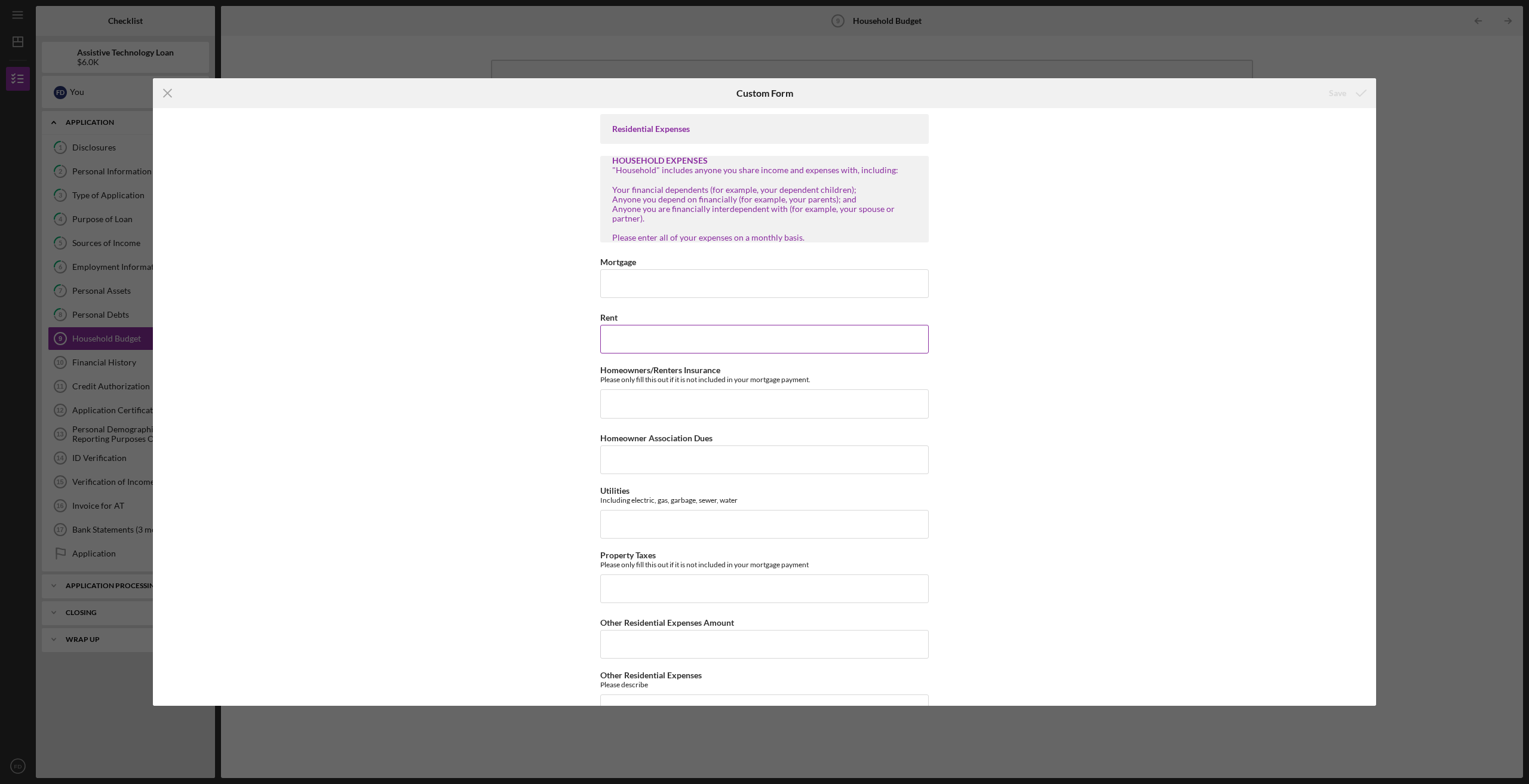
click at [646, 326] on input "Rent" at bounding box center [764, 339] width 329 height 29
type input "$1,500"
click at [650, 410] on input "Homeowners/Renters Insurance" at bounding box center [764, 404] width 329 height 29
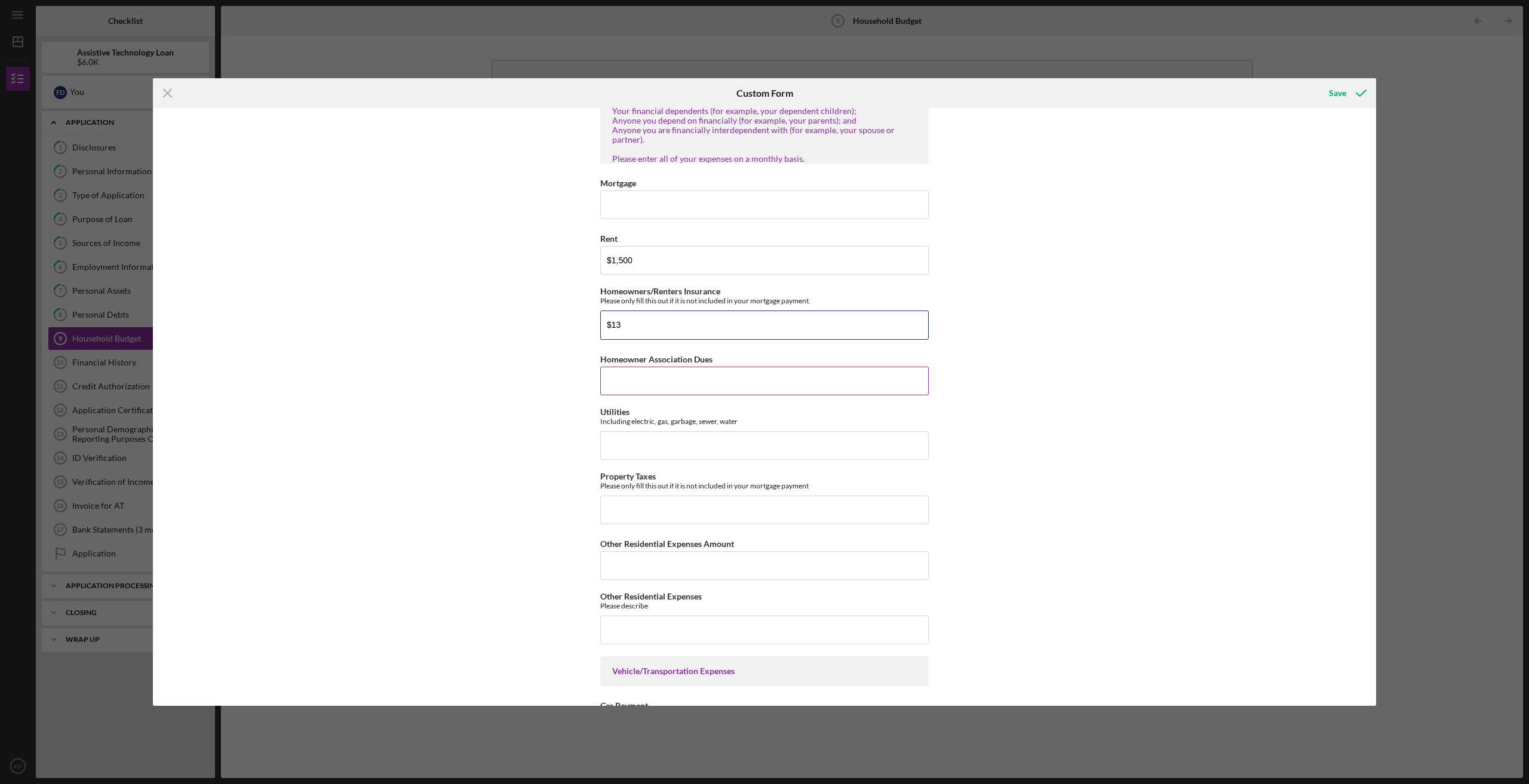
scroll to position [79, 0]
type input "$13"
click at [729, 441] on input "Utilities" at bounding box center [764, 445] width 329 height 29
click at [669, 445] on input "Utilities" at bounding box center [764, 445] width 329 height 29
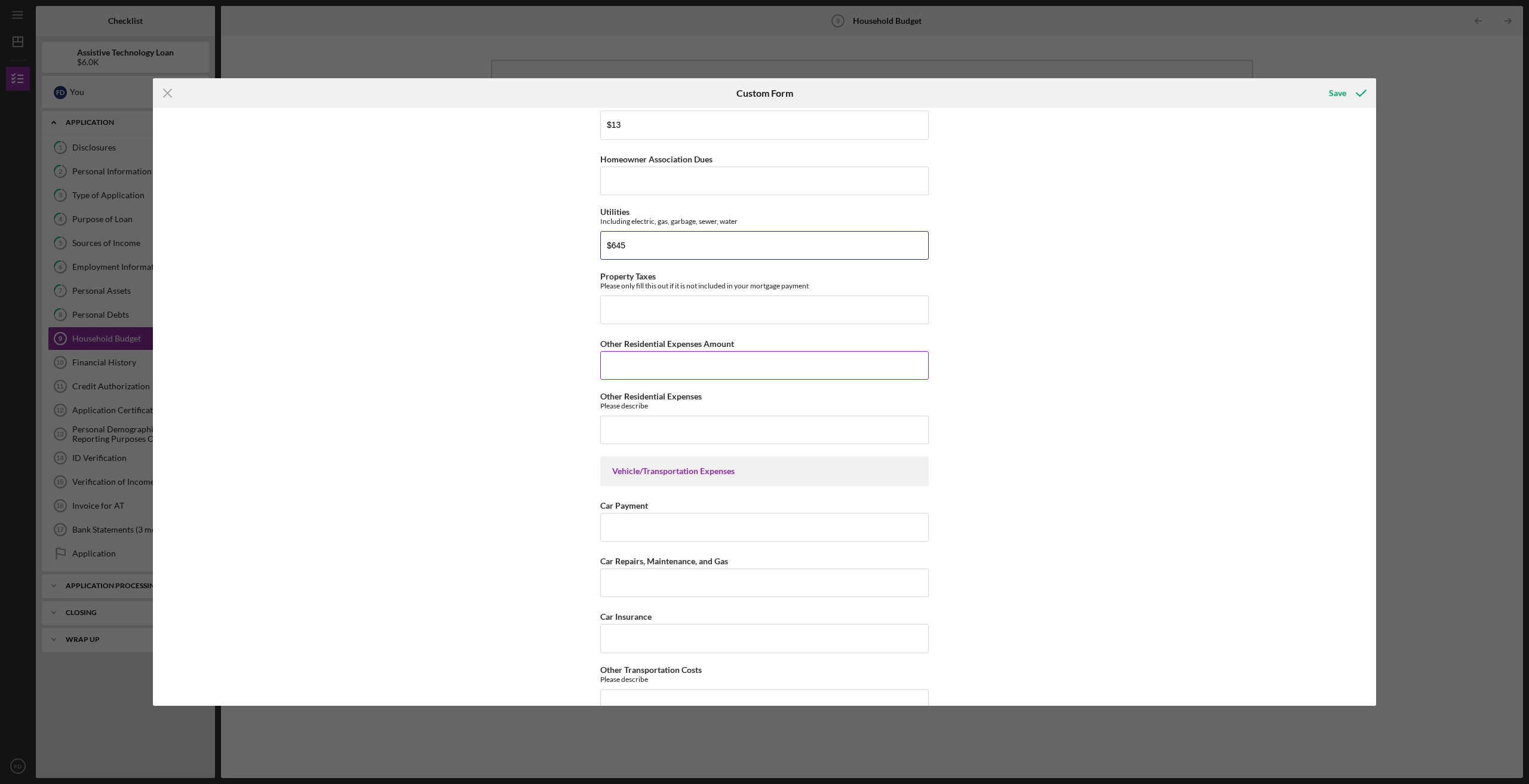
scroll to position [318, 0]
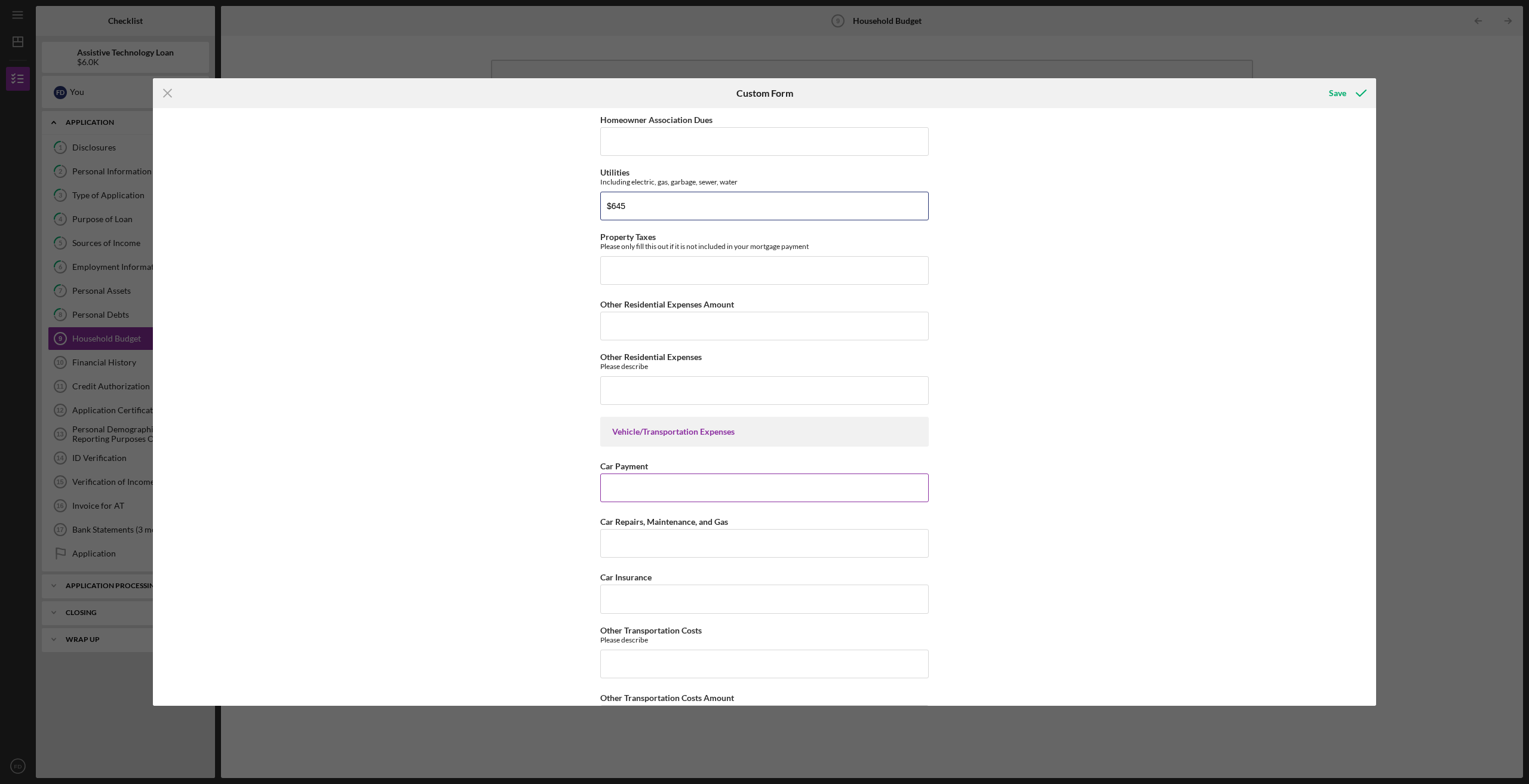
type input "$645"
click at [775, 488] on input "Car Payment" at bounding box center [764, 488] width 329 height 29
type input "$0"
click at [741, 543] on input "Car Repairs, Maintenance, and Gas" at bounding box center [764, 543] width 329 height 29
type input "$150"
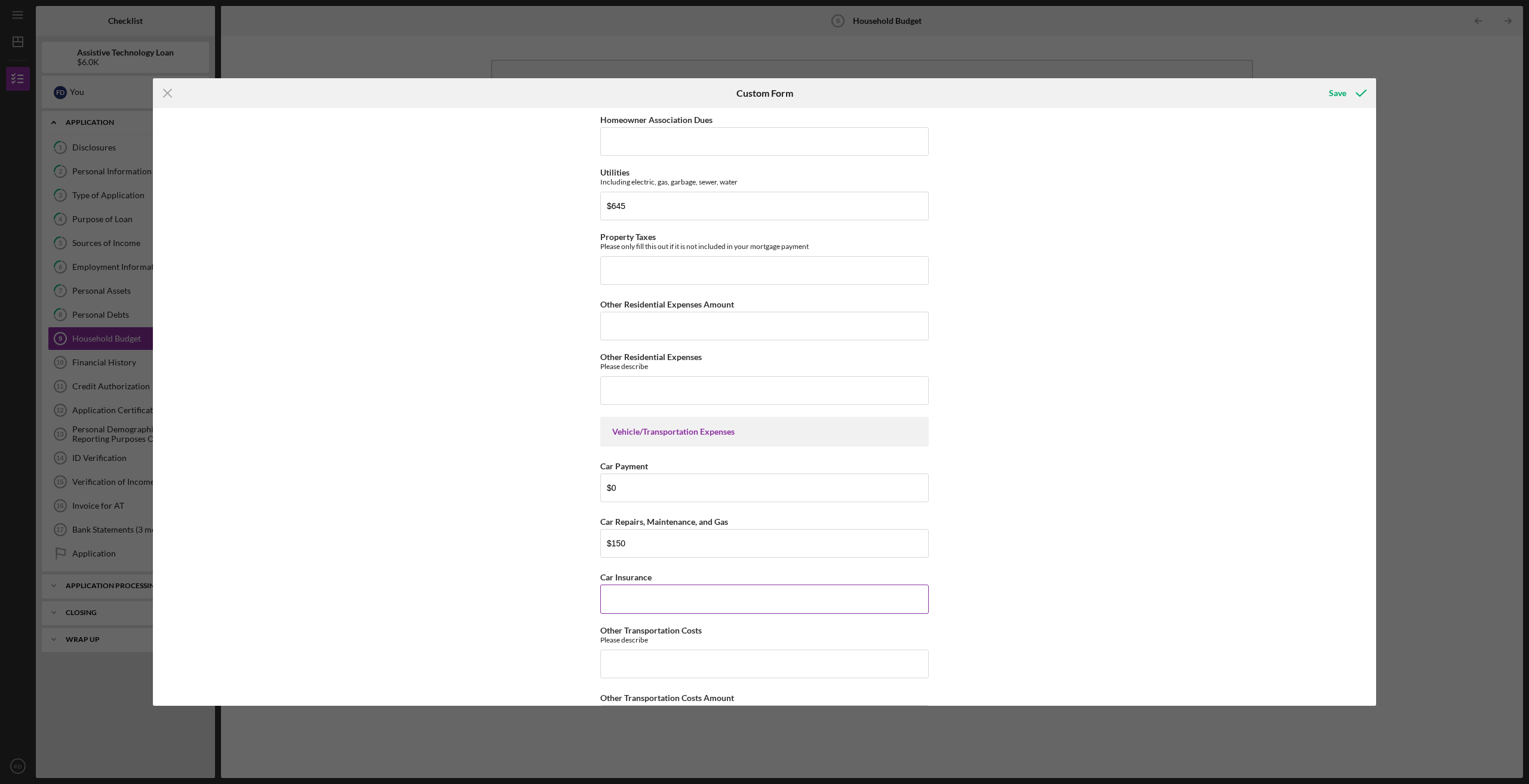
click at [689, 595] on input "Car Insurance" at bounding box center [764, 599] width 329 height 29
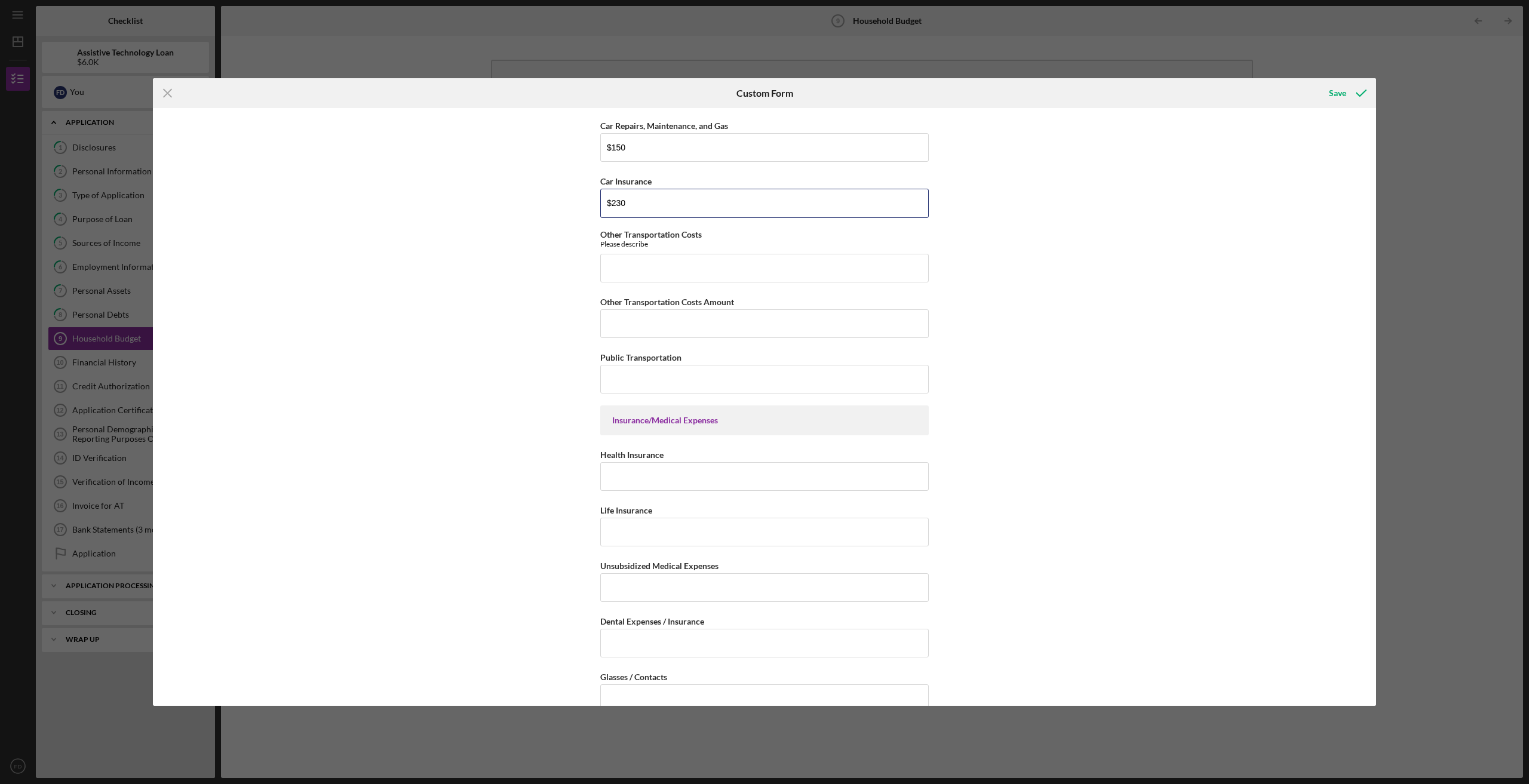
scroll to position [717, 0]
type input "$230"
click at [726, 463] on input "Health Insurance" at bounding box center [764, 474] width 329 height 29
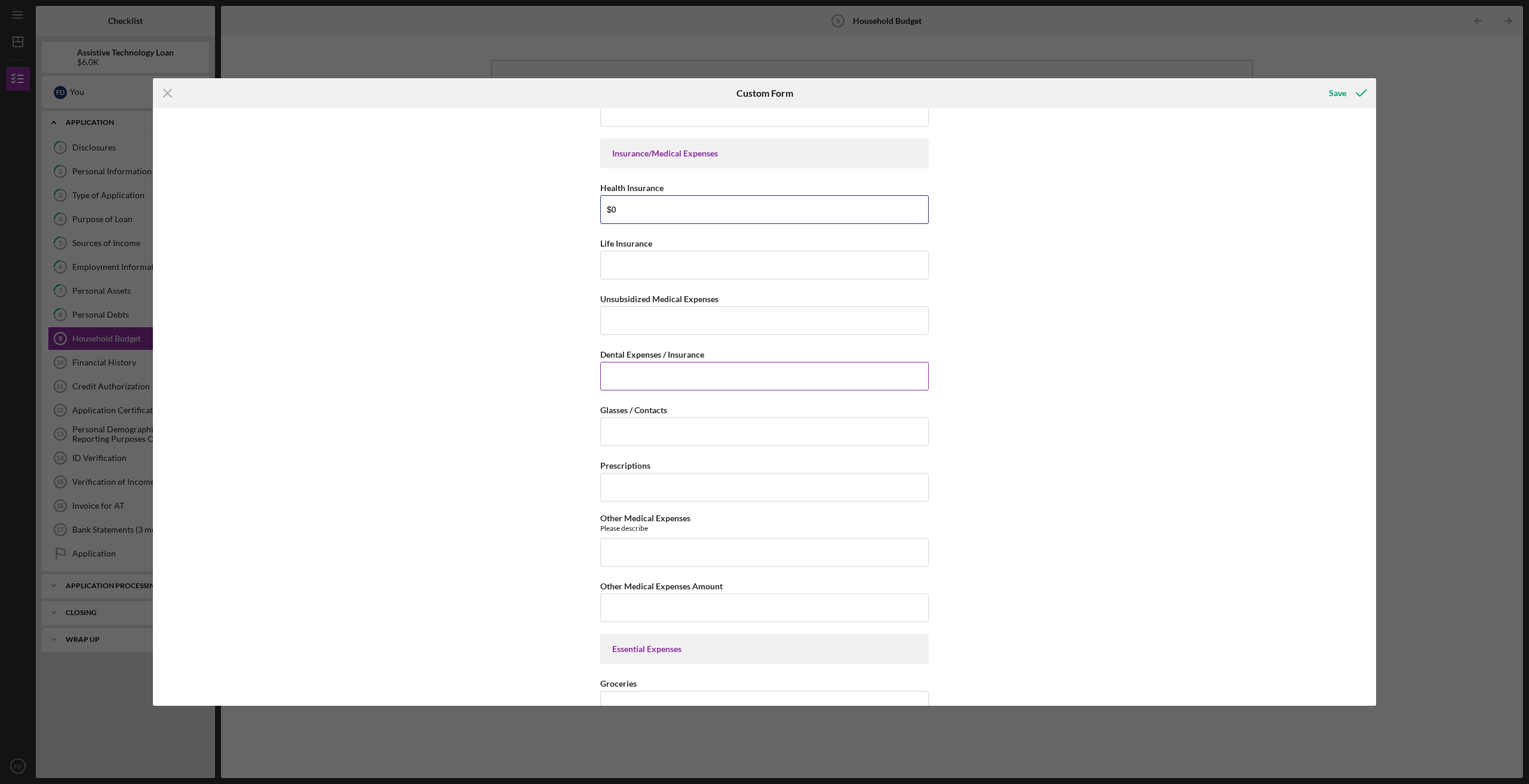
scroll to position [996, 0]
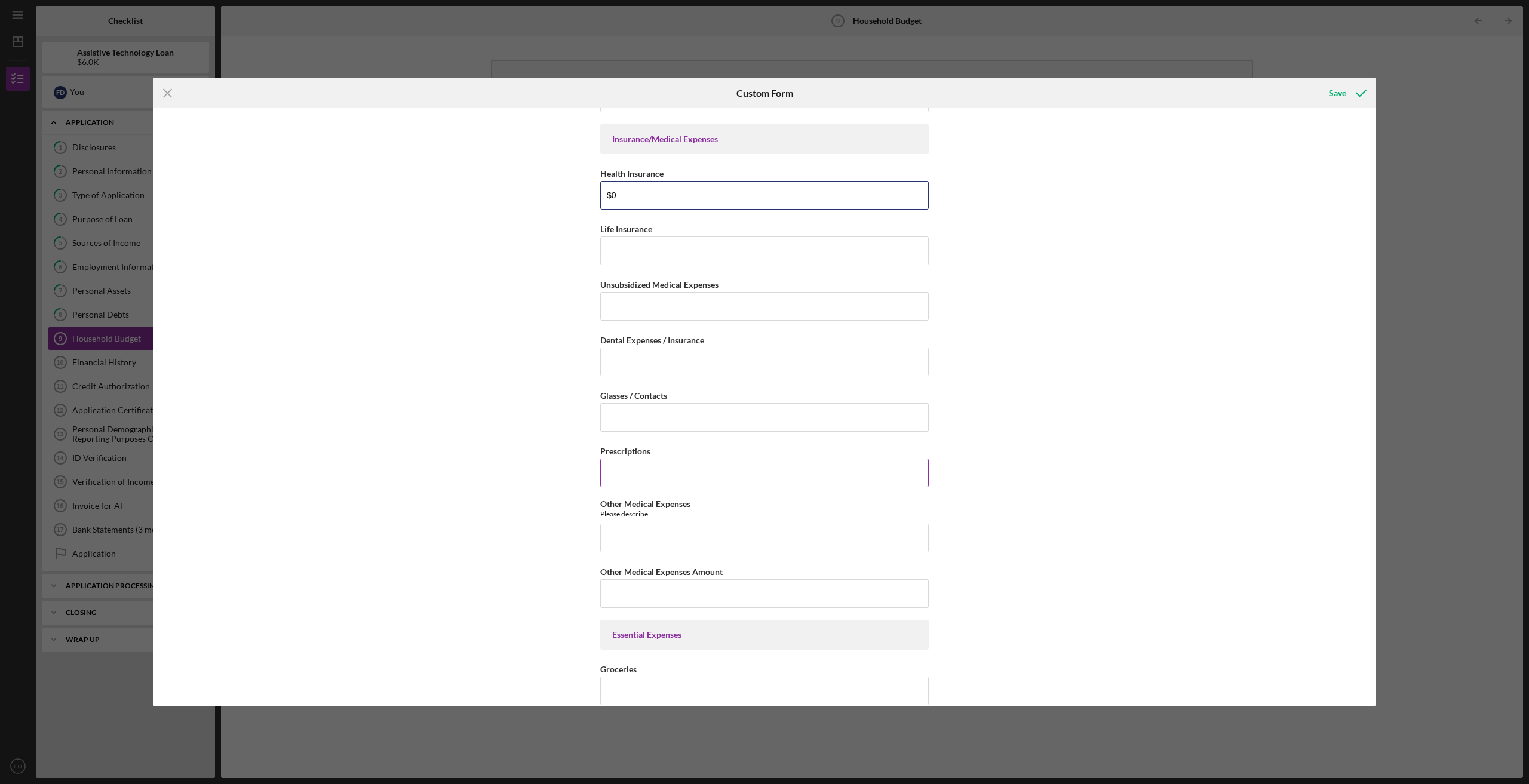
type input "$0"
click at [709, 478] on input "Prescriptions" at bounding box center [764, 473] width 329 height 29
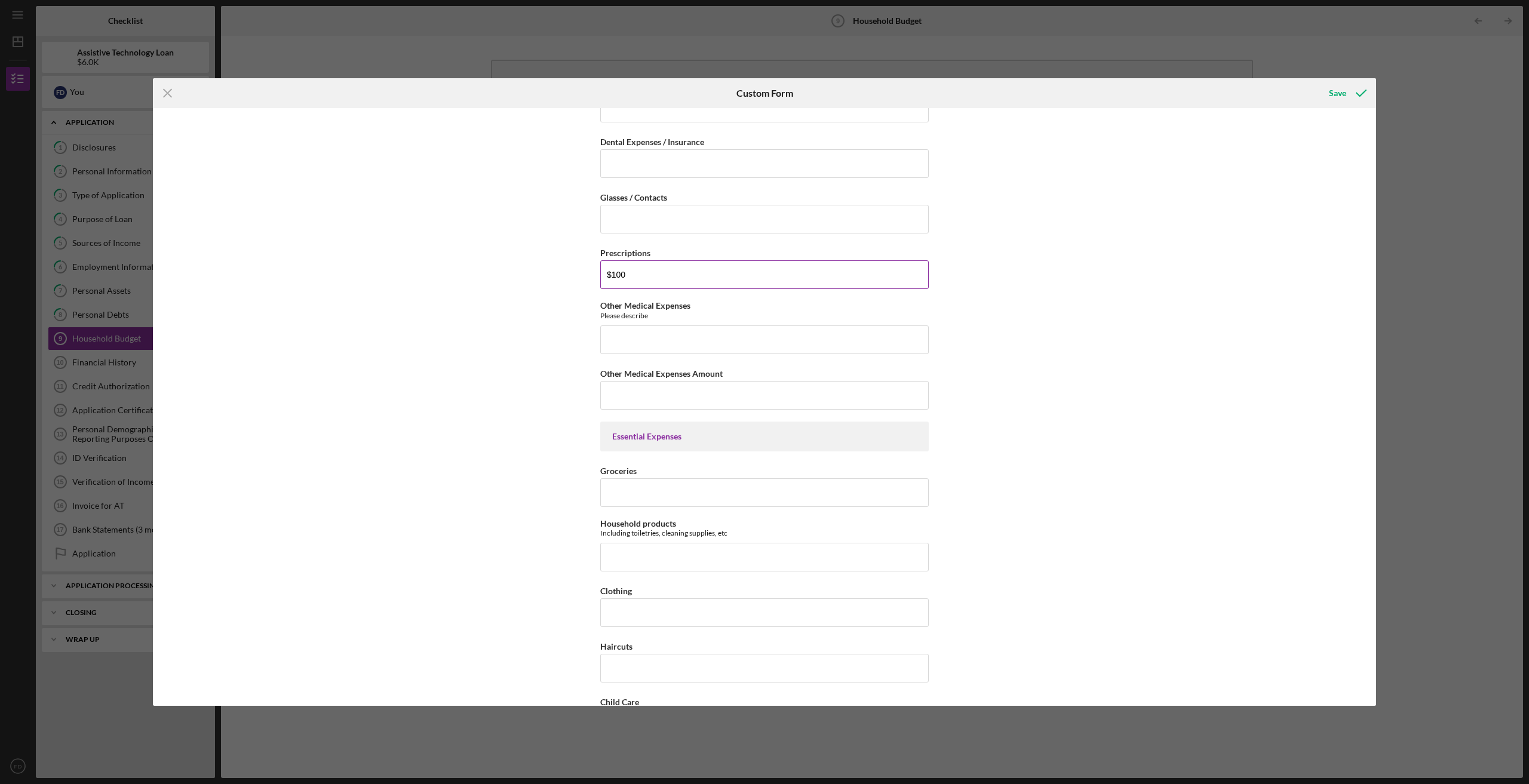
scroll to position [1194, 0]
type input "$100"
click at [706, 476] on div "Groceries" at bounding box center [764, 470] width 329 height 15
click at [714, 505] on input "Groceries" at bounding box center [764, 492] width 329 height 29
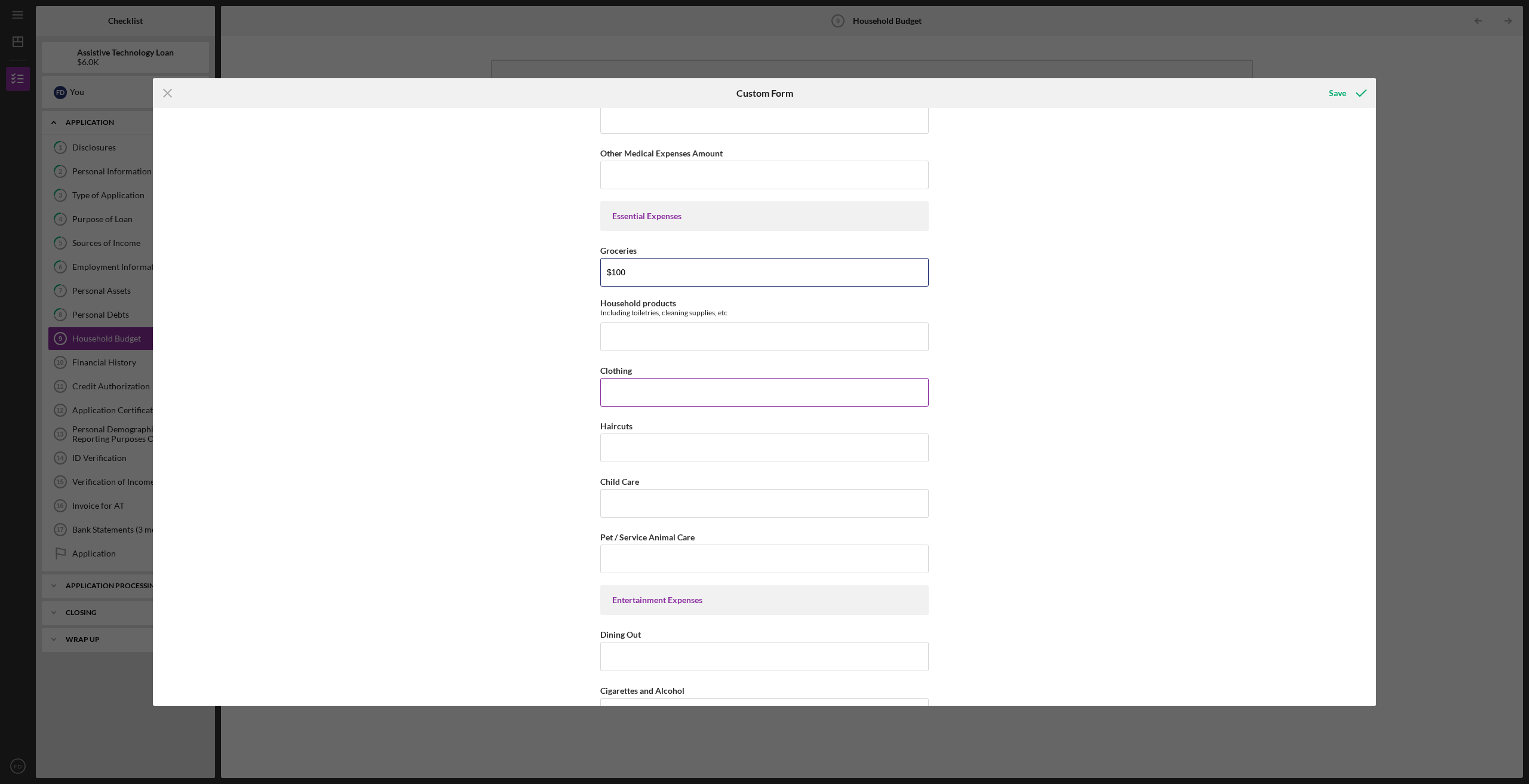
scroll to position [1433, 0]
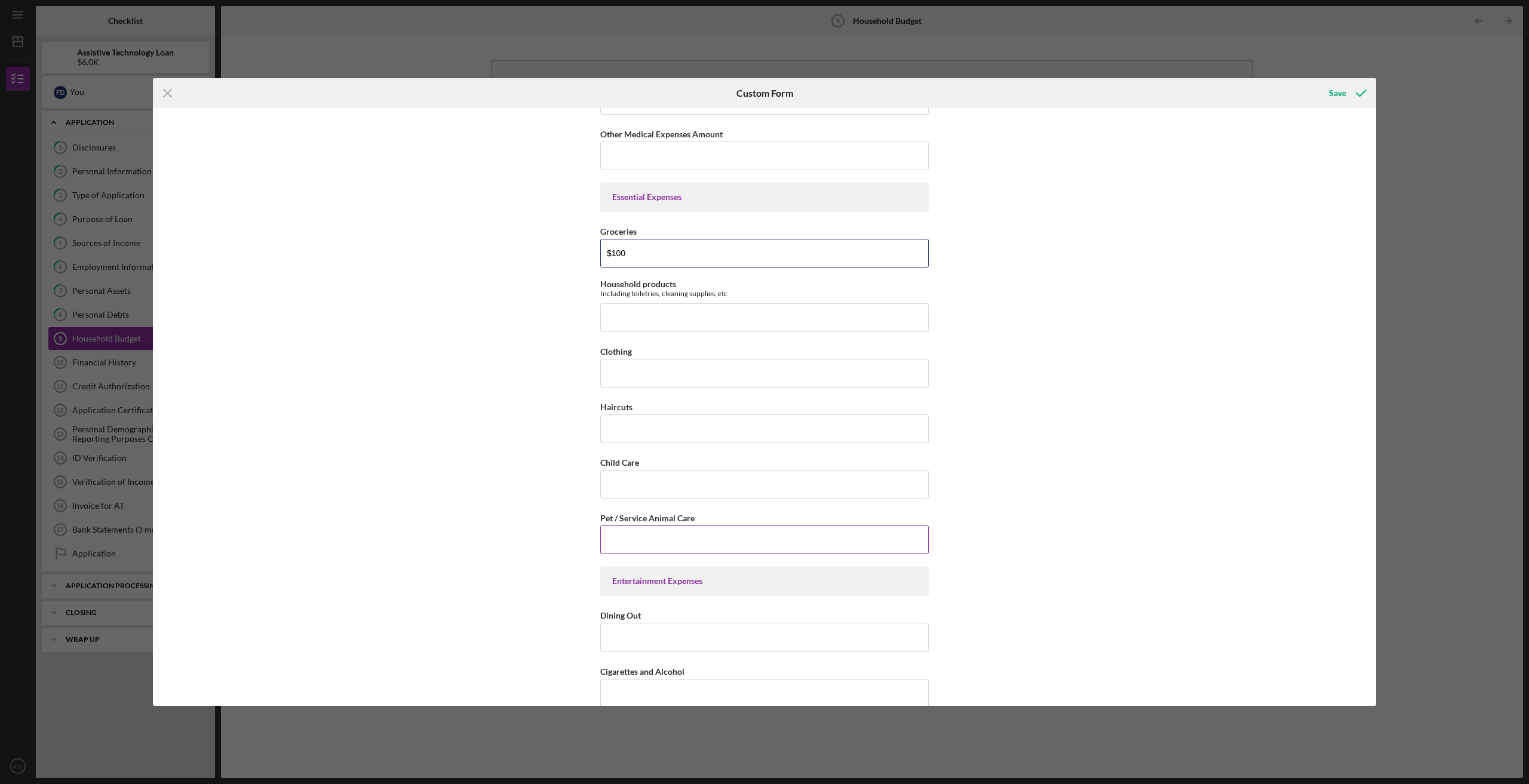
type input "$100"
drag, startPoint x: 740, startPoint y: 525, endPoint x: 730, endPoint y: 544, distance: 21.5
click at [739, 529] on input "Pet / Service Animal Care" at bounding box center [764, 540] width 329 height 29
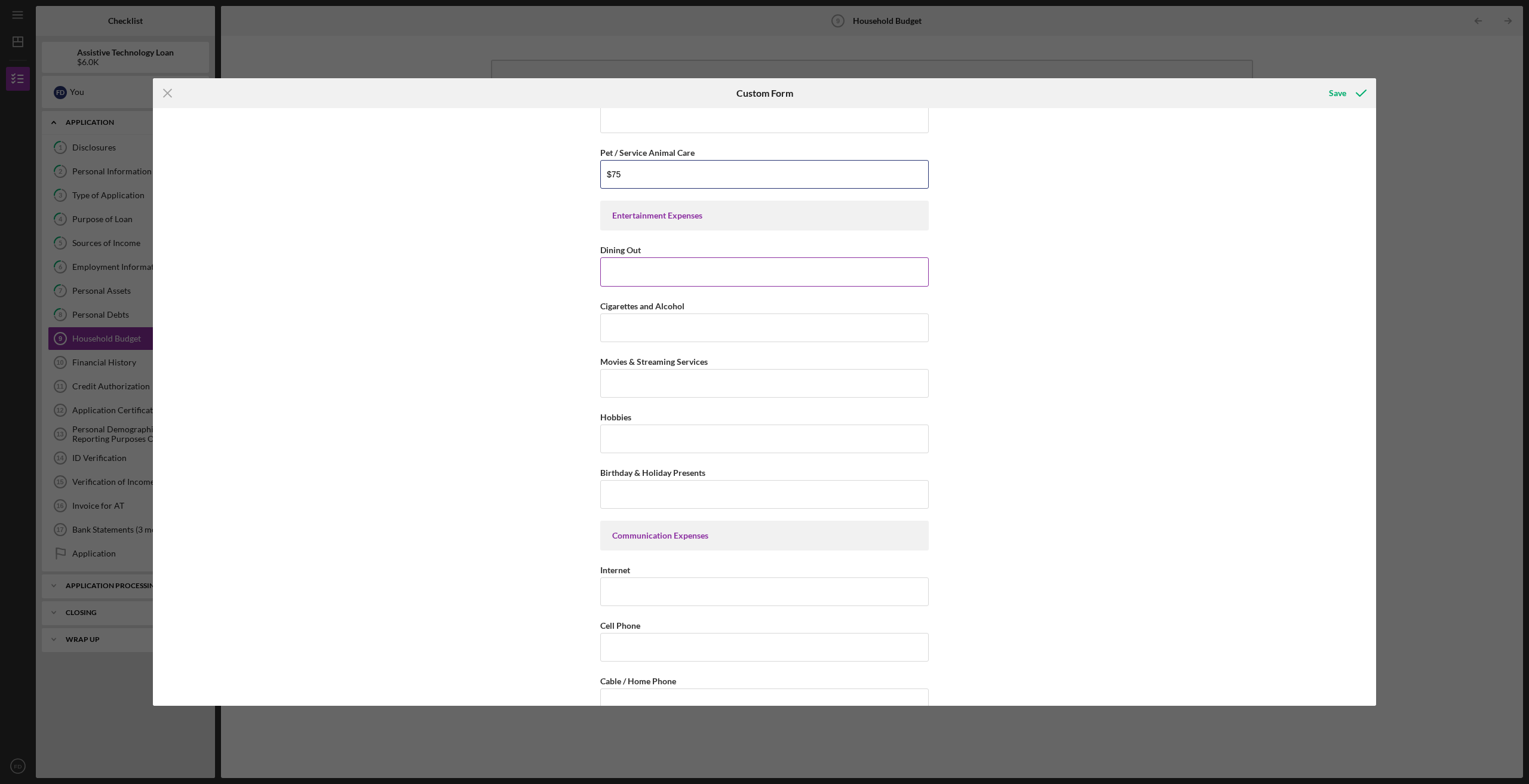
scroll to position [1872, 0]
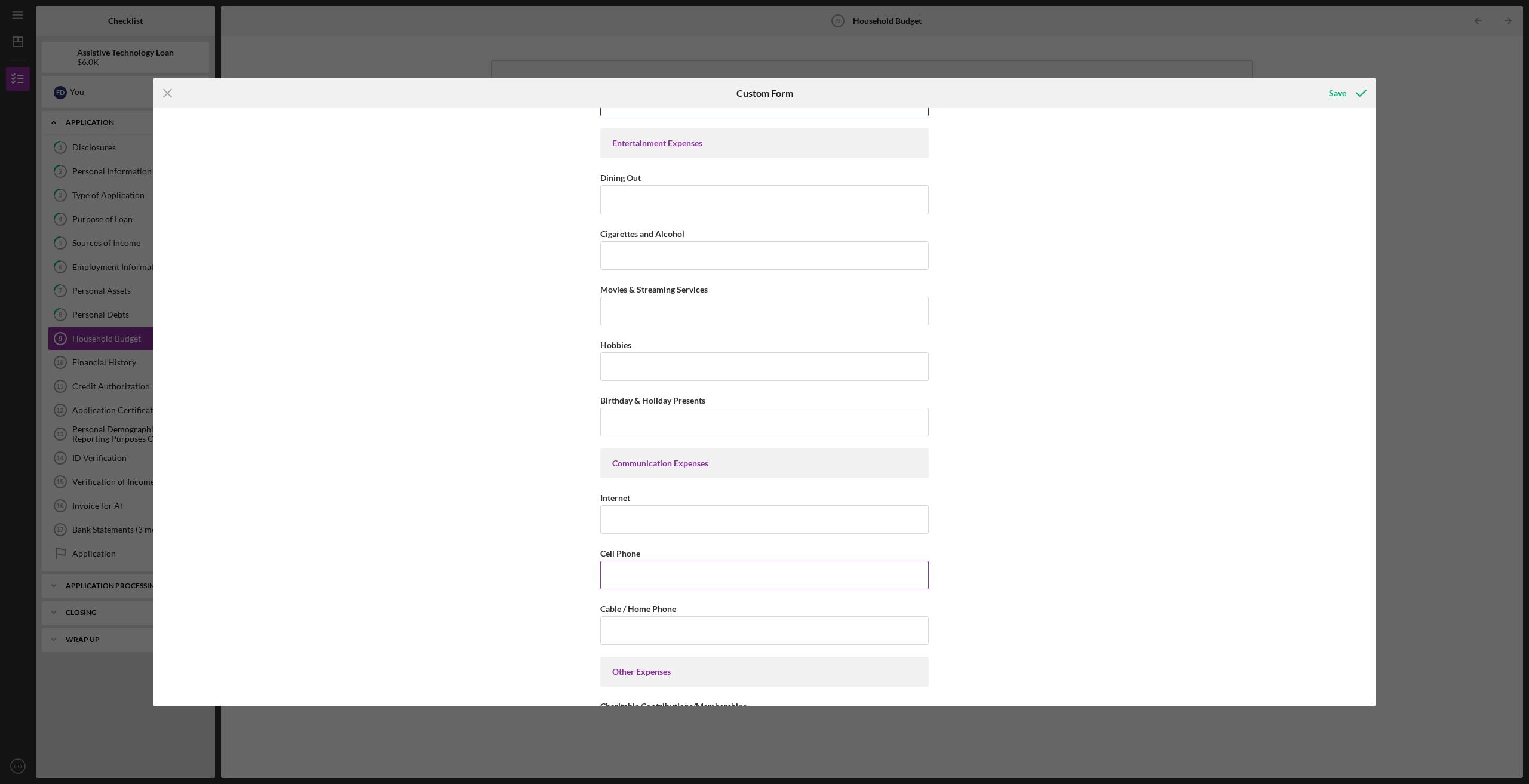
type input "$75"
click at [773, 575] on input "Cell Phone" at bounding box center [764, 575] width 329 height 29
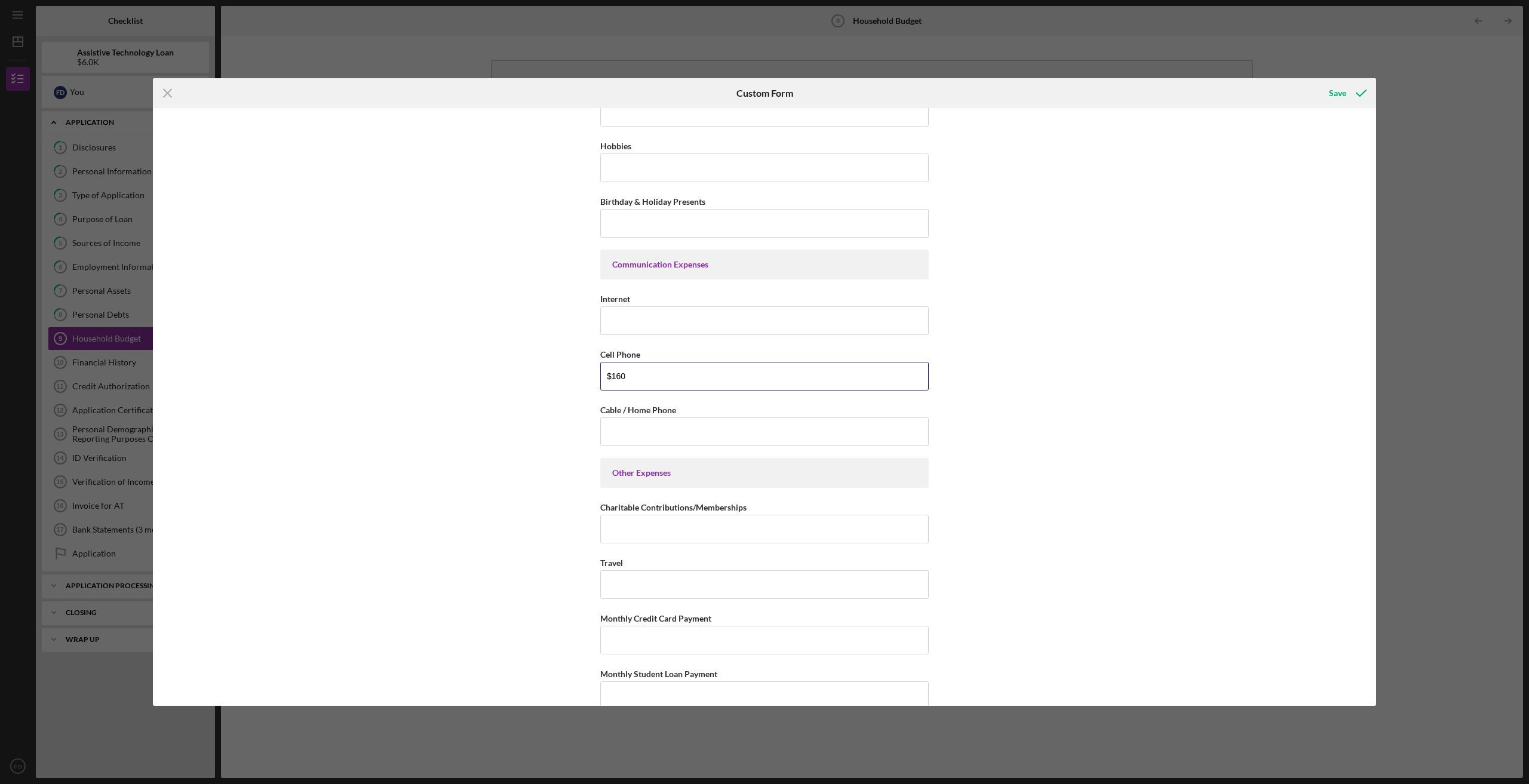
scroll to position [2005, 0]
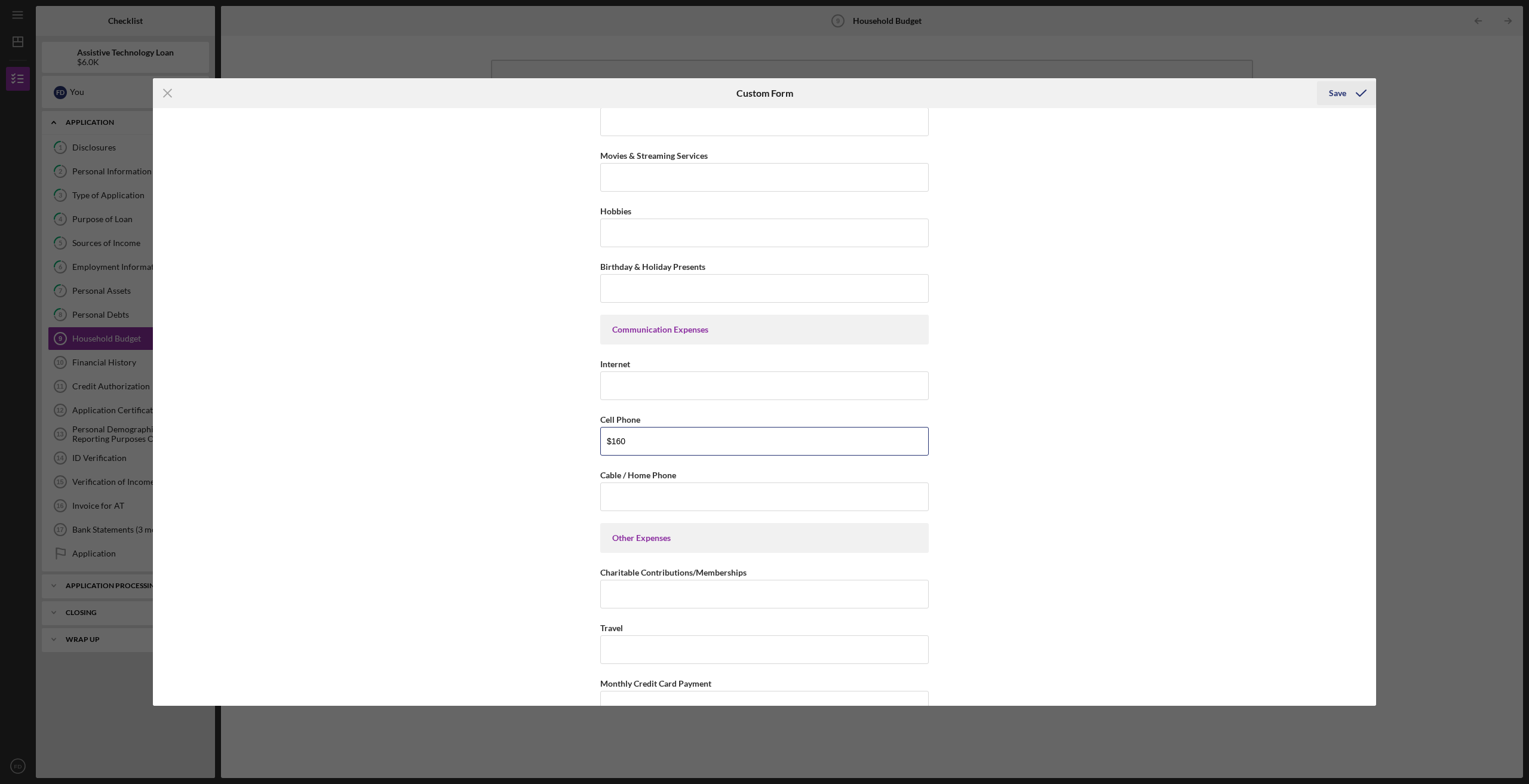
type input "$160"
click at [1352, 88] on icon "submit" at bounding box center [1361, 92] width 30 height 30
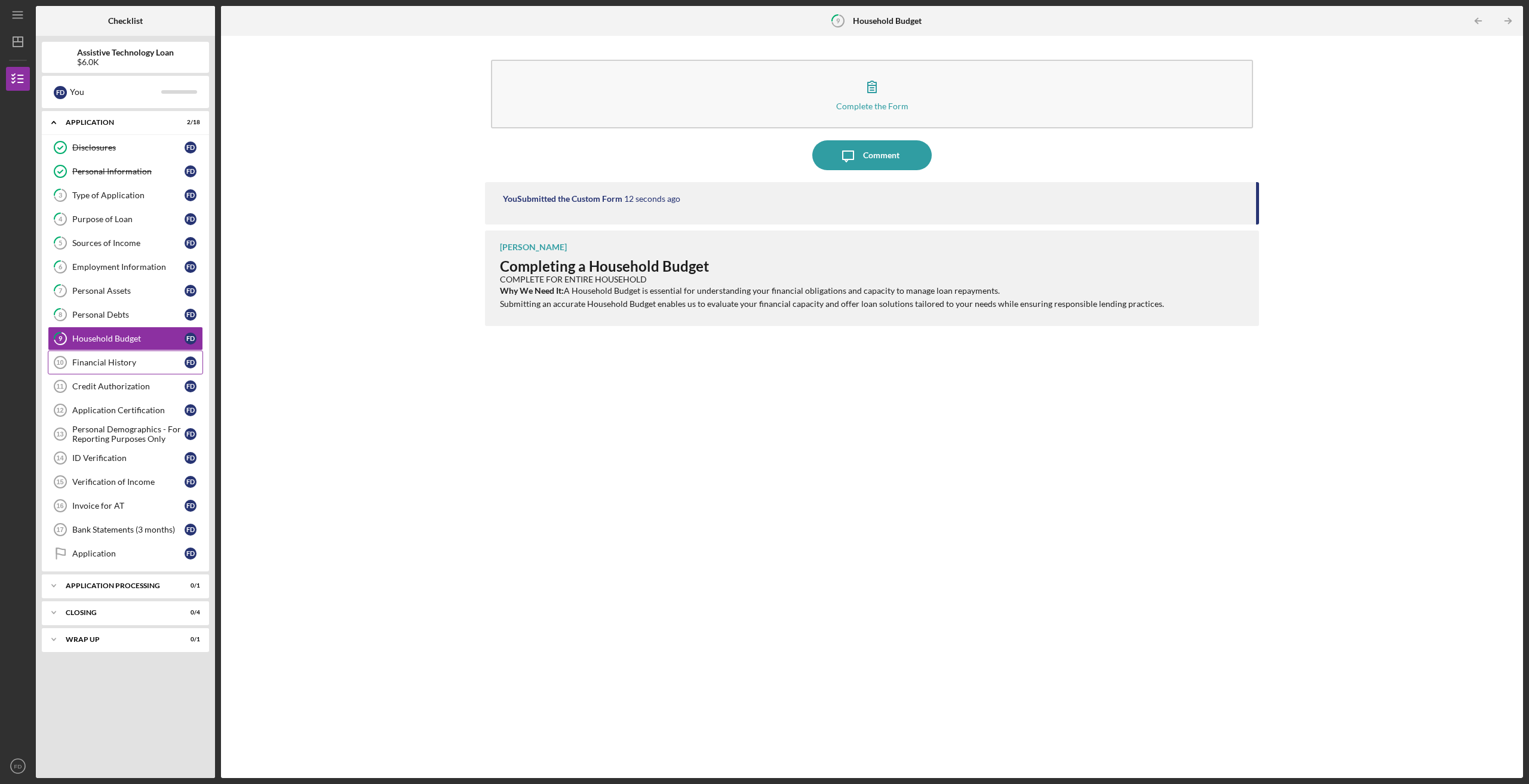
click at [108, 372] on link "Financial History 10 Financial History F D" at bounding box center [125, 362] width 155 height 24
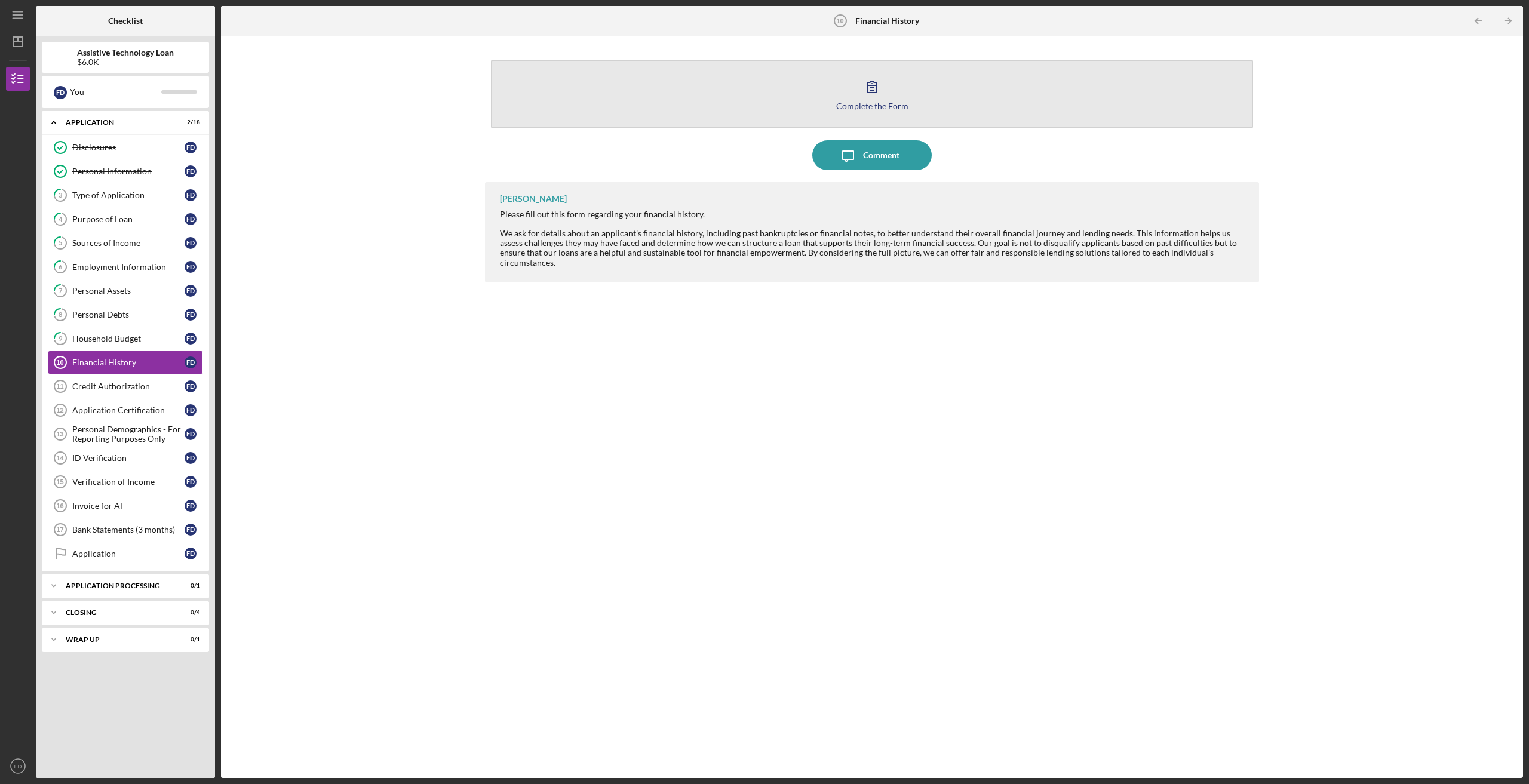
click at [888, 100] on button "Complete the Form Form" at bounding box center [872, 94] width 763 height 68
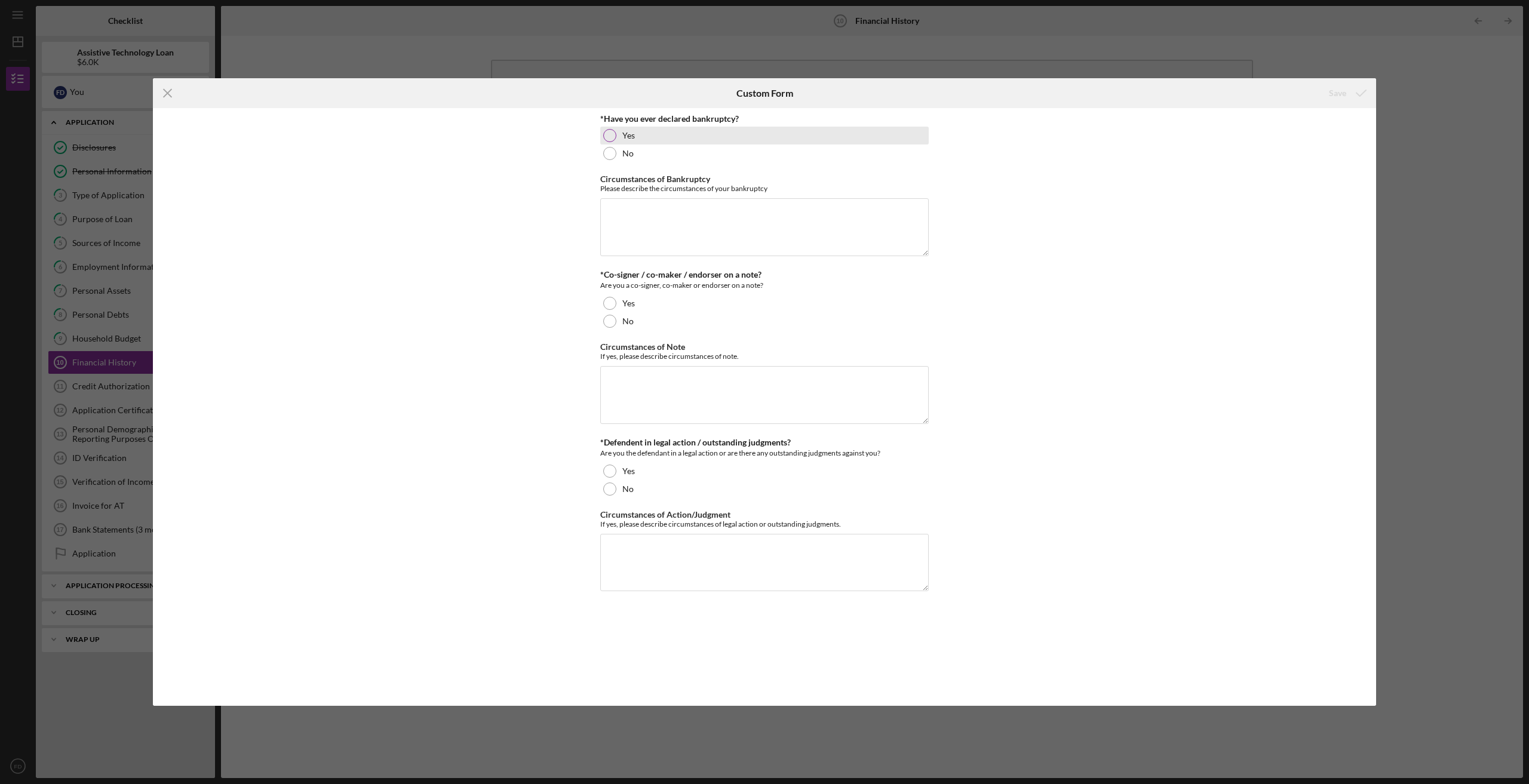
click at [614, 144] on div "Yes" at bounding box center [764, 136] width 329 height 18
click at [647, 220] on textarea "Circumstances of Bankruptcy" at bounding box center [764, 227] width 329 height 57
type textarea "a"
click at [752, 208] on textarea "After my first of 13 strokes and my wifer brain surgery, I lost my job and coul…" at bounding box center [764, 227] width 329 height 57
click at [756, 211] on textarea "After my first of 13 strokes and my wifer brain surgery, I lost my job and coul…" at bounding box center [764, 227] width 329 height 57
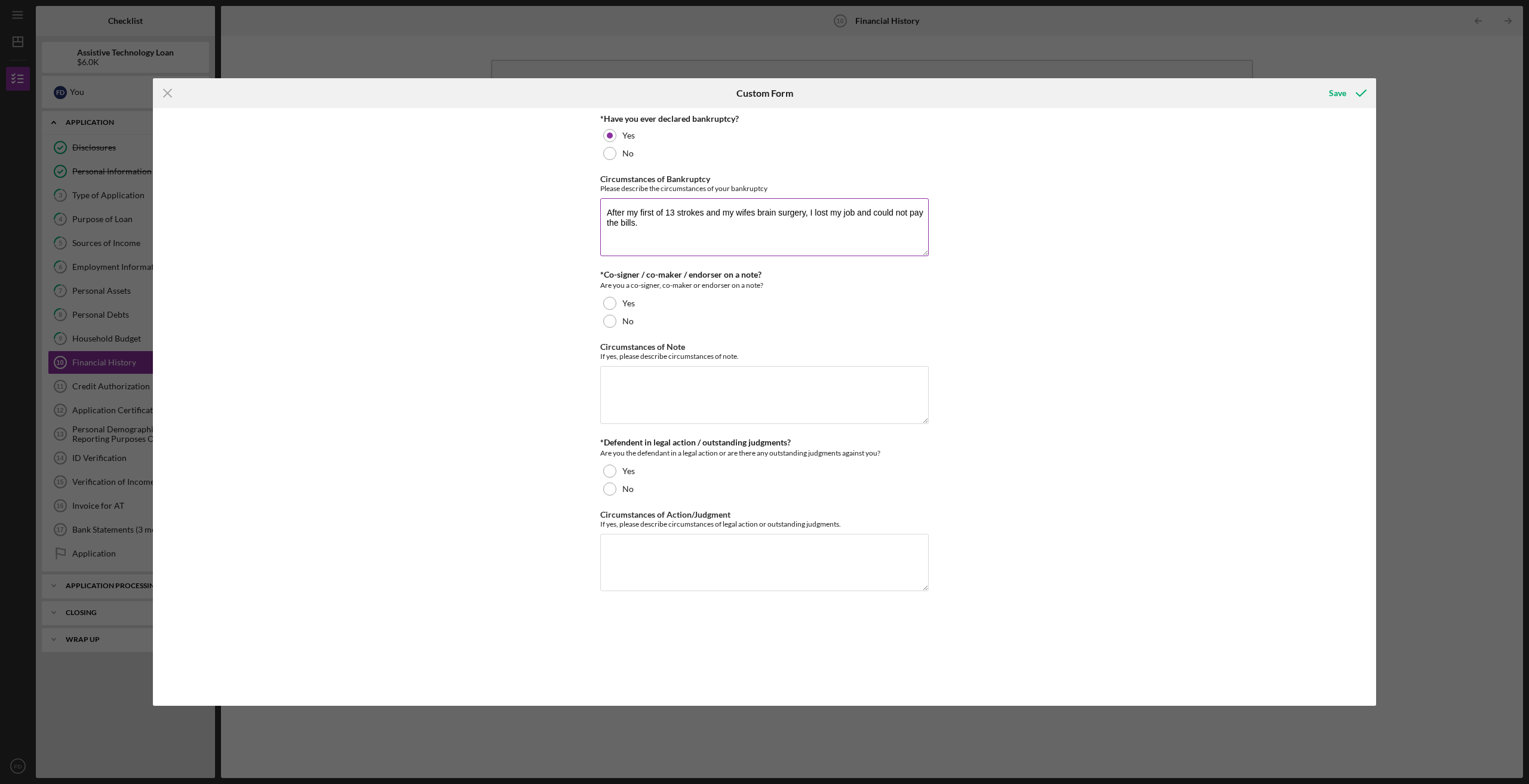
click at [659, 228] on textarea "After my first of 13 strokes and my wifes brain surgery, I lost my job and coul…" at bounding box center [764, 227] width 329 height 57
type textarea "After my first of 13 strokes and my wifes brain surgery, I lost my job and coul…"
click at [612, 325] on div at bounding box center [610, 321] width 13 height 13
click at [609, 498] on div "*Have you ever declared bankruptcy? Yes No Circumstances of Bankruptcy Please d…" at bounding box center [764, 407] width 329 height 586
click at [618, 489] on div "No" at bounding box center [764, 489] width 329 height 18
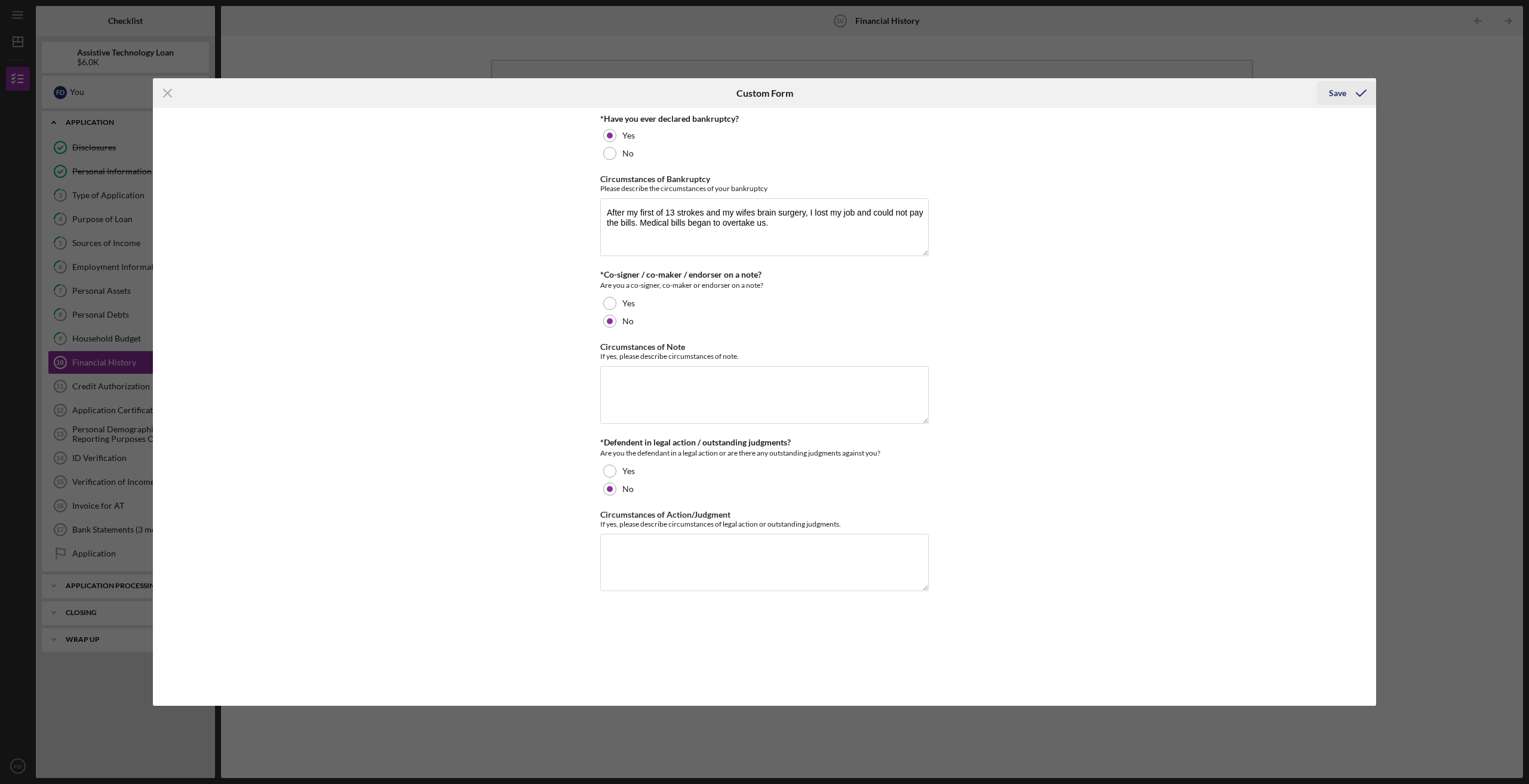
click at [1328, 101] on button "Save" at bounding box center [1347, 92] width 59 height 24
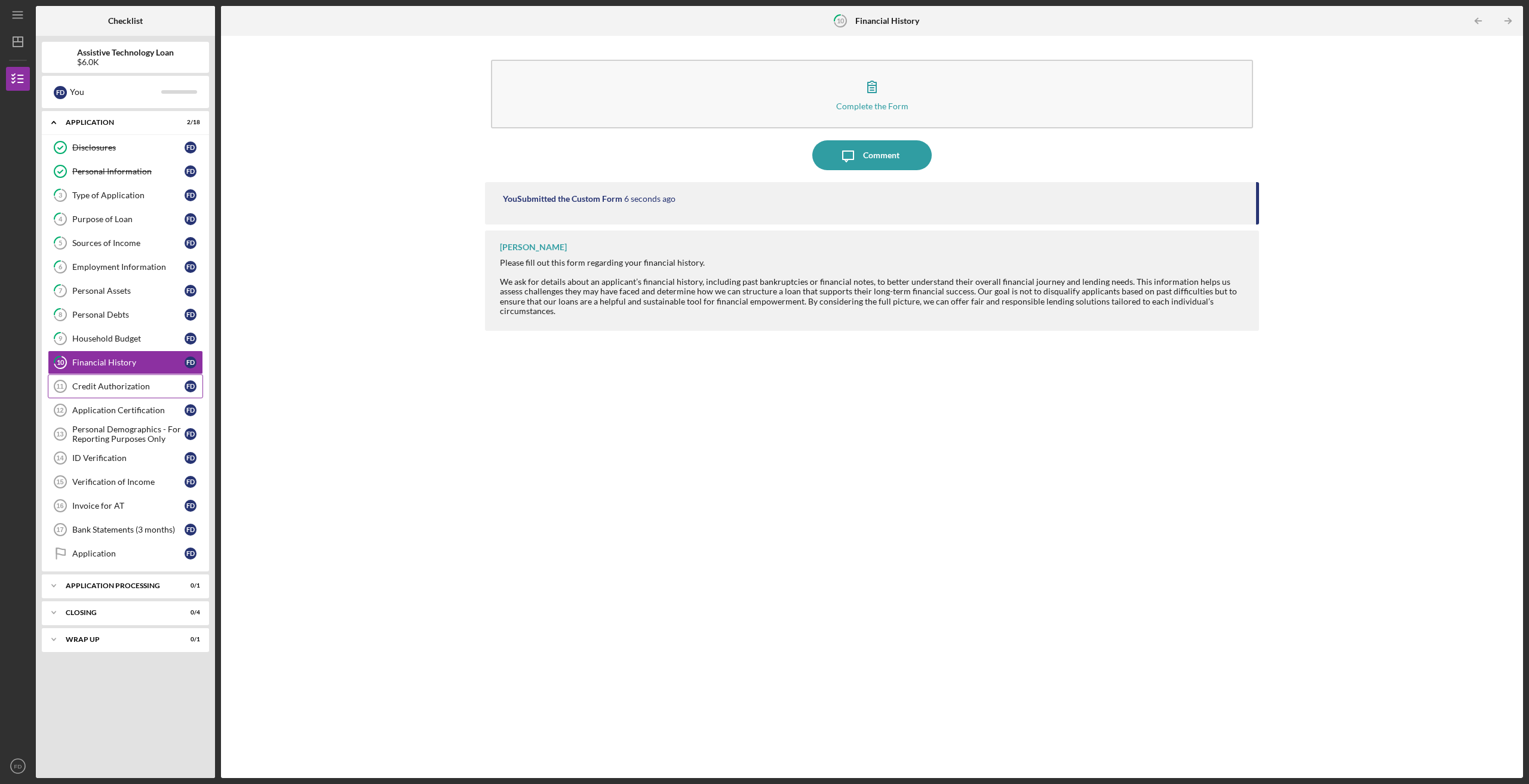
click at [110, 388] on div "Credit Authorization" at bounding box center [128, 386] width 112 height 10
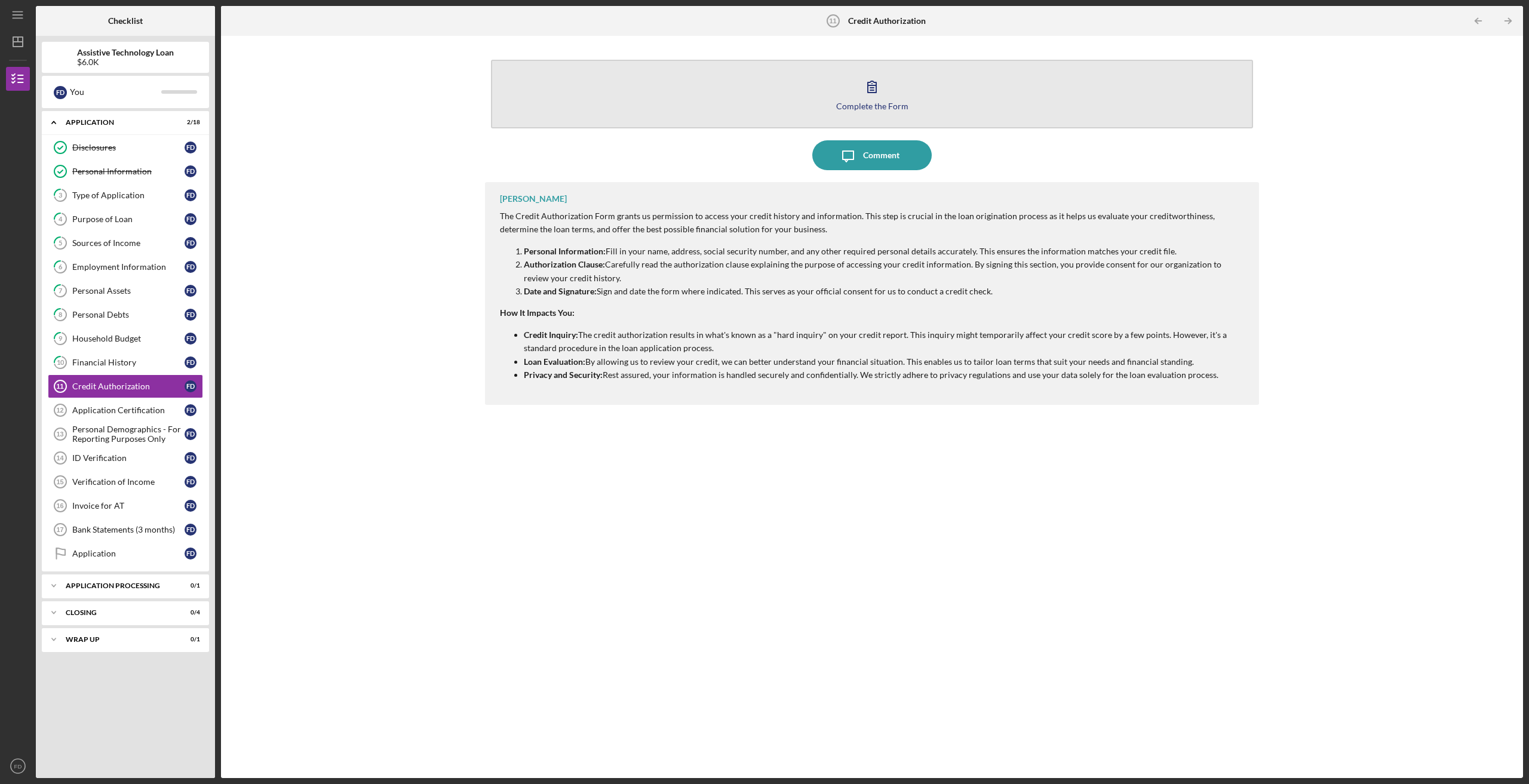
click at [877, 92] on icon "button" at bounding box center [871, 86] width 8 height 12
click at [854, 97] on button "Complete the Form Form" at bounding box center [872, 94] width 763 height 68
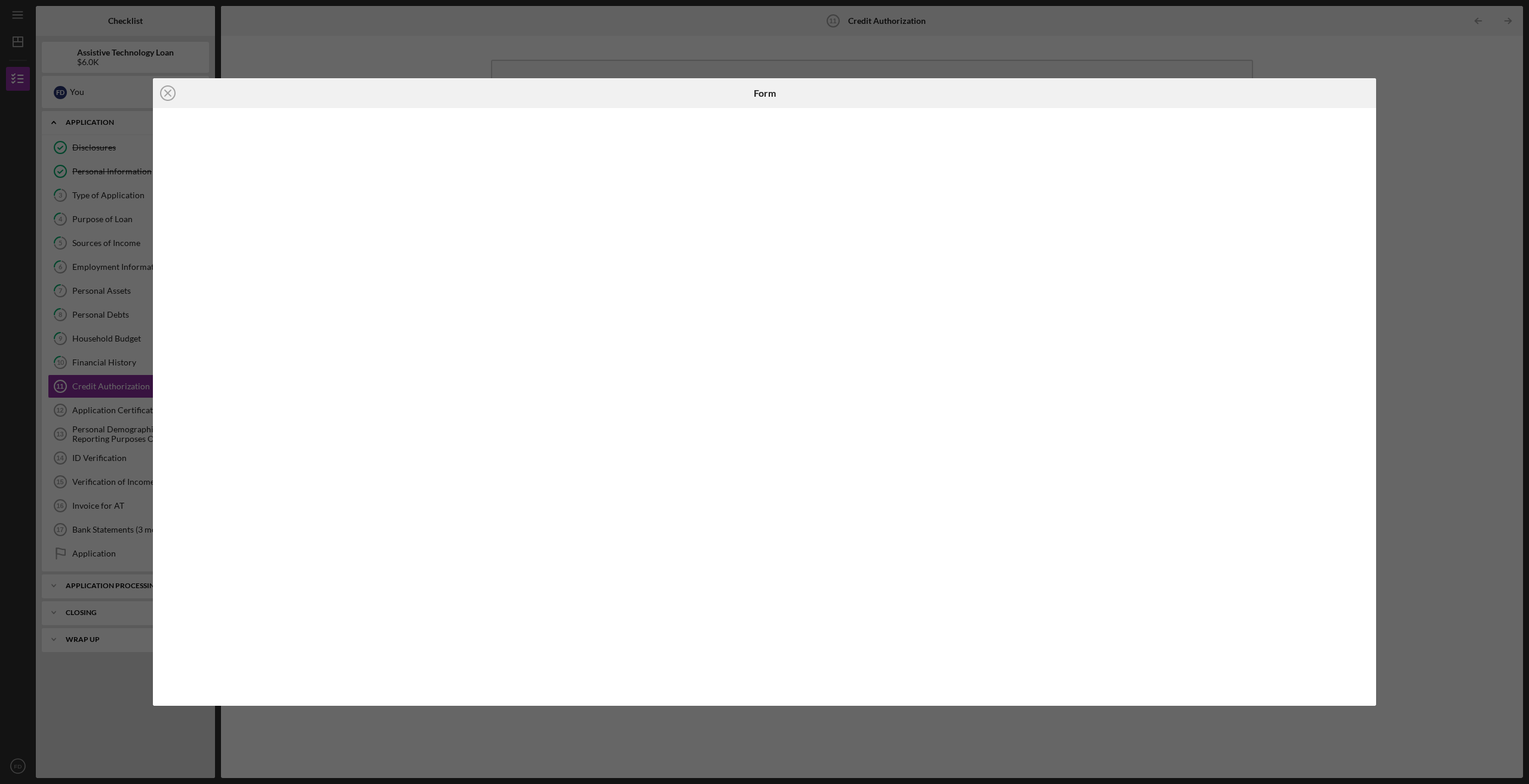
click at [672, 39] on div "Icon/Close Form" at bounding box center [764, 392] width 1529 height 784
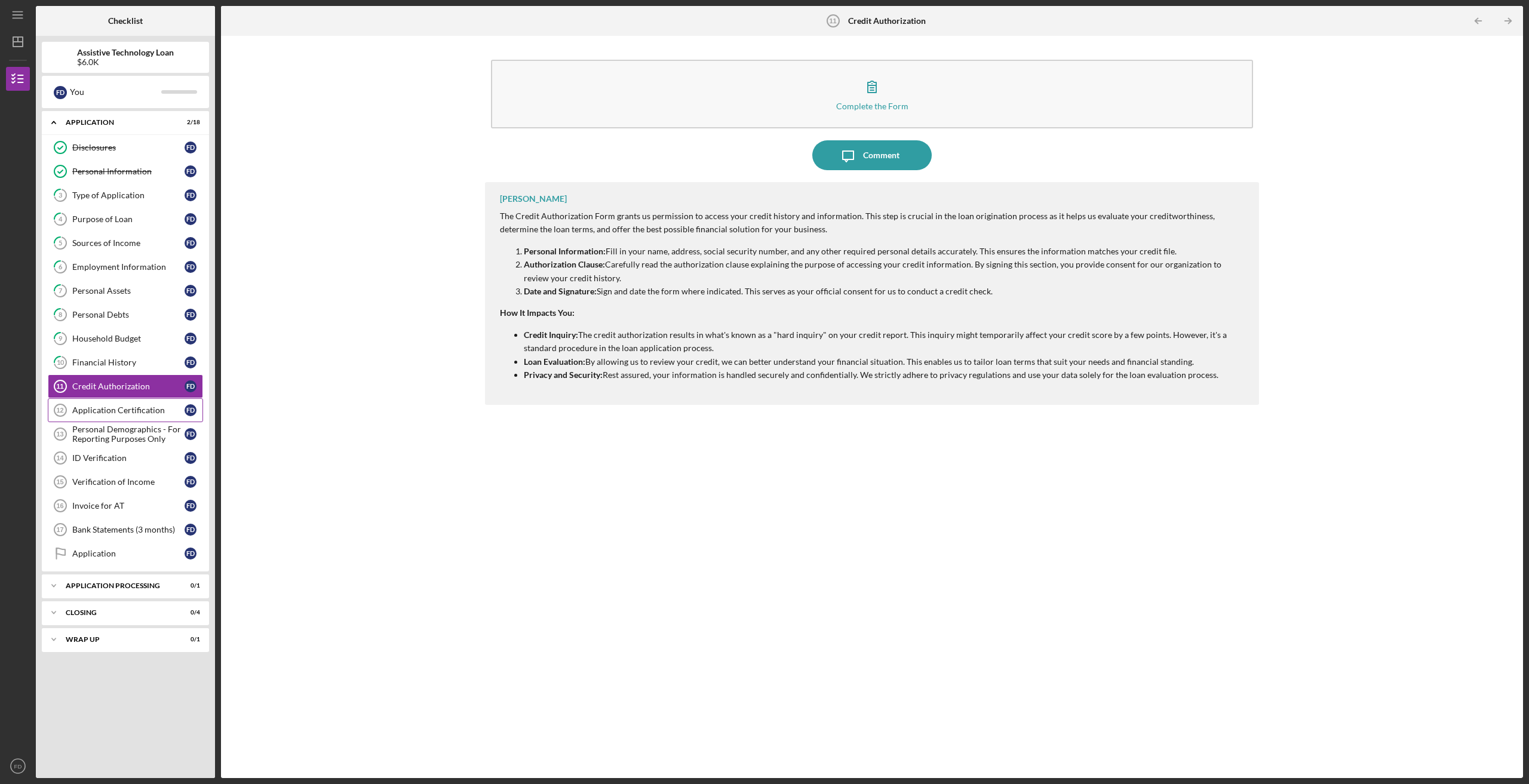
click at [106, 411] on div "Application Certification" at bounding box center [128, 410] width 112 height 10
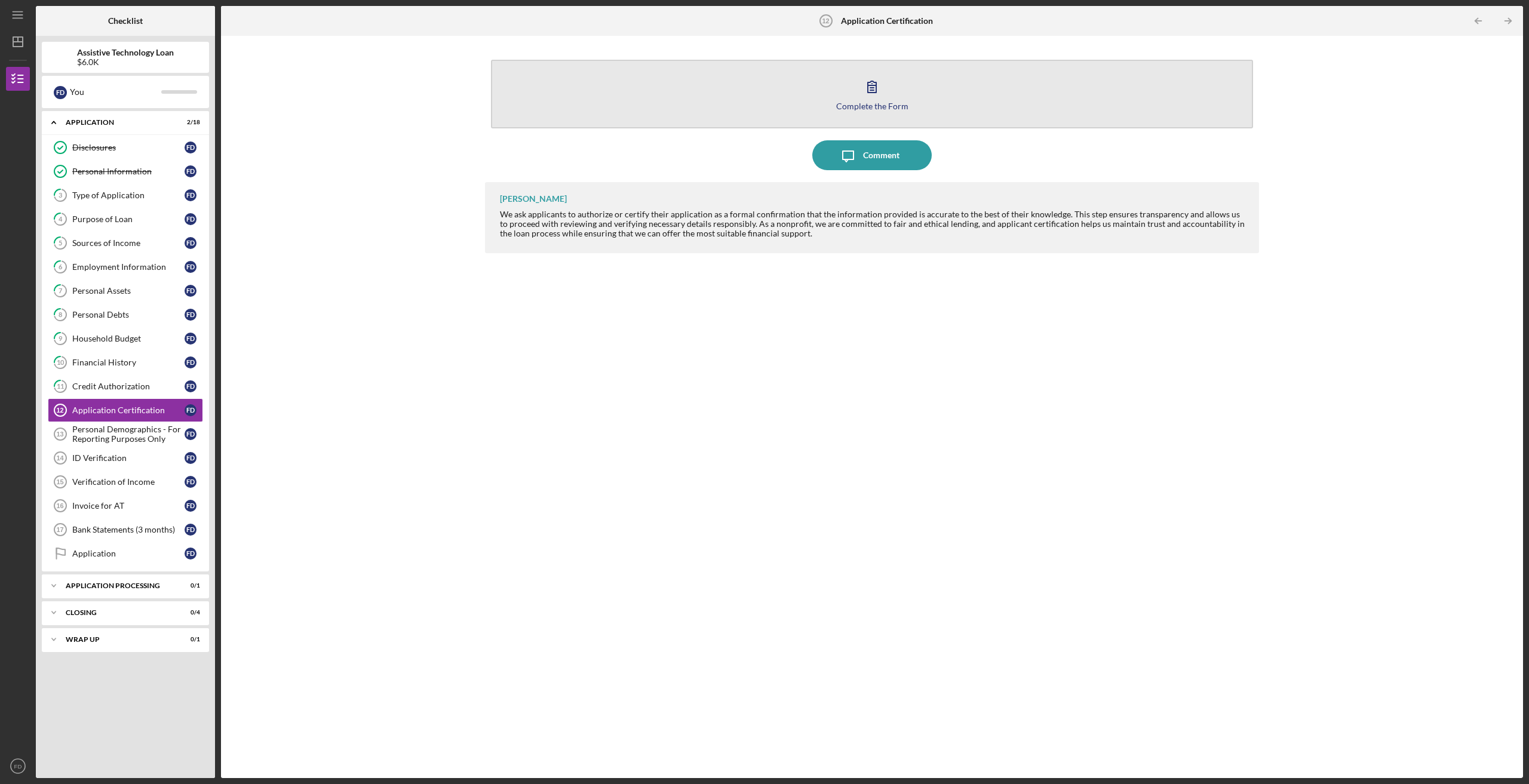
click at [860, 95] on icon "button" at bounding box center [871, 86] width 30 height 30
click at [870, 86] on icon "button" at bounding box center [871, 86] width 30 height 30
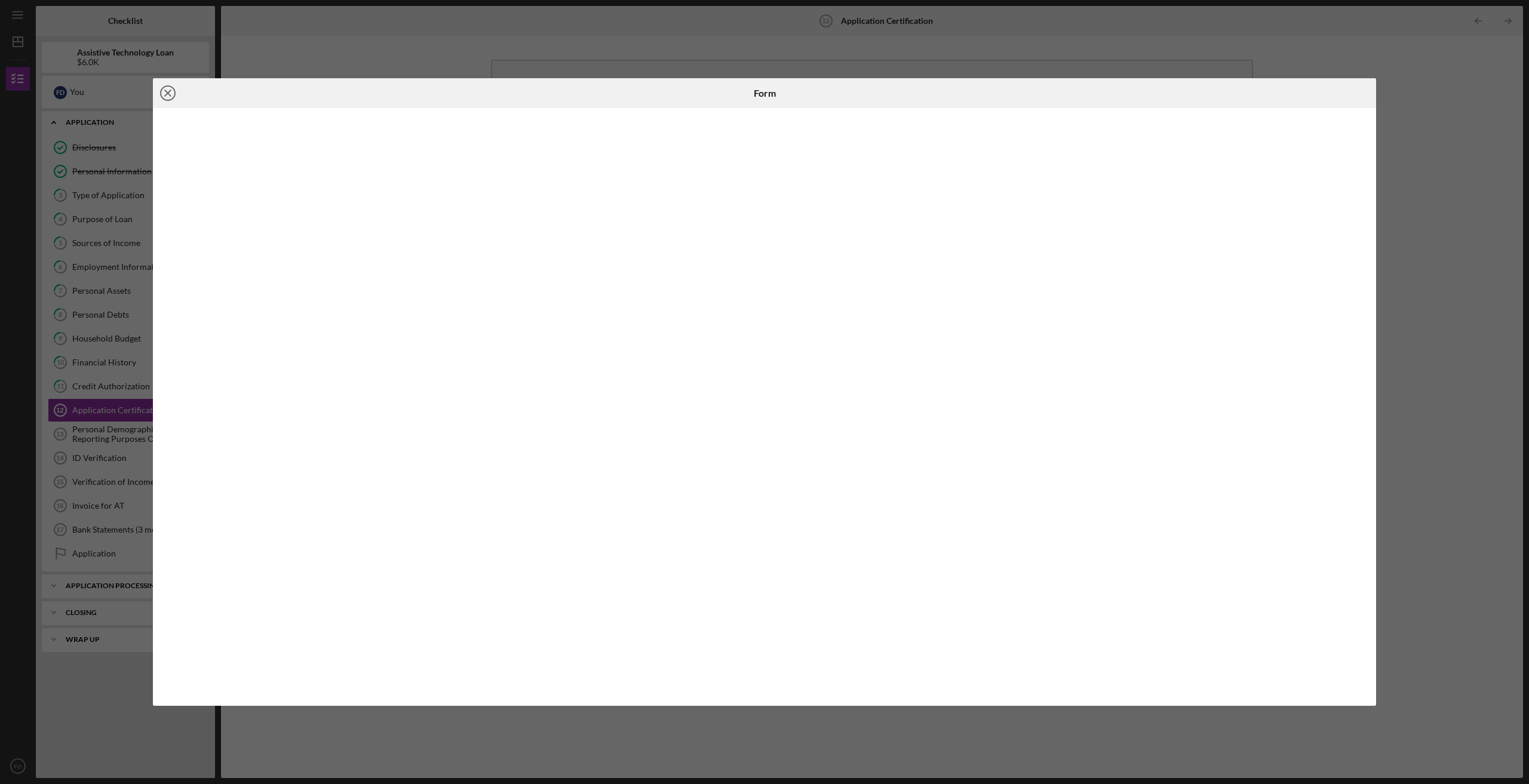
click at [174, 98] on circle at bounding box center [168, 93] width 14 height 14
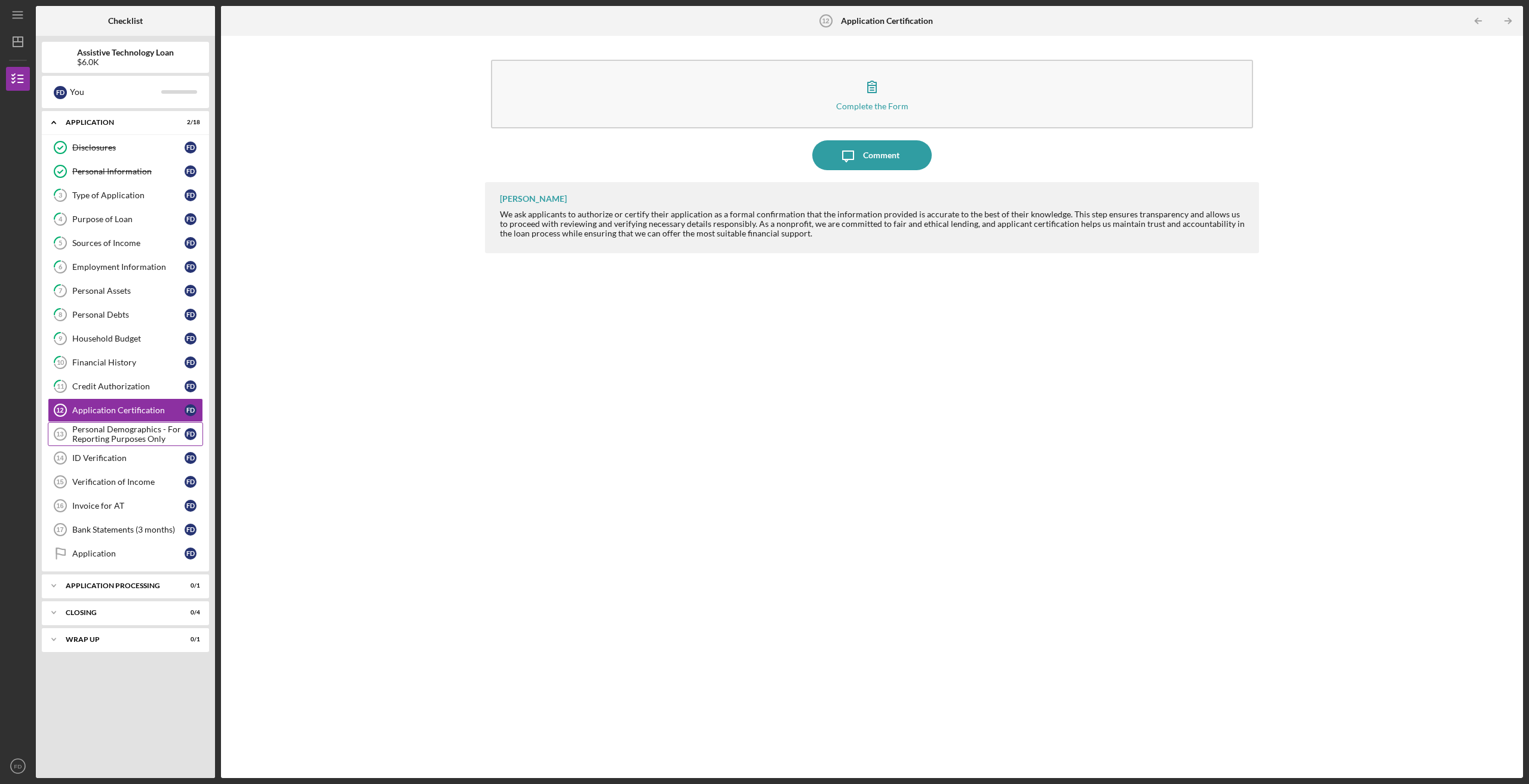
click at [86, 437] on div "Personal Demographics - For Reporting Purposes Only" at bounding box center [128, 434] width 112 height 19
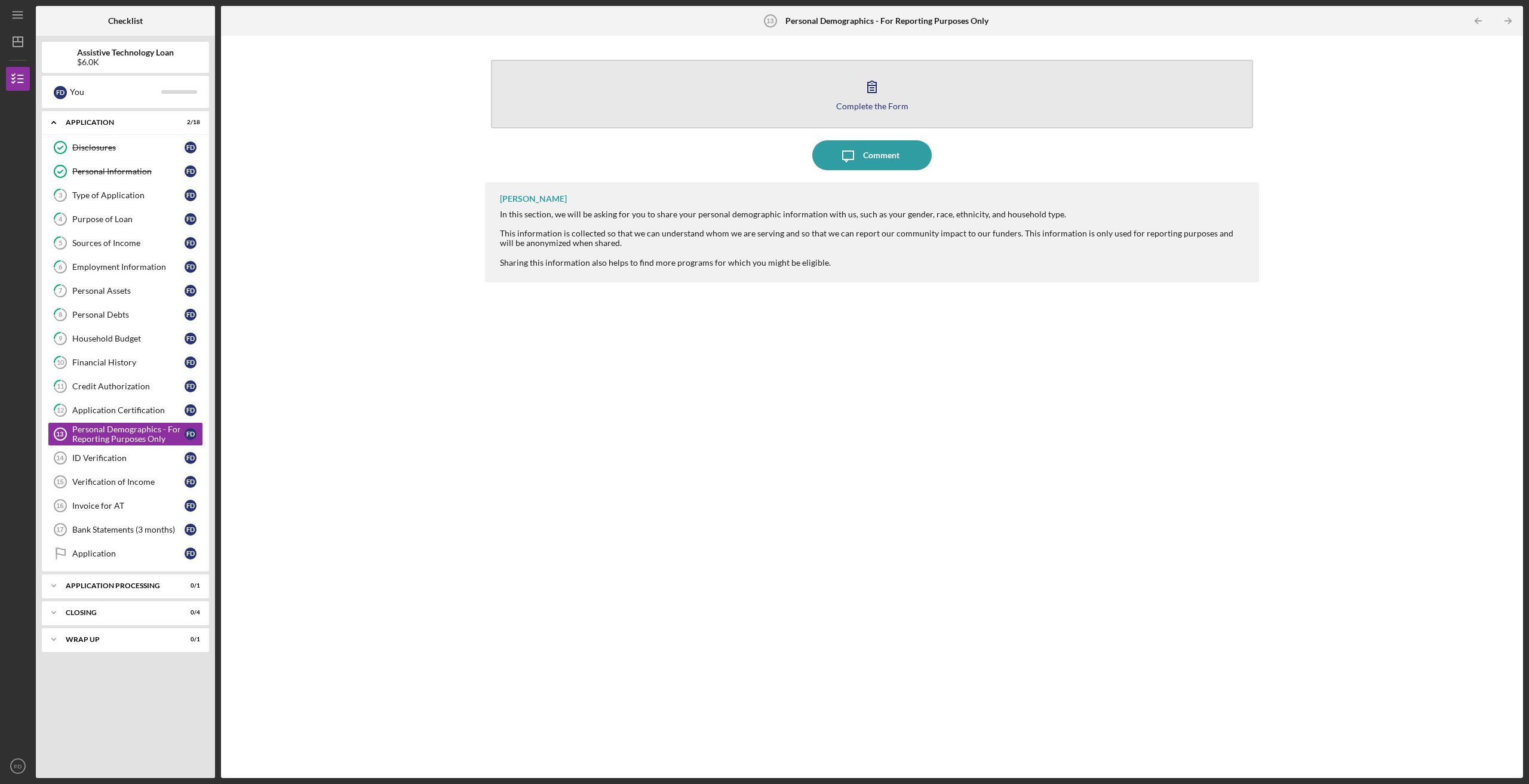
click at [874, 103] on div "Complete the Form" at bounding box center [872, 106] width 72 height 9
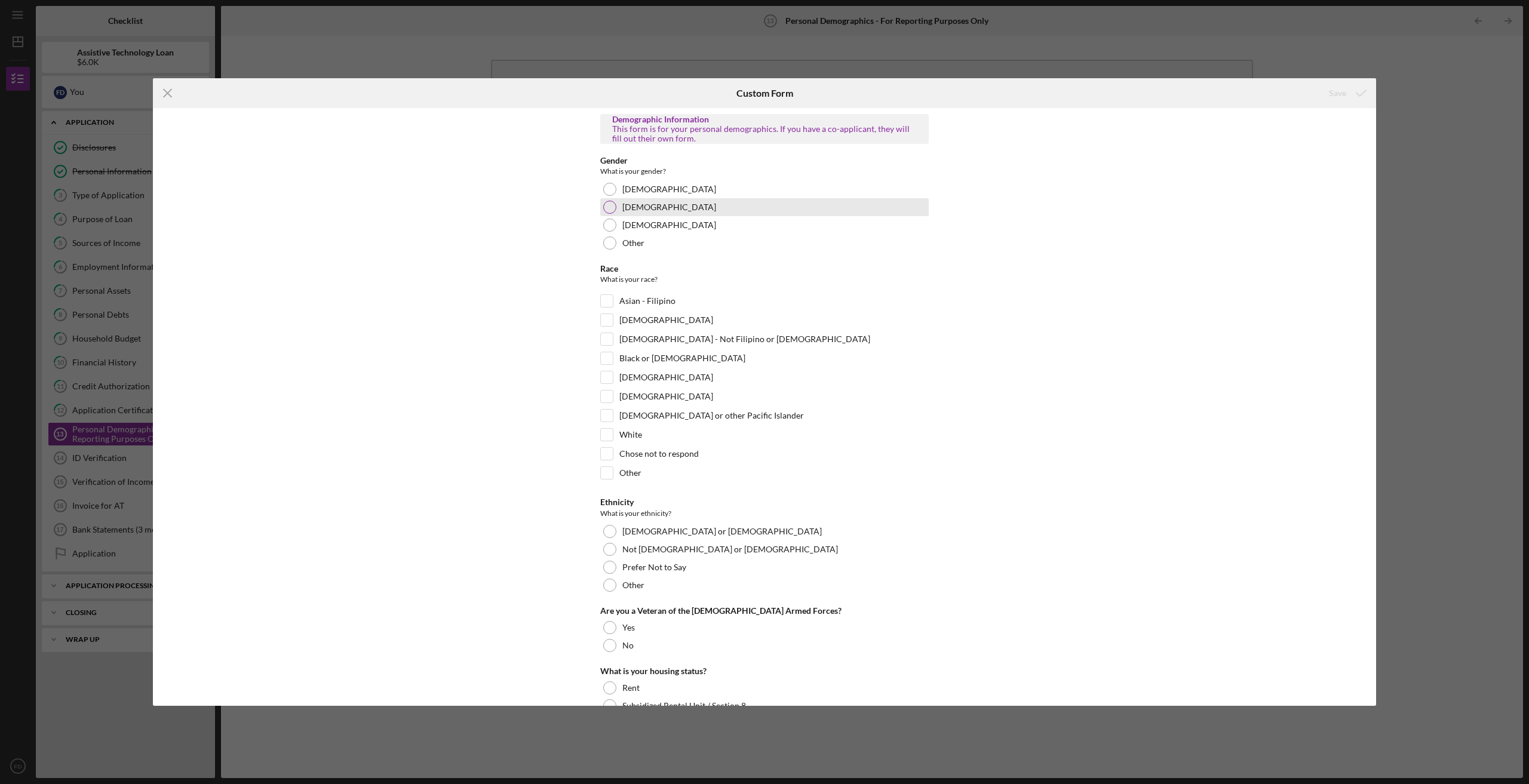
click at [617, 211] on div "[DEMOGRAPHIC_DATA]" at bounding box center [764, 207] width 329 height 18
click at [614, 436] on div "White" at bounding box center [764, 437] width 329 height 19
click at [607, 440] on input "White" at bounding box center [606, 434] width 12 height 12
checkbox input "true"
click at [607, 557] on div "Not [DEMOGRAPHIC_DATA] or [DEMOGRAPHIC_DATA]" at bounding box center [764, 550] width 329 height 18
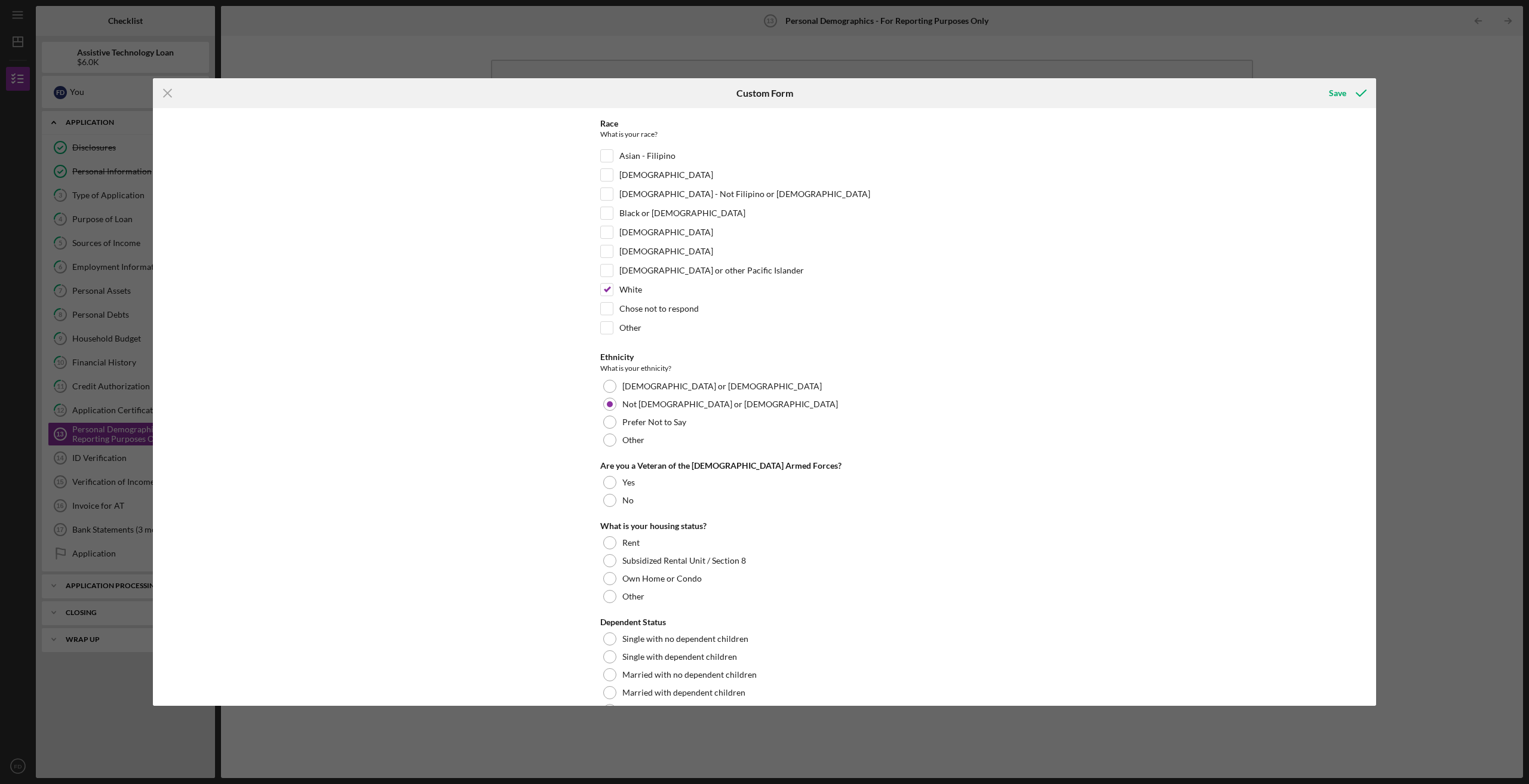
scroll to position [160, 0]
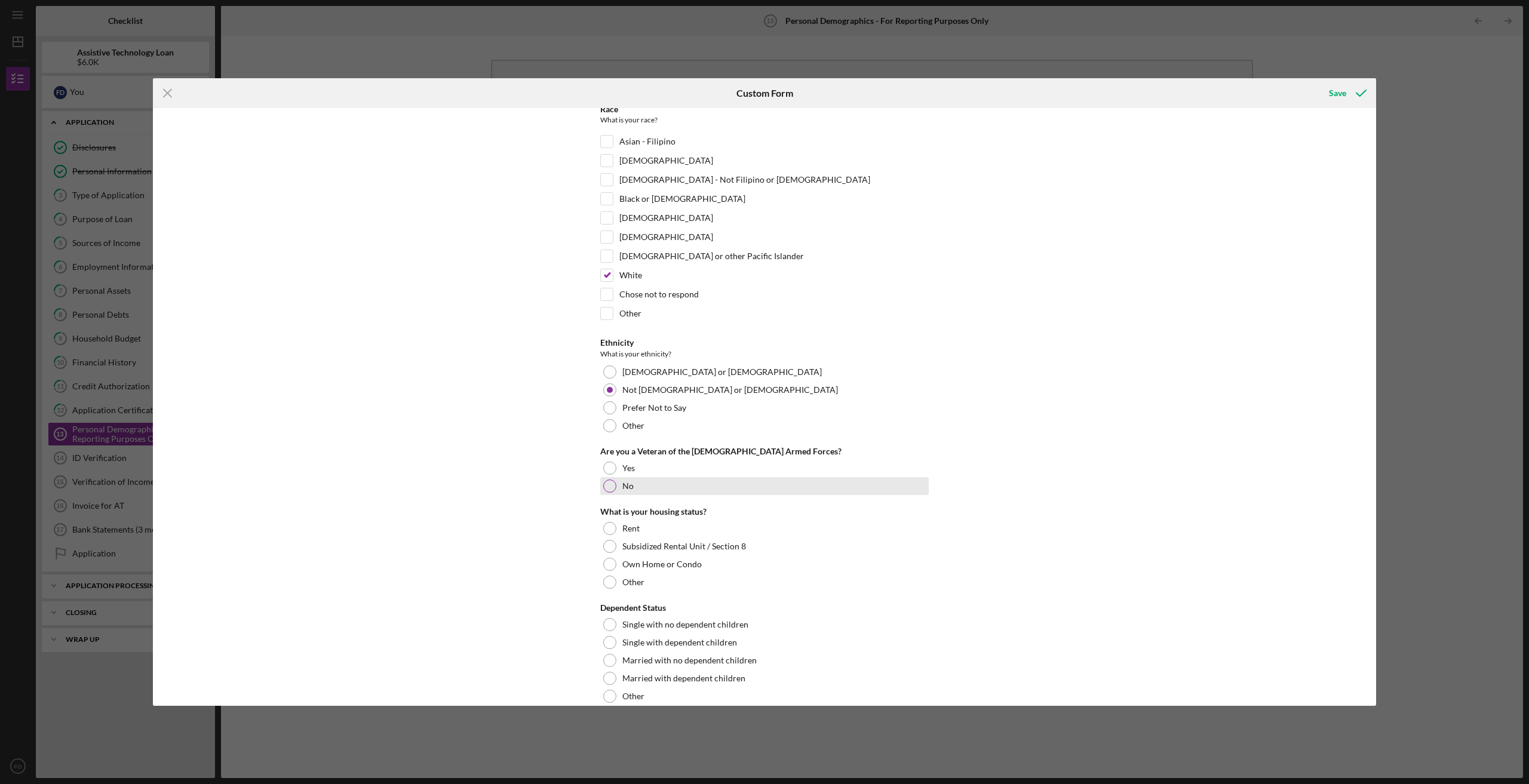
click at [605, 484] on div at bounding box center [610, 486] width 13 height 13
click at [609, 531] on div at bounding box center [610, 528] width 13 height 13
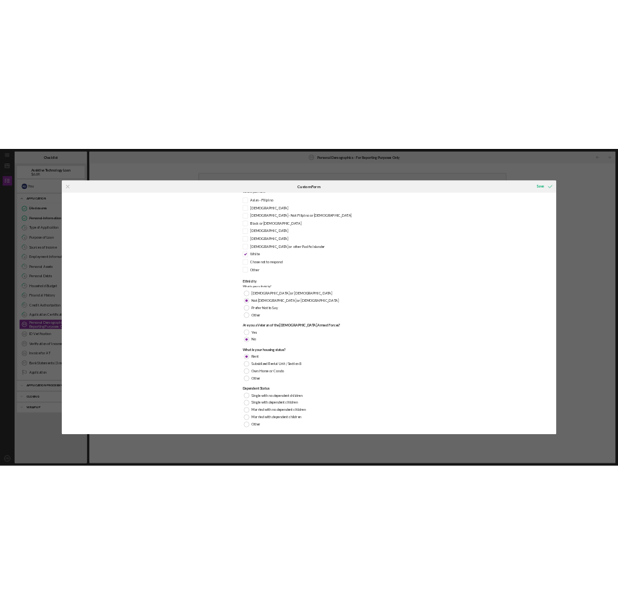
scroll to position [197, 0]
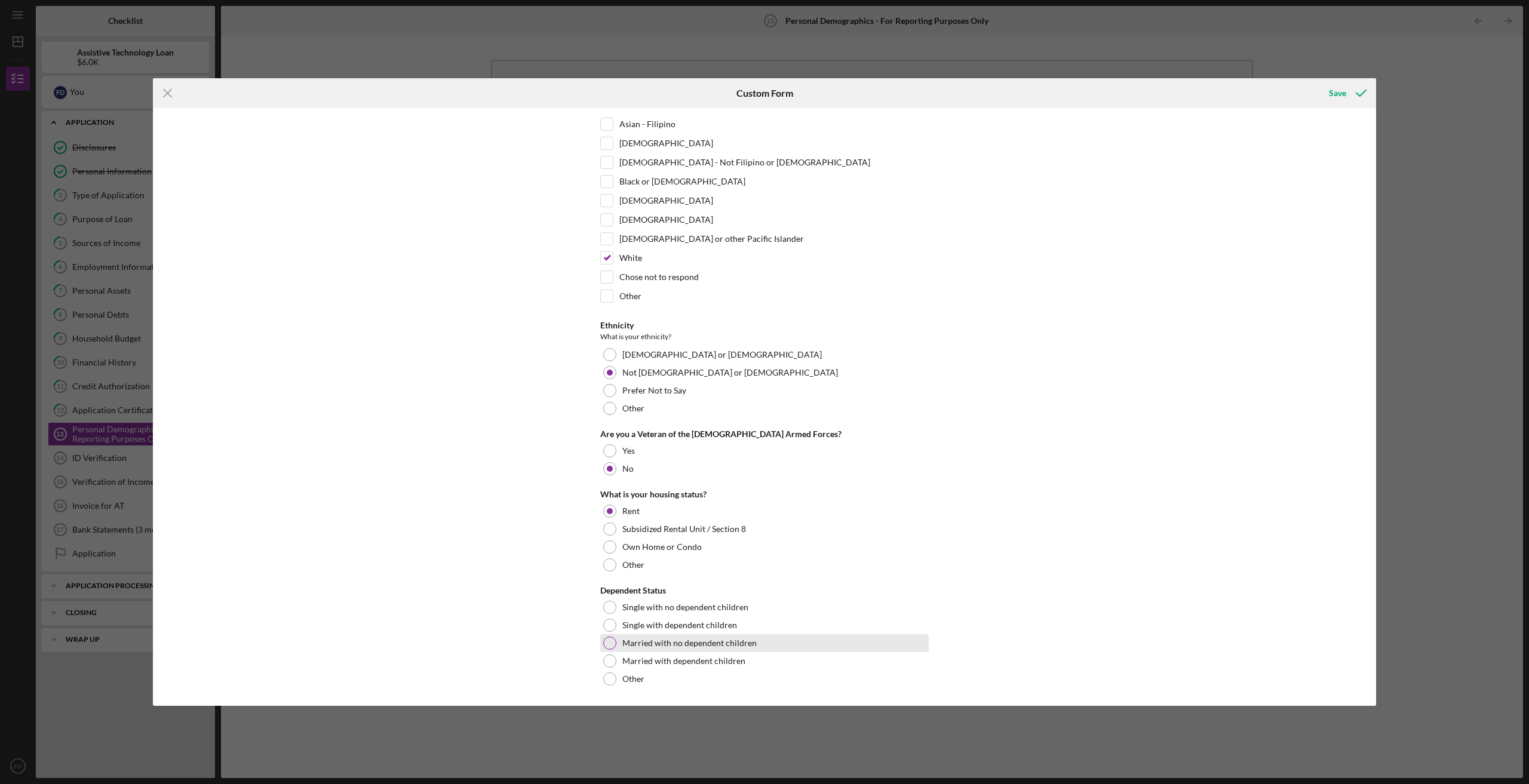
click at [614, 645] on div at bounding box center [610, 643] width 13 height 13
click at [1335, 93] on div "Save" at bounding box center [1338, 92] width 17 height 24
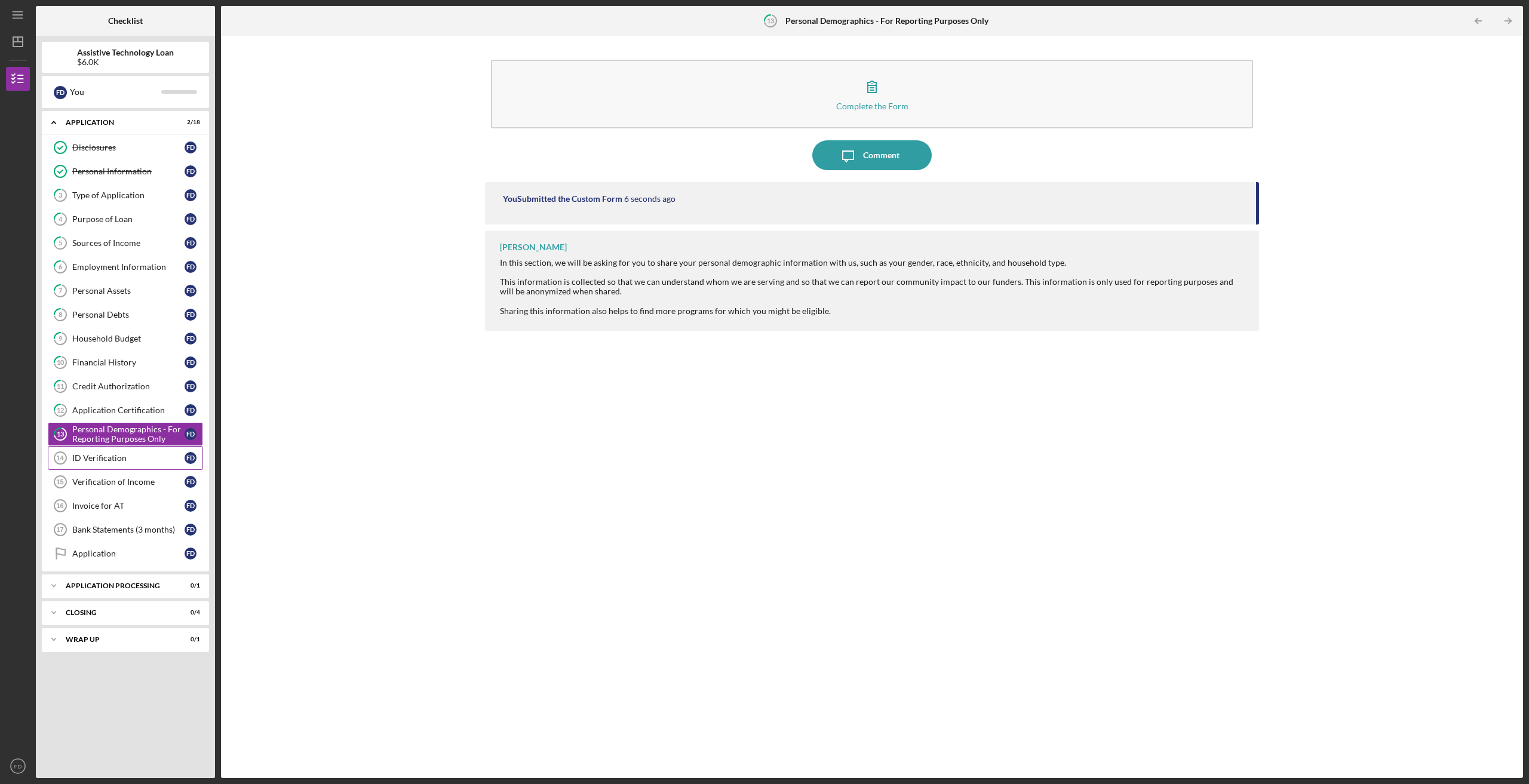
click at [112, 452] on link "ID Verification 14 ID Verification F D" at bounding box center [125, 458] width 155 height 24
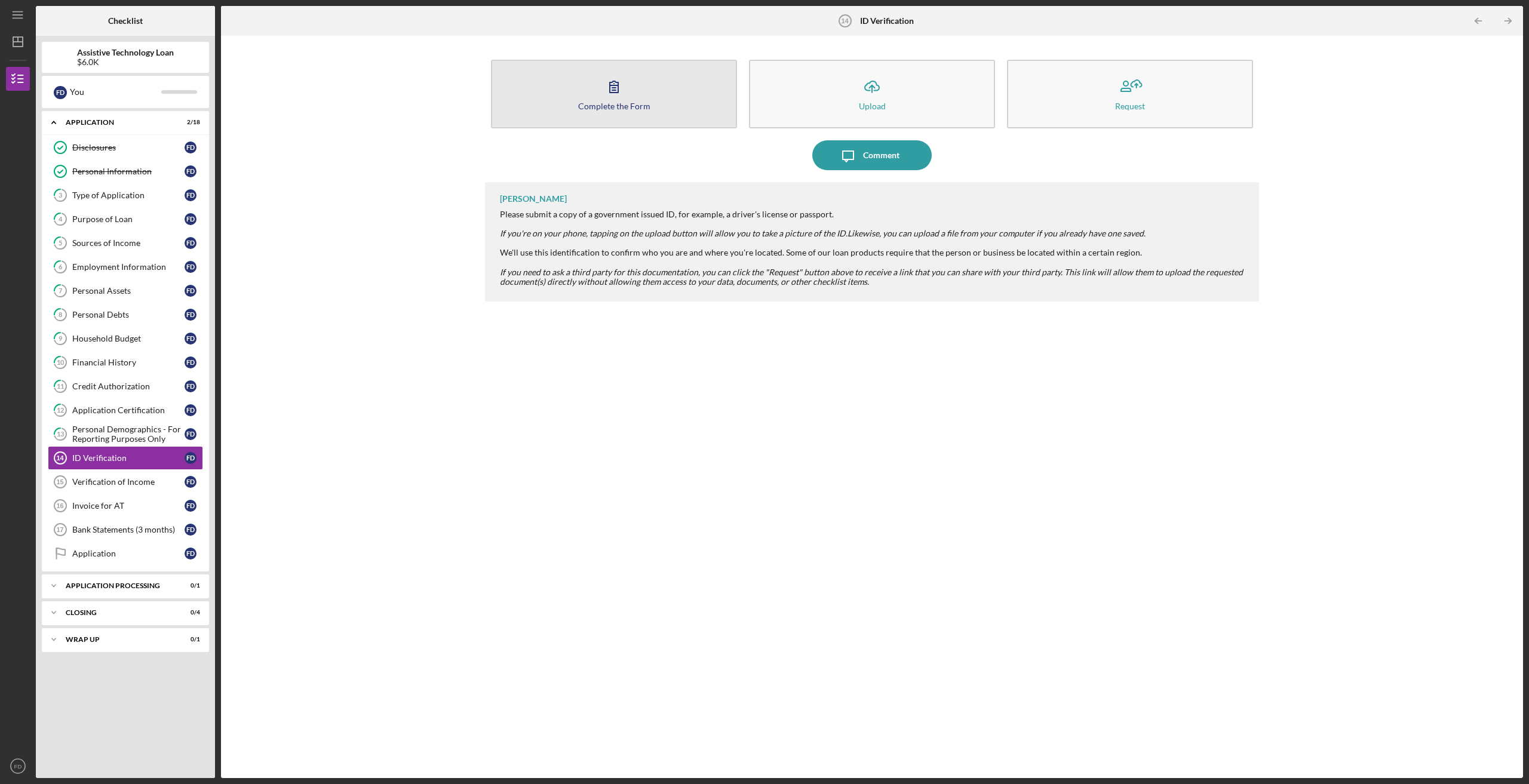
click at [639, 109] on div "Complete the Form" at bounding box center [614, 106] width 72 height 9
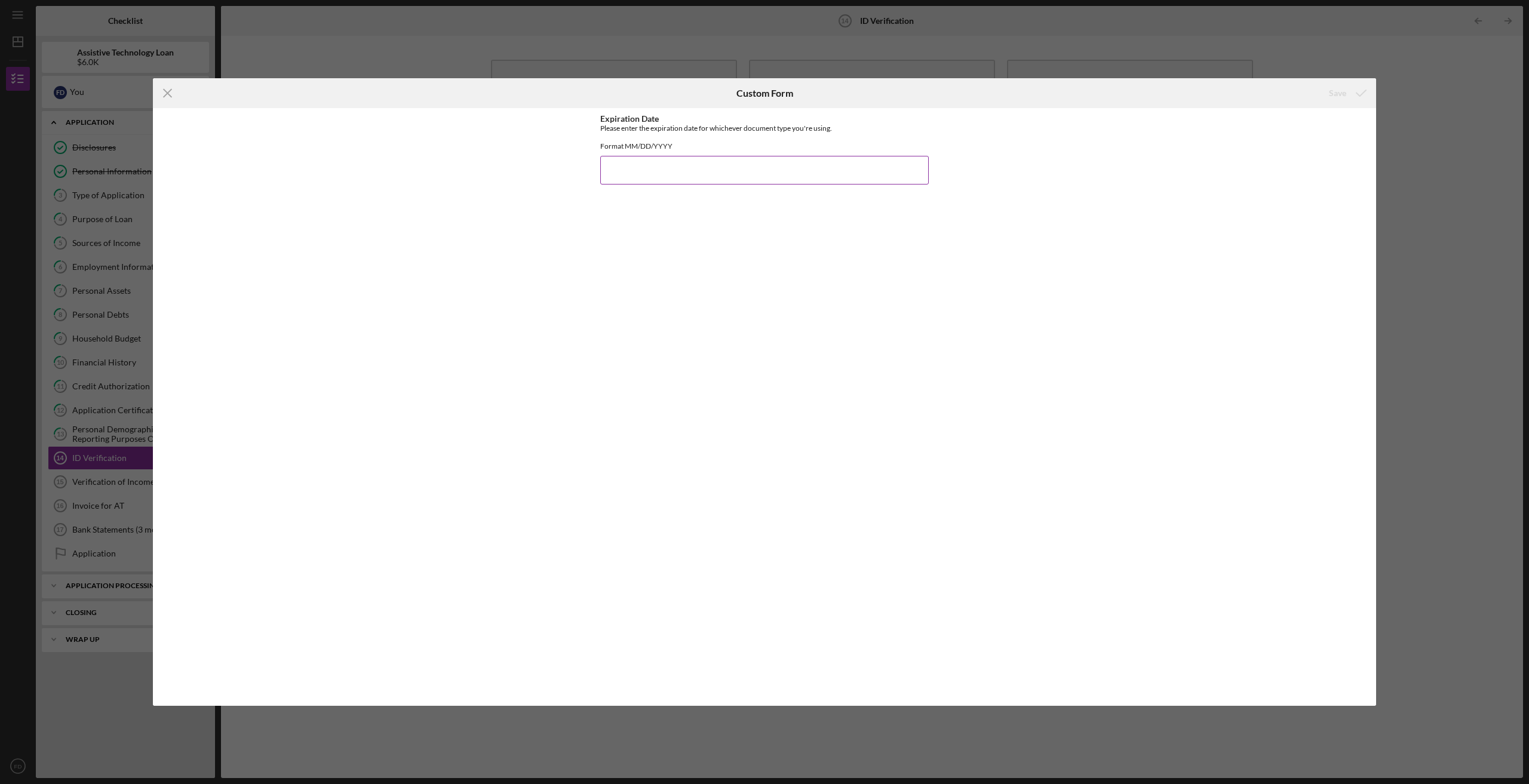
drag, startPoint x: 678, startPoint y: 189, endPoint x: 685, endPoint y: 190, distance: 7.1
click at [682, 184] on input "Expiration Date" at bounding box center [764, 171] width 329 height 29
type input "[DATE]"
click at [1344, 95] on div "Save" at bounding box center [1338, 92] width 17 height 24
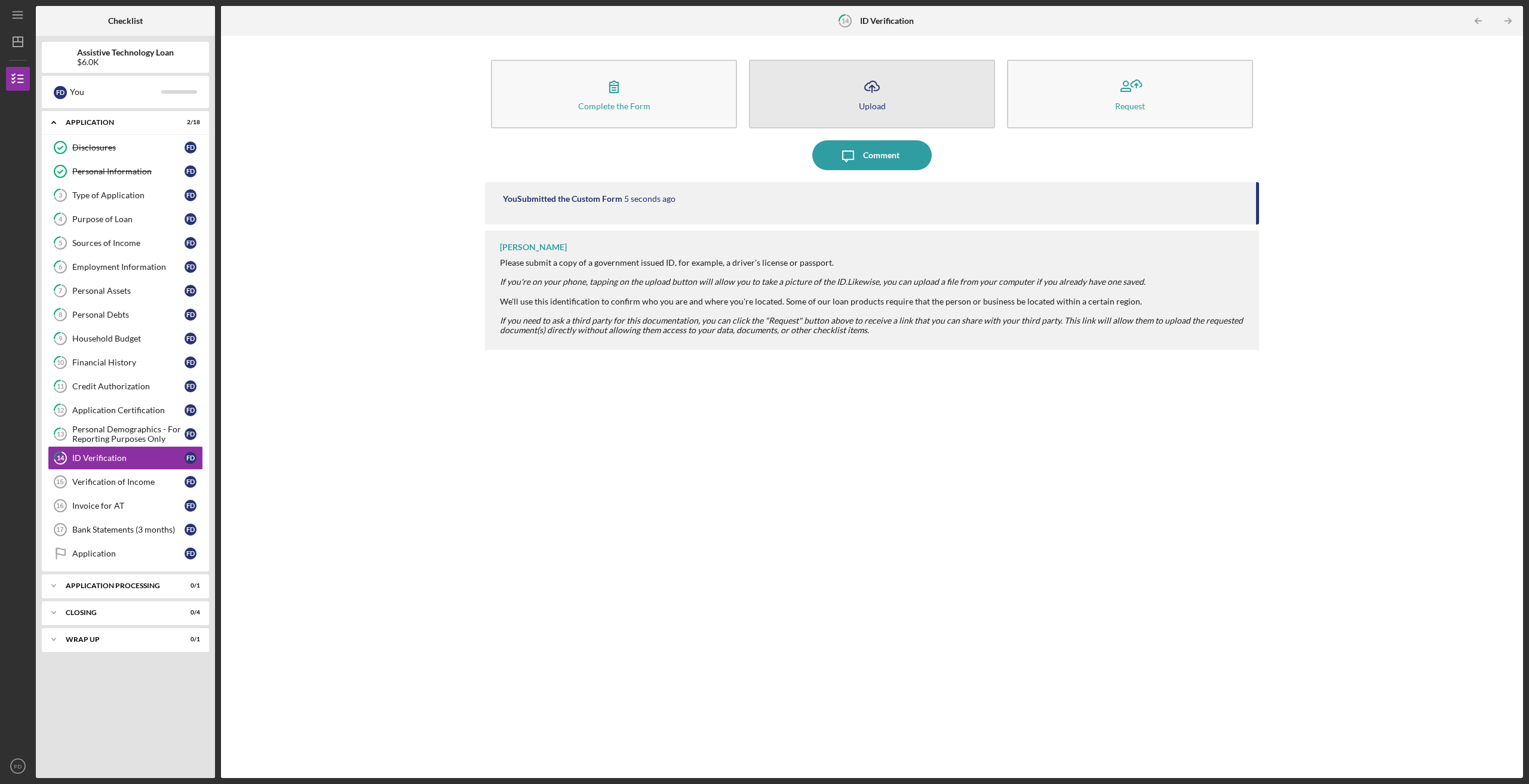
click at [882, 86] on icon "Icon/Upload" at bounding box center [871, 86] width 30 height 30
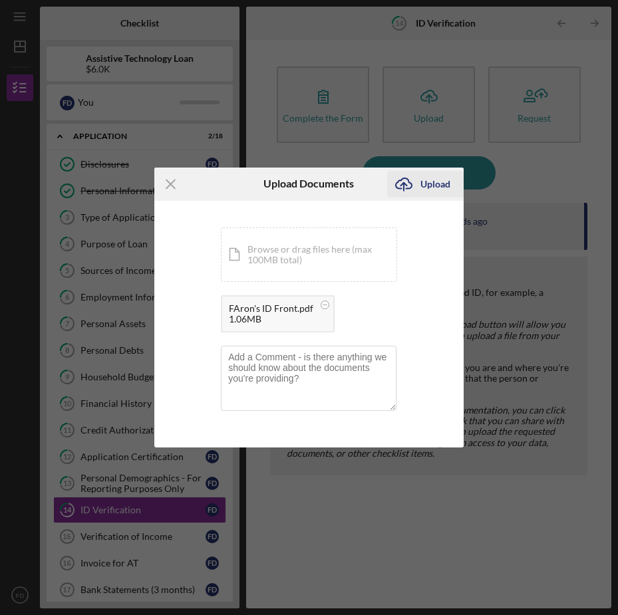
click at [449, 183] on div "Upload" at bounding box center [435, 184] width 30 height 27
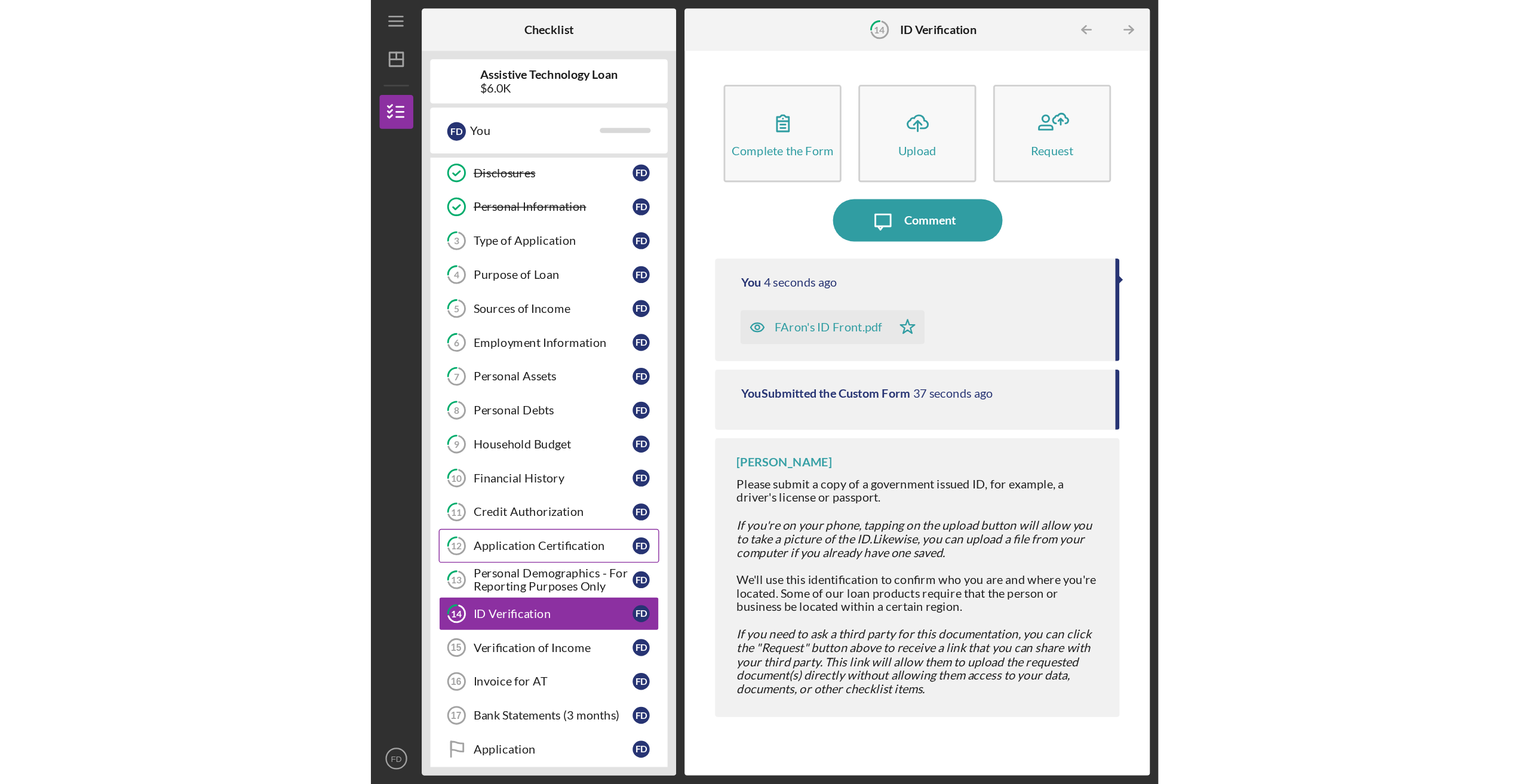
scroll to position [40, 0]
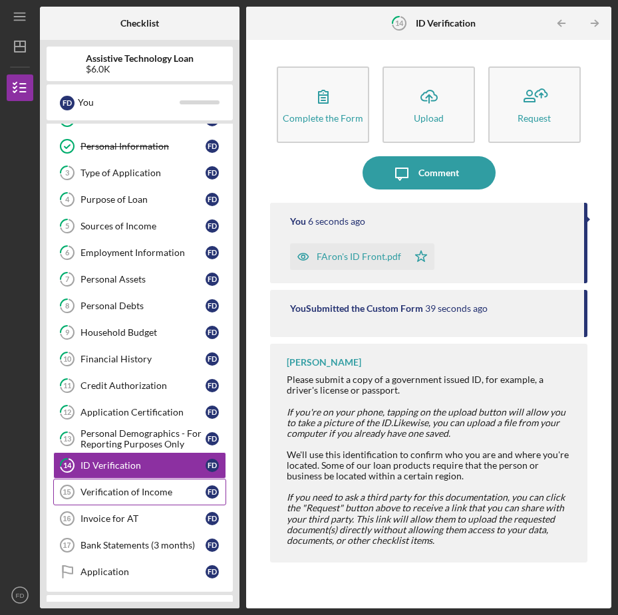
click at [133, 496] on div "Verification of Income" at bounding box center [142, 492] width 125 height 11
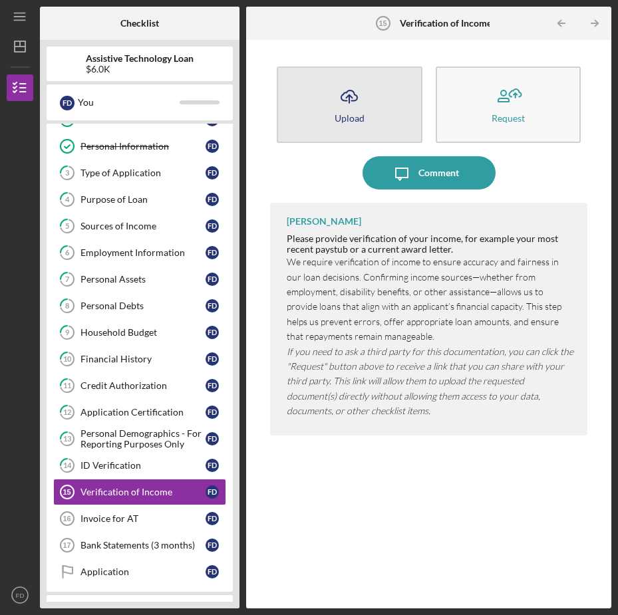
click at [343, 69] on button "Icon/Upload Upload" at bounding box center [349, 105] width 145 height 76
click at [343, 69] on body "Icon/Menu Verification of Income 15 Verification of Income Checklist Assistive …" at bounding box center [309, 307] width 618 height 615
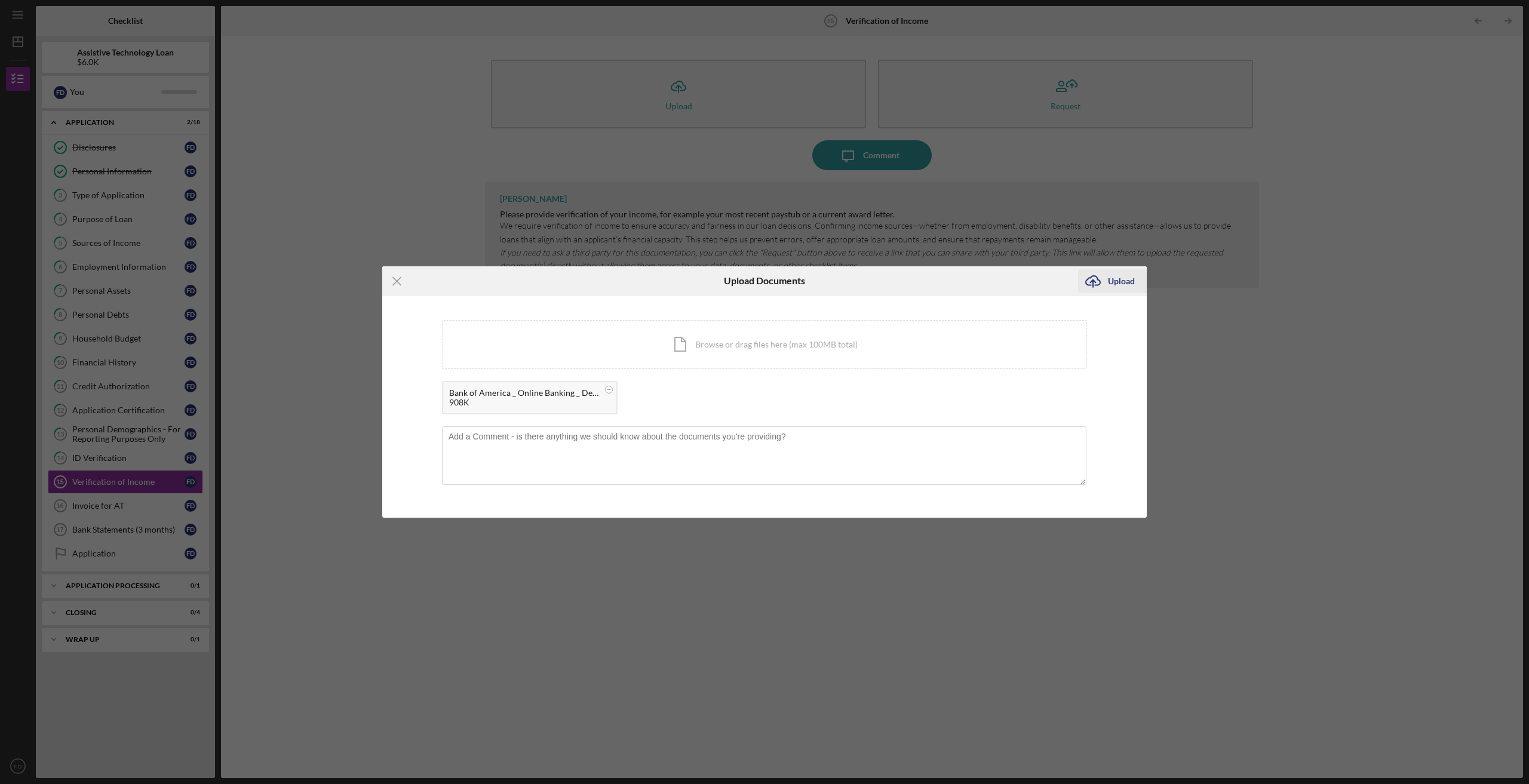
click at [1130, 278] on div "Upload" at bounding box center [1122, 281] width 27 height 24
click at [1112, 279] on div "Upload" at bounding box center [1122, 281] width 27 height 24
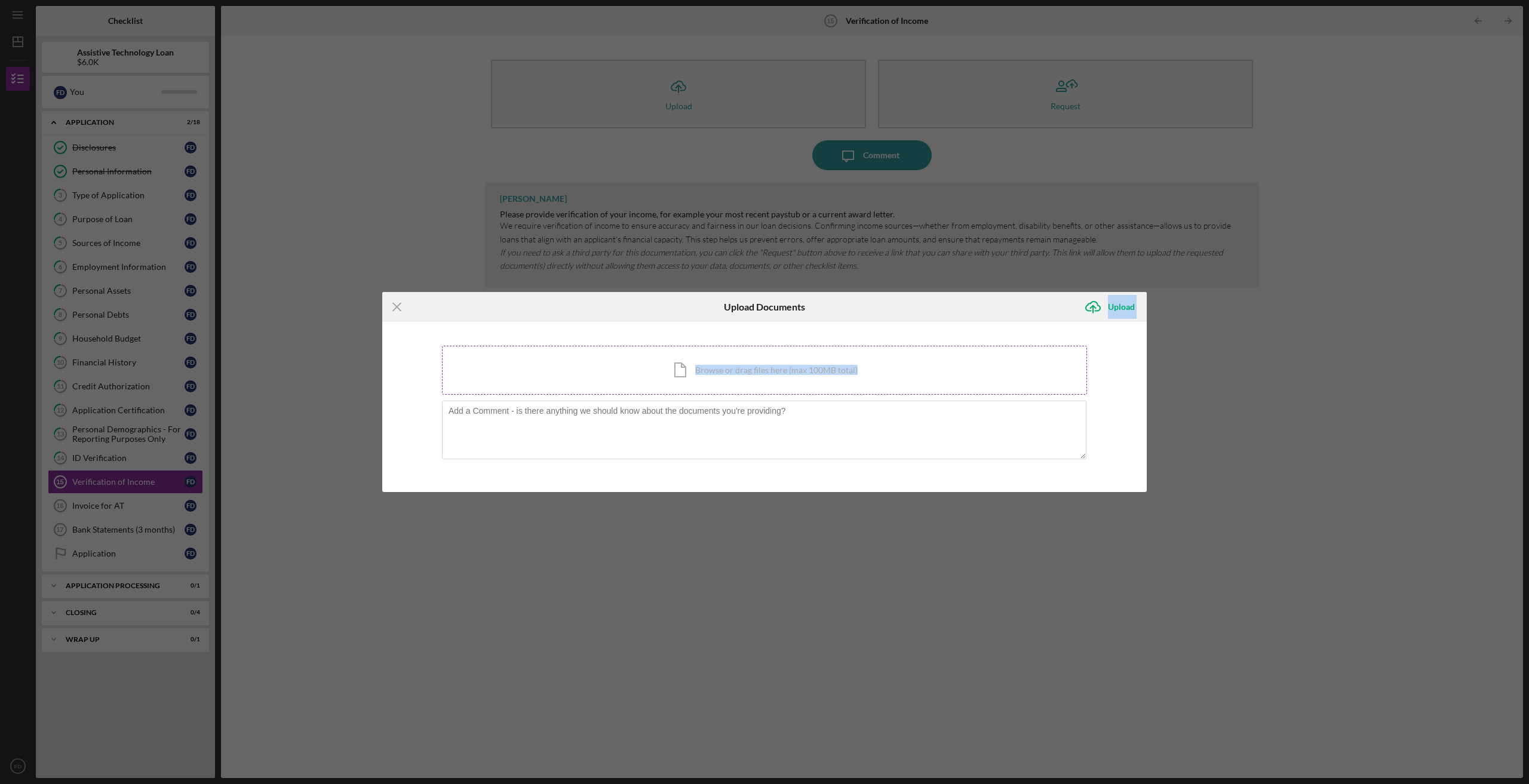
drag, startPoint x: 854, startPoint y: 305, endPoint x: 871, endPoint y: 366, distance: 63.3
click at [871, 366] on form "Icon/Menu Close Upload Documents Icon/Upload Upload You're uploading documents …" at bounding box center [764, 392] width 764 height 200
click at [871, 366] on div "Icon/Document Browse or drag files here (max 100MB total) Tap to choose files o…" at bounding box center [764, 370] width 645 height 49
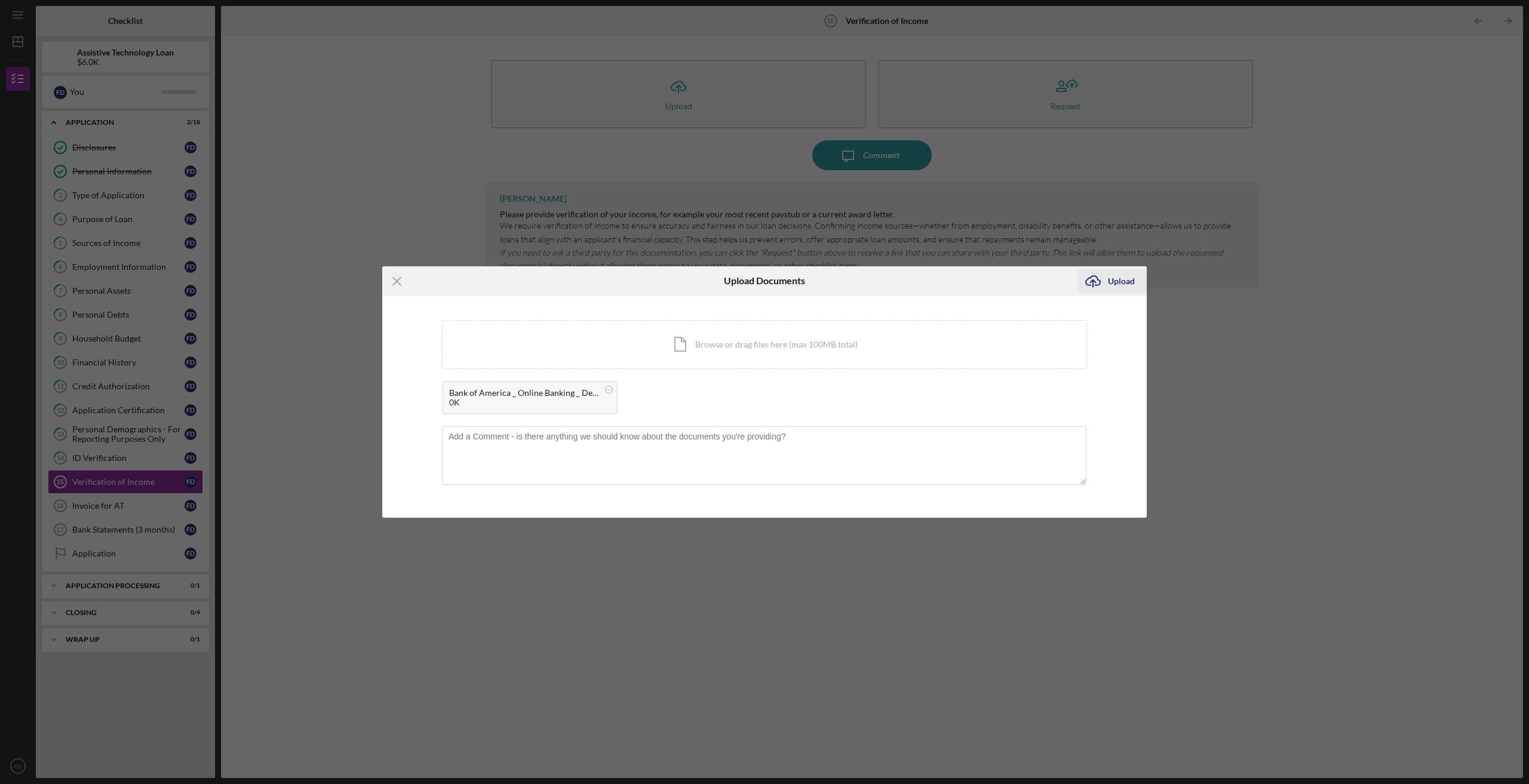
click at [1117, 275] on div "Upload" at bounding box center [1122, 281] width 27 height 24
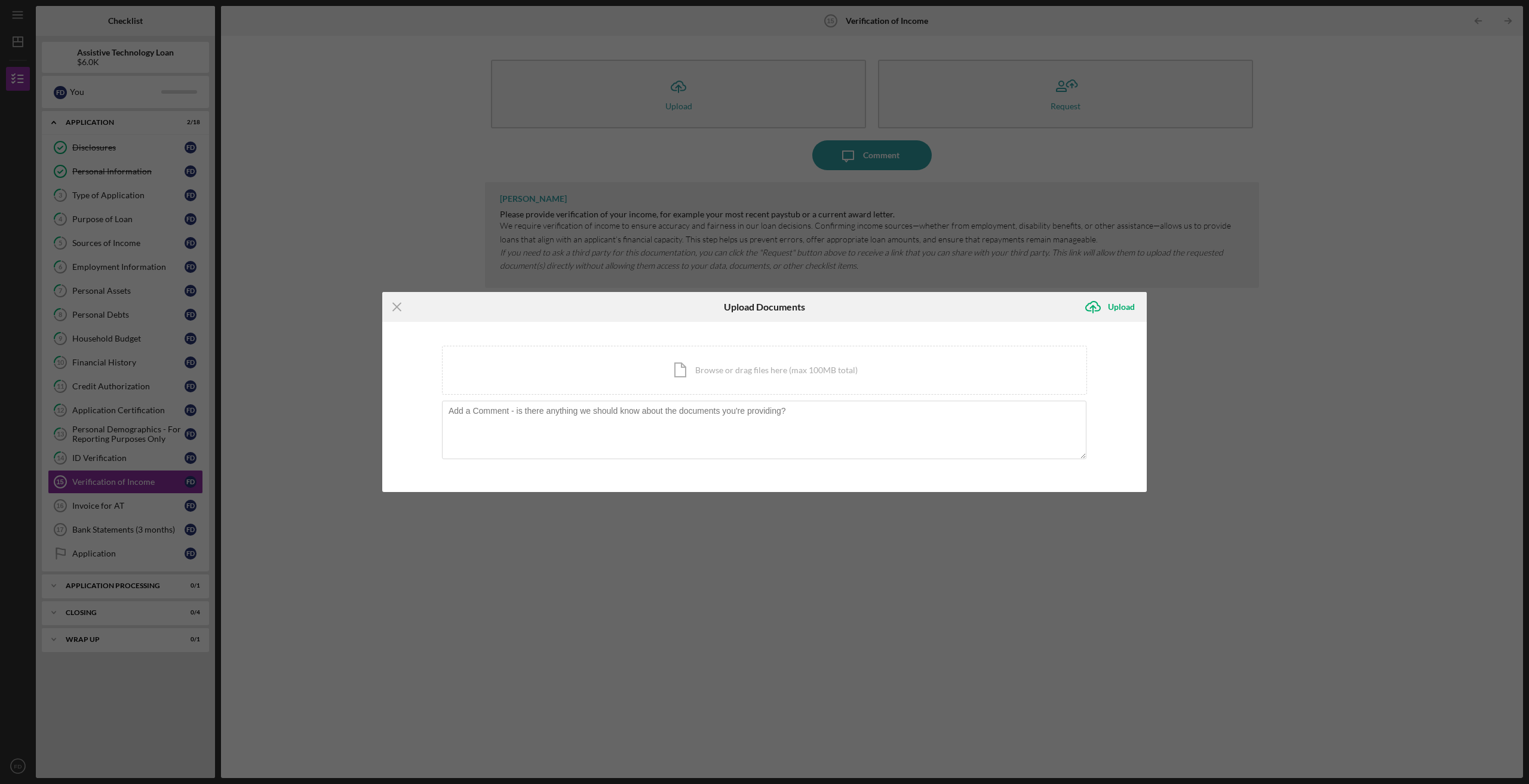
click at [1166, 233] on div "Icon/Menu Close Upload Documents Icon/Upload Upload You're uploading documents …" at bounding box center [764, 392] width 1529 height 784
click at [1253, 170] on div "Icon/Menu Close Upload Documents Icon/Upload Upload You're uploading documents …" at bounding box center [764, 392] width 1529 height 784
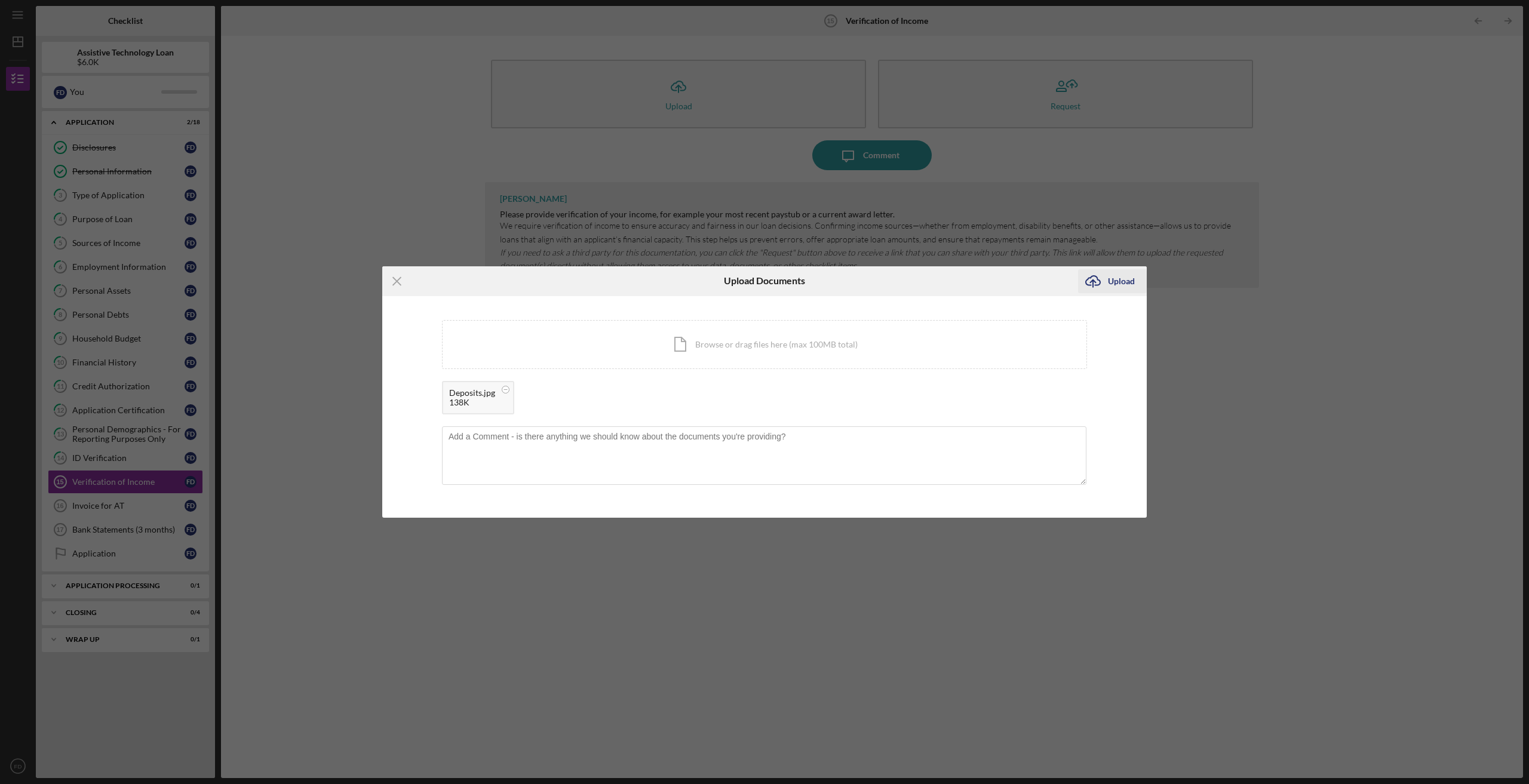
click at [1127, 279] on div "Upload" at bounding box center [1122, 281] width 27 height 24
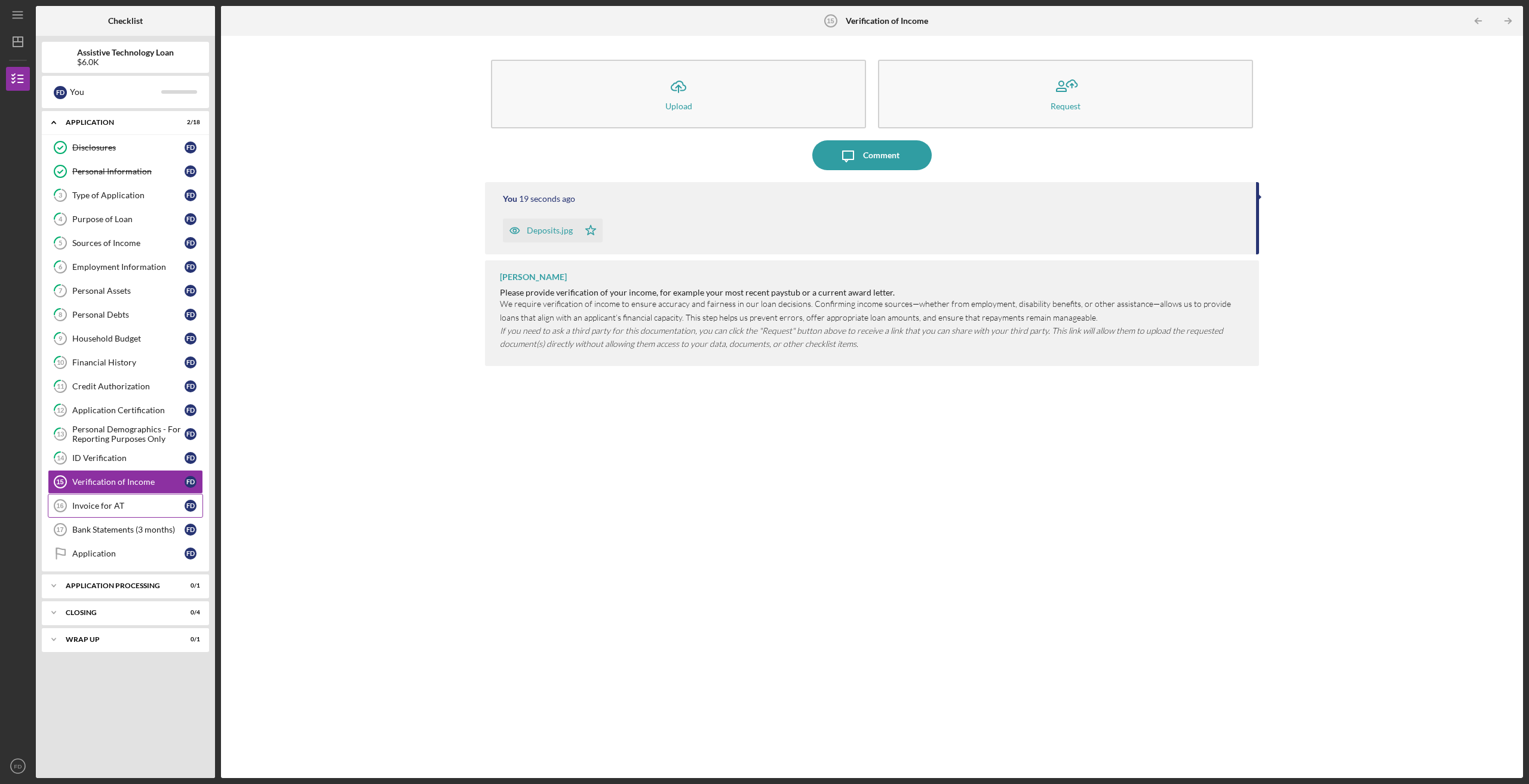
click at [110, 509] on div "Invoice for AT" at bounding box center [128, 506] width 112 height 10
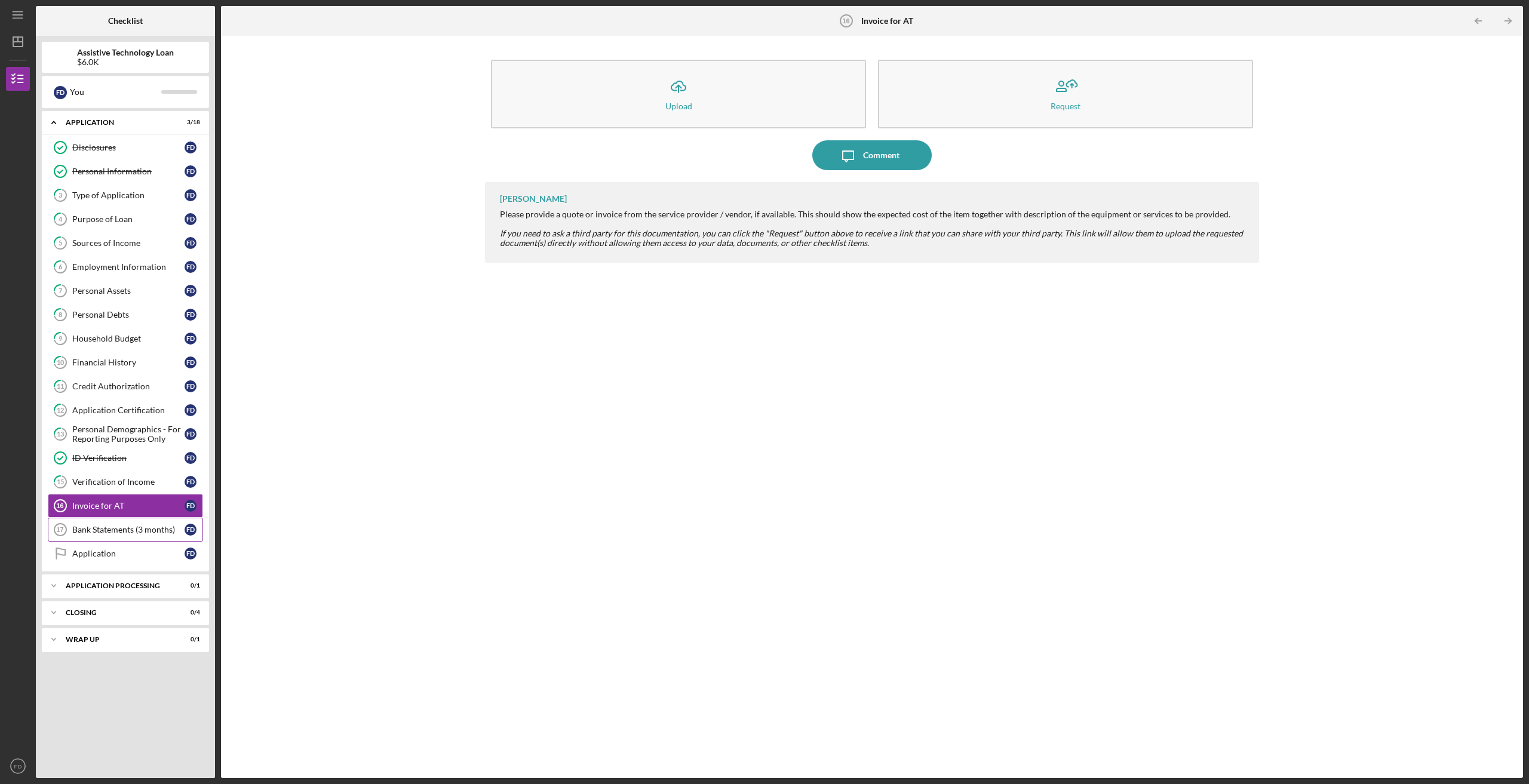
click at [96, 529] on div "Bank Statements (3 months)" at bounding box center [128, 530] width 112 height 10
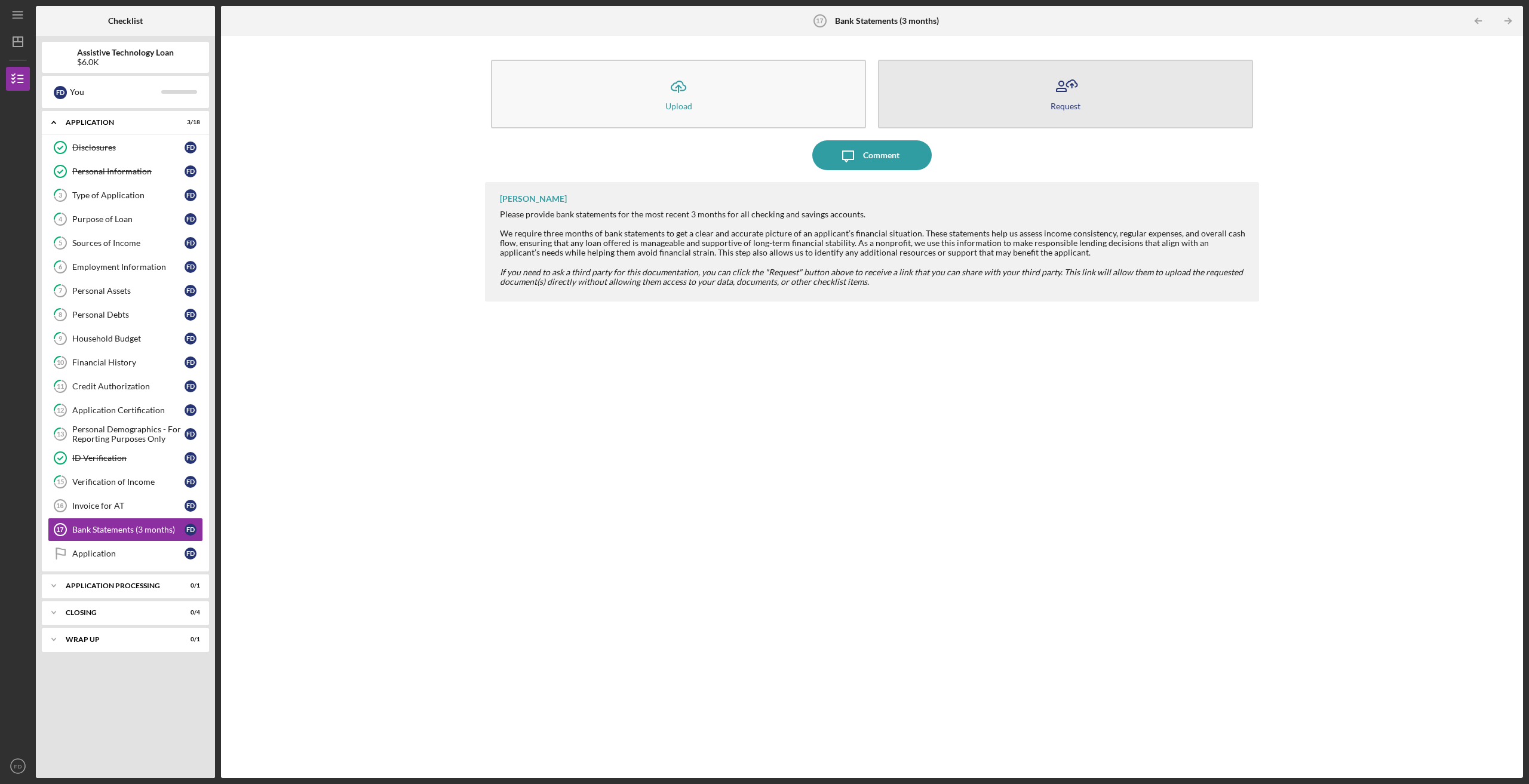
click at [1069, 105] on div "Request" at bounding box center [1065, 106] width 30 height 9
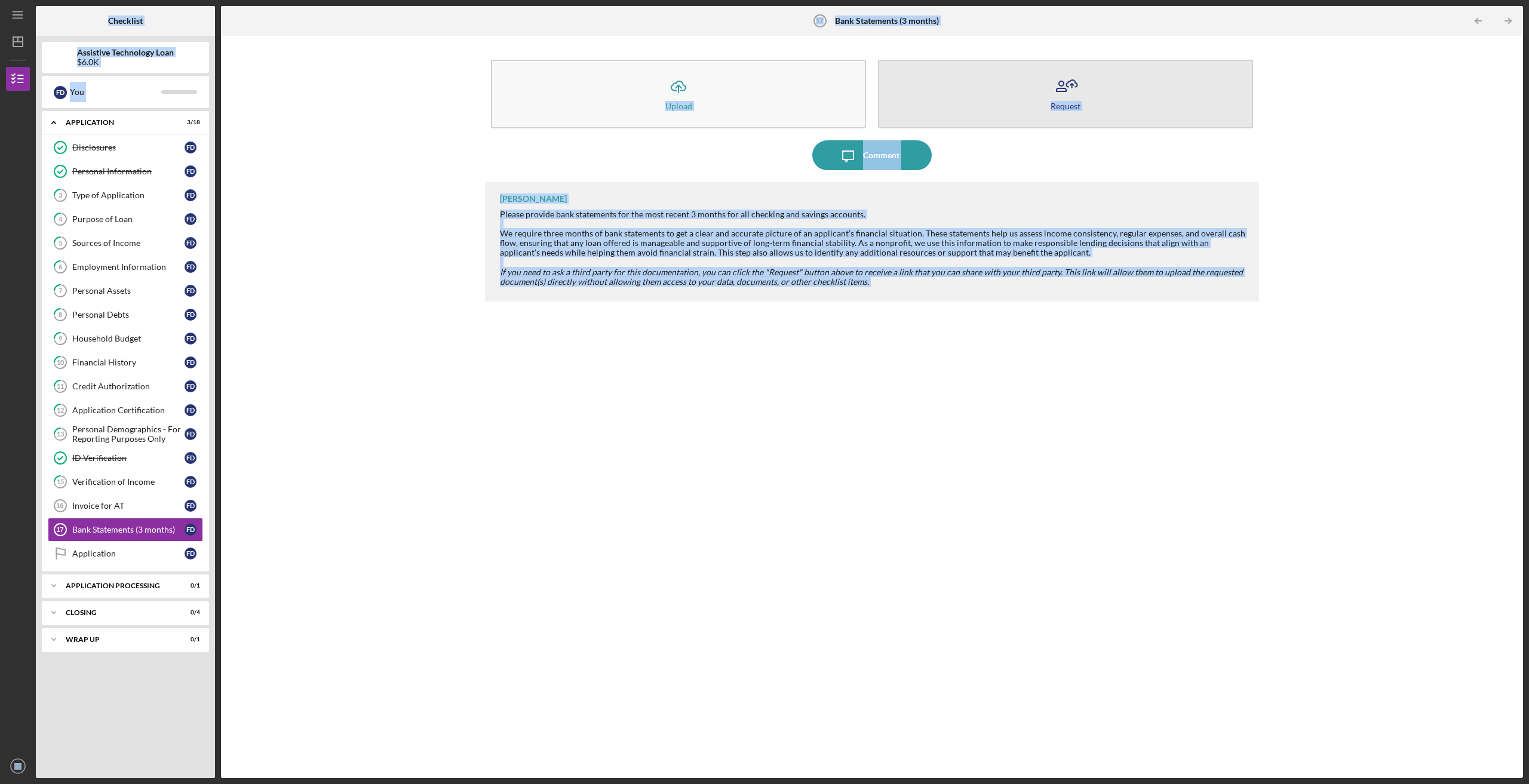
click at [1067, 84] on icon "button" at bounding box center [1073, 84] width 11 height 7
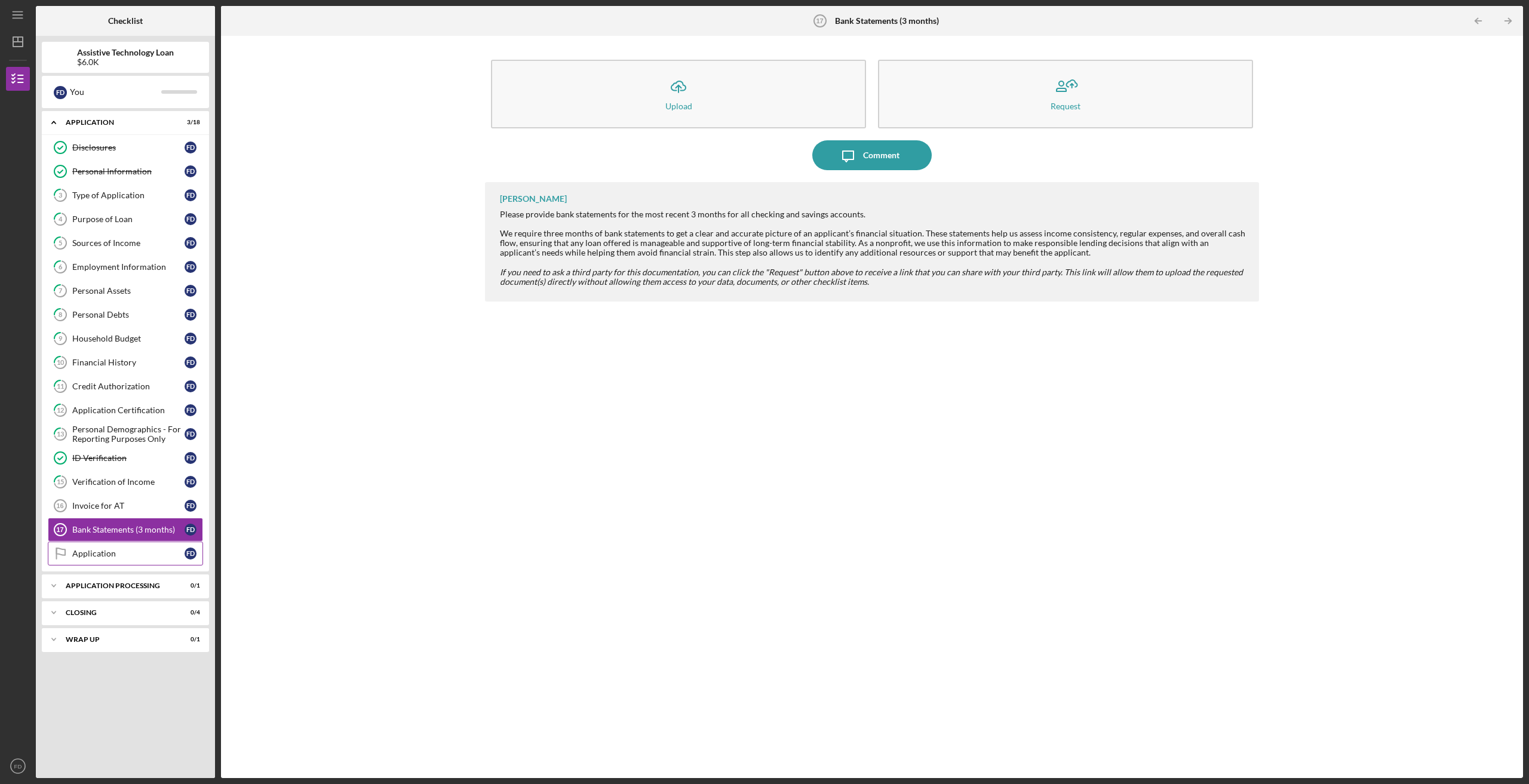
click at [104, 558] on div "Application" at bounding box center [128, 553] width 112 height 10
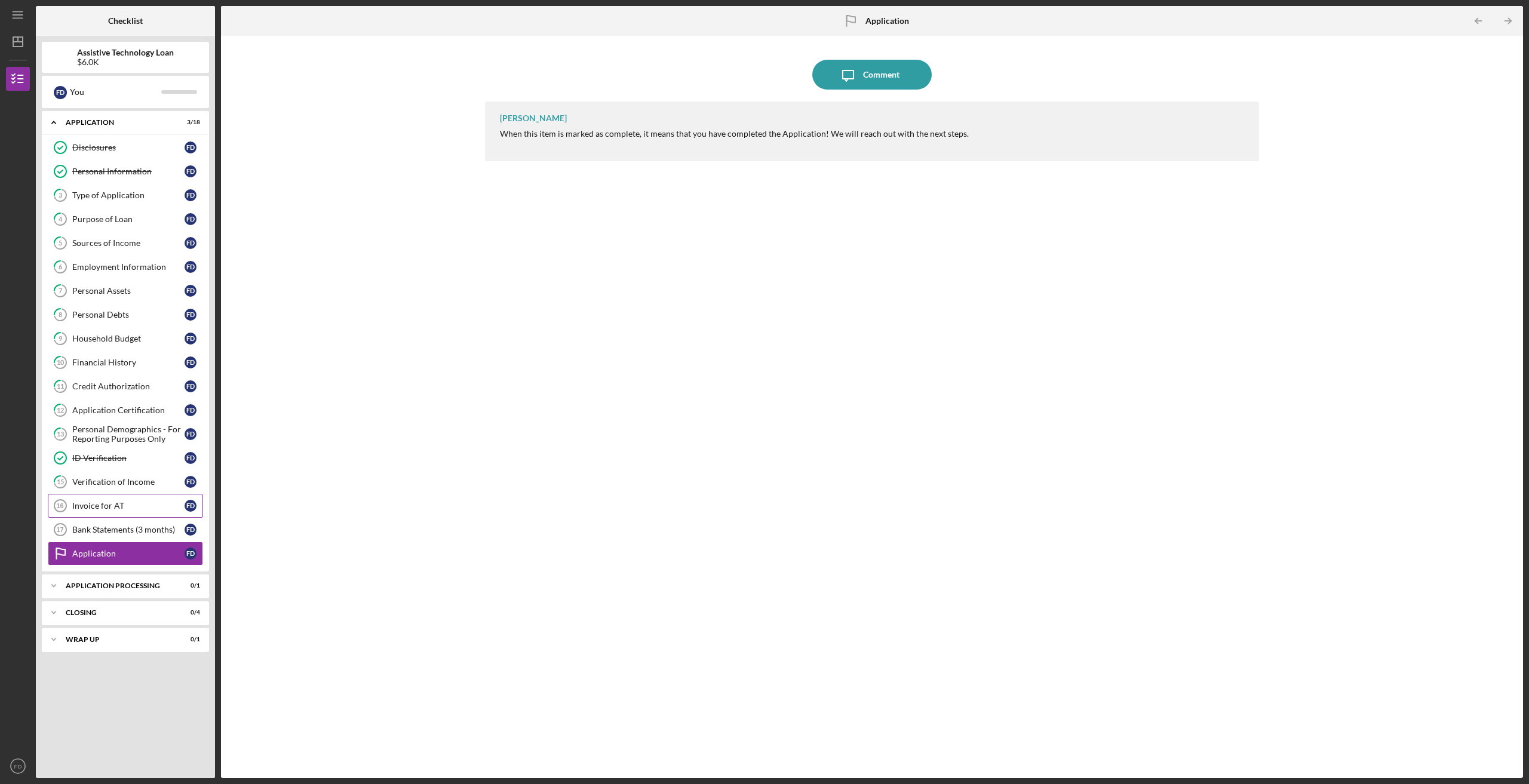
click at [115, 500] on link "Invoice for AT 16 Invoice for AT F D" at bounding box center [125, 506] width 155 height 24
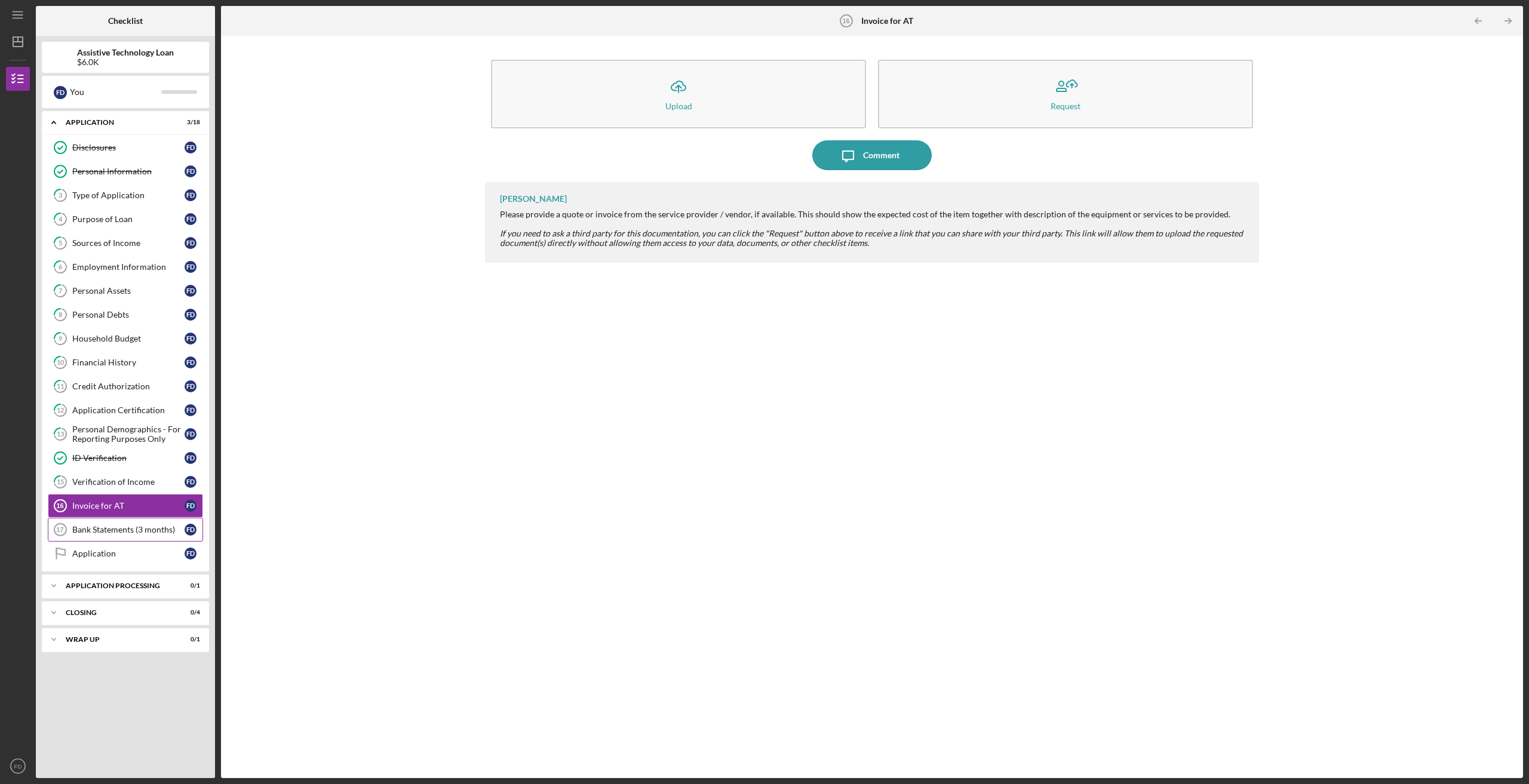
click at [156, 520] on link "Bank Statements (3 months) 17 Bank Statements (3 months) F D" at bounding box center [125, 530] width 155 height 24
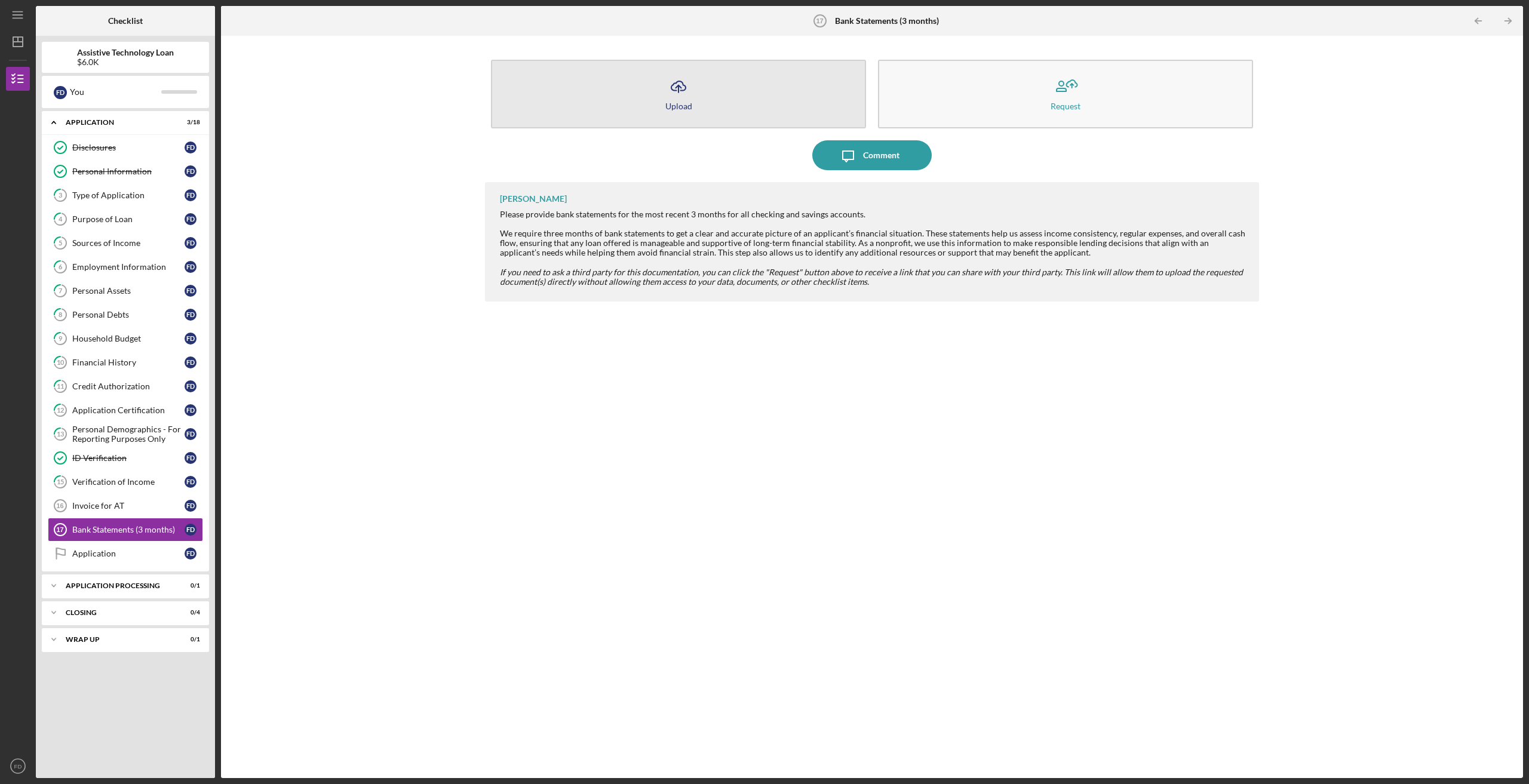
click at [627, 93] on button "Icon/Upload Upload" at bounding box center [679, 94] width 376 height 68
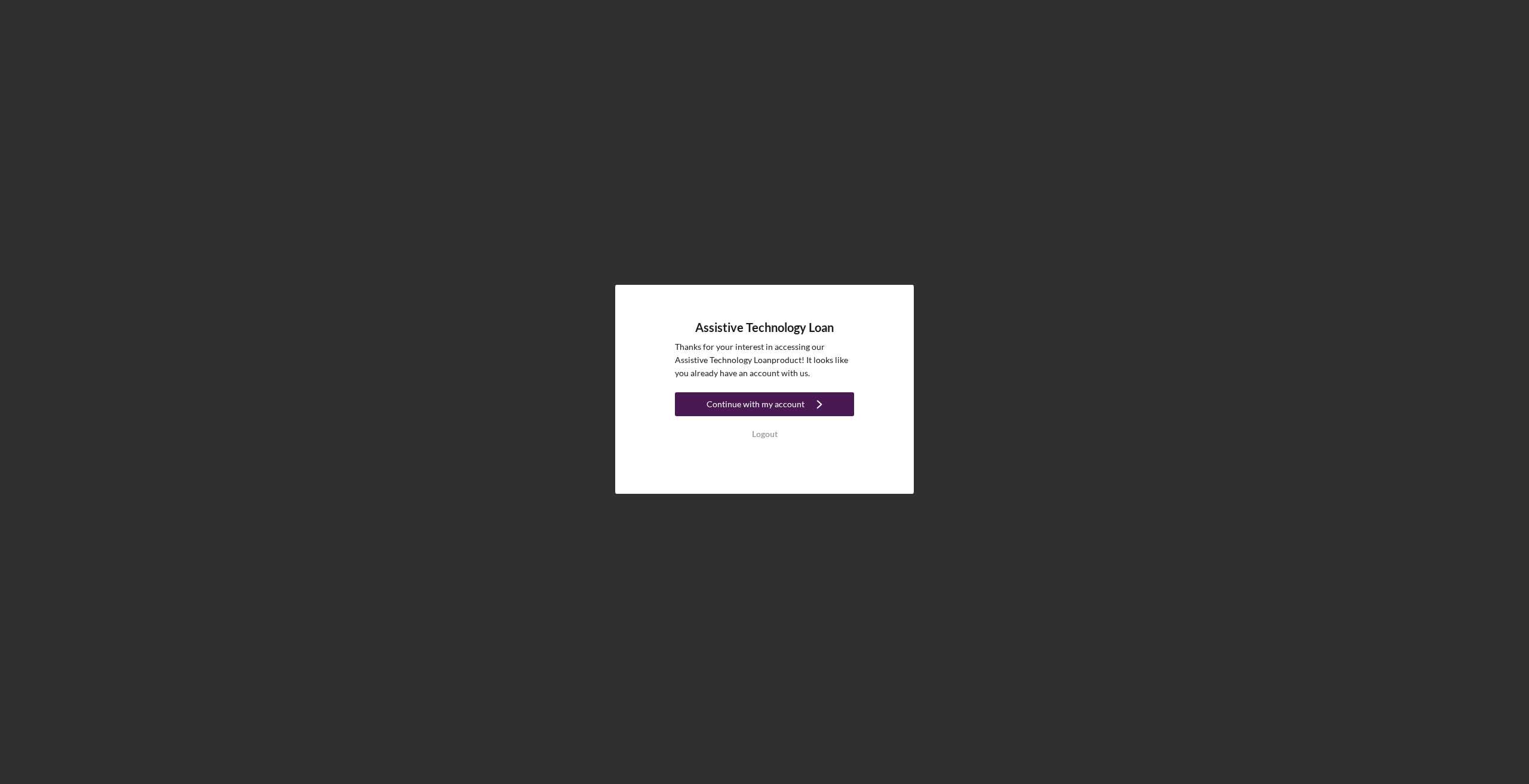
click at [783, 413] on div "Continue with my account" at bounding box center [756, 404] width 98 height 24
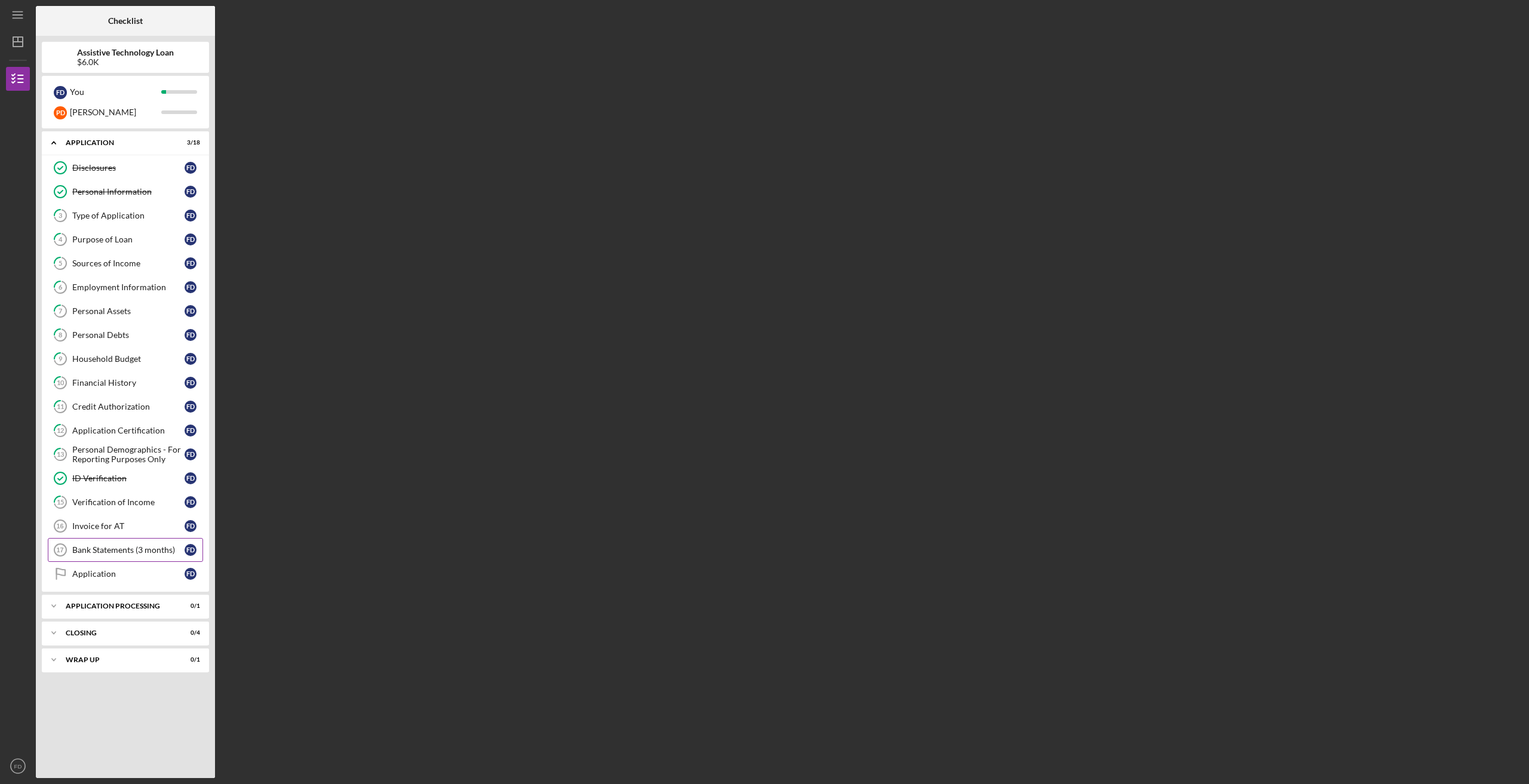
click at [158, 547] on div "Bank Statements (3 months)" at bounding box center [128, 550] width 112 height 10
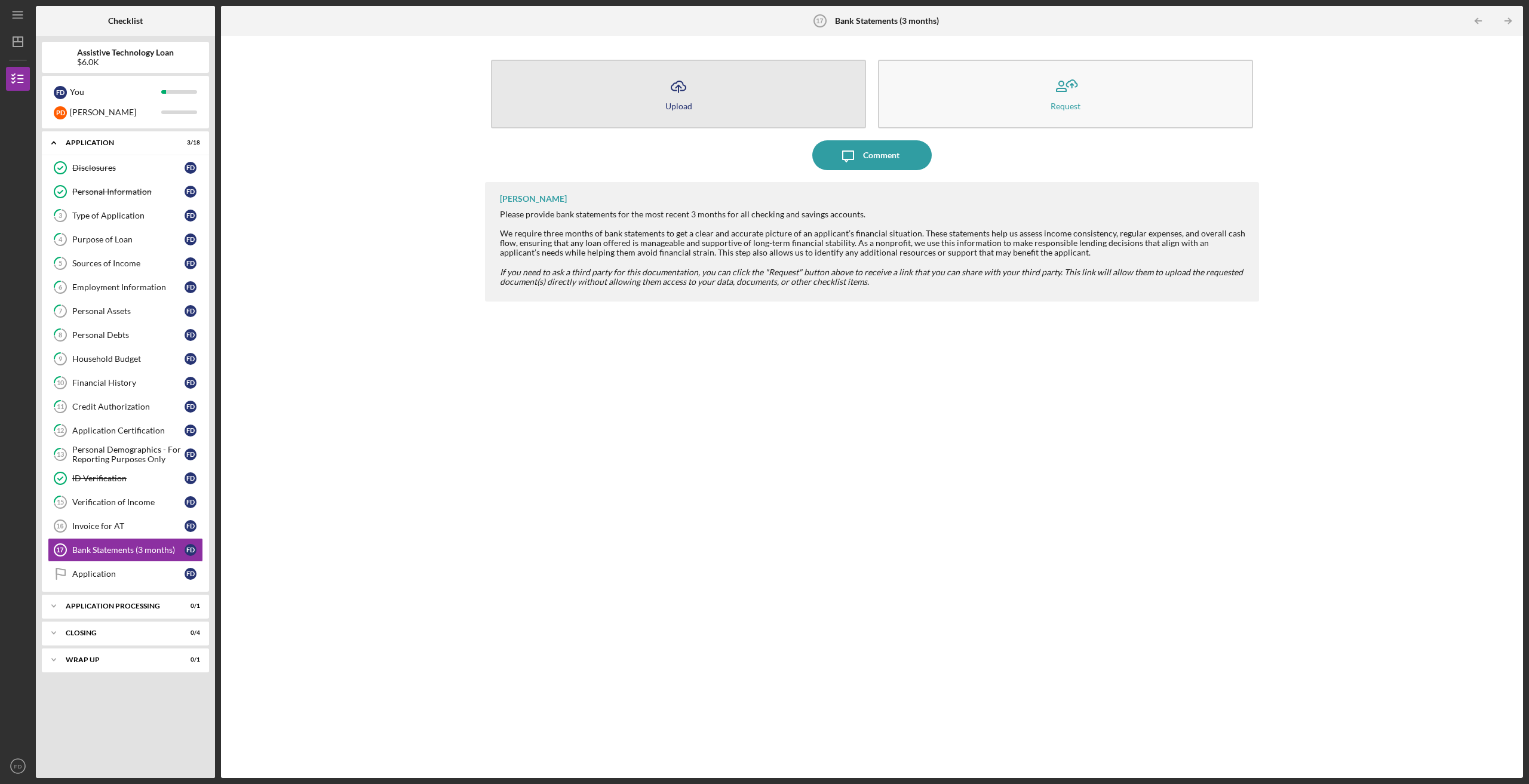
click at [667, 110] on button "Icon/Upload Upload" at bounding box center [679, 94] width 376 height 68
click at [667, 110] on body "Icon/Menu Bank Statements (3 months) 17 Bank Statements (3 months) Checklist As…" at bounding box center [764, 392] width 1529 height 784
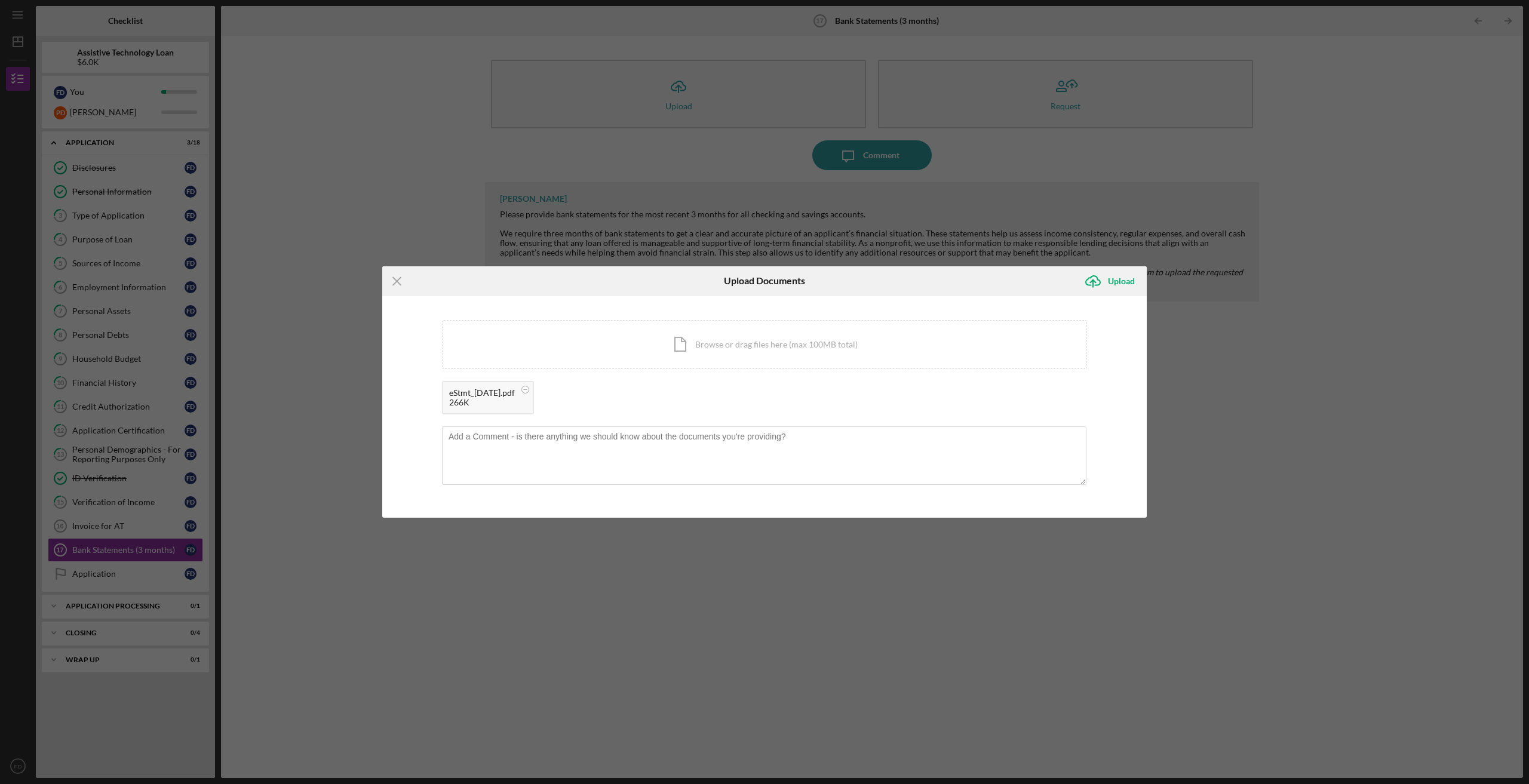
click at [114, 578] on div "Icon/Menu Close Upload Documents Icon/Upload Upload You're uploading documents …" at bounding box center [764, 392] width 1529 height 784
click at [1111, 277] on div "Upload" at bounding box center [1122, 281] width 27 height 24
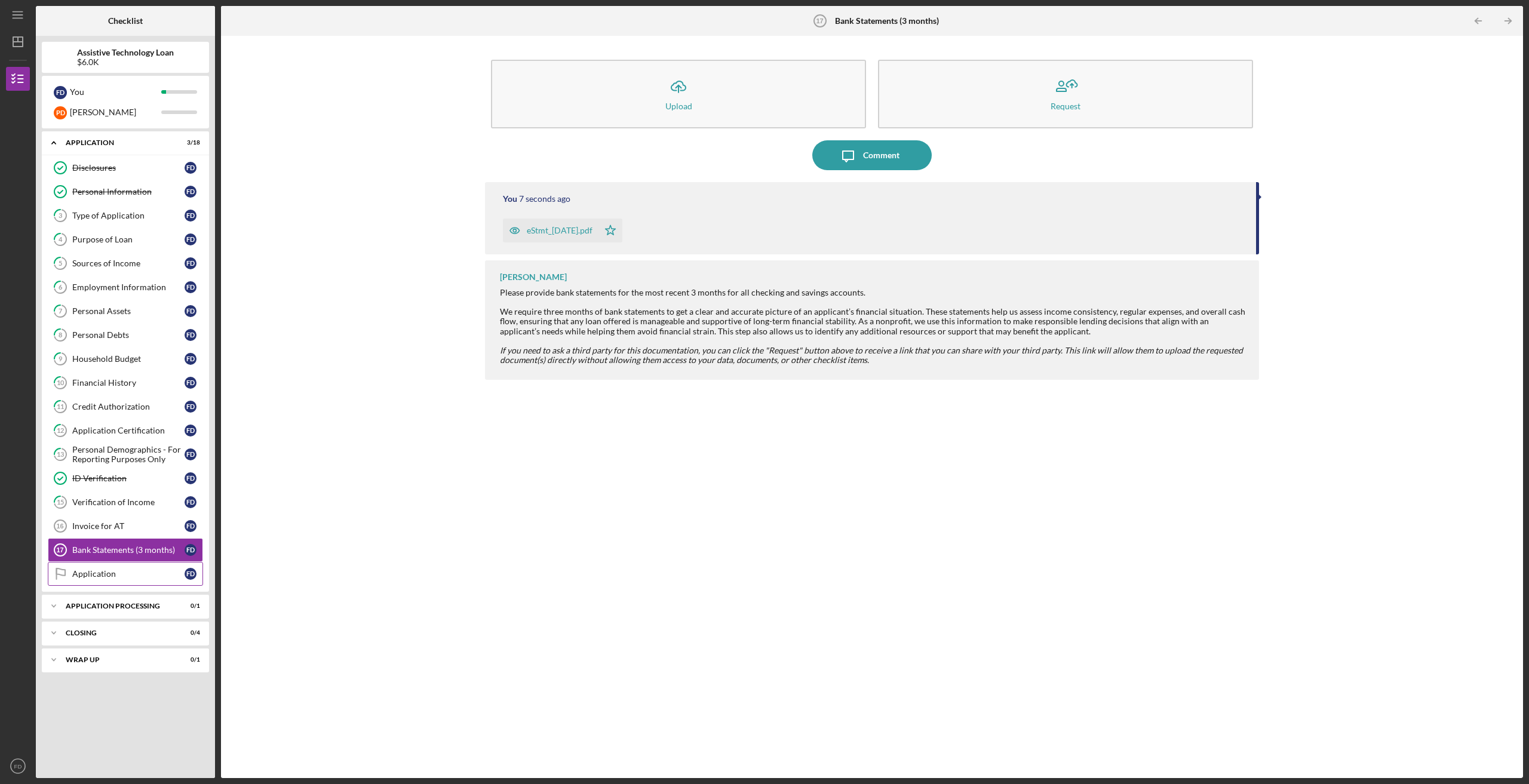
click at [101, 580] on link "Application Application F D" at bounding box center [125, 574] width 155 height 24
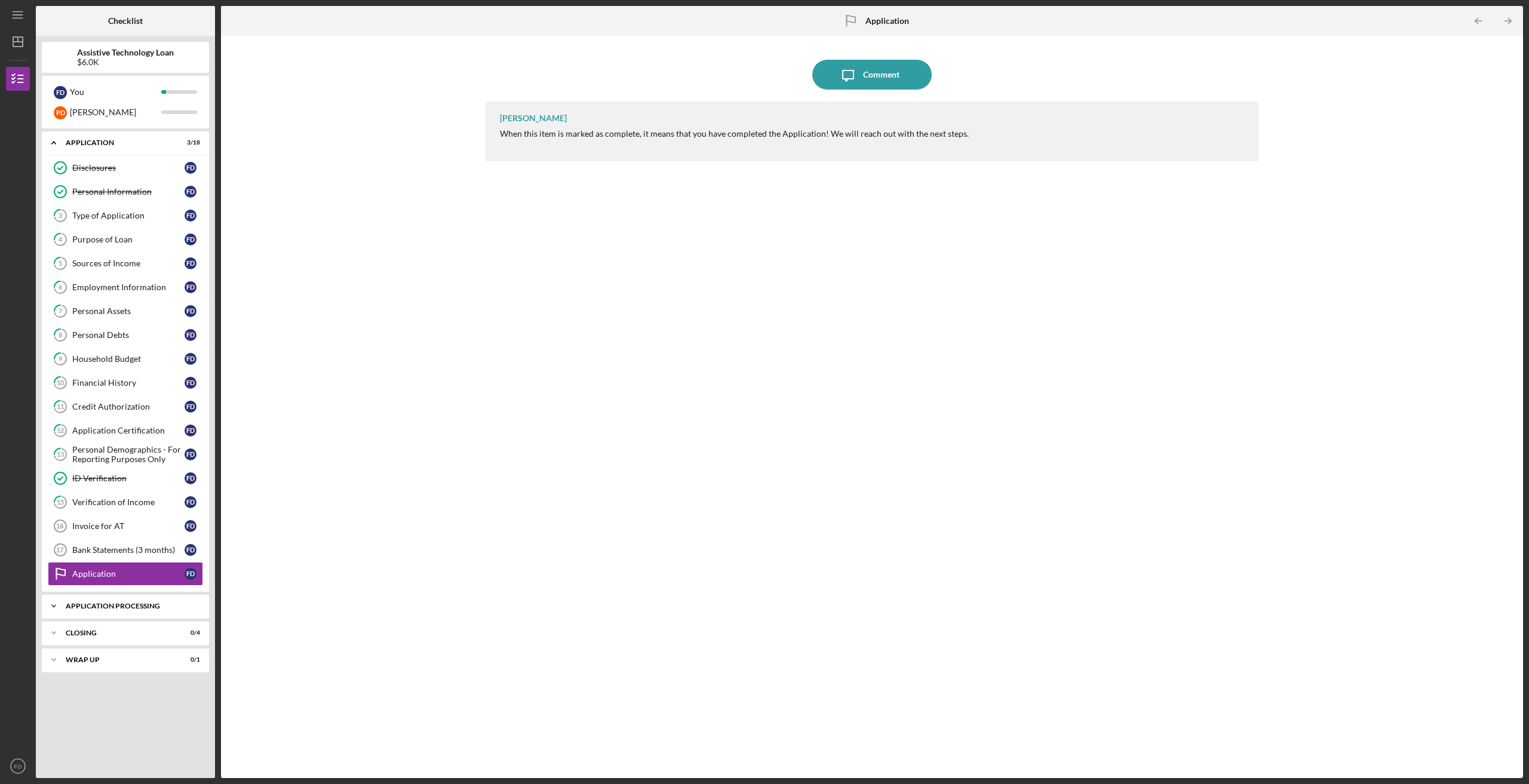
click at [57, 610] on icon "Icon/Expander" at bounding box center [54, 606] width 24 height 24
click at [60, 663] on icon "Icon/Expander" at bounding box center [54, 664] width 24 height 24
click at [85, 175] on link "Disclosures Disclosures F D" at bounding box center [125, 168] width 155 height 24
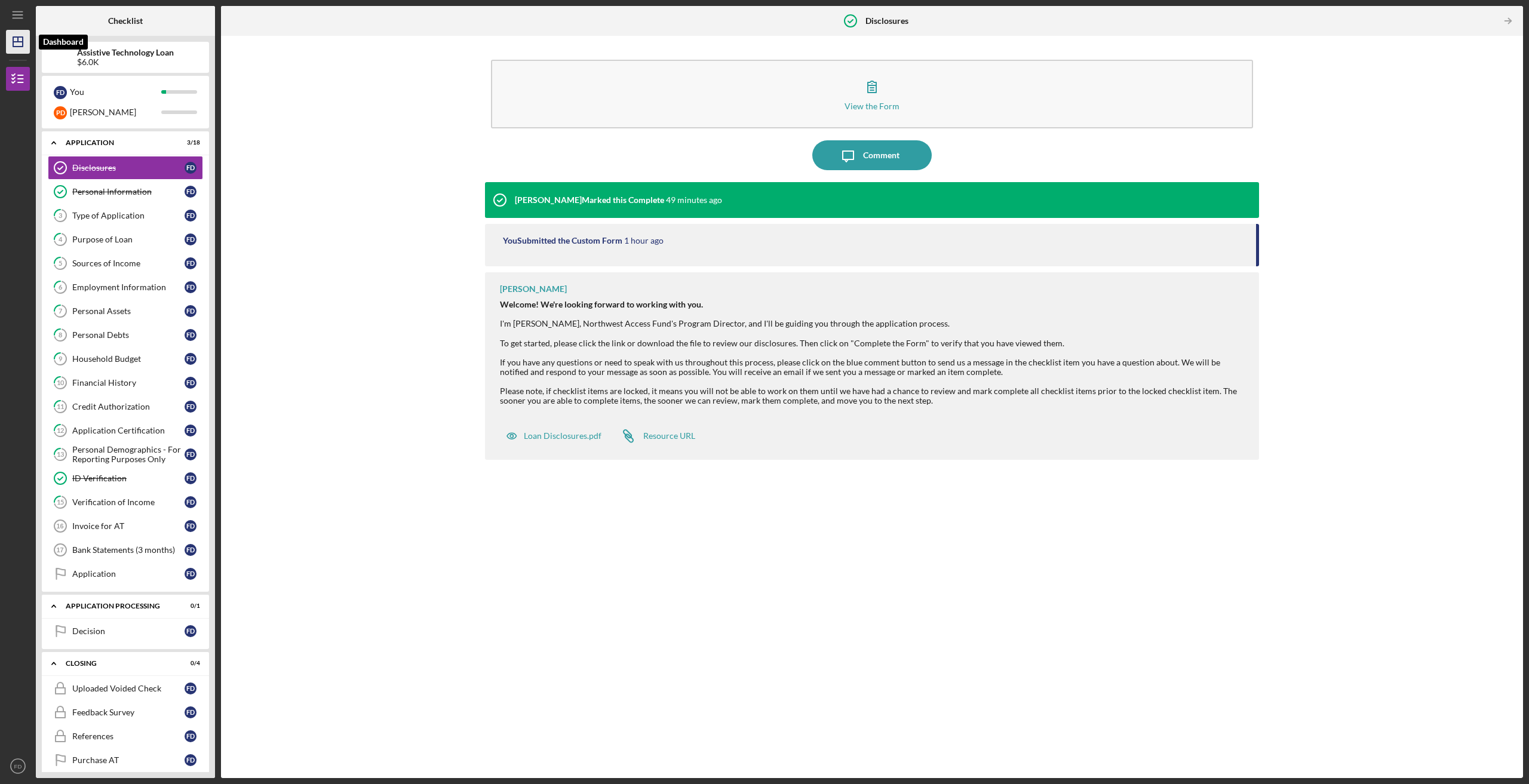
click at [19, 46] on icon "Icon/Dashboard" at bounding box center [17, 41] width 30 height 30
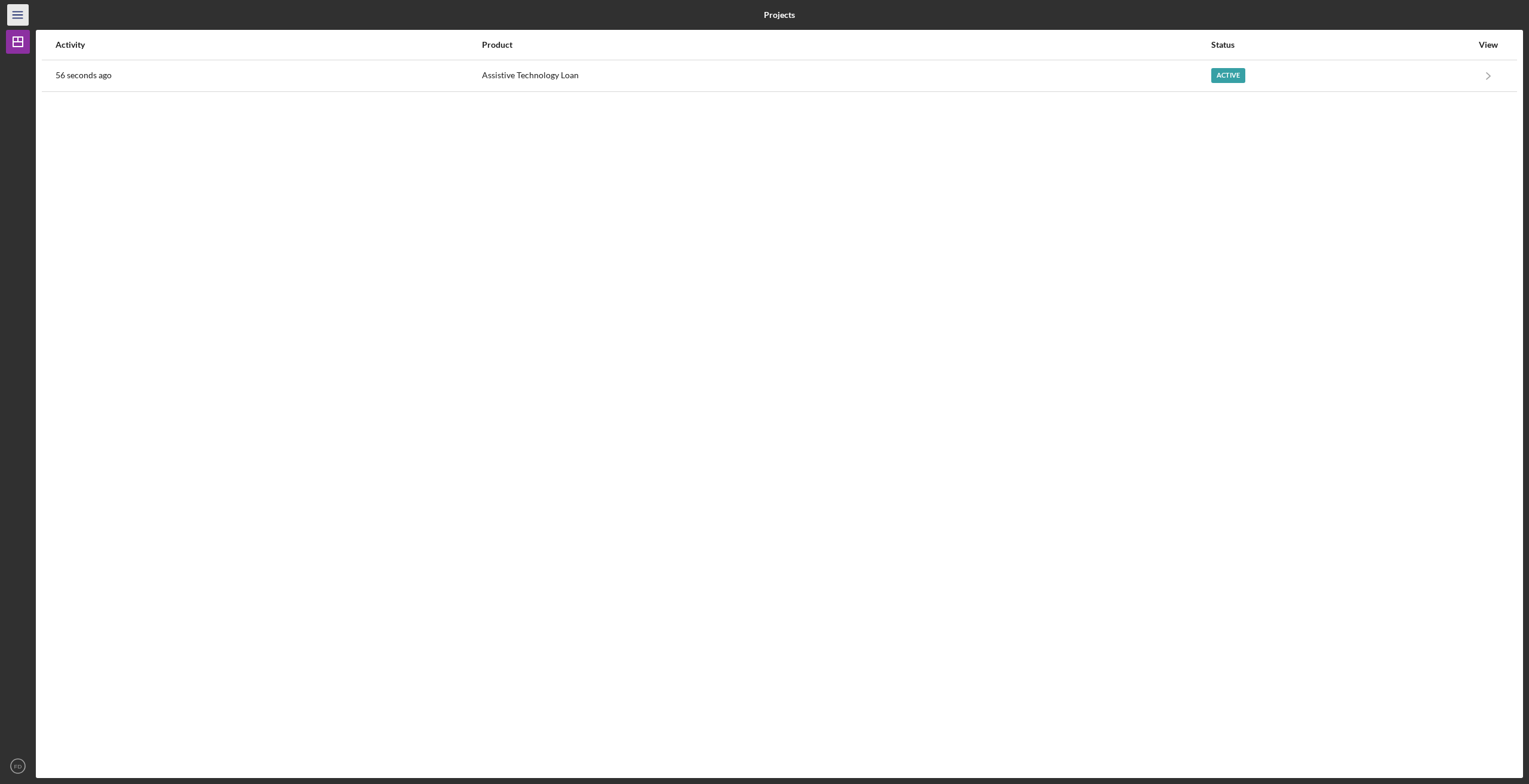
click at [9, 11] on icon "Icon/Menu" at bounding box center [18, 15] width 27 height 27
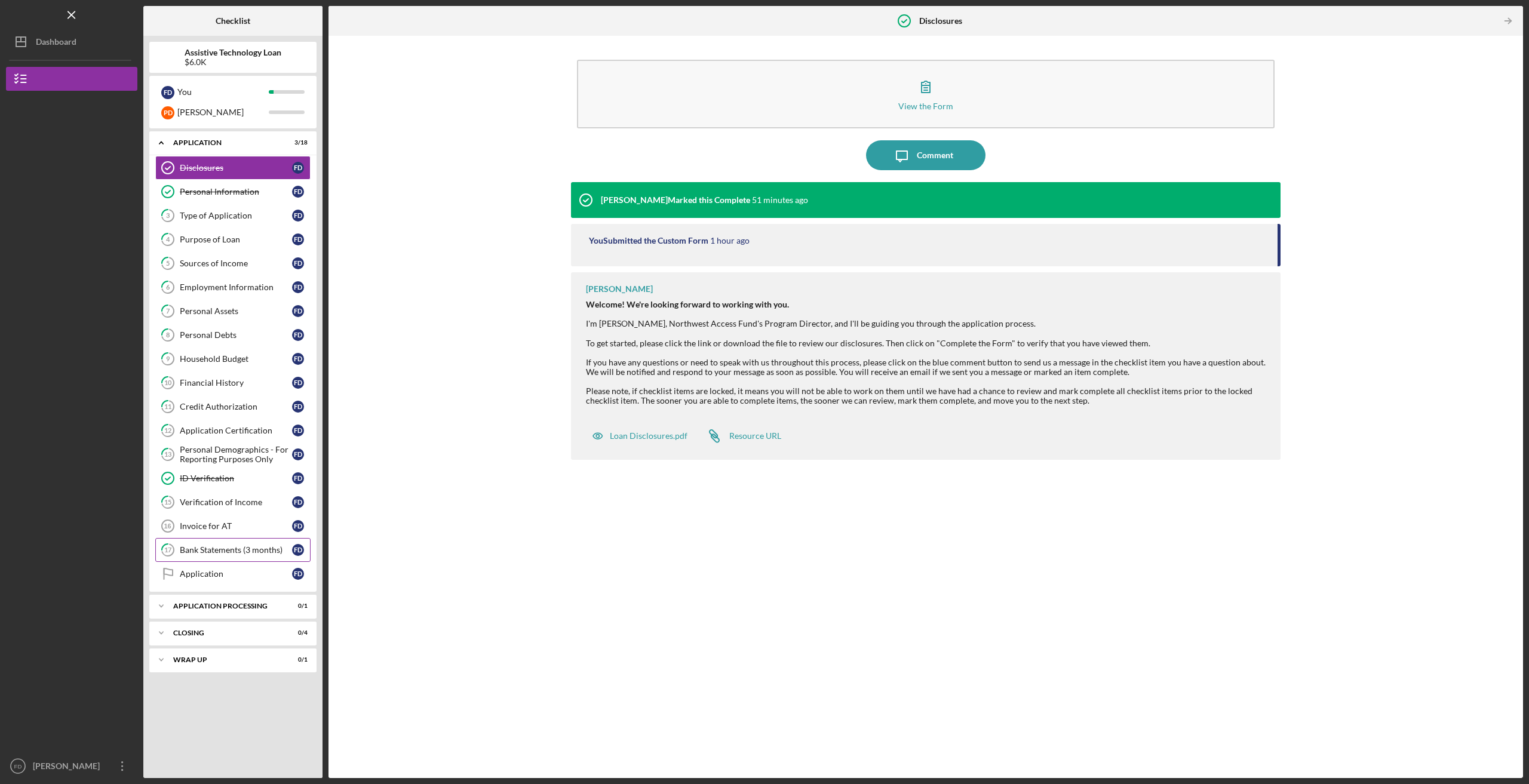
click at [247, 551] on div "Bank Statements (3 months)" at bounding box center [235, 550] width 112 height 10
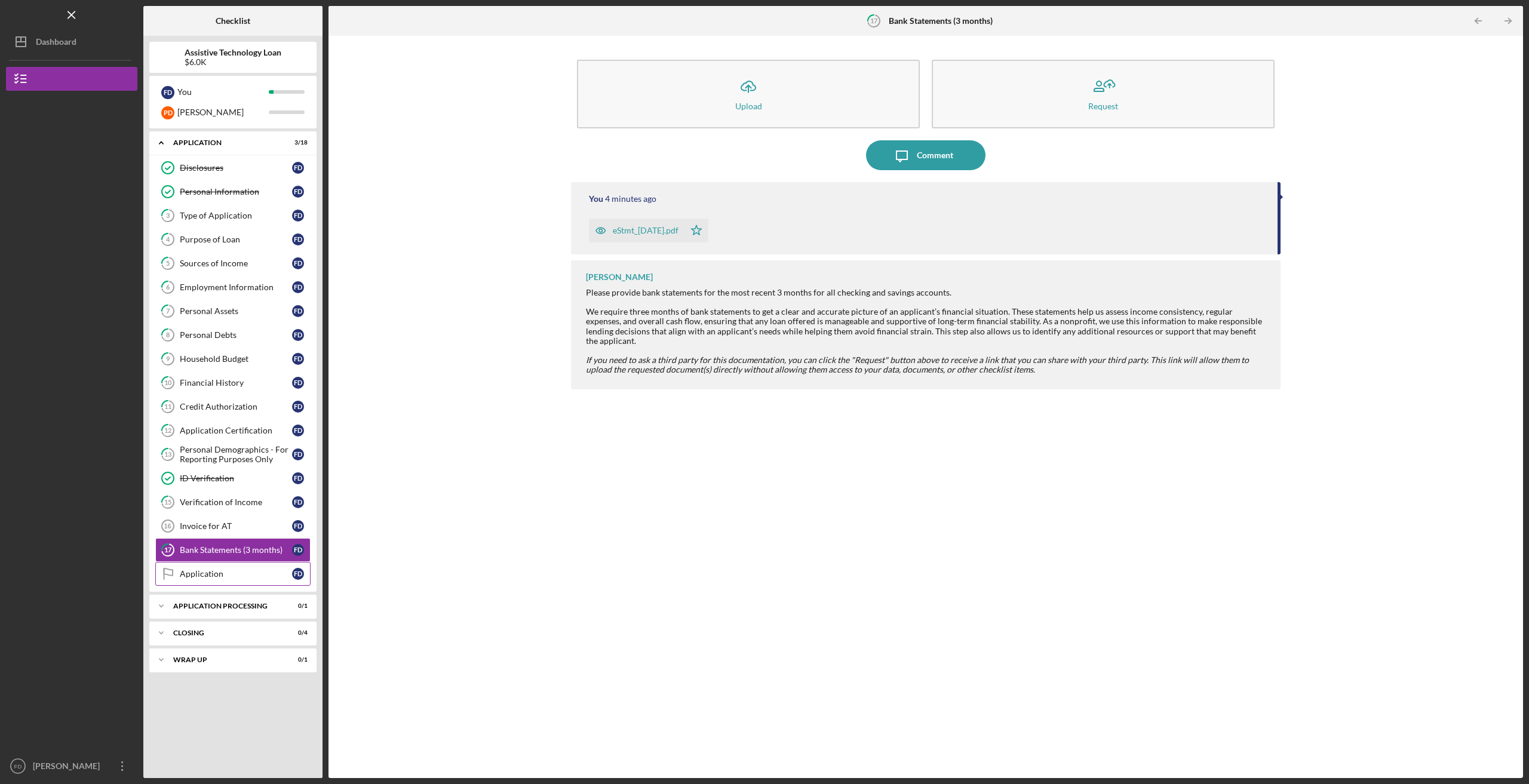
click at [197, 564] on link "Application Application F D" at bounding box center [233, 574] width 155 height 24
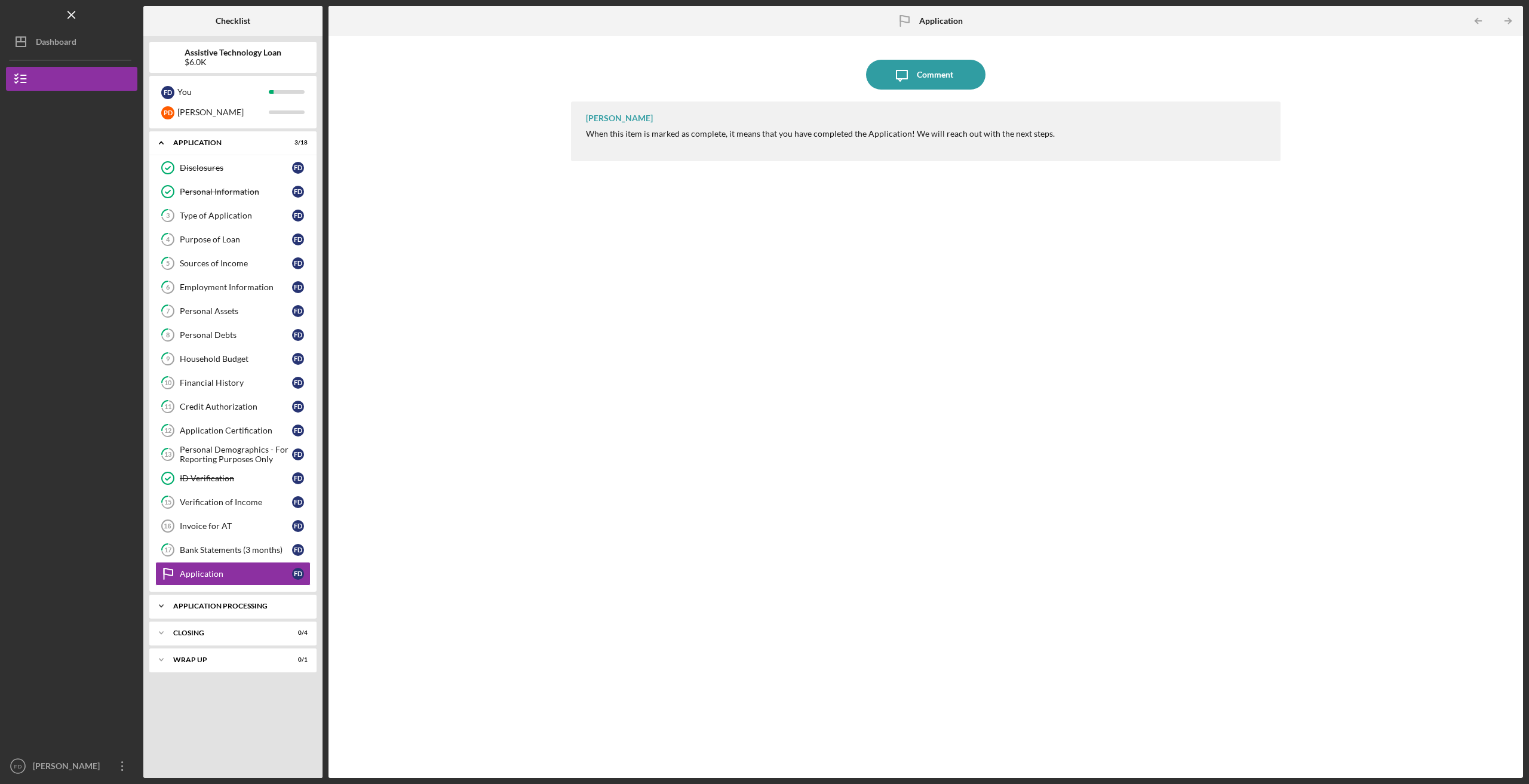
click at [230, 600] on div "Icon/Expander Application Processing 0 / 1" at bounding box center [233, 606] width 167 height 24
click at [178, 631] on icon "Decision" at bounding box center [167, 630] width 30 height 30
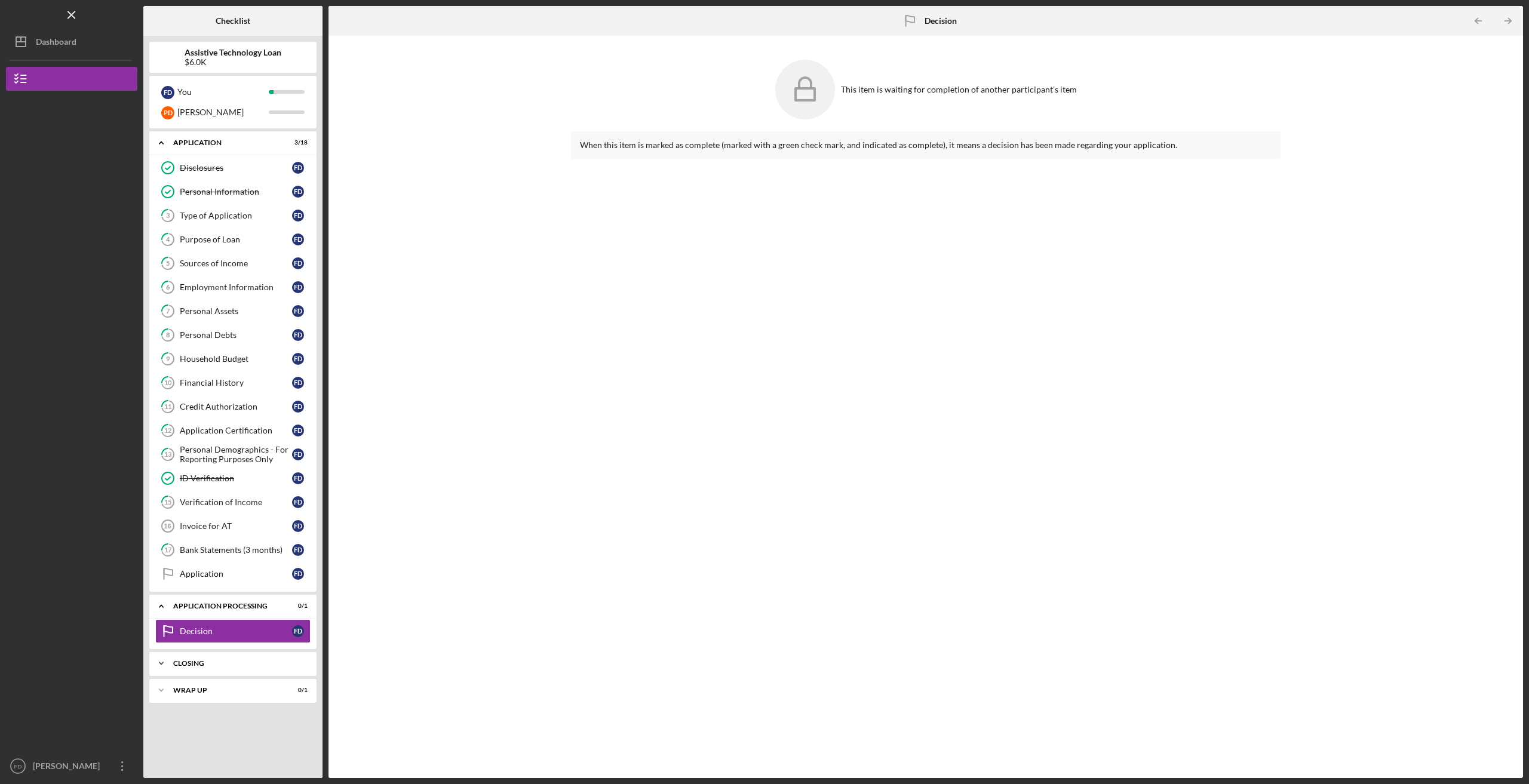
click at [167, 664] on icon "Icon/Expander" at bounding box center [161, 664] width 24 height 24
click at [172, 690] on icon "Uploaded Voided Check" at bounding box center [167, 688] width 30 height 30
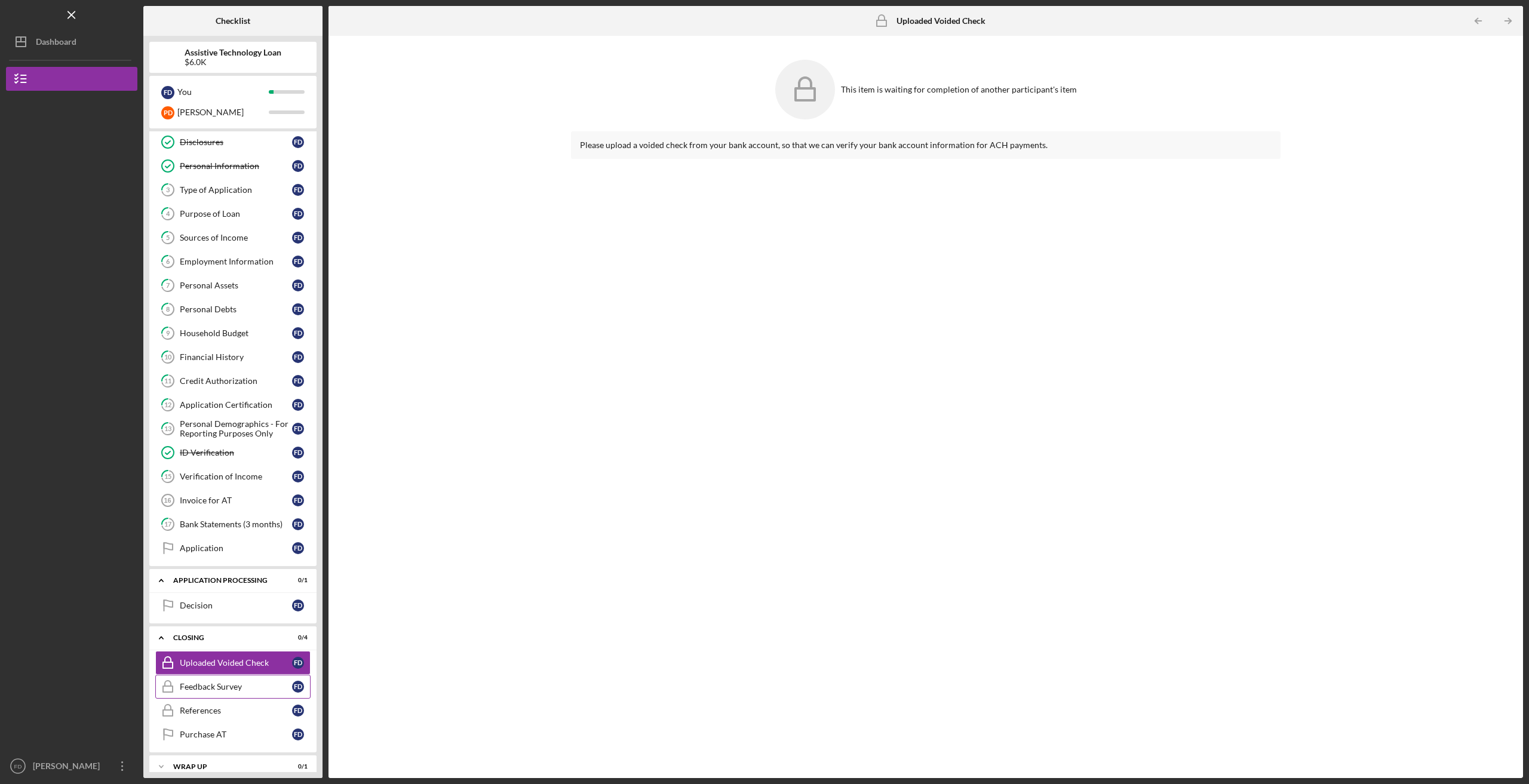
scroll to position [39, 0]
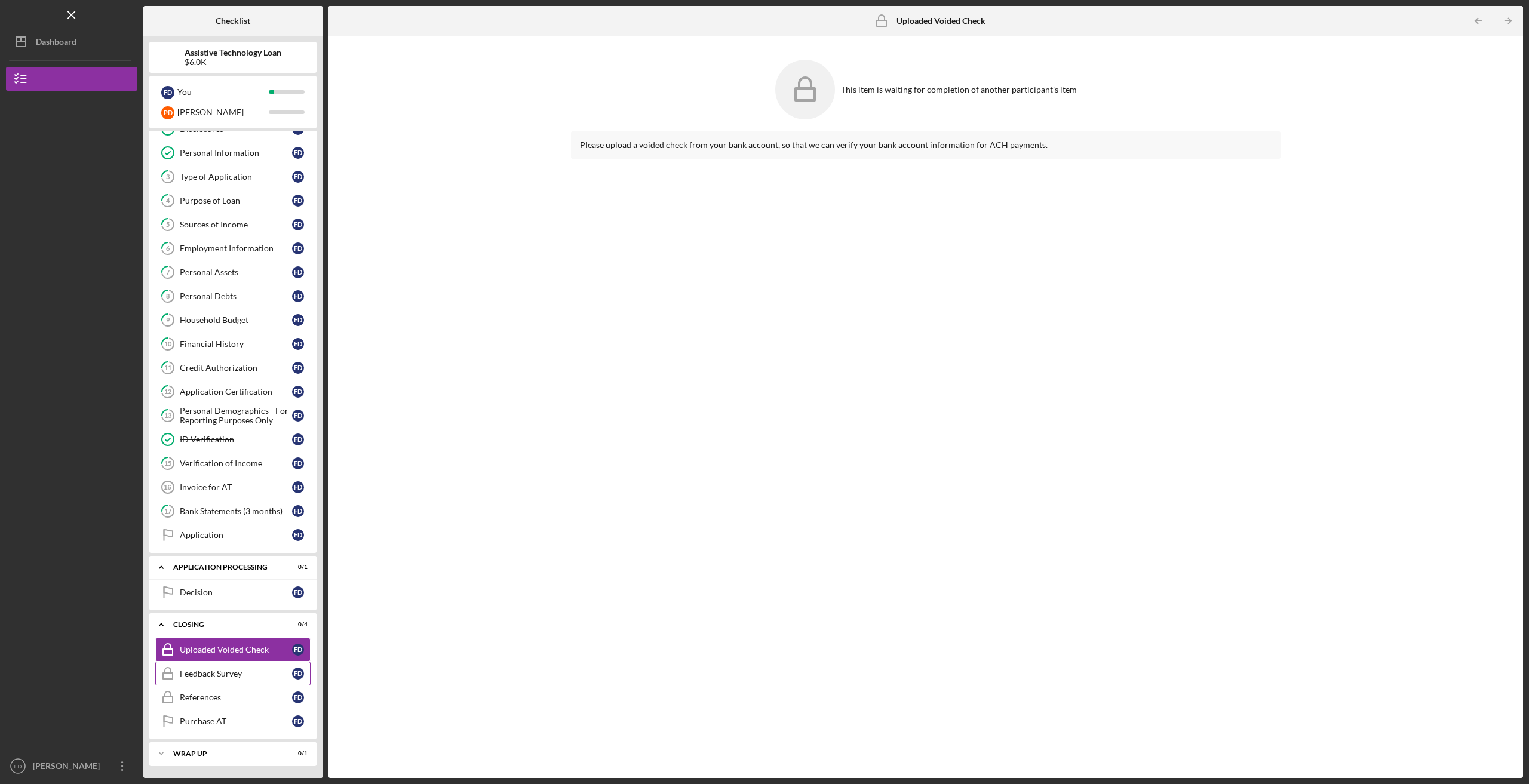
click at [186, 683] on link "Feedback Survey Feedback Survey F D" at bounding box center [233, 674] width 155 height 24
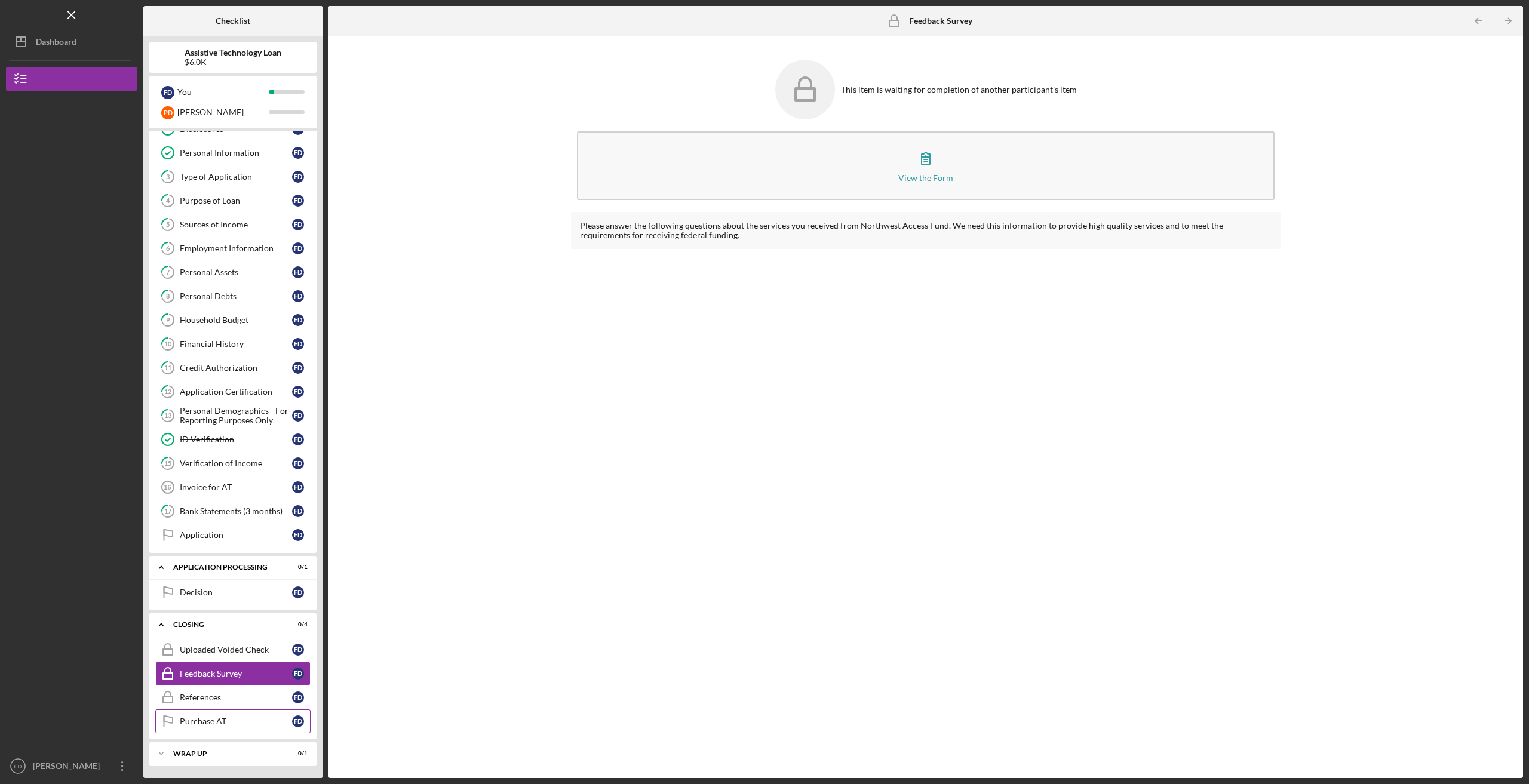
click at [166, 729] on icon "Purchase AT" at bounding box center [167, 721] width 30 height 30
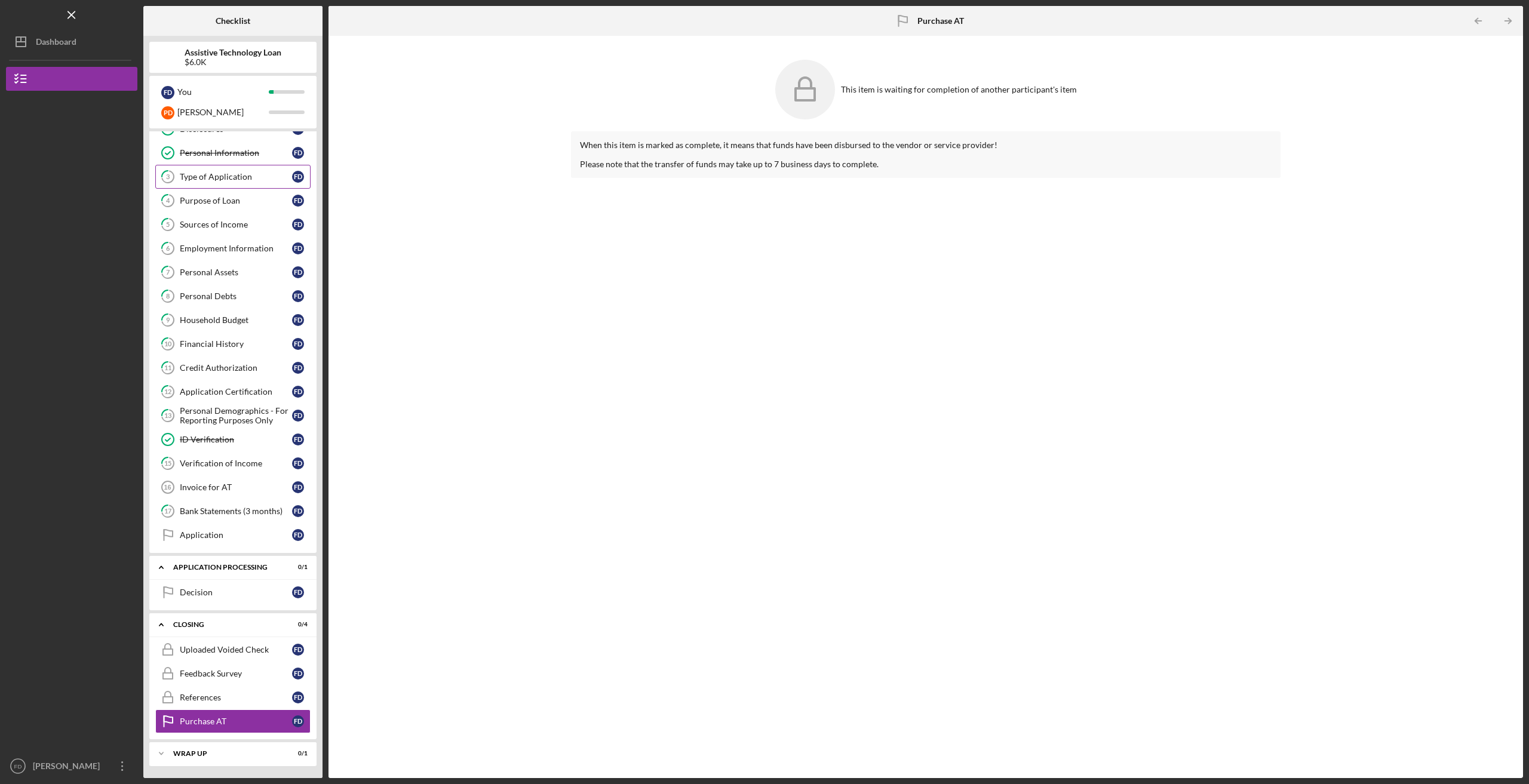
click at [192, 165] on link "3 Type of Application F D" at bounding box center [233, 177] width 155 height 24
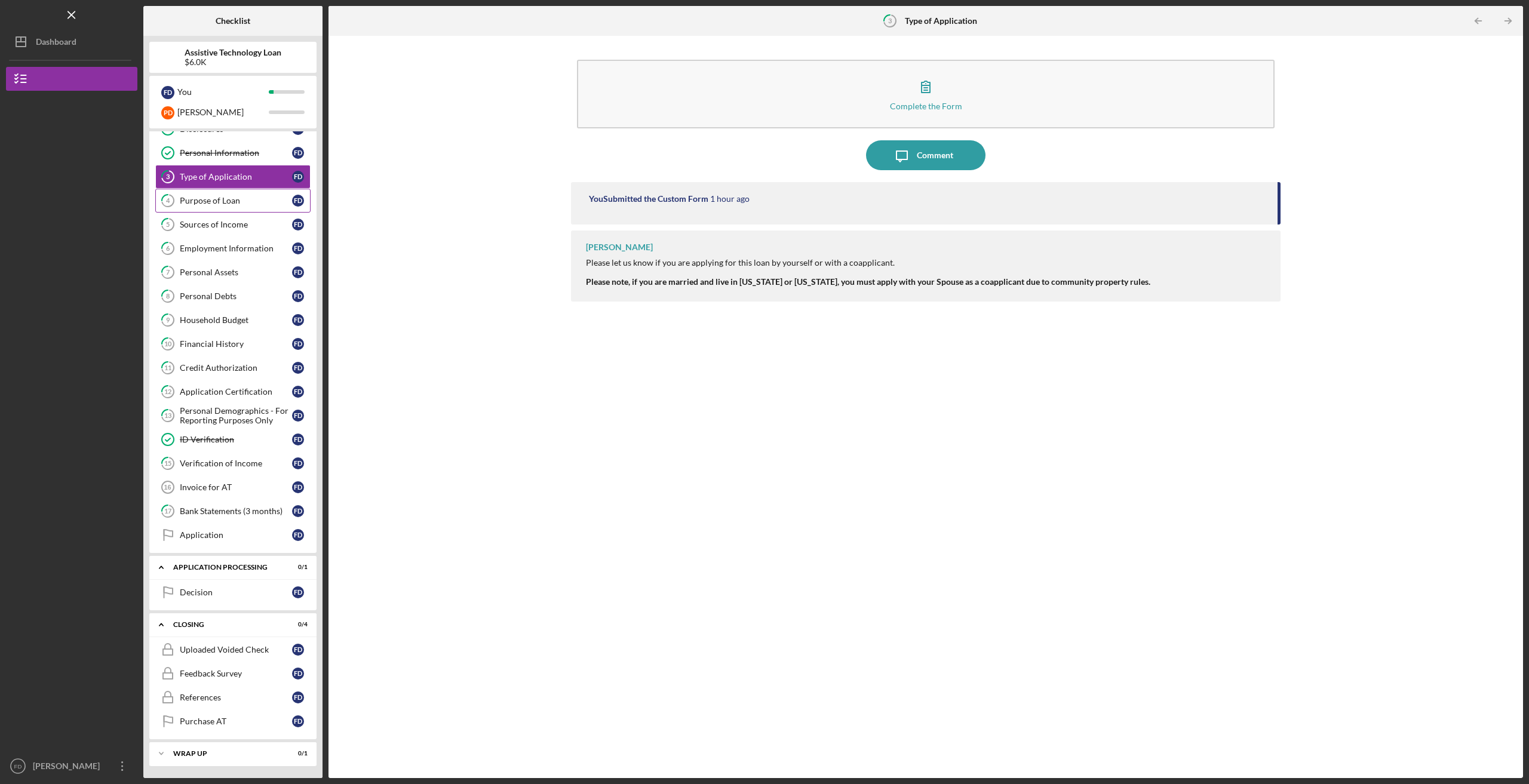
click at [213, 195] on link "4 Purpose of Loan F D" at bounding box center [233, 200] width 155 height 24
click at [204, 489] on div "Invoice for AT" at bounding box center [235, 487] width 112 height 10
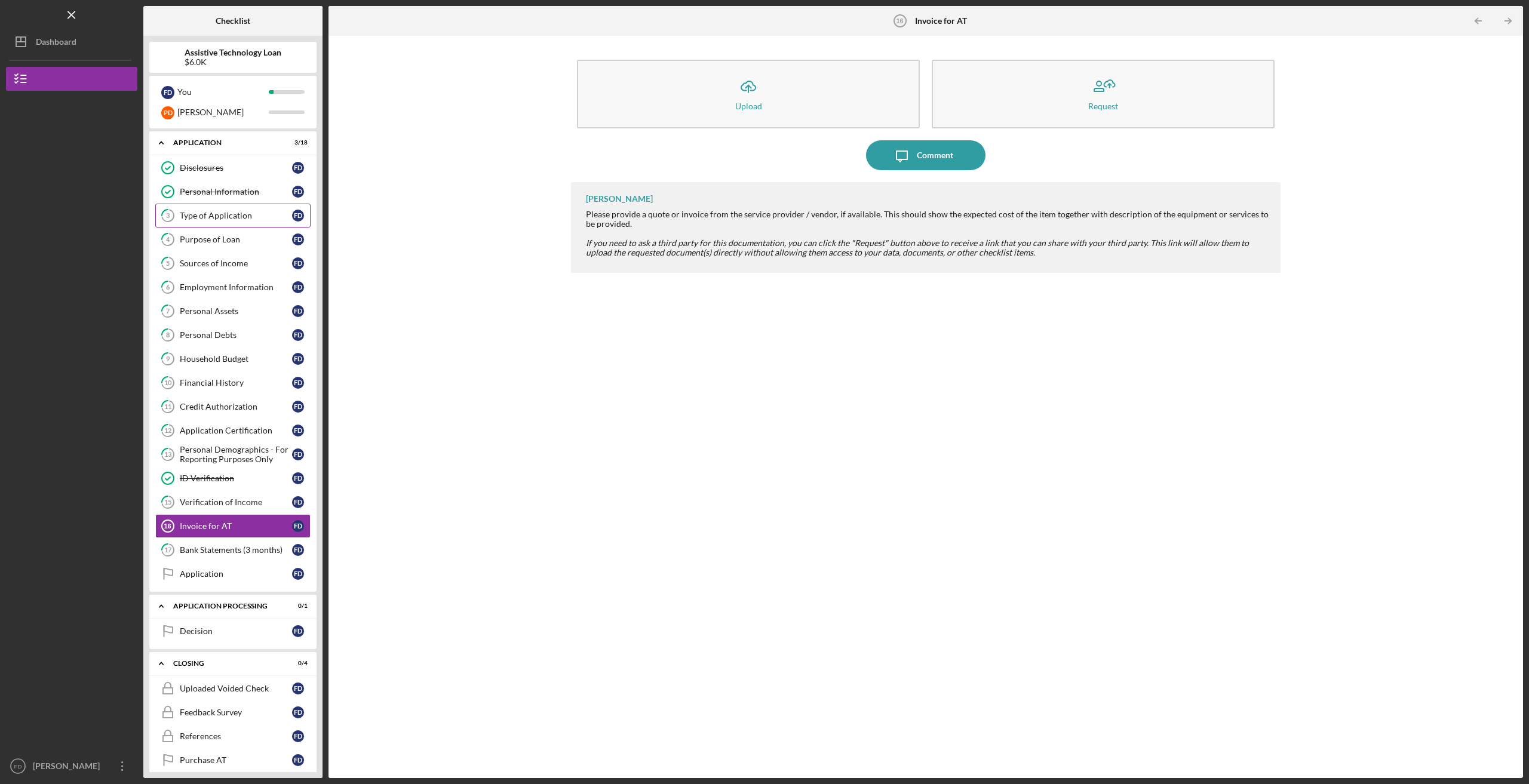
click at [254, 218] on div "Type of Application" at bounding box center [235, 216] width 112 height 10
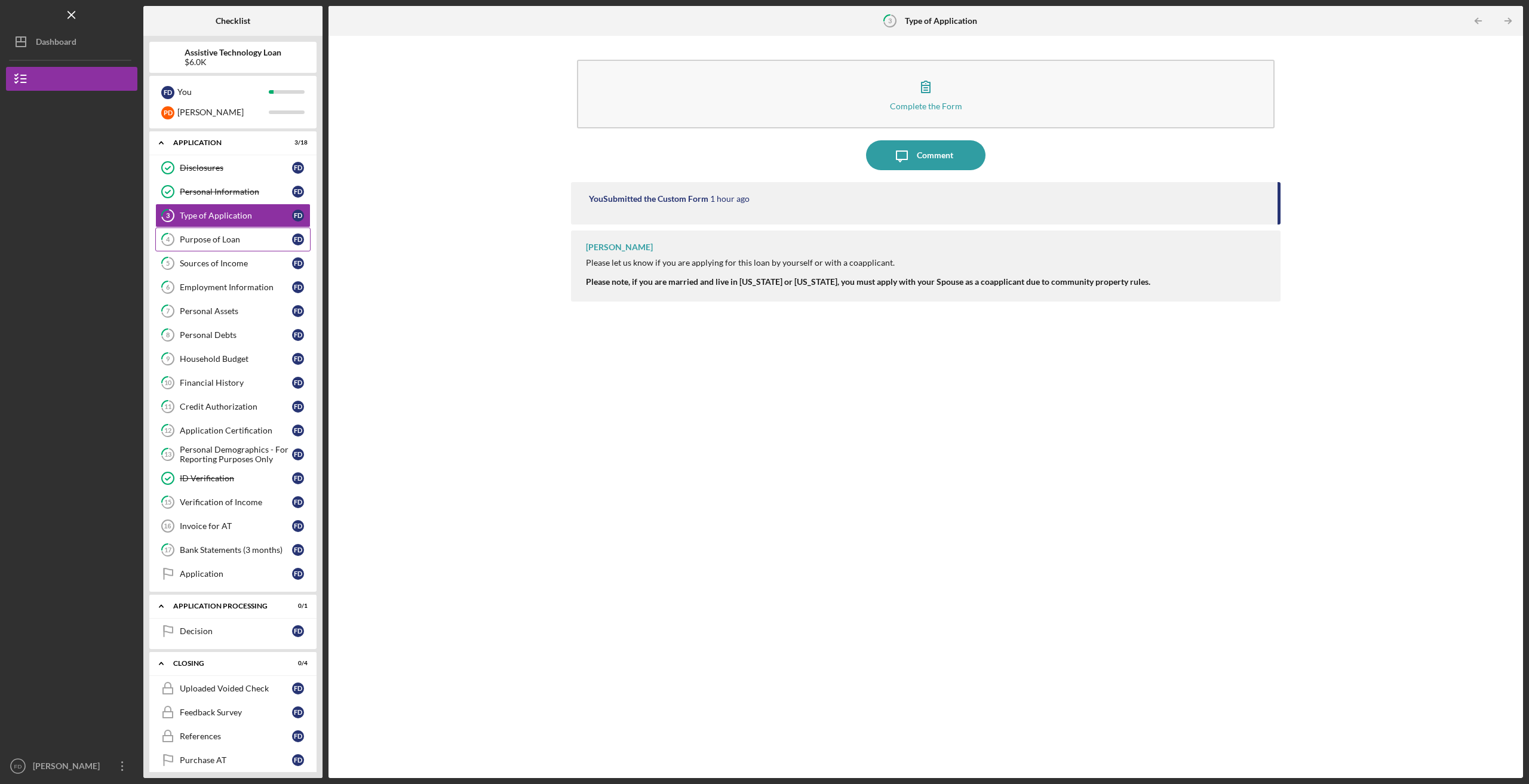
click at [234, 233] on link "4 Purpose of Loan F D" at bounding box center [233, 239] width 155 height 24
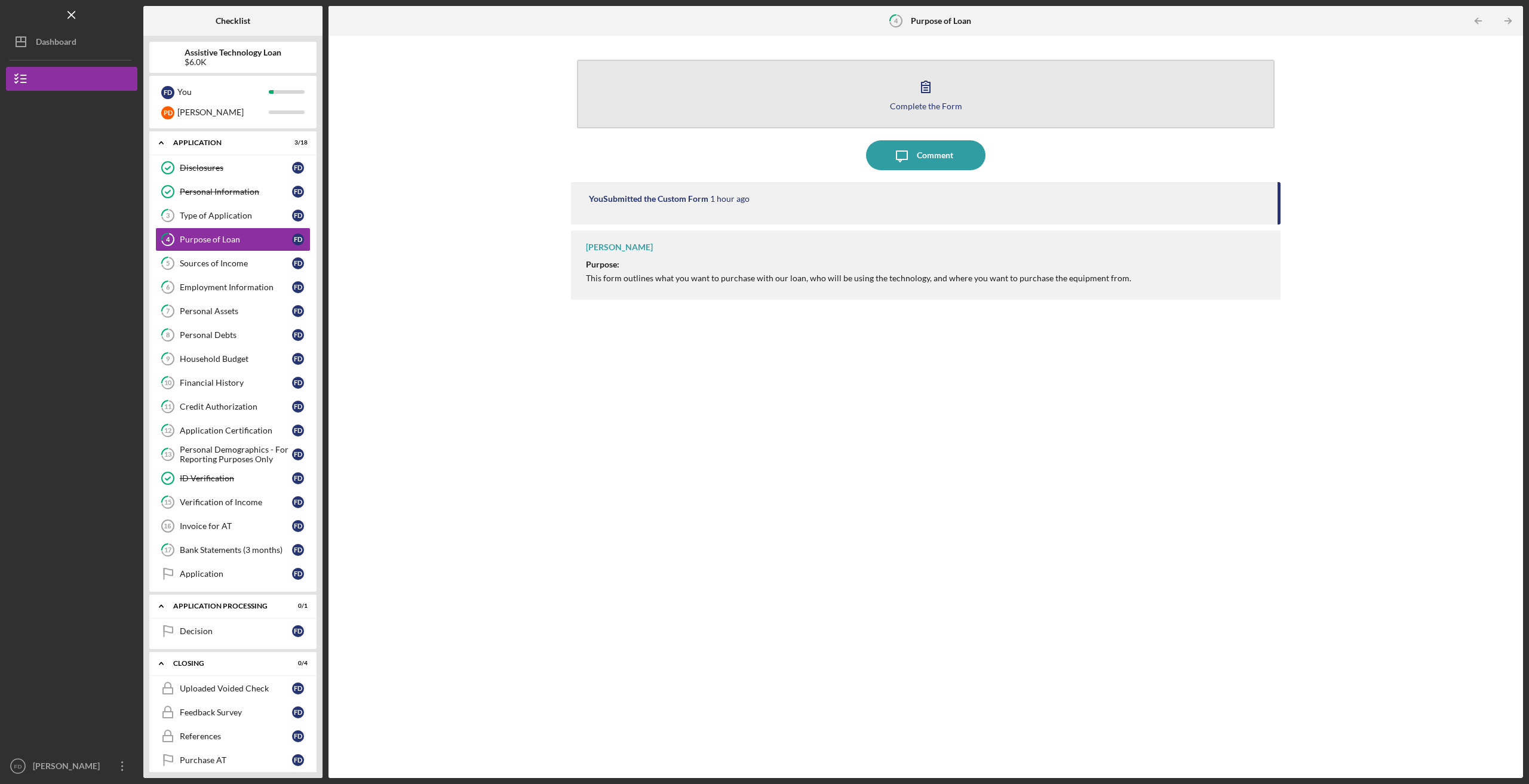
click at [941, 85] on button "Complete the Form Form" at bounding box center [925, 94] width 698 height 68
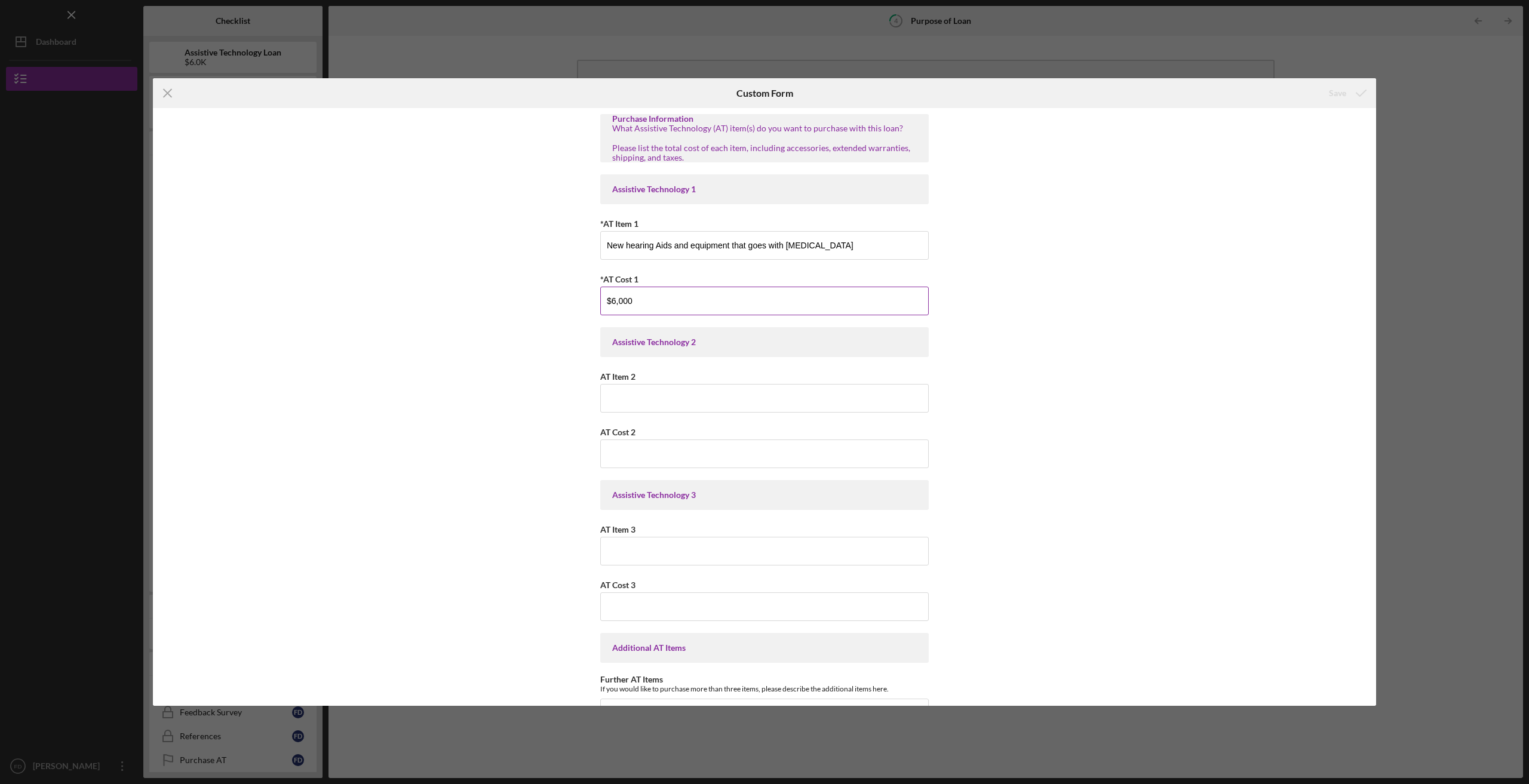
click at [615, 302] on input "$6,000" at bounding box center [764, 301] width 329 height 29
type input "$7,000"
click at [1343, 94] on div "Save" at bounding box center [1338, 92] width 17 height 24
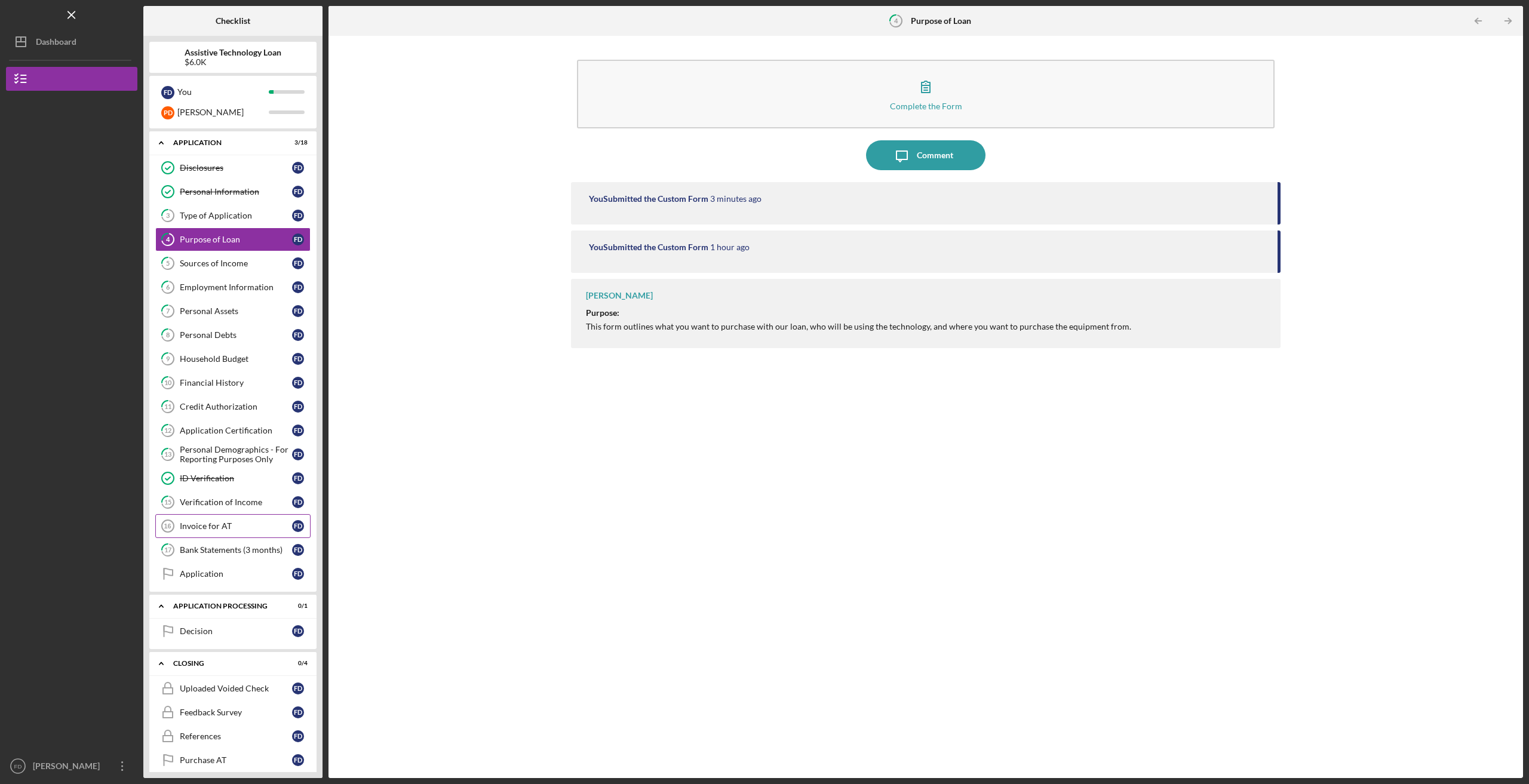
click at [229, 529] on div "Invoice for AT" at bounding box center [235, 526] width 112 height 10
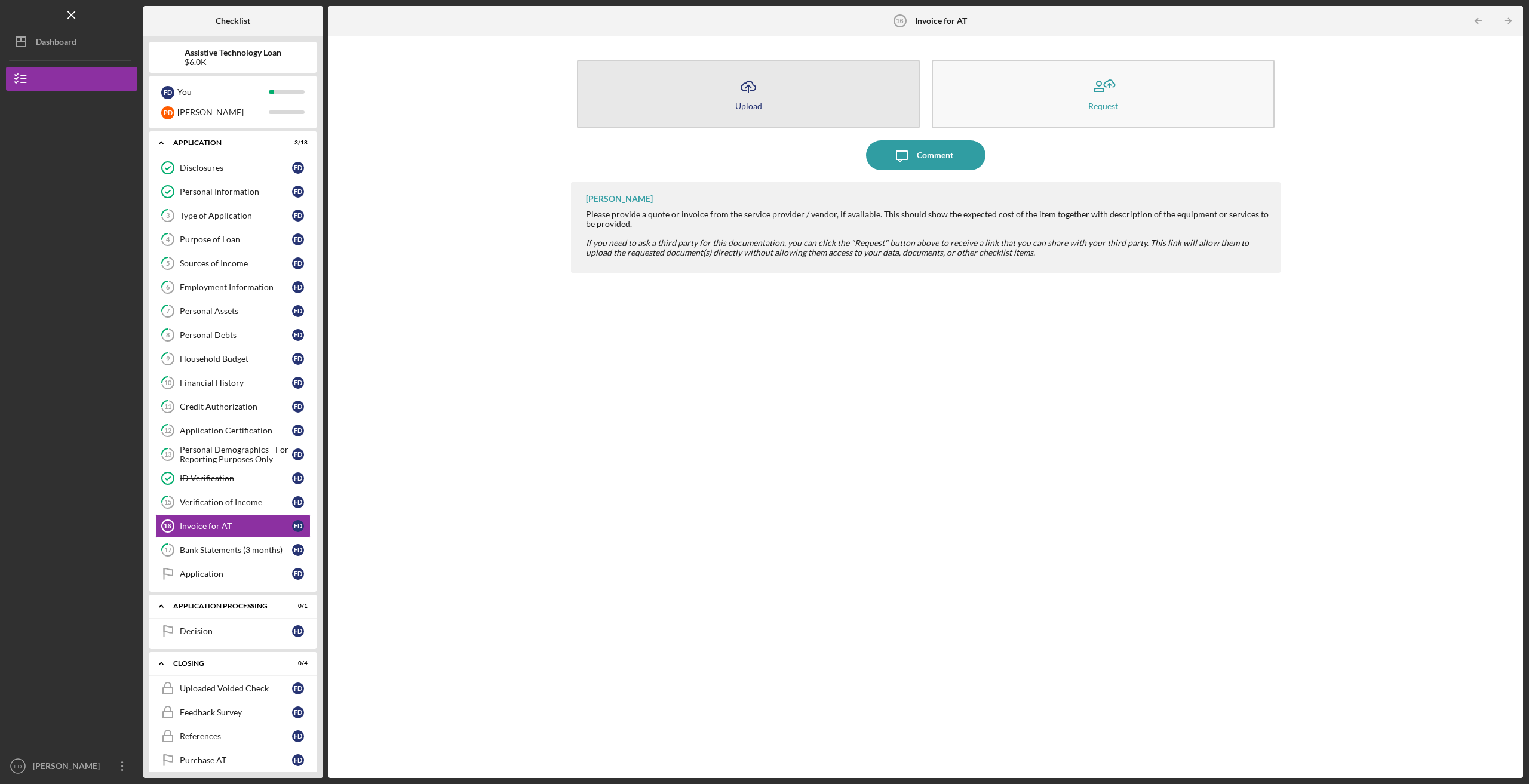
click at [781, 97] on button "Icon/Upload Upload" at bounding box center [748, 94] width 343 height 68
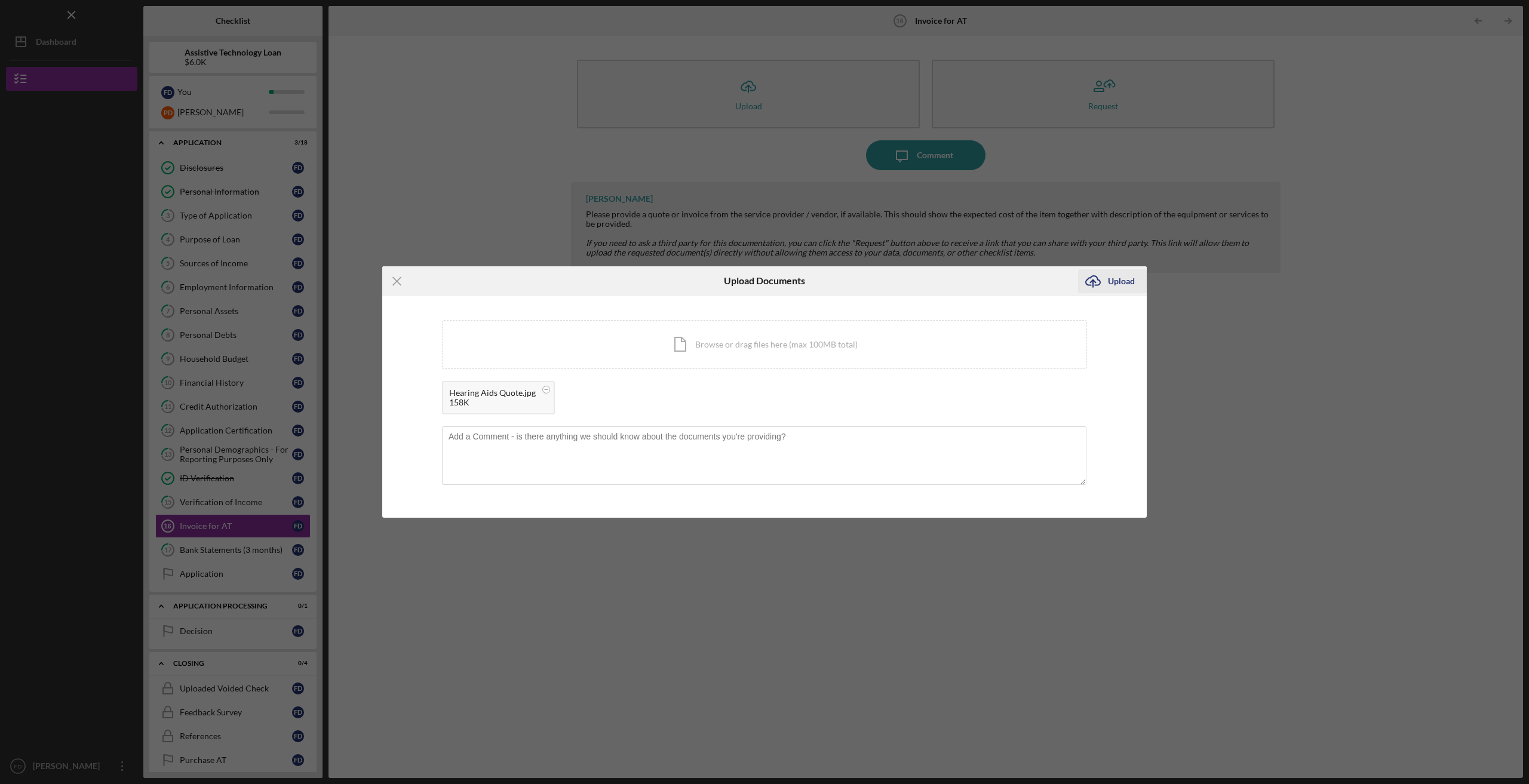
click at [1138, 277] on button "Icon/Upload Upload" at bounding box center [1112, 281] width 68 height 24
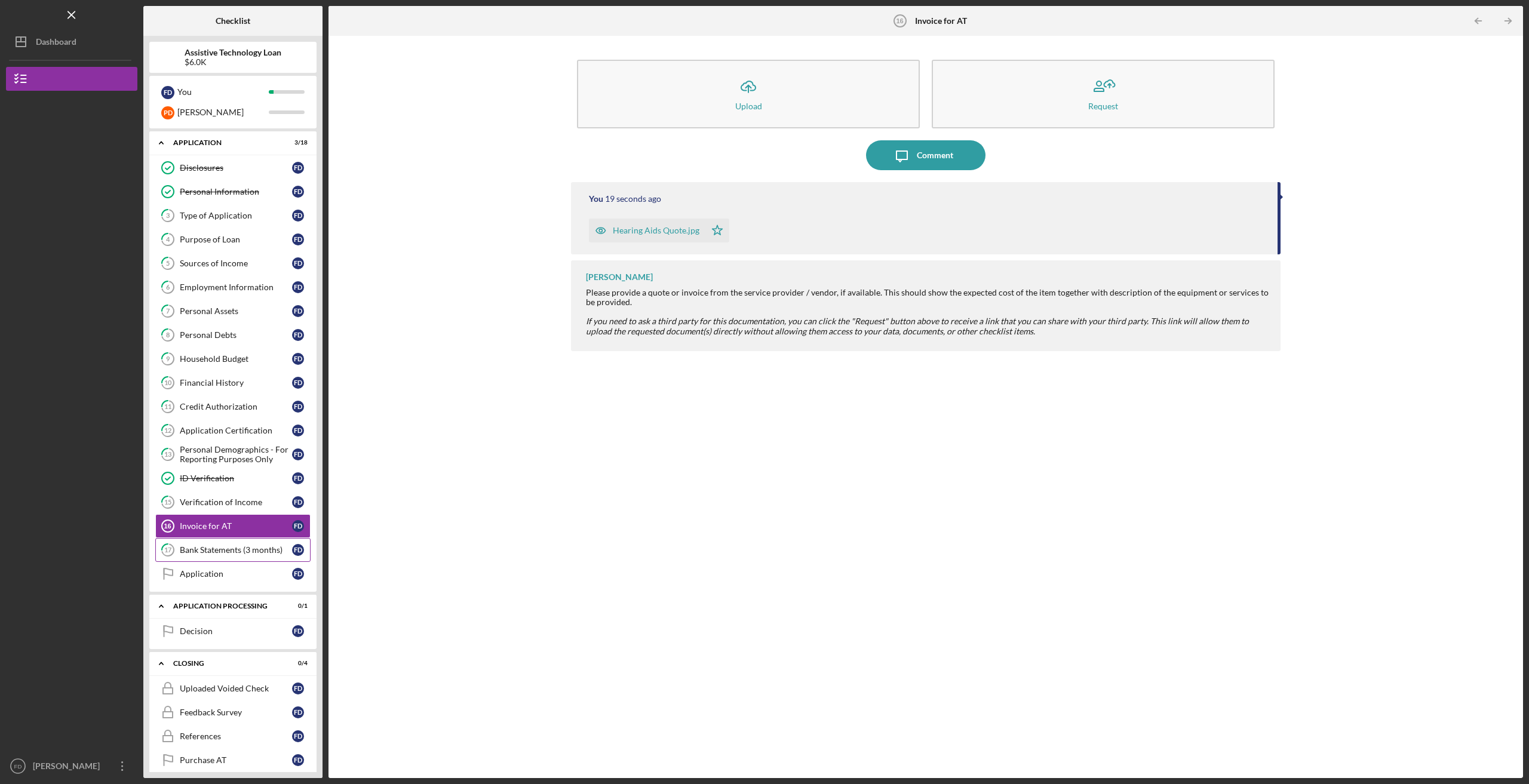
click at [218, 545] on link "17 Bank Statements (3 months) F D" at bounding box center [233, 550] width 155 height 24
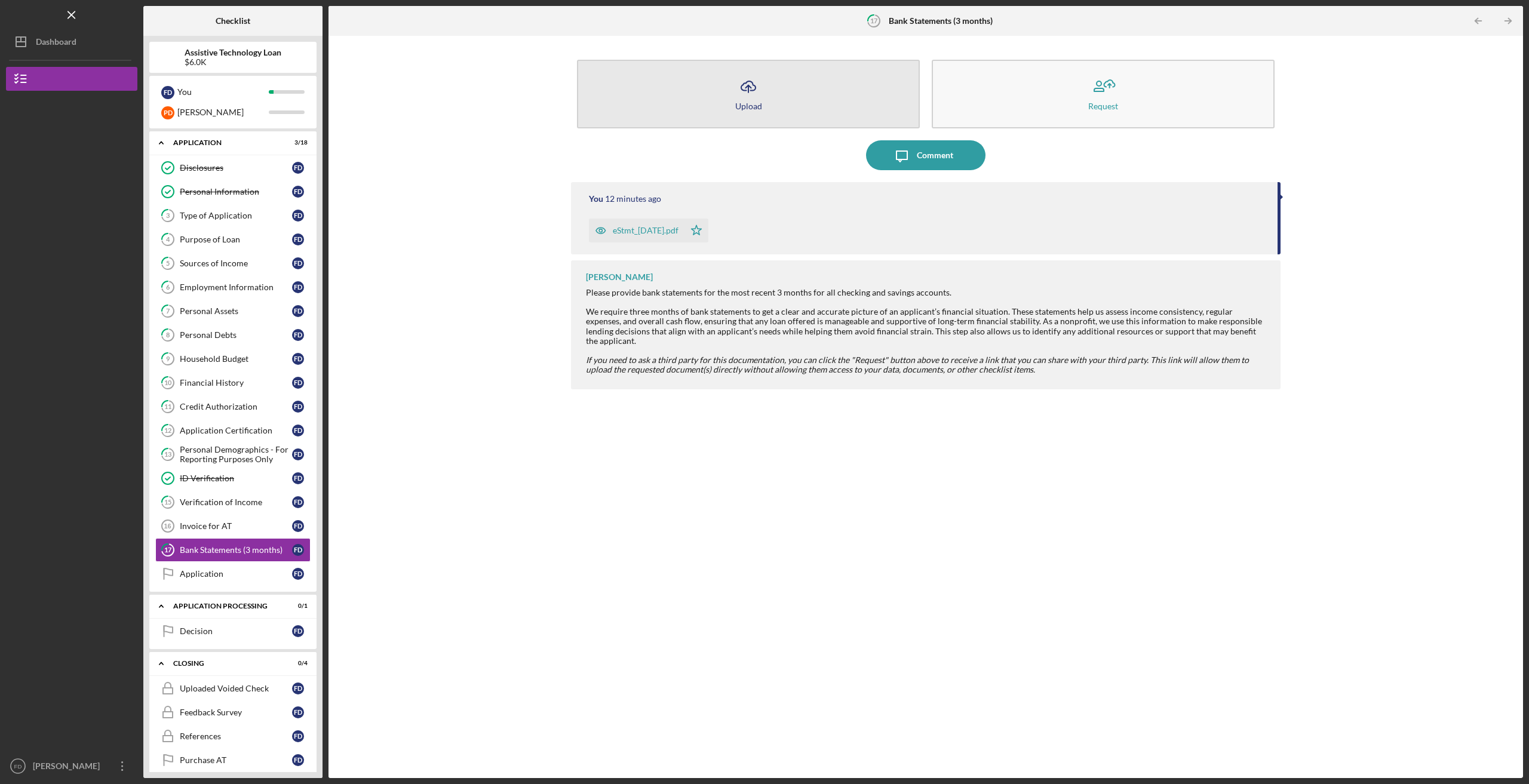
click at [782, 107] on button "Icon/Upload Upload" at bounding box center [748, 94] width 343 height 68
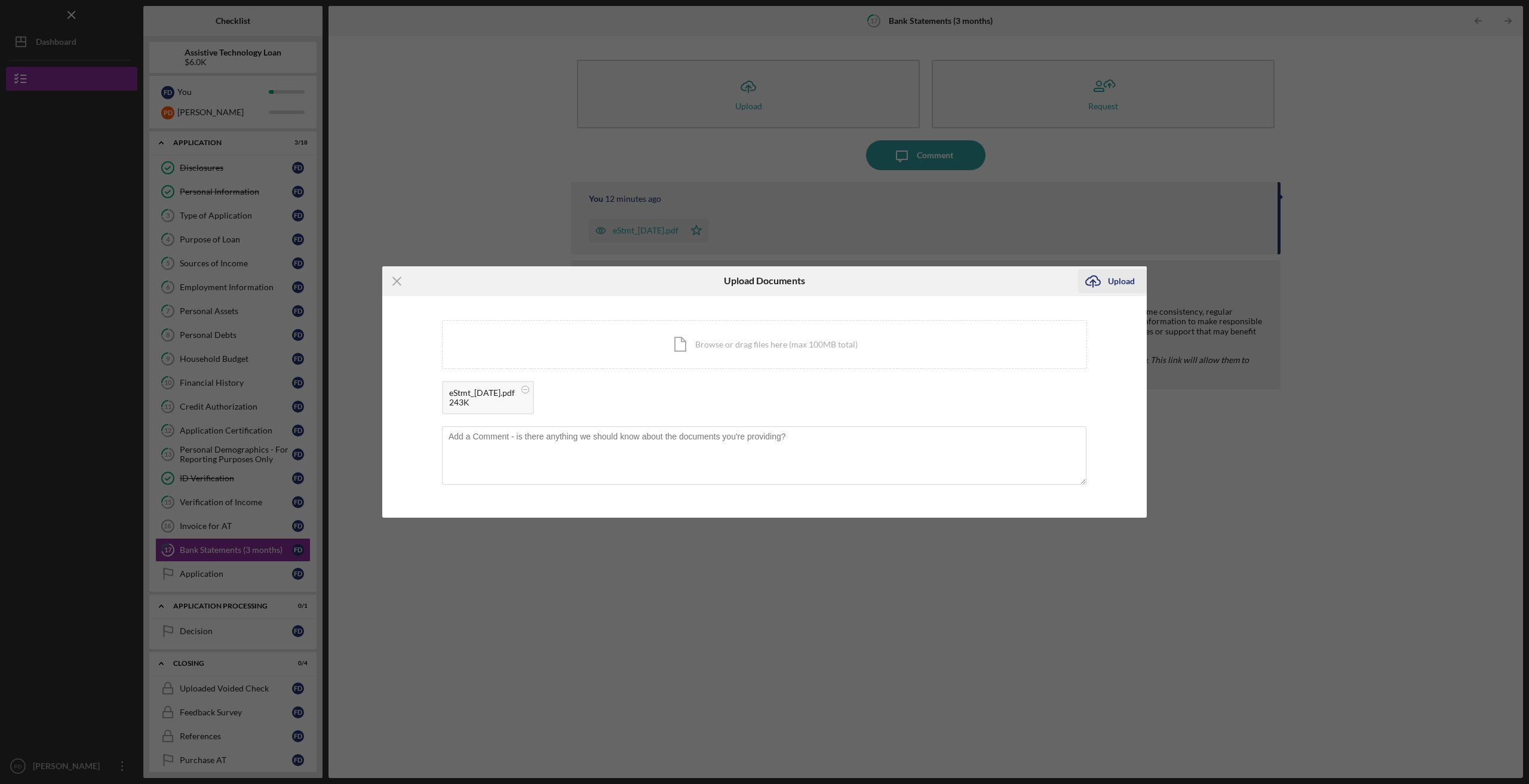
click at [1116, 278] on div "Upload" at bounding box center [1122, 281] width 27 height 24
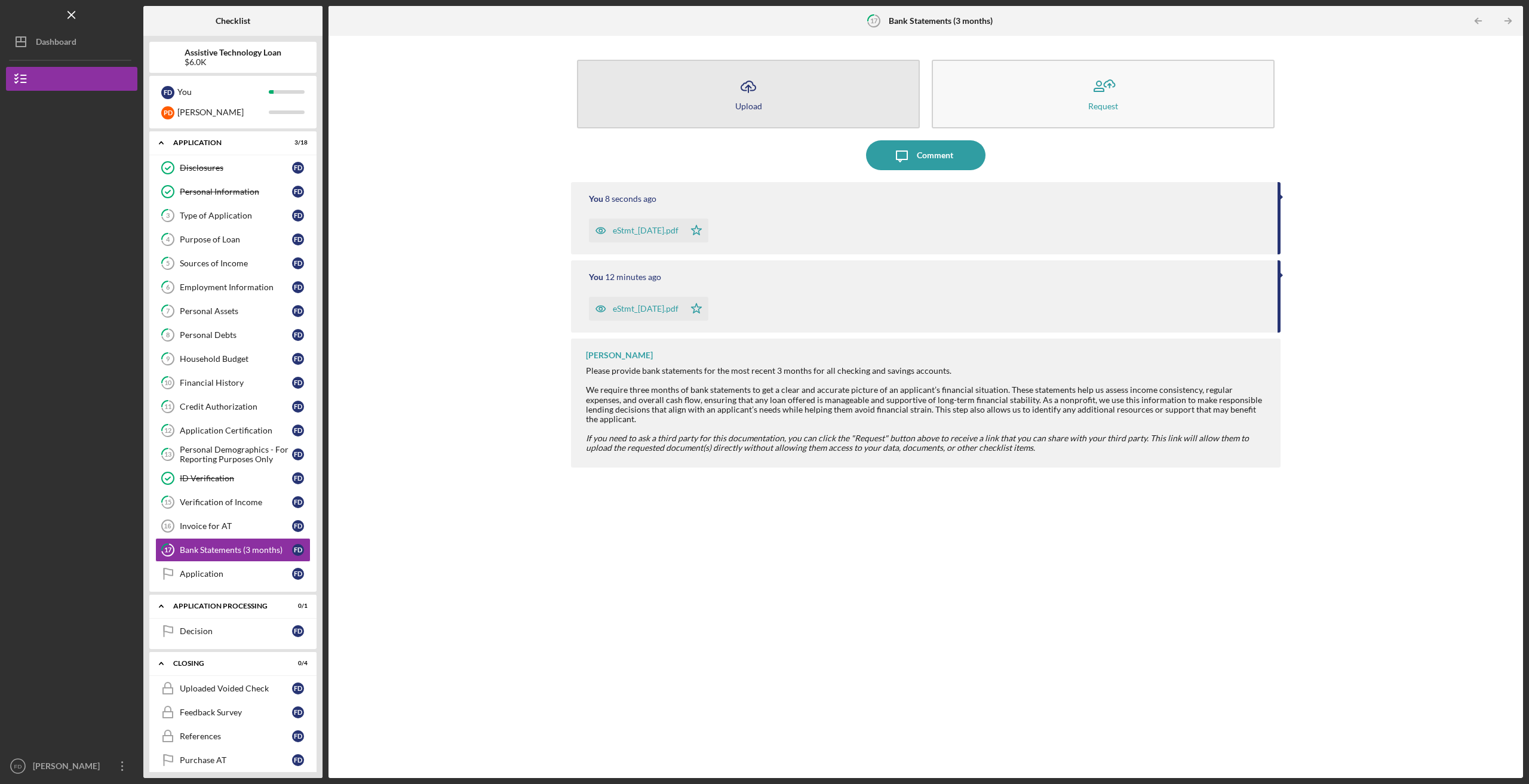
click at [756, 106] on div "Upload" at bounding box center [749, 106] width 27 height 9
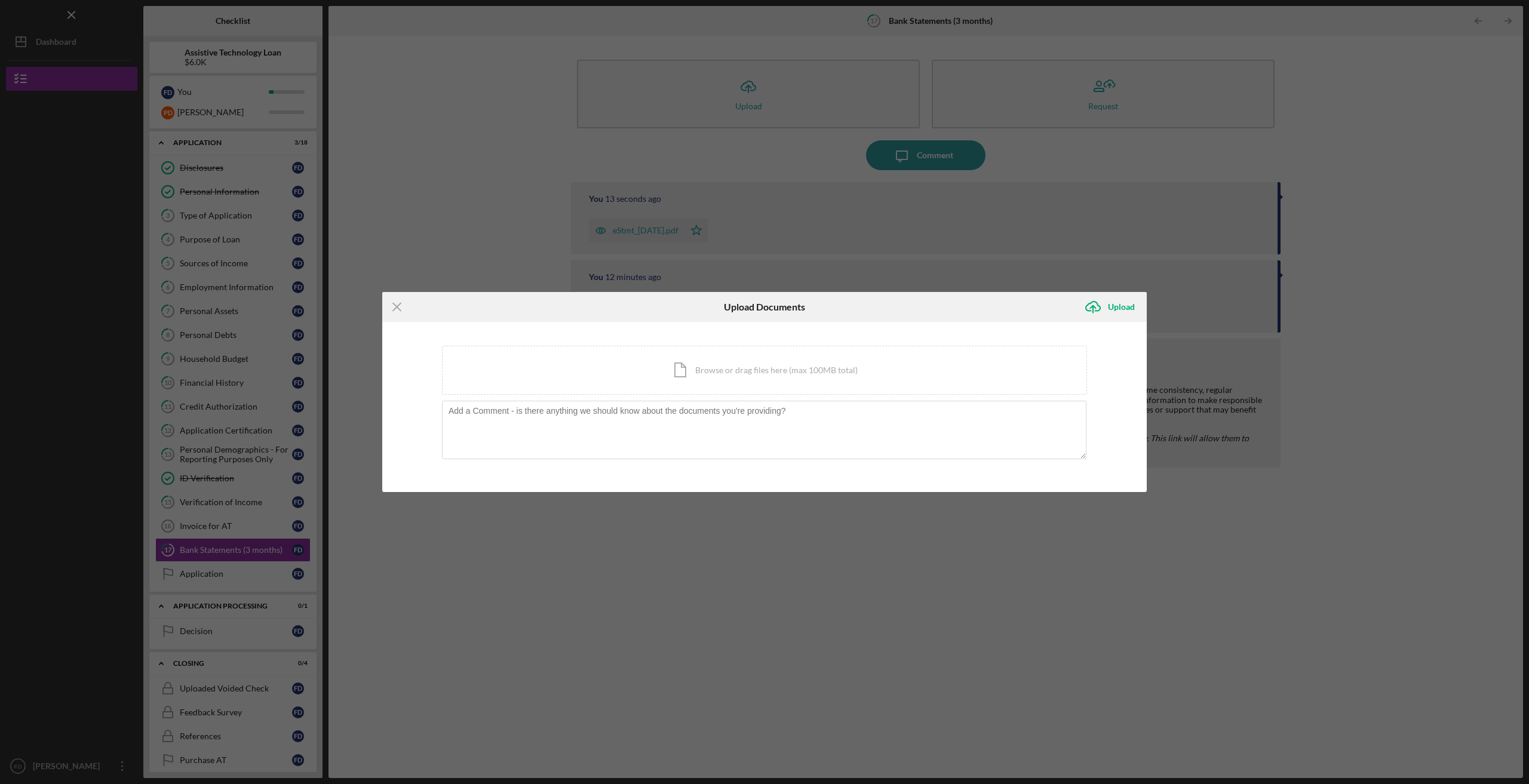
click at [209, 551] on div "Icon/Menu Close Upload Documents Icon/Upload Upload You're uploading documents …" at bounding box center [764, 392] width 1529 height 784
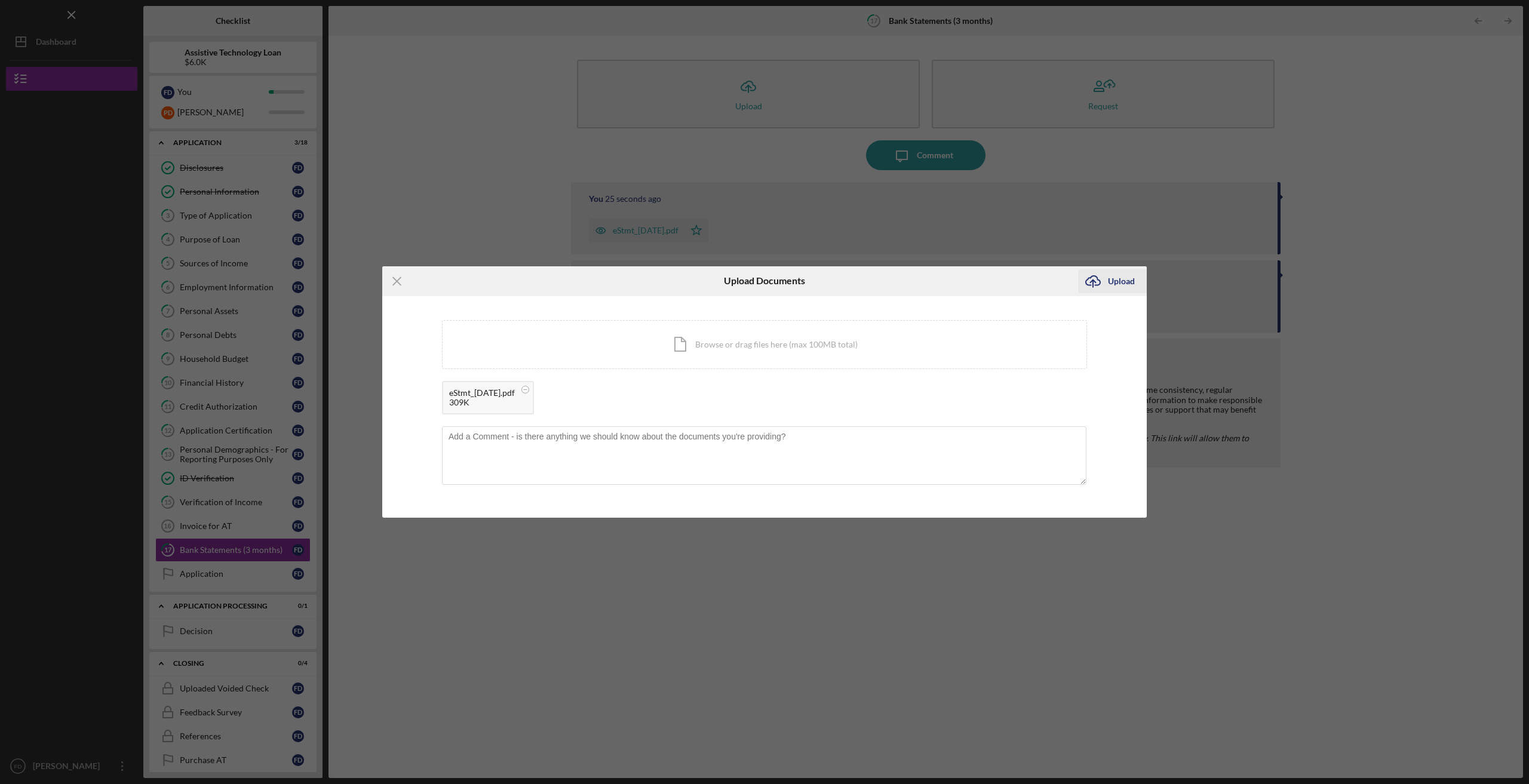
click at [1116, 287] on div "Upload" at bounding box center [1122, 281] width 27 height 24
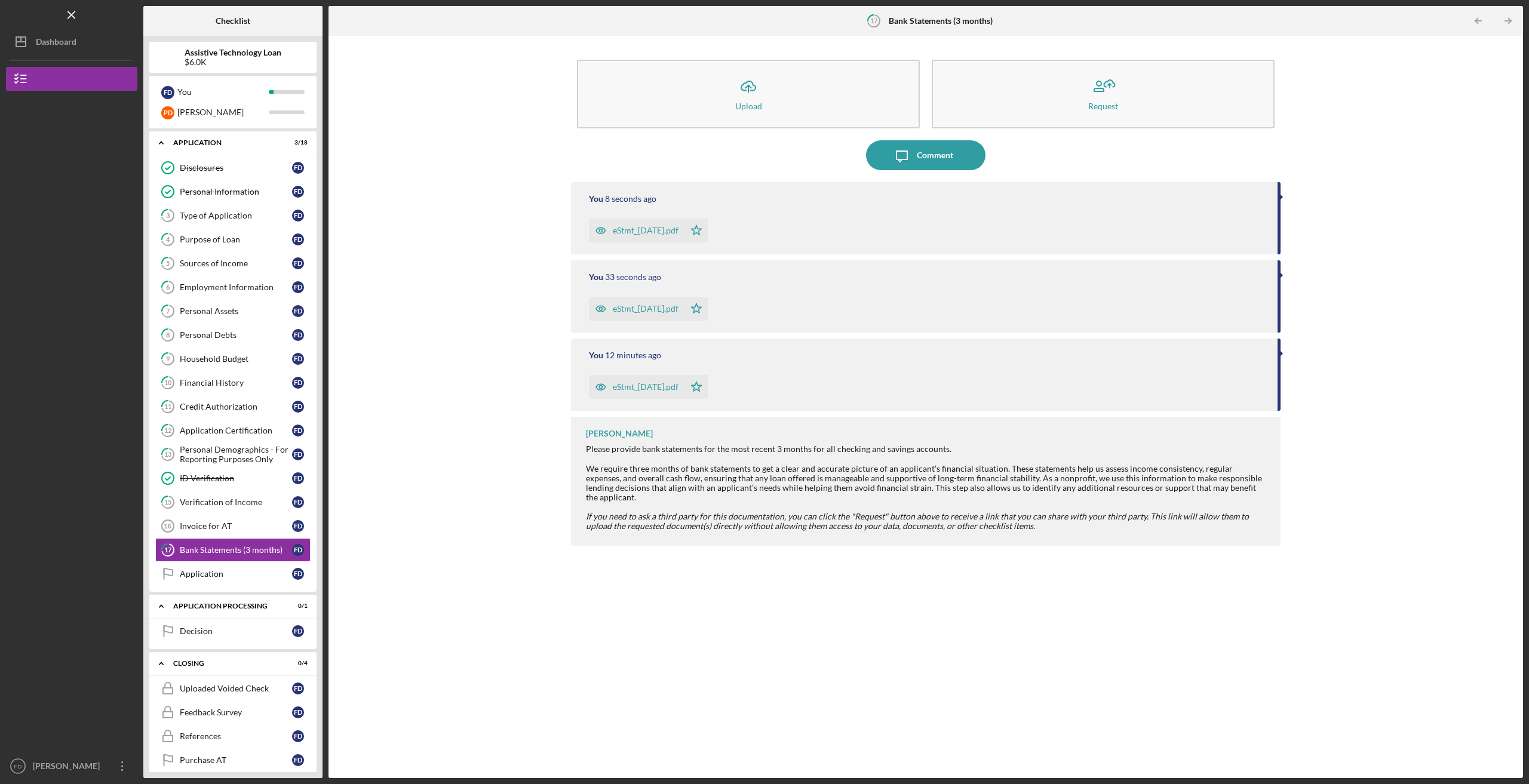
click at [656, 304] on div "eStmt_2025-08-15.pdf" at bounding box center [637, 309] width 95 height 24
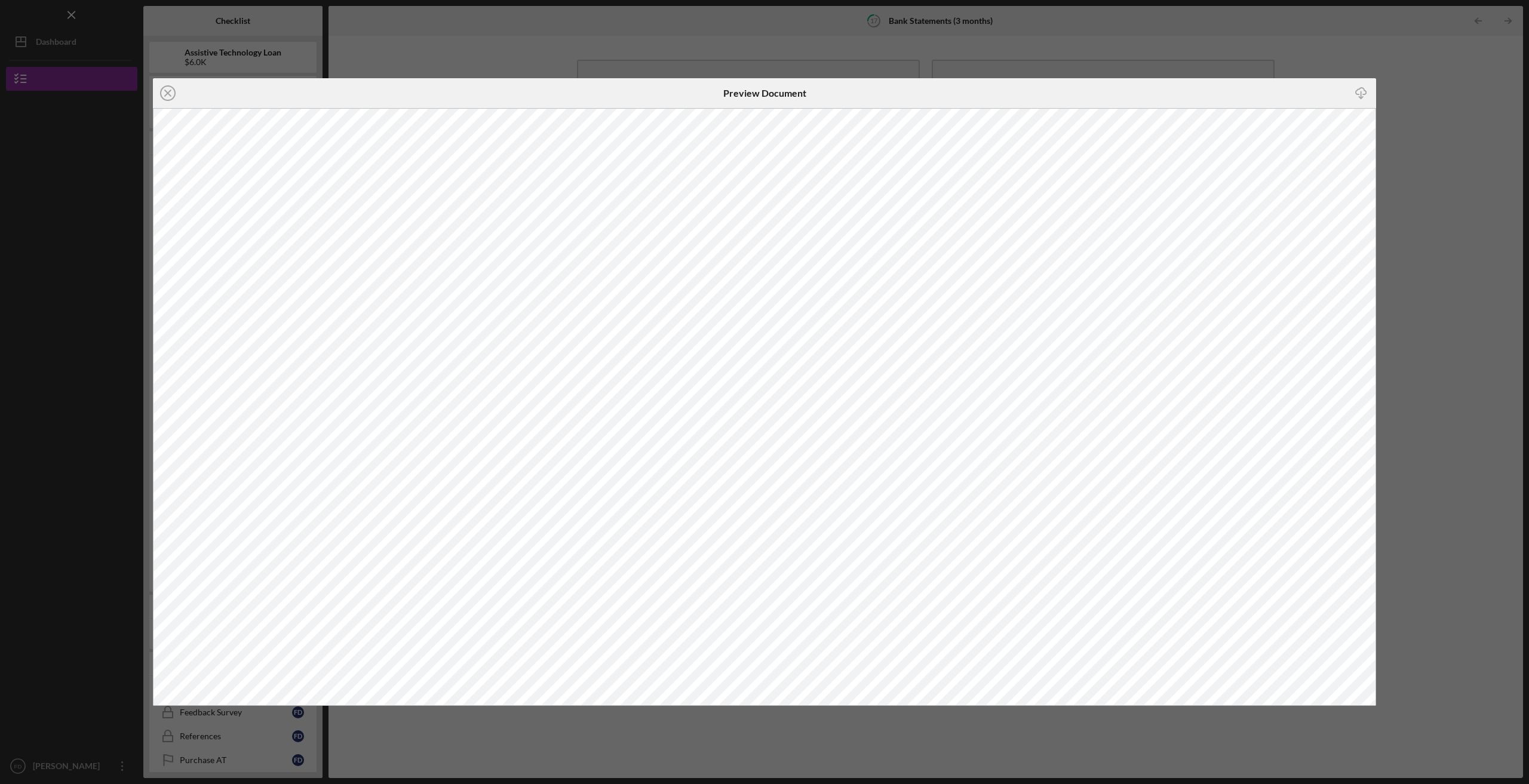
click at [672, 21] on div "Icon/Close Preview Document Icon/Download" at bounding box center [764, 392] width 1529 height 784
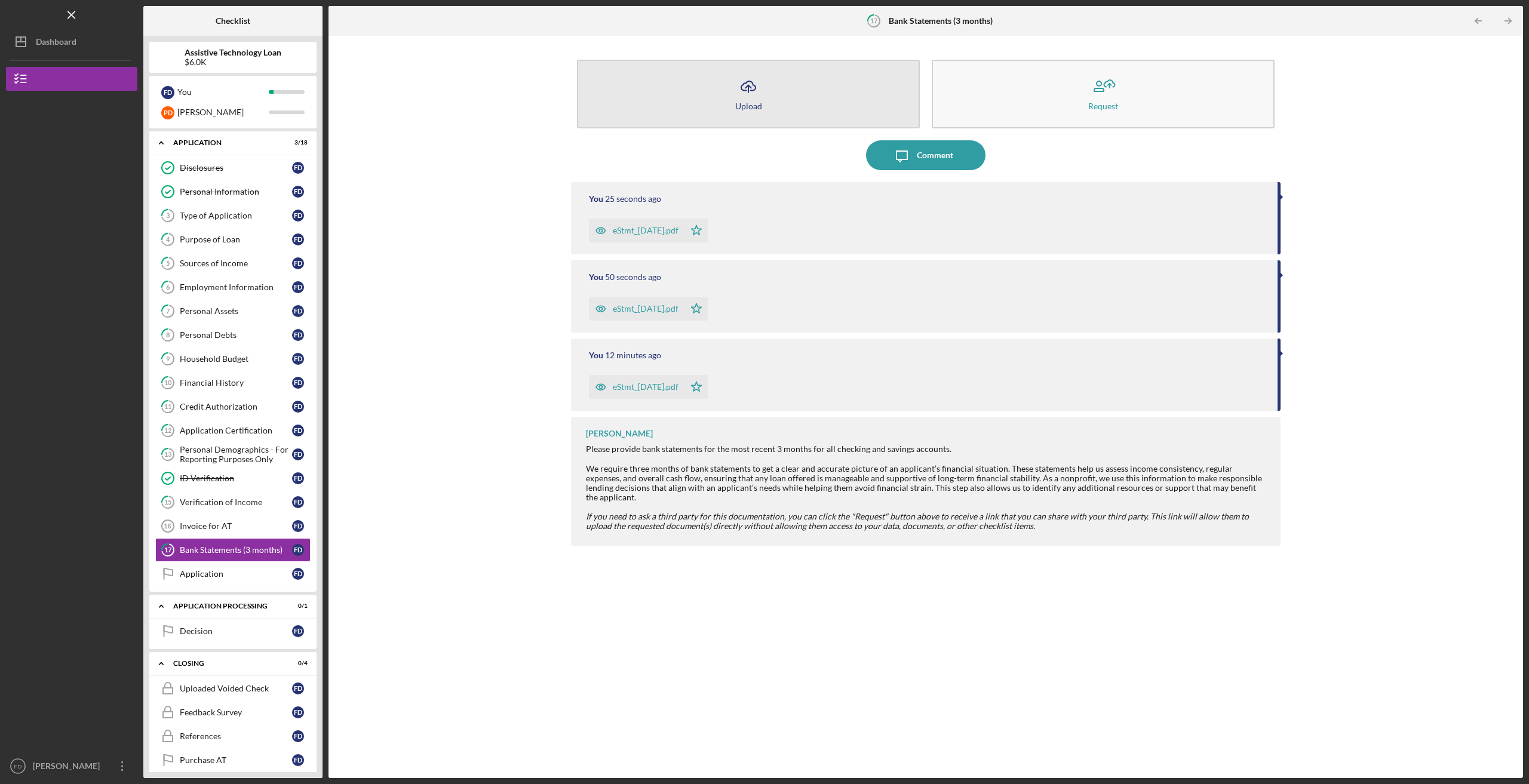
click at [810, 88] on button "Icon/Upload Upload" at bounding box center [748, 94] width 343 height 68
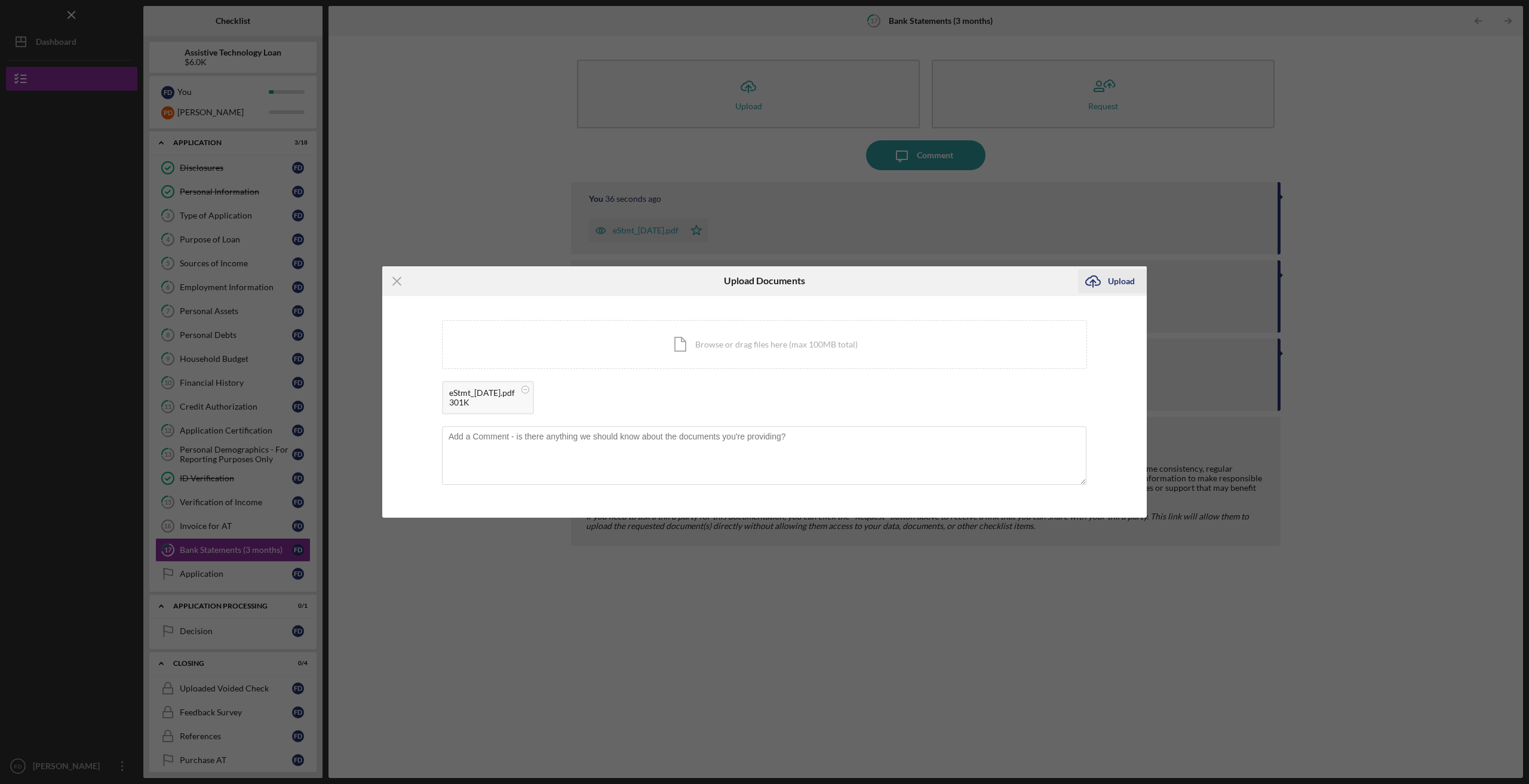
click at [1129, 282] on div "Upload" at bounding box center [1122, 281] width 27 height 24
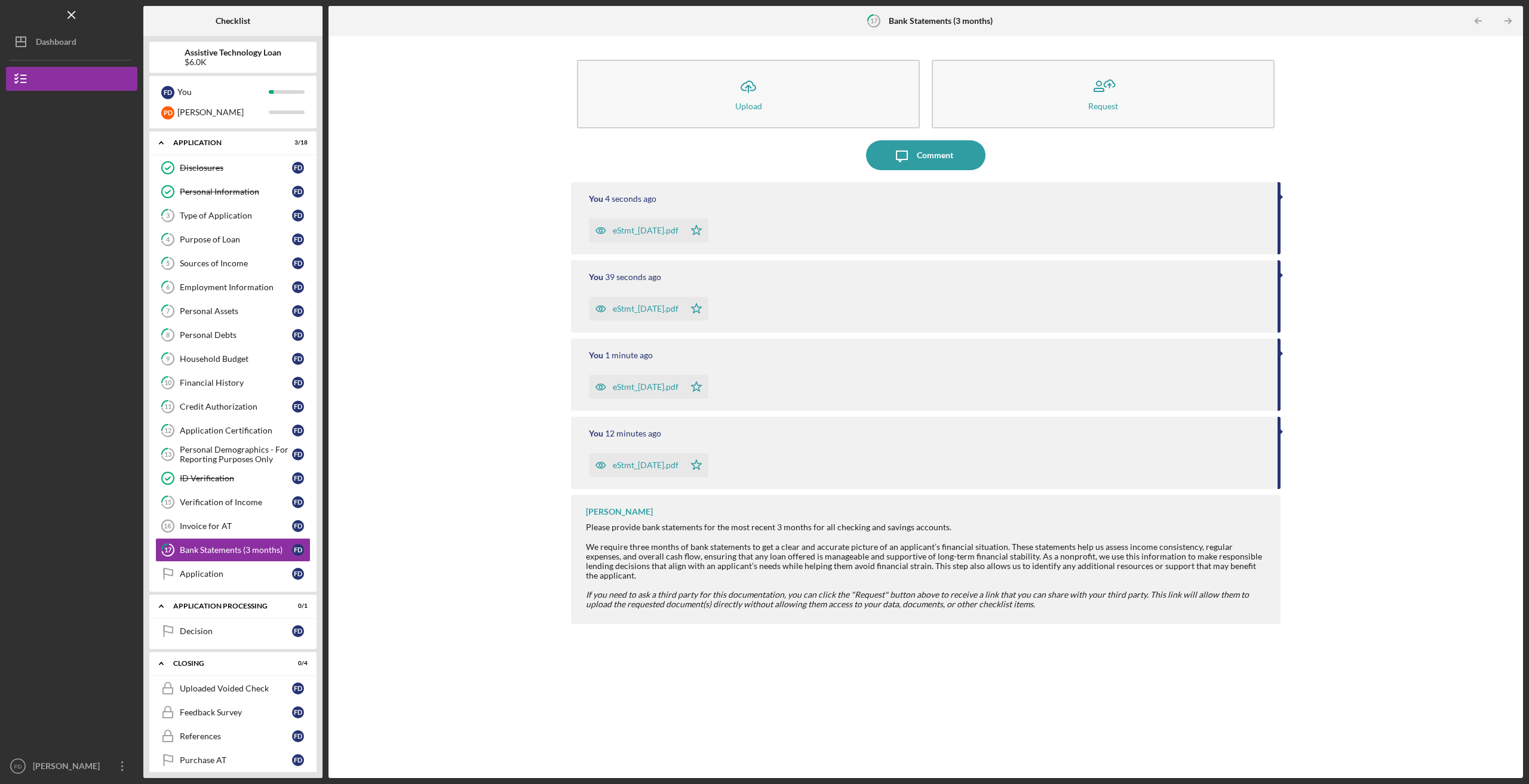
click at [678, 231] on div "eStmt_2025-08-06.pdf" at bounding box center [645, 230] width 66 height 10
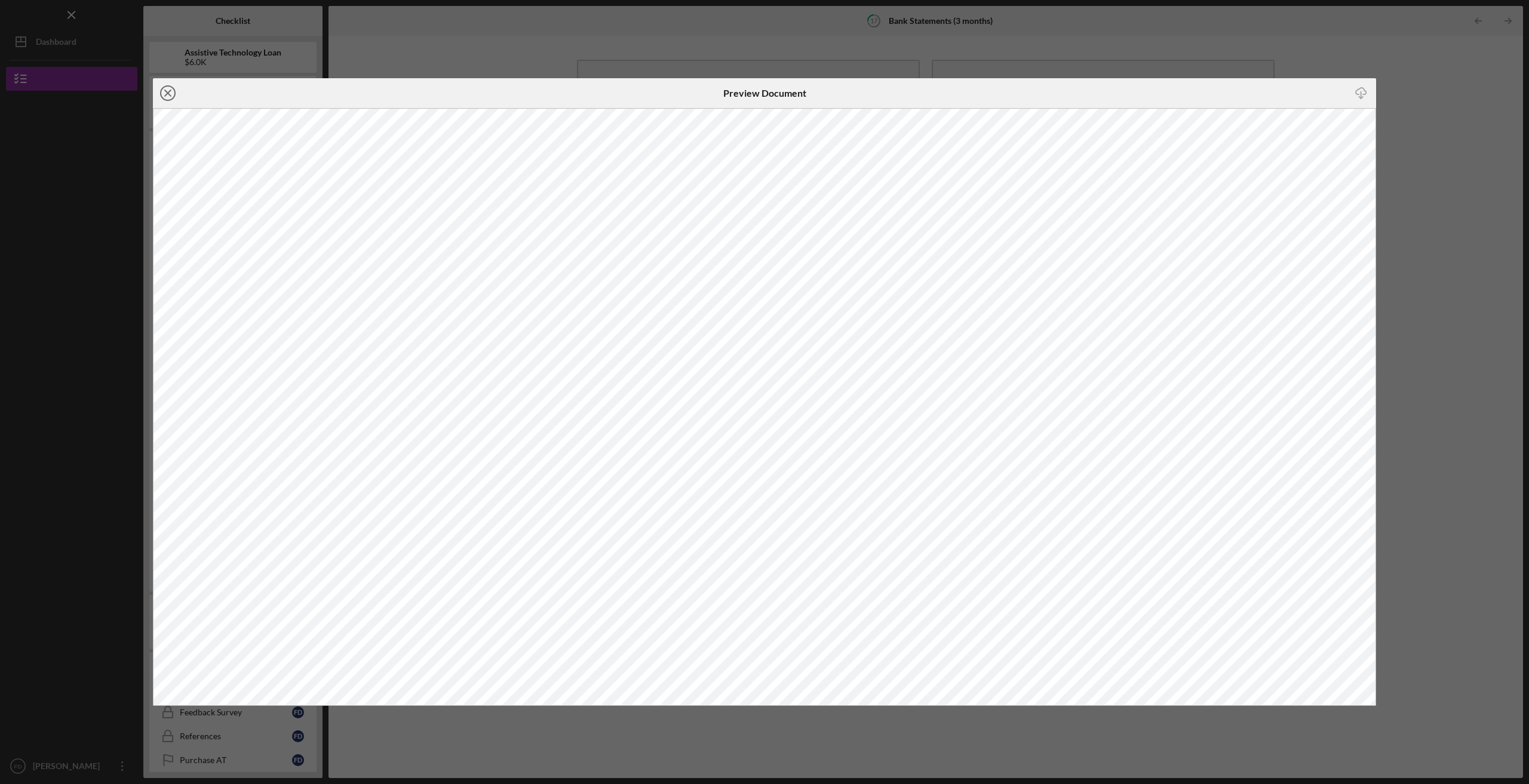
click at [173, 92] on icon "Icon/Close" at bounding box center [167, 92] width 30 height 30
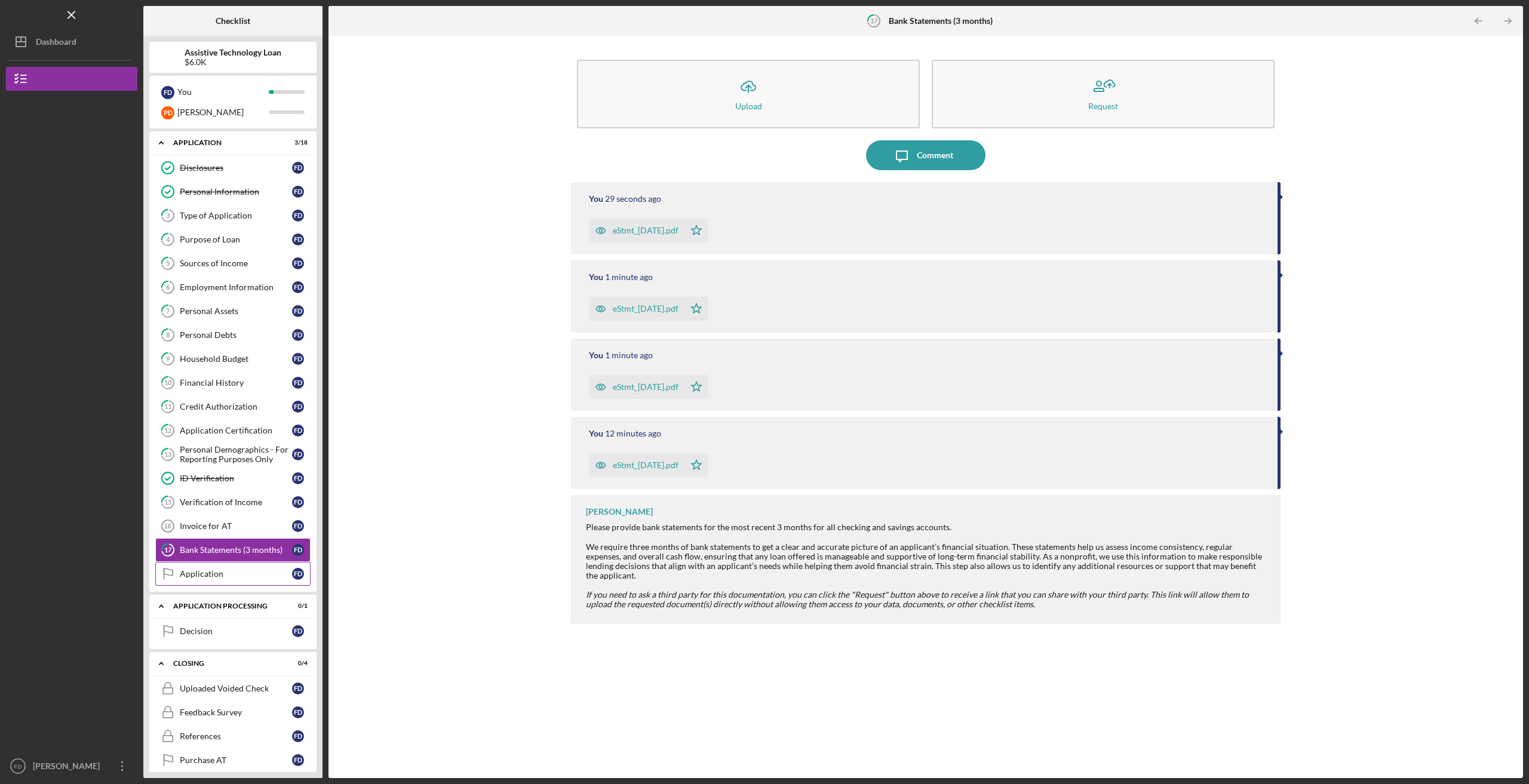
click at [202, 575] on div "Application" at bounding box center [235, 574] width 112 height 10
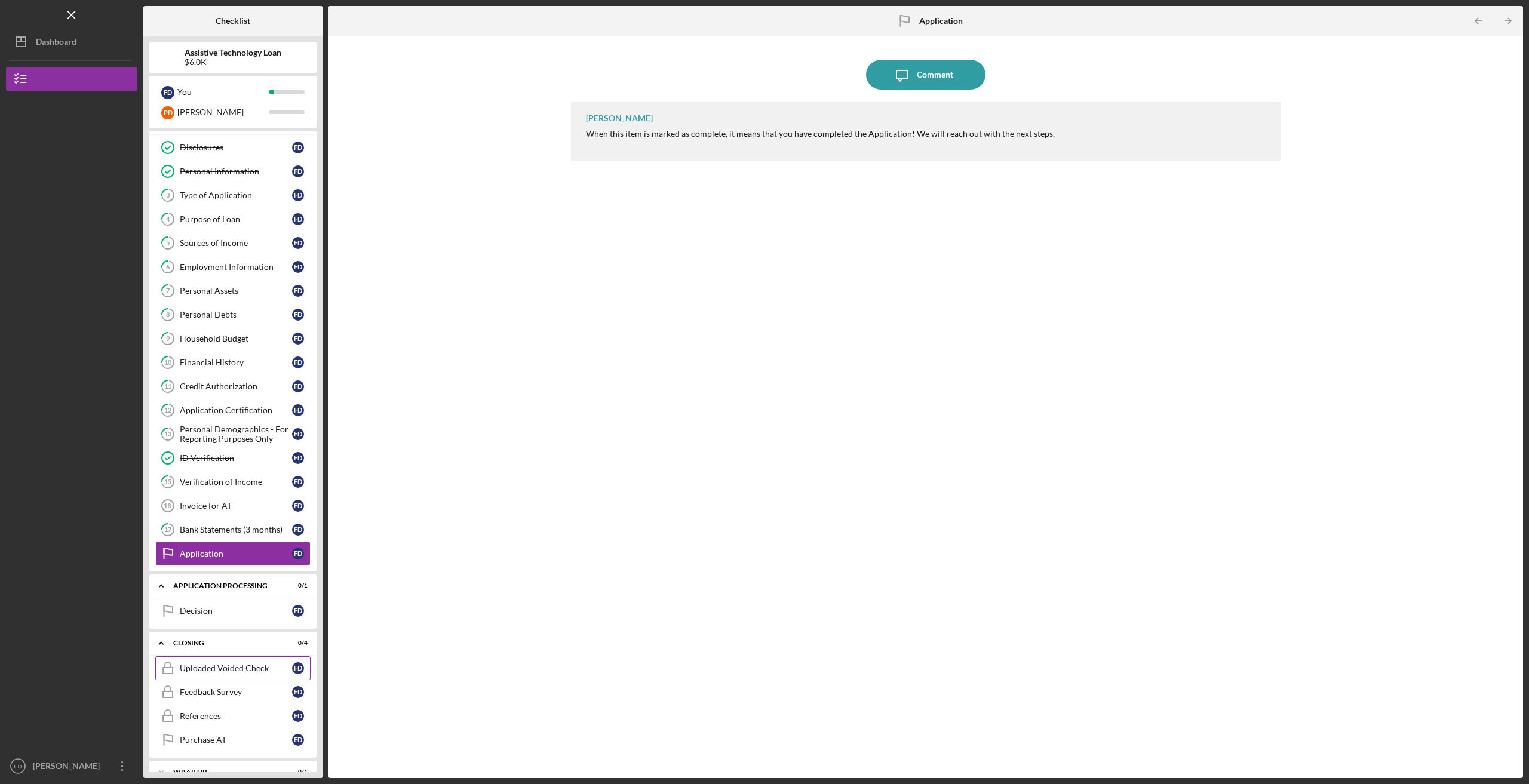
scroll to position [39, 0]
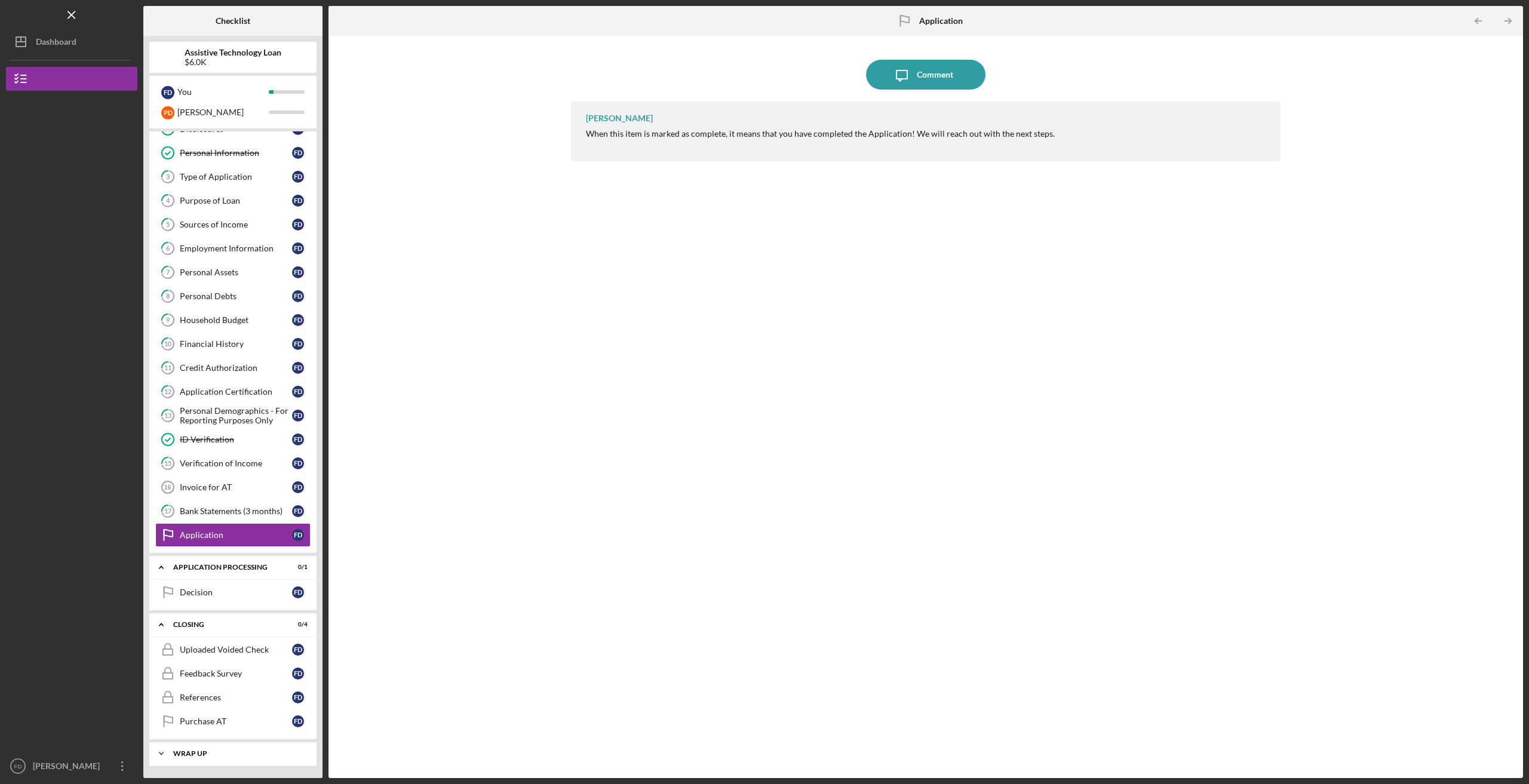
click at [194, 750] on div "Wrap up" at bounding box center [237, 753] width 128 height 7
click at [183, 192] on link "4 Purpose of Loan F D" at bounding box center [233, 200] width 155 height 24
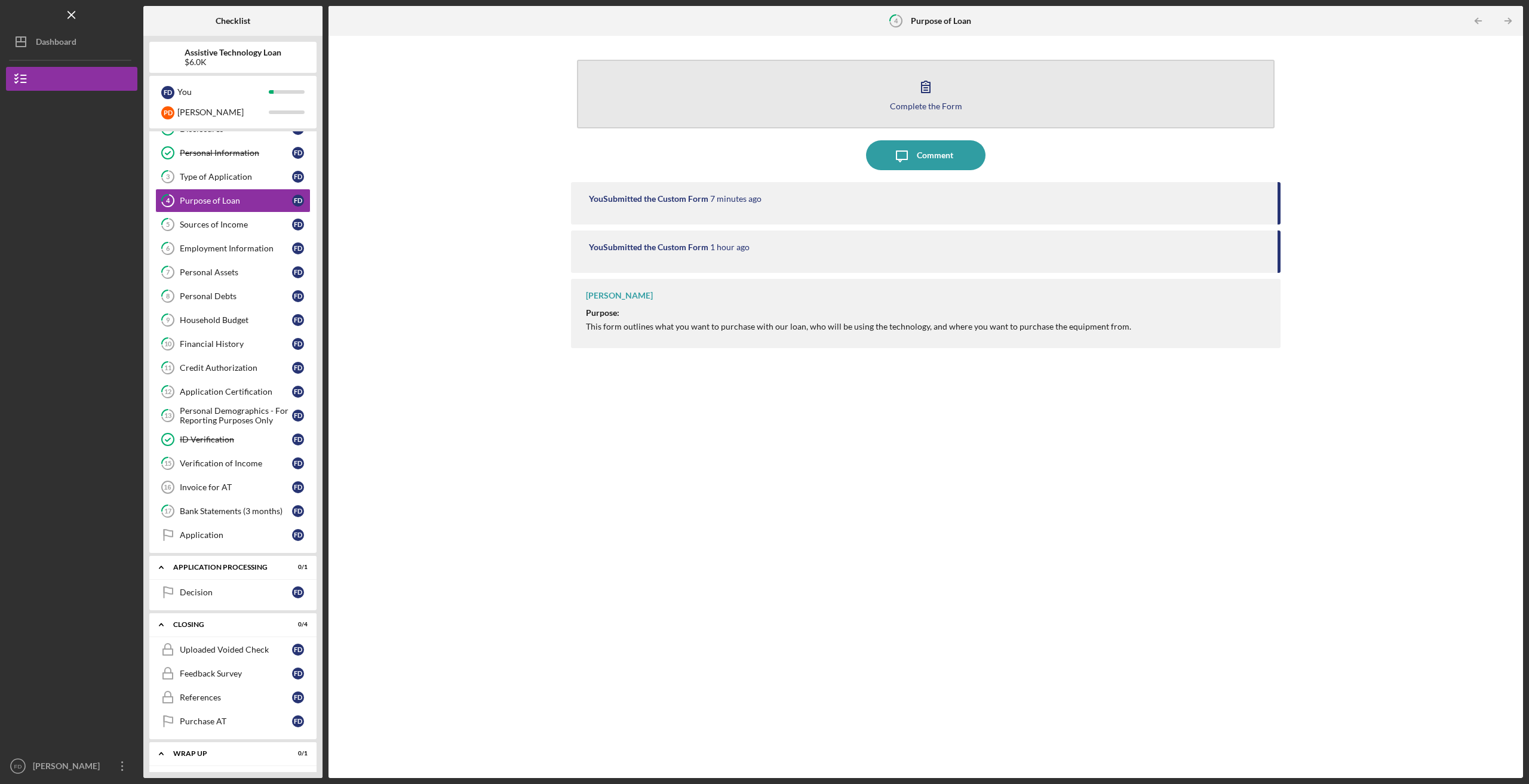
click at [954, 99] on button "Complete the Form Form" at bounding box center [925, 94] width 698 height 68
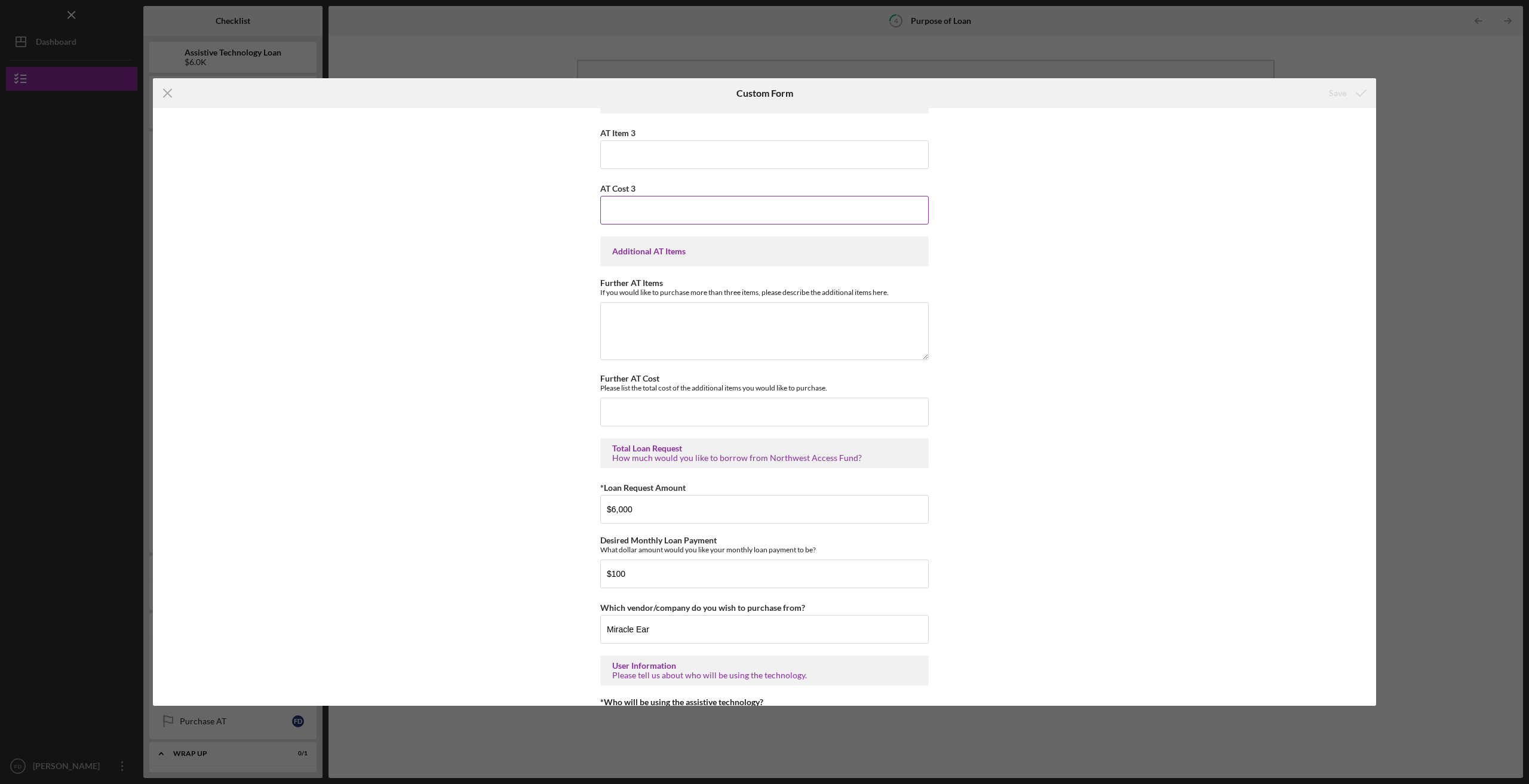
scroll to position [437, 0]
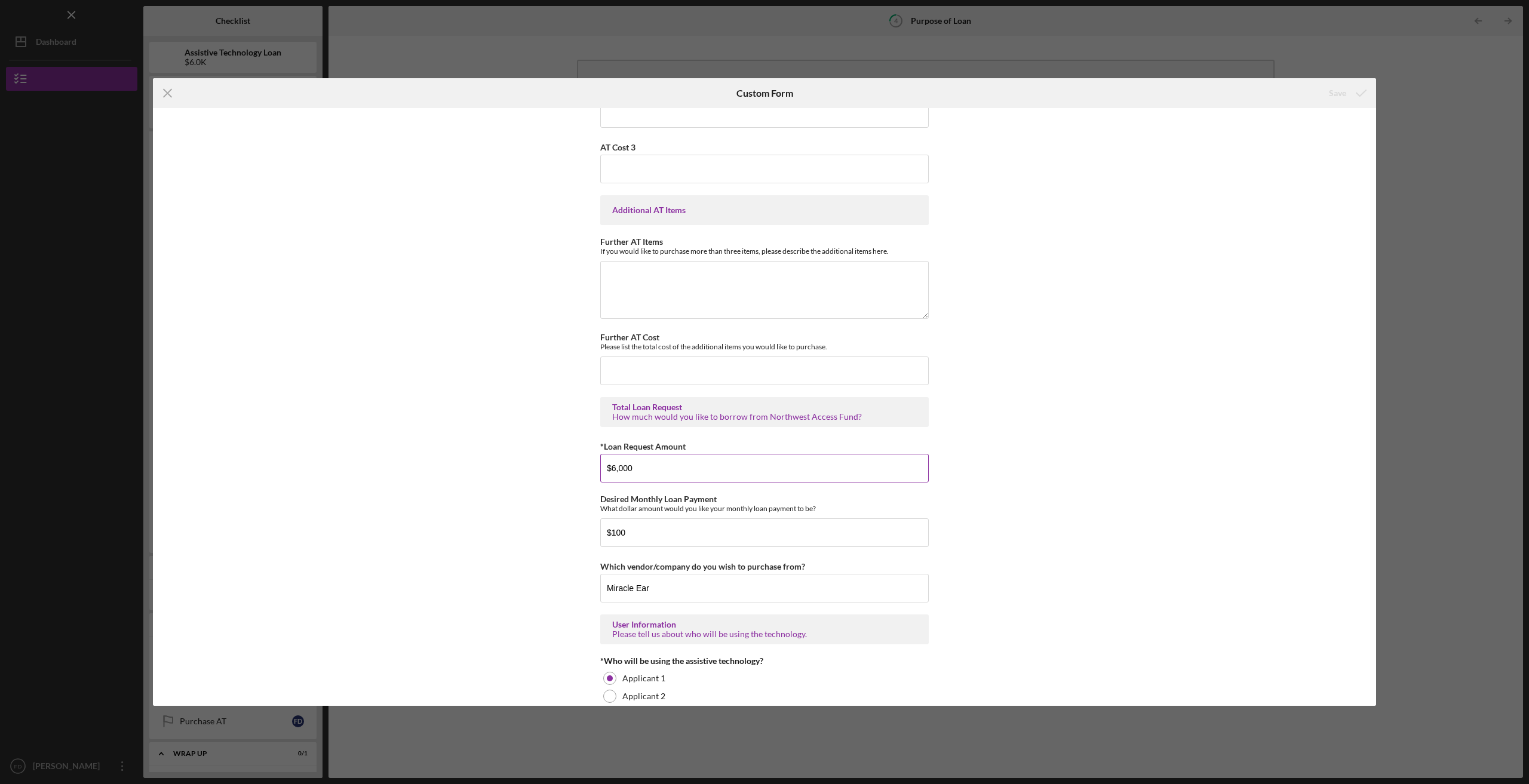
click at [613, 467] on input "$6,000" at bounding box center [764, 468] width 329 height 29
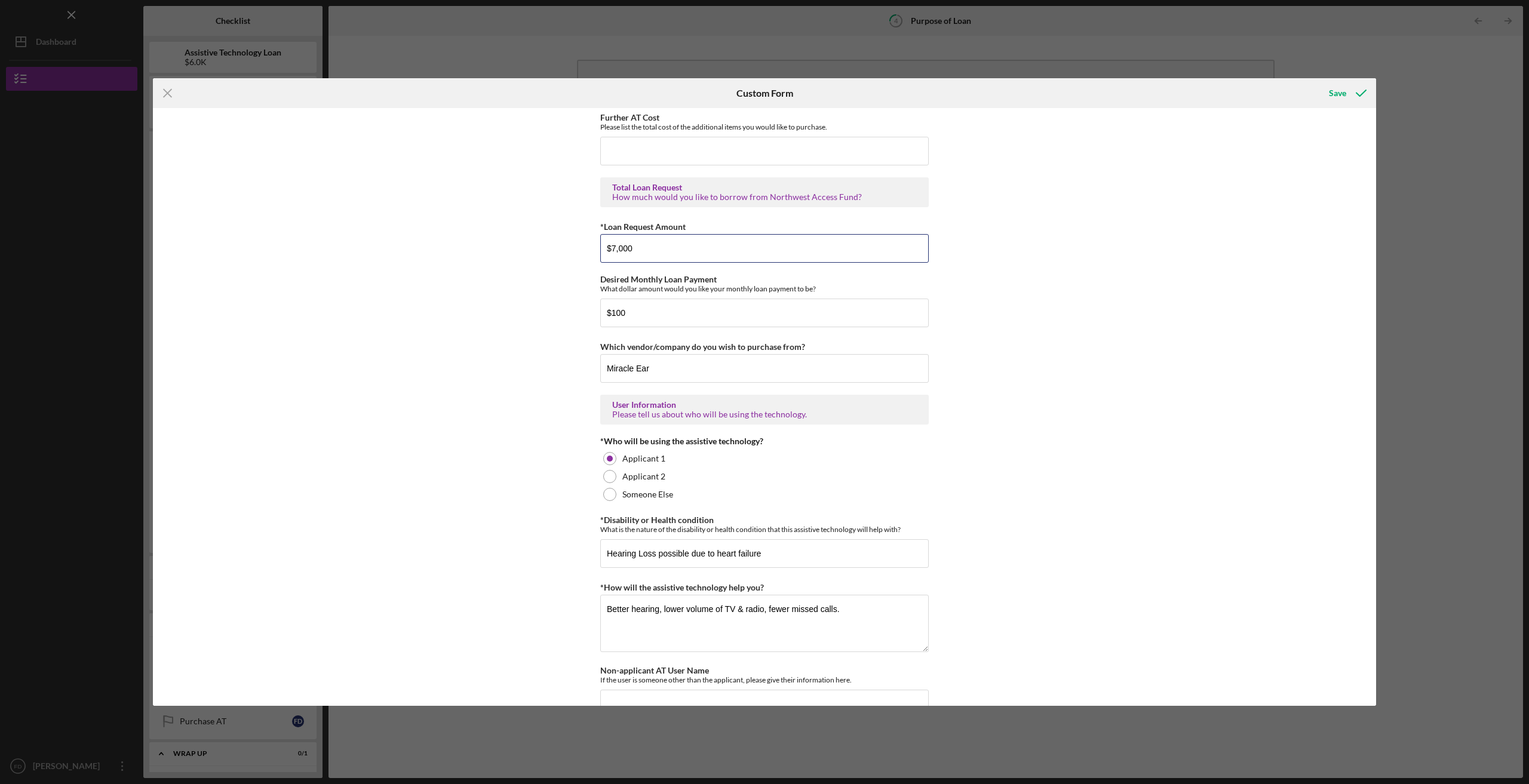
scroll to position [619, 0]
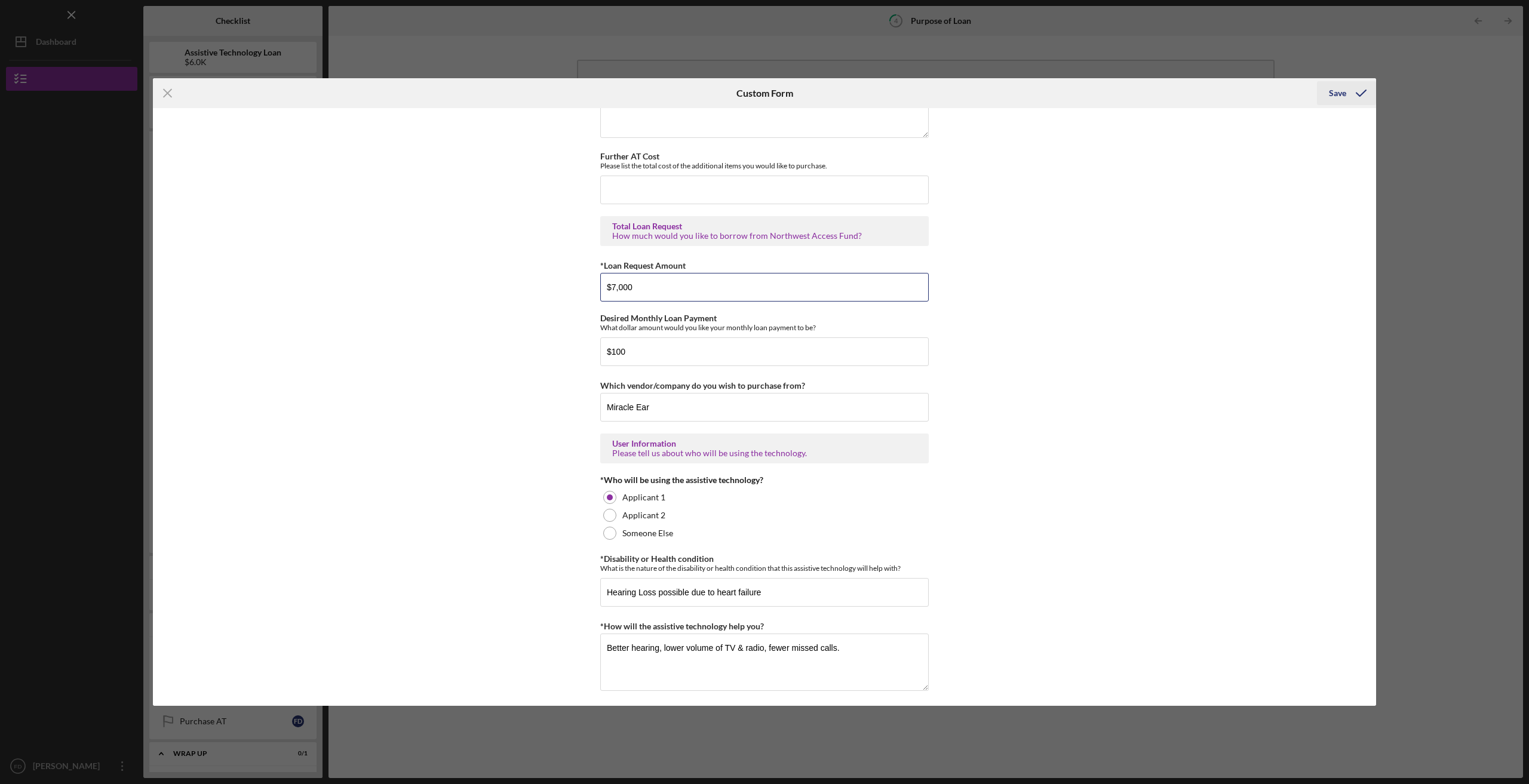
type input "$7,000"
click at [1330, 90] on div "Save" at bounding box center [1338, 92] width 17 height 24
